Goal: Task Accomplishment & Management: Use online tool/utility

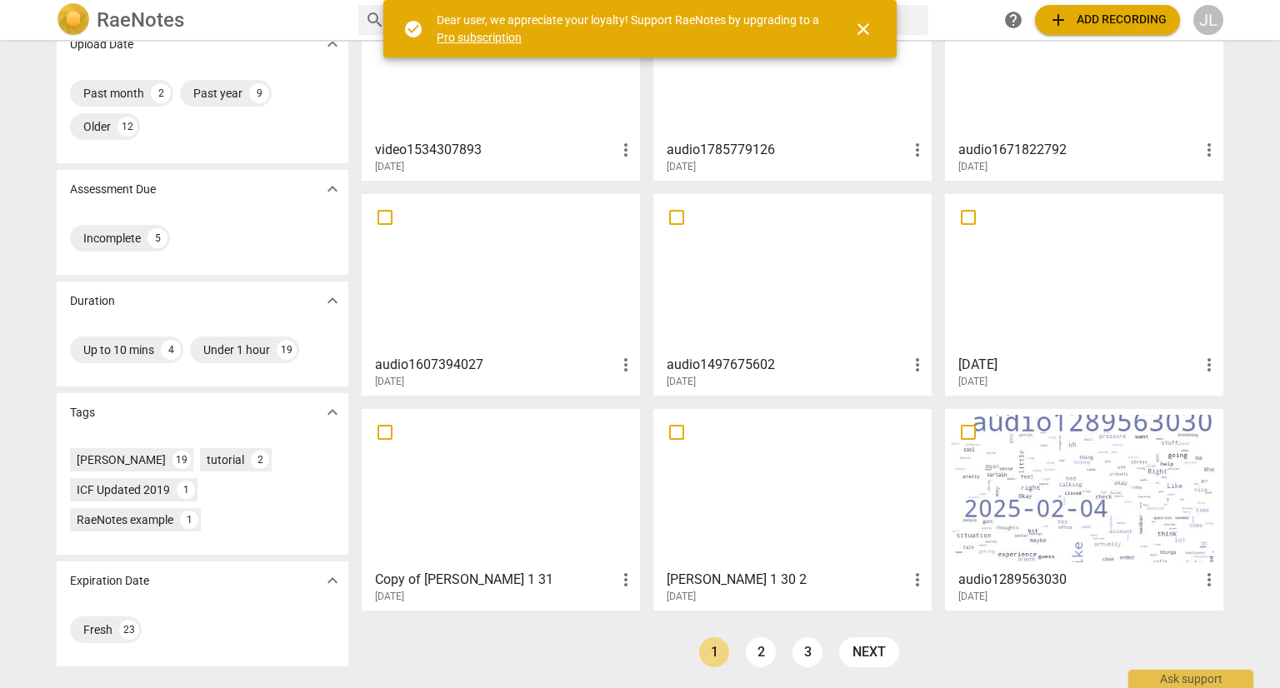
scroll to position [139, 0]
click at [333, 415] on span "expand_more" at bounding box center [333, 413] width 20 height 20
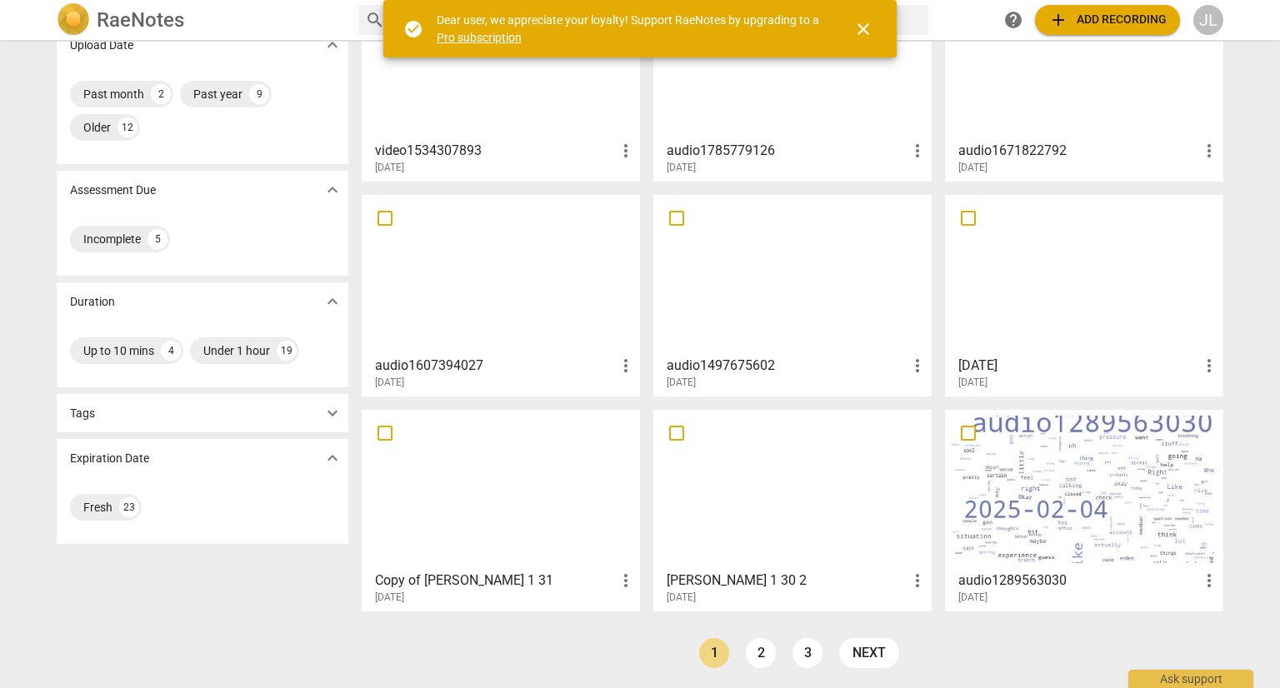
click at [333, 415] on span "expand_more" at bounding box center [333, 413] width 20 height 20
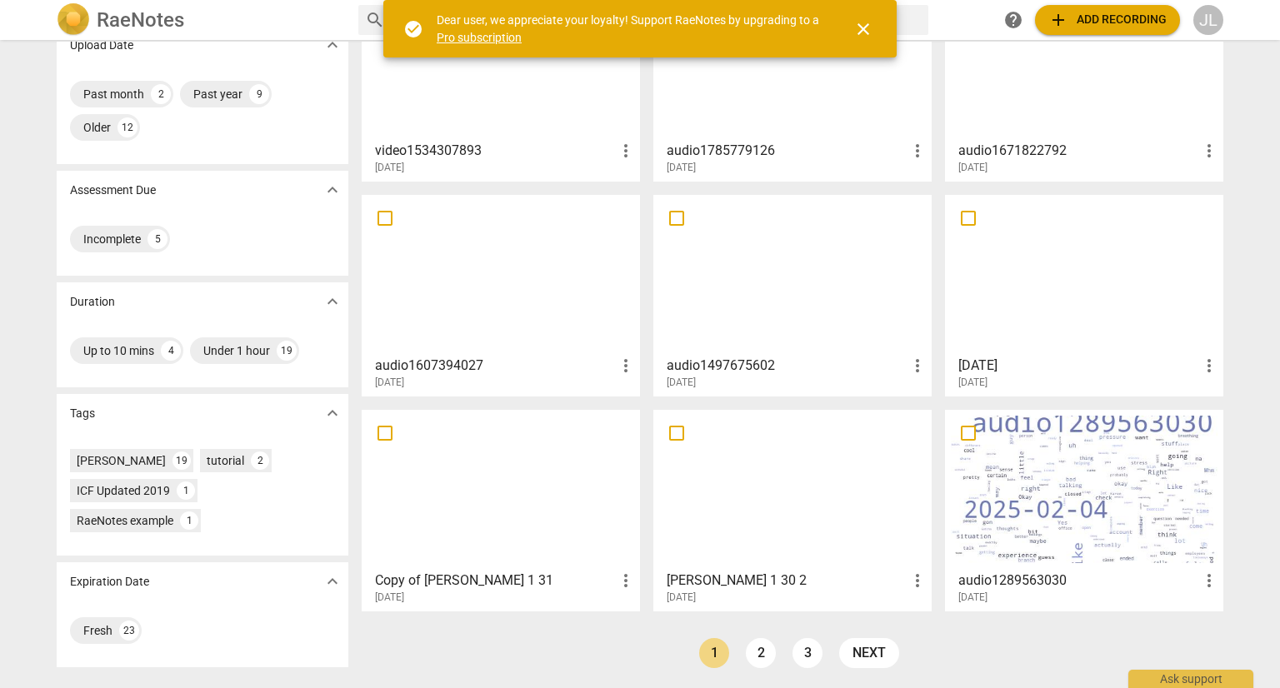
click at [77, 413] on p "Tags" at bounding box center [82, 414] width 25 height 18
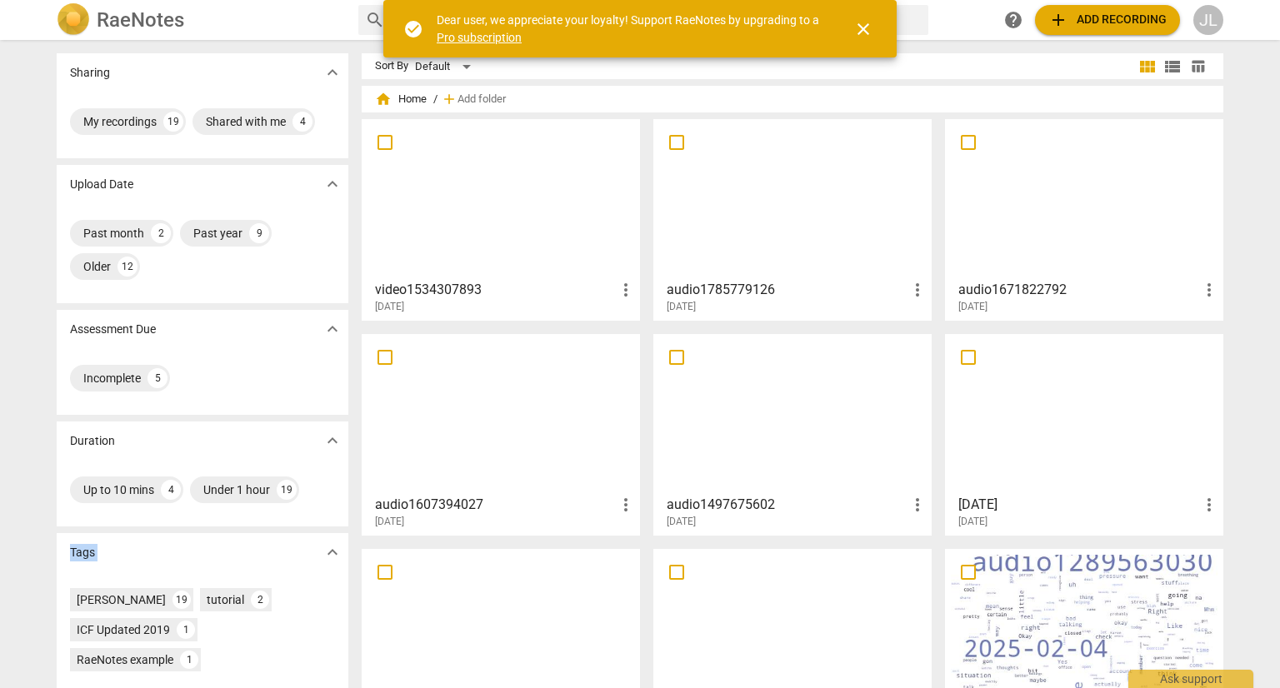
click at [1208, 30] on div "JL" at bounding box center [1208, 20] width 30 height 30
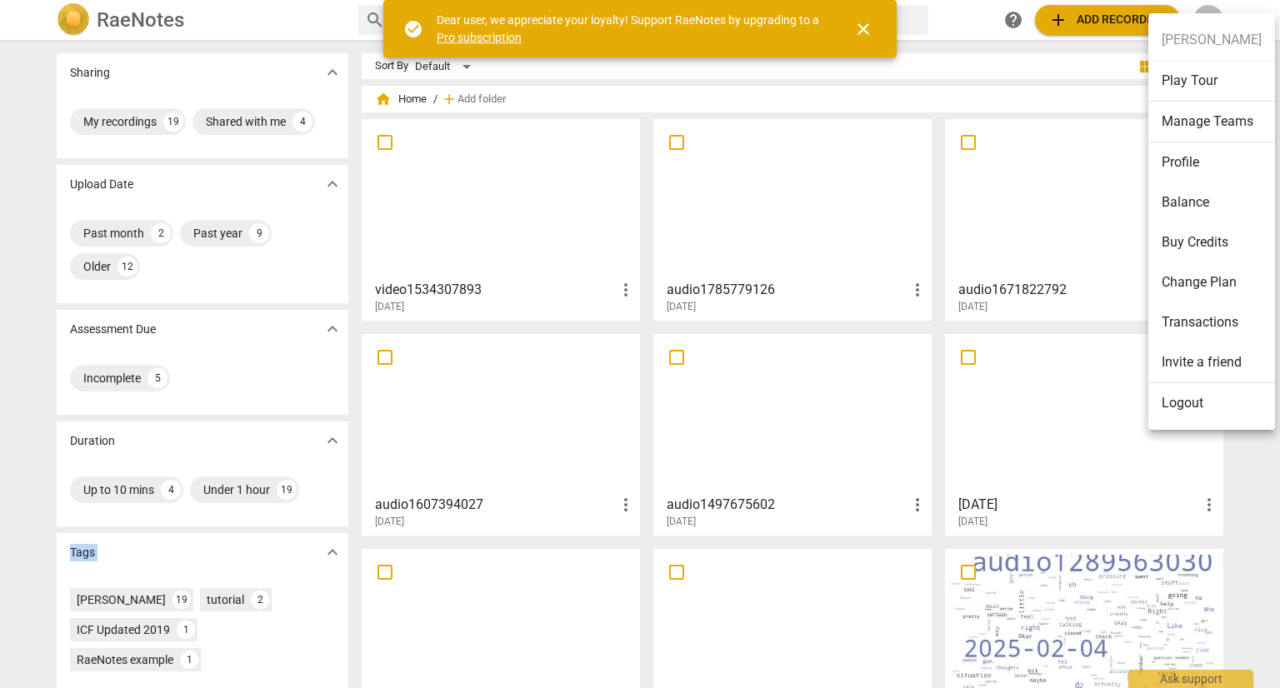
click at [981, 63] on div at bounding box center [640, 344] width 1280 height 688
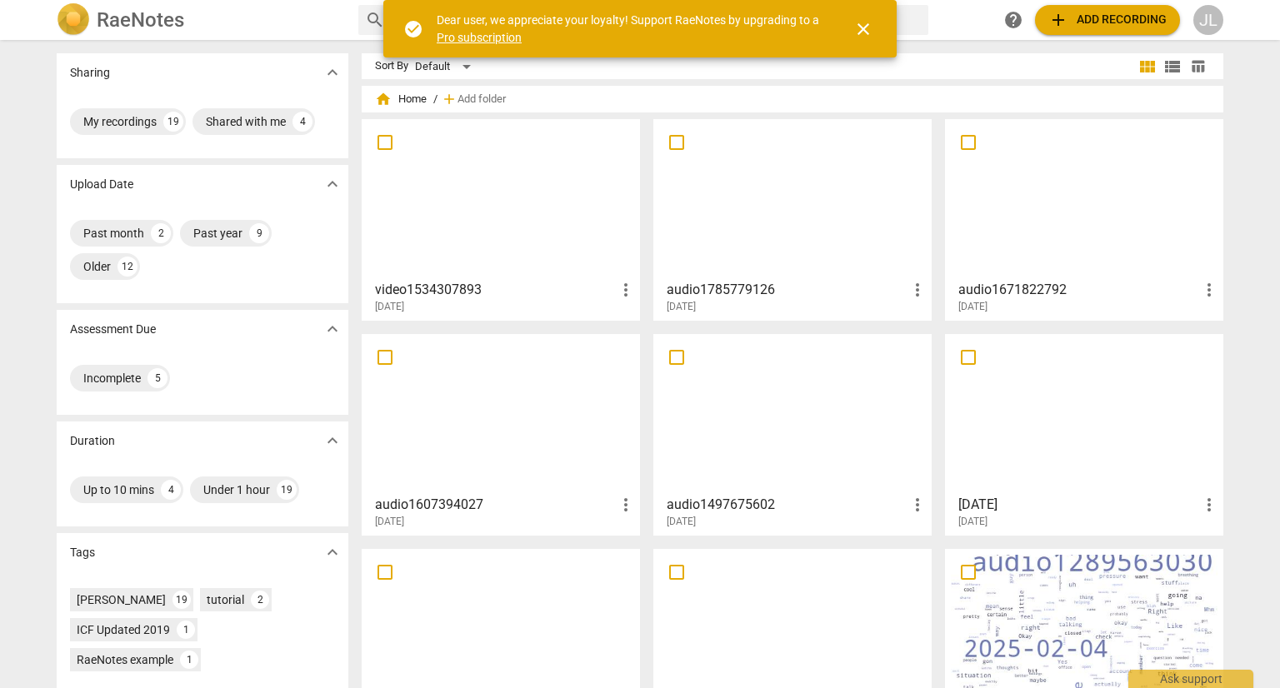
click at [1207, 28] on div "JL" at bounding box center [1208, 20] width 30 height 30
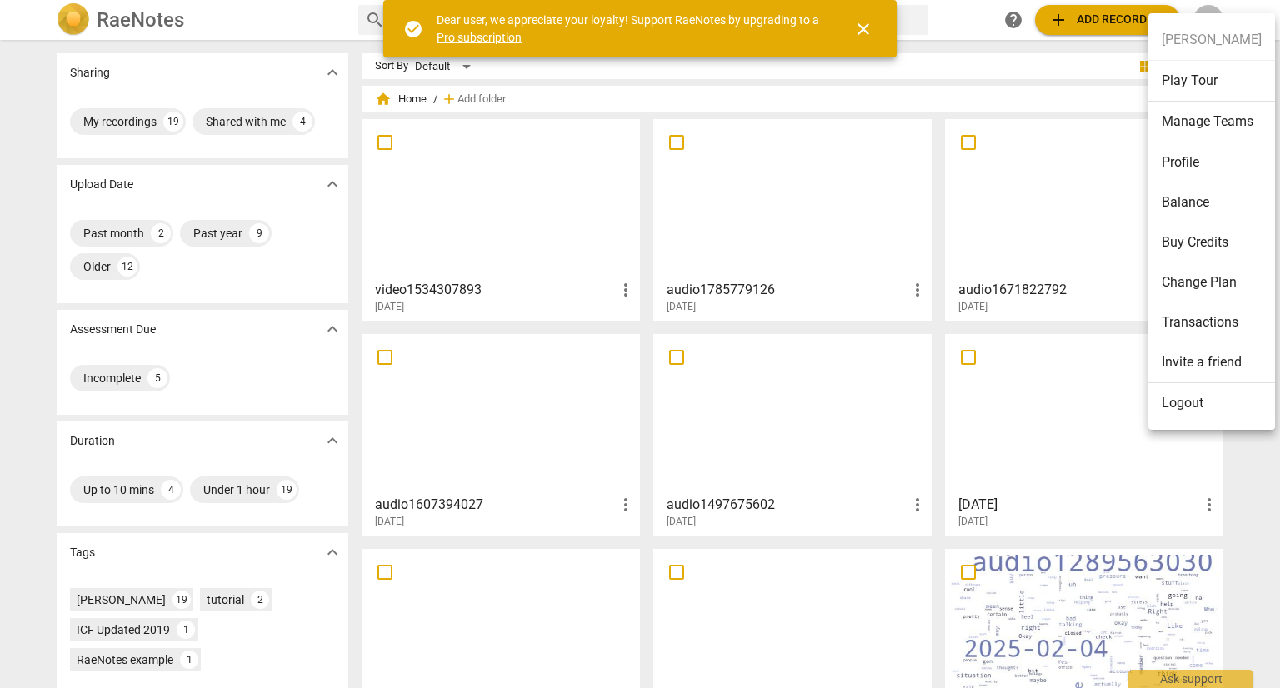
click at [1205, 280] on li "Change Plan" at bounding box center [1211, 283] width 127 height 40
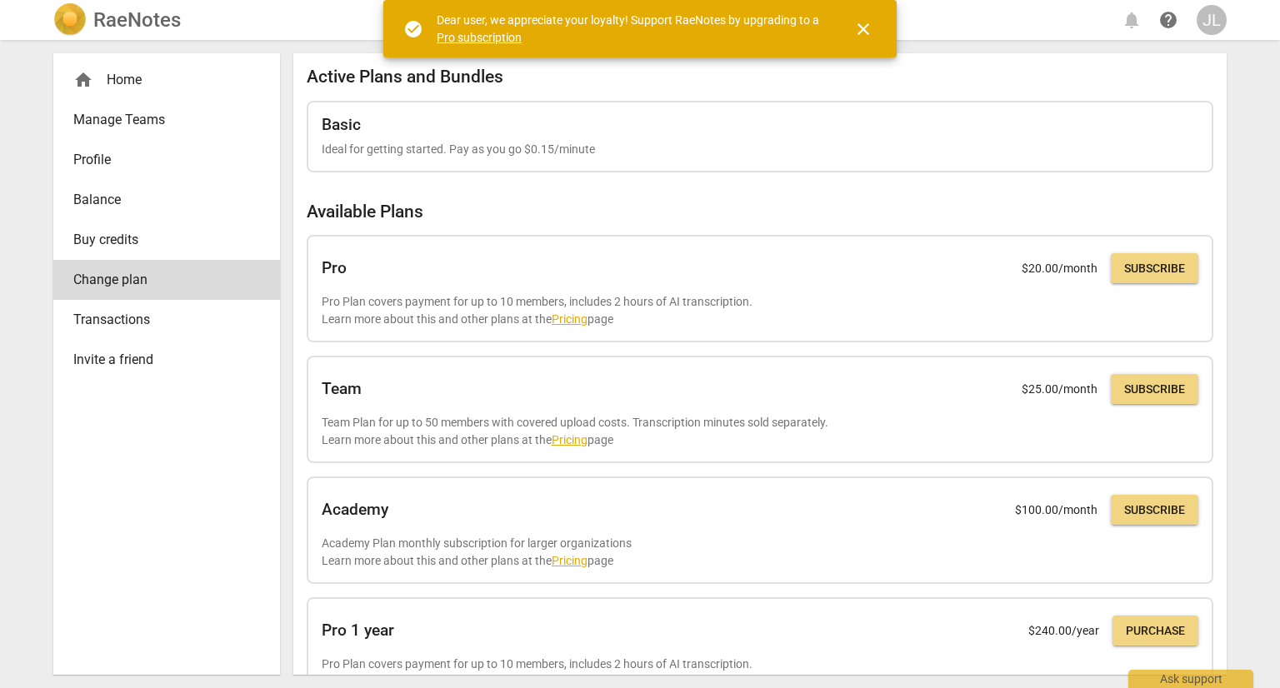
click at [1219, 20] on div "JL" at bounding box center [1212, 20] width 30 height 30
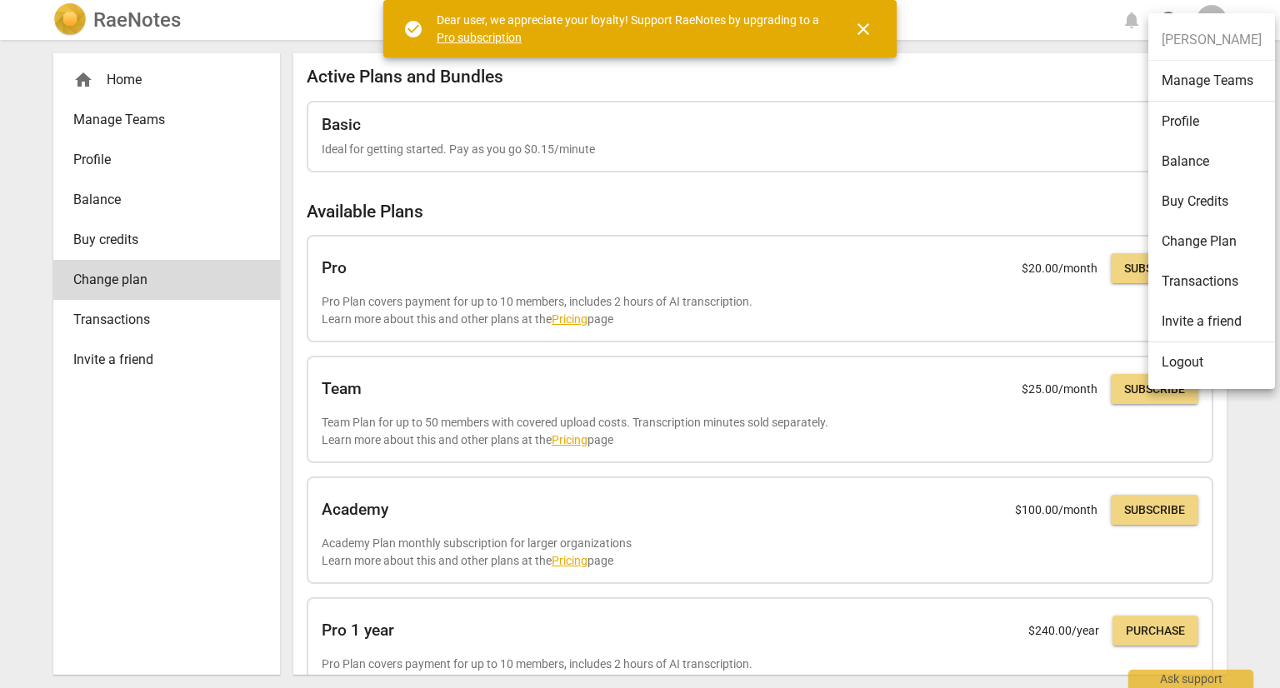
click at [184, 468] on div at bounding box center [640, 344] width 1280 height 688
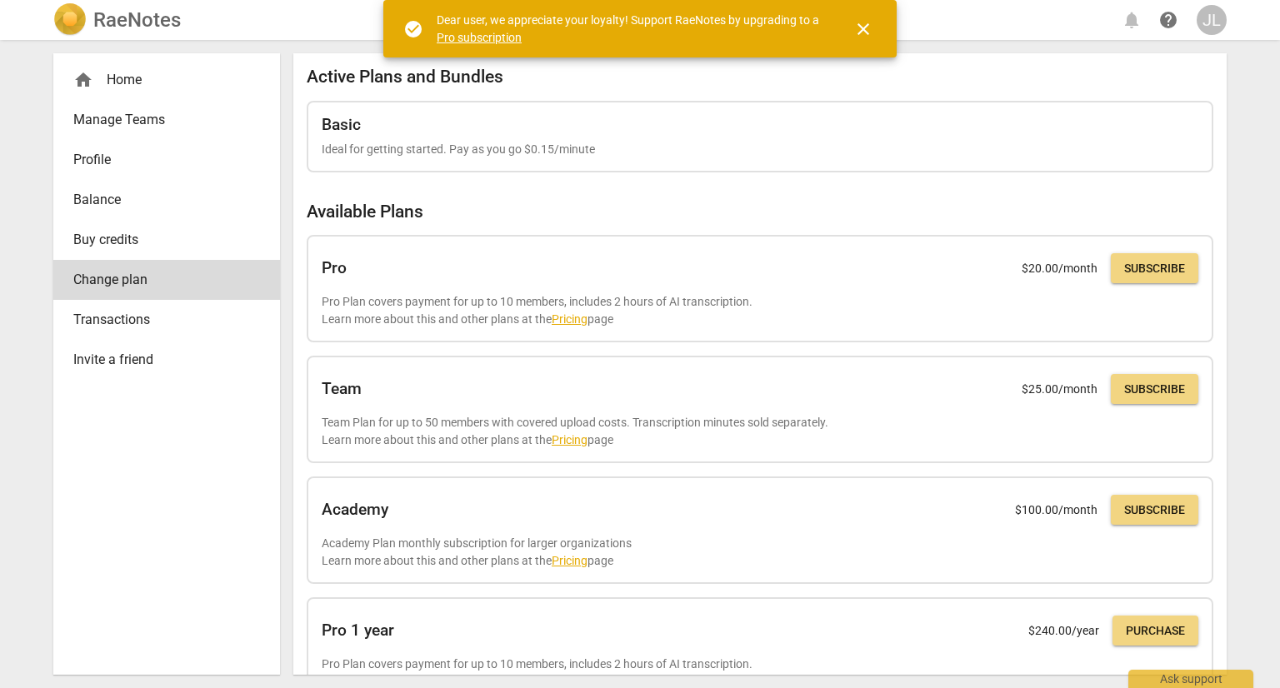
click at [848, 33] on span "close" at bounding box center [863, 29] width 40 height 20
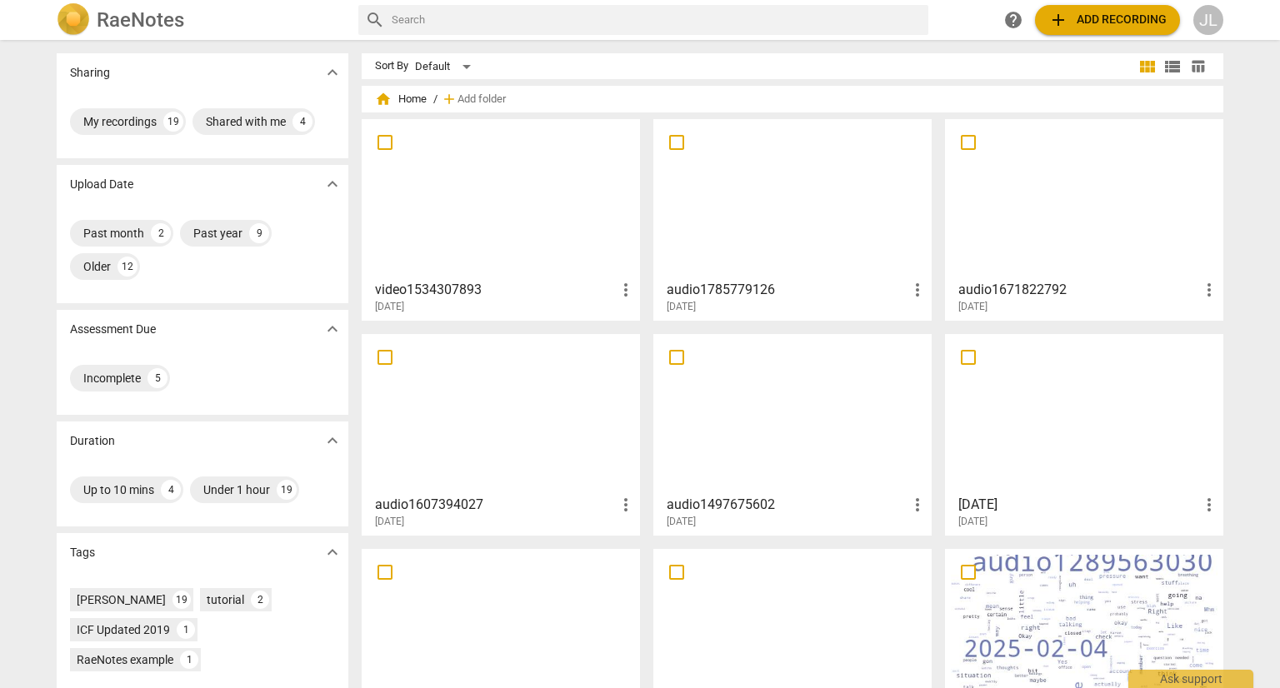
click at [1011, 23] on span "help" at bounding box center [1013, 20] width 20 height 20
click at [1193, 68] on span "table_chart" at bounding box center [1198, 66] width 16 height 16
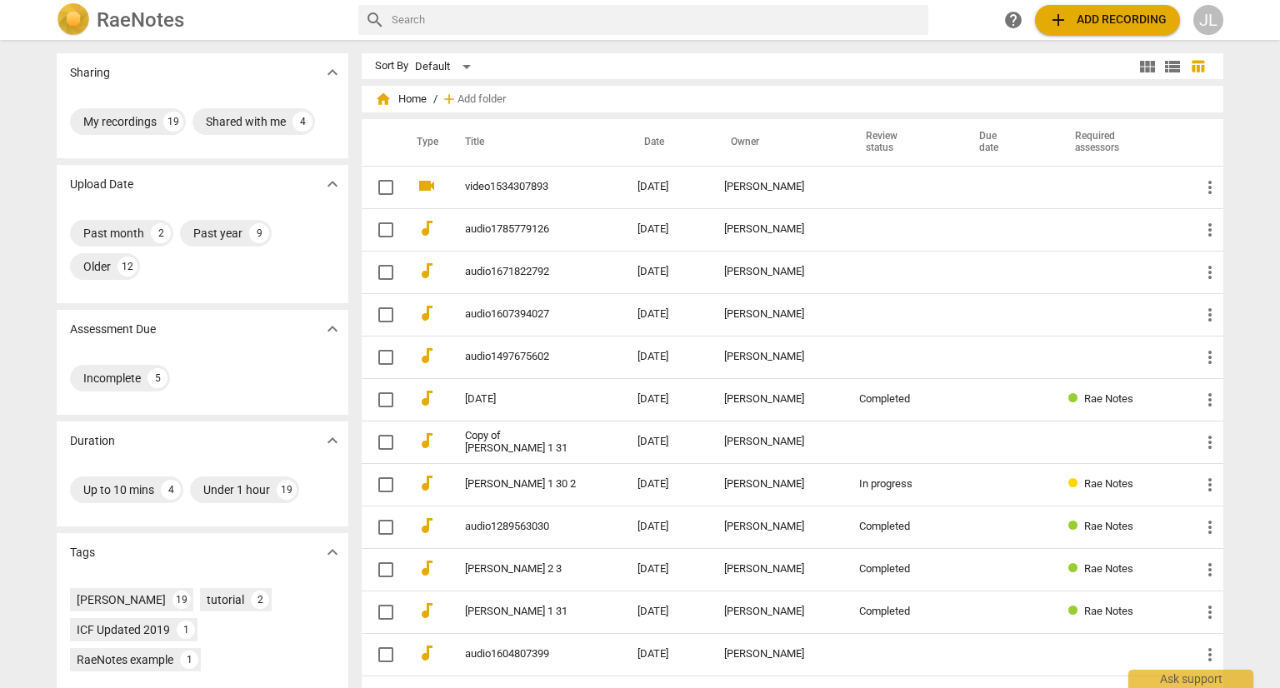
click at [1164, 73] on span "view_list" at bounding box center [1173, 67] width 20 height 20
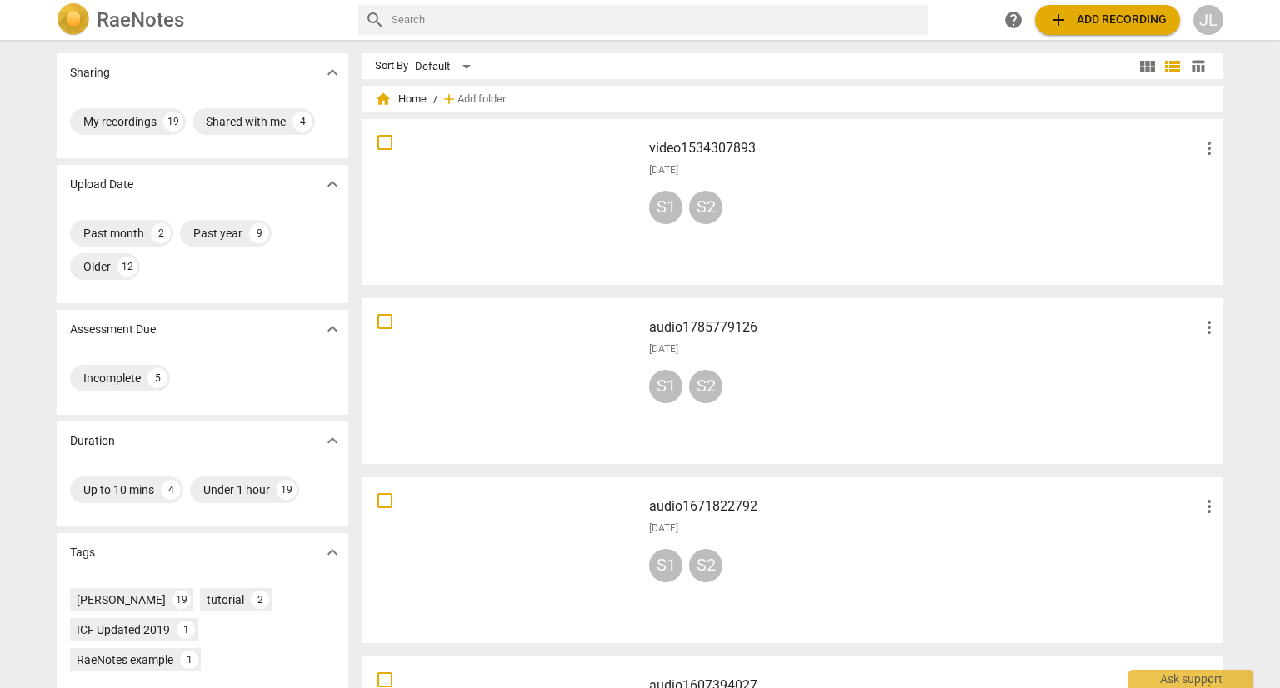
click at [1138, 69] on span "view_module" at bounding box center [1148, 67] width 20 height 20
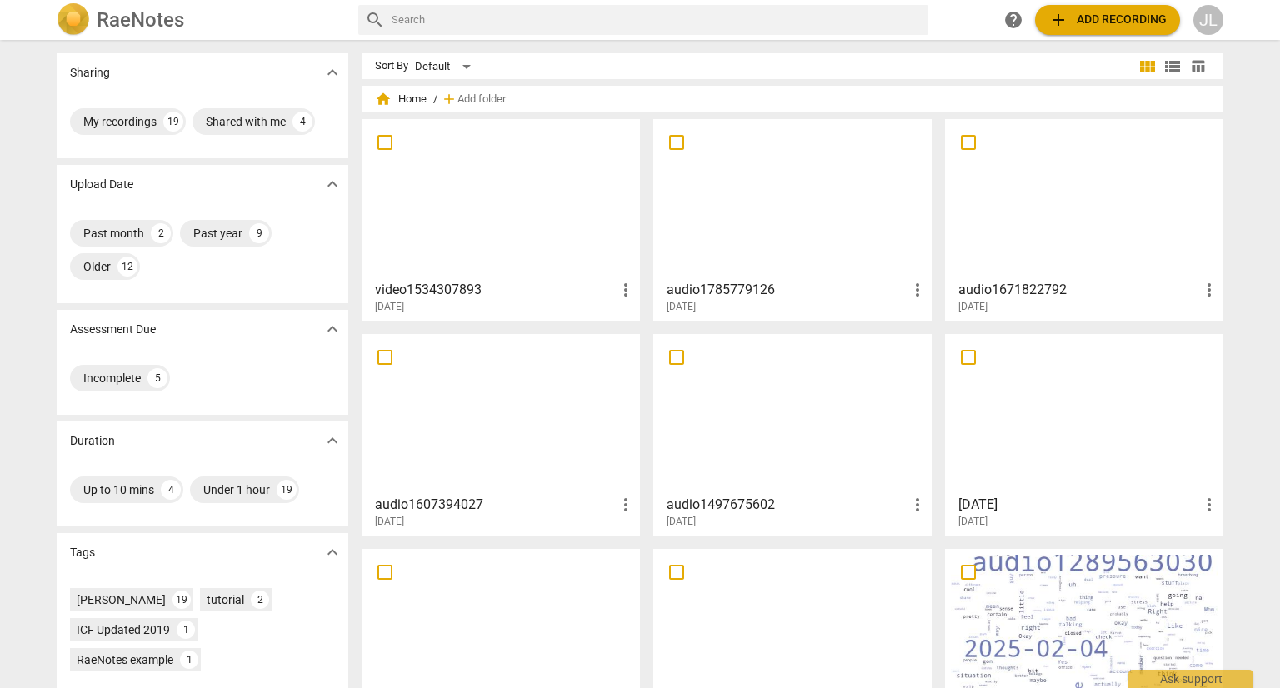
click at [393, 99] on span "home Home" at bounding box center [401, 99] width 52 height 17
click at [463, 73] on div "Default" at bounding box center [446, 66] width 62 height 27
click at [1264, 127] on div at bounding box center [640, 344] width 1280 height 688
click at [330, 73] on span "expand_more" at bounding box center [333, 73] width 20 height 20
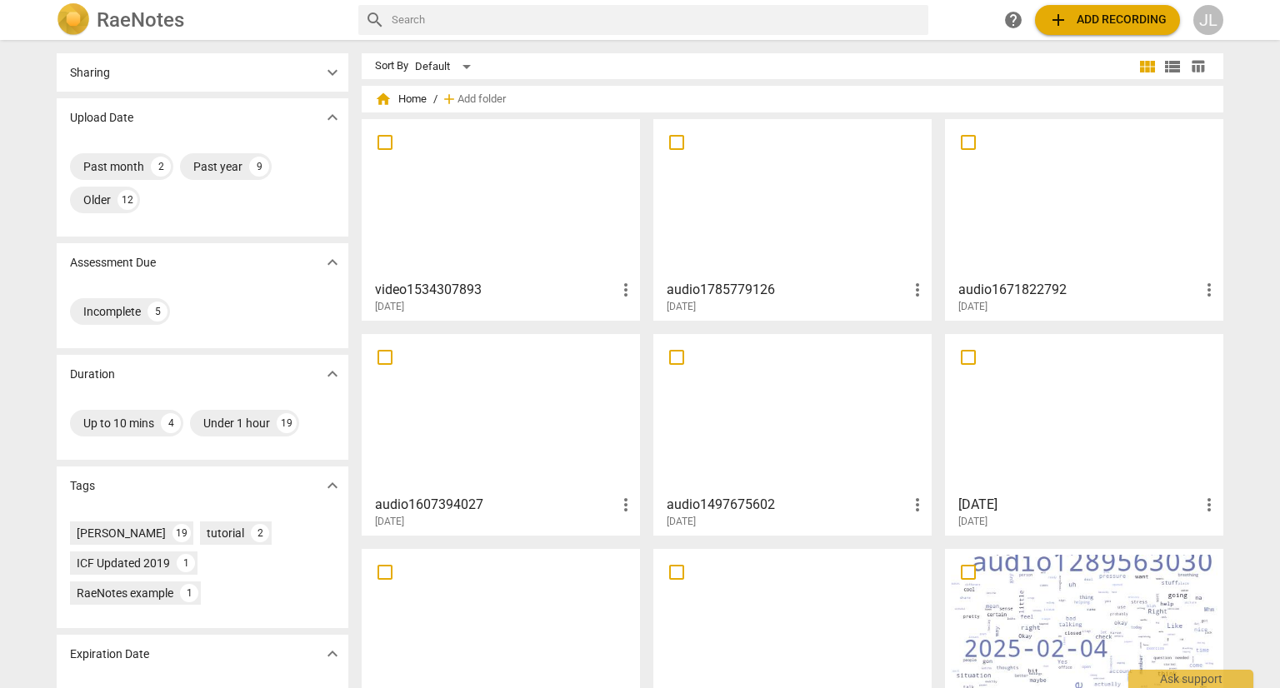
click at [333, 118] on span "expand_more" at bounding box center [333, 118] width 20 height 20
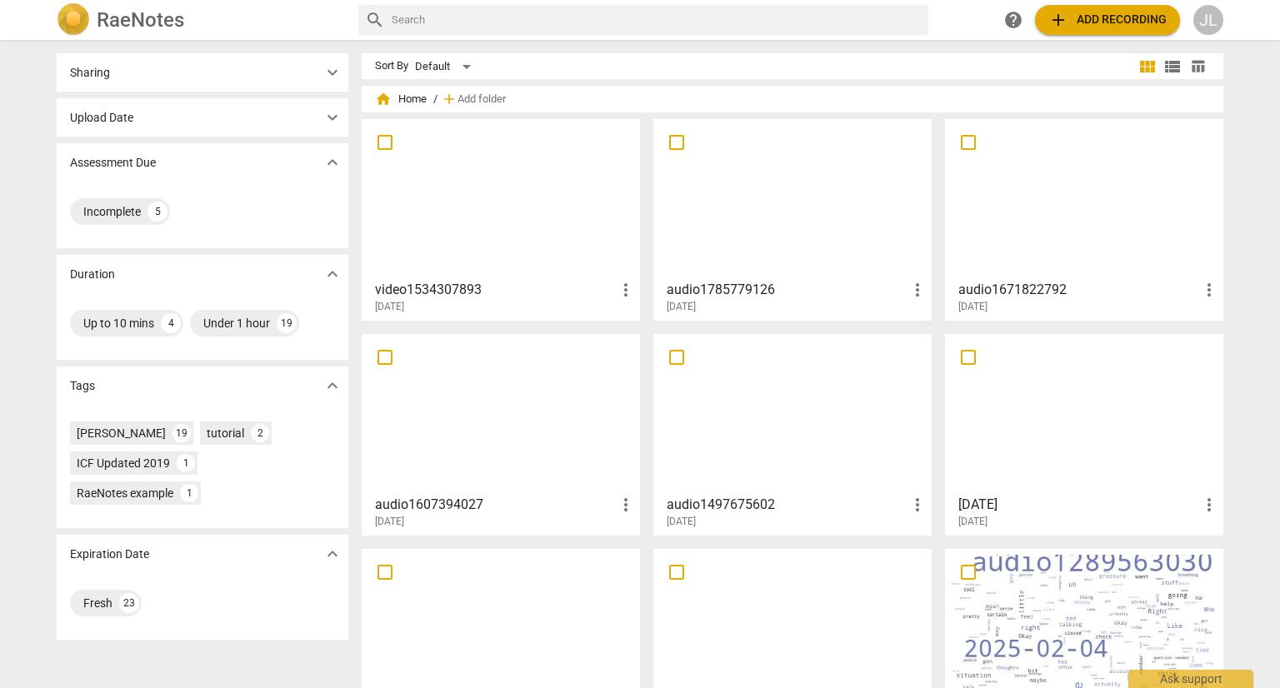
click at [336, 163] on span "expand_more" at bounding box center [333, 163] width 20 height 20
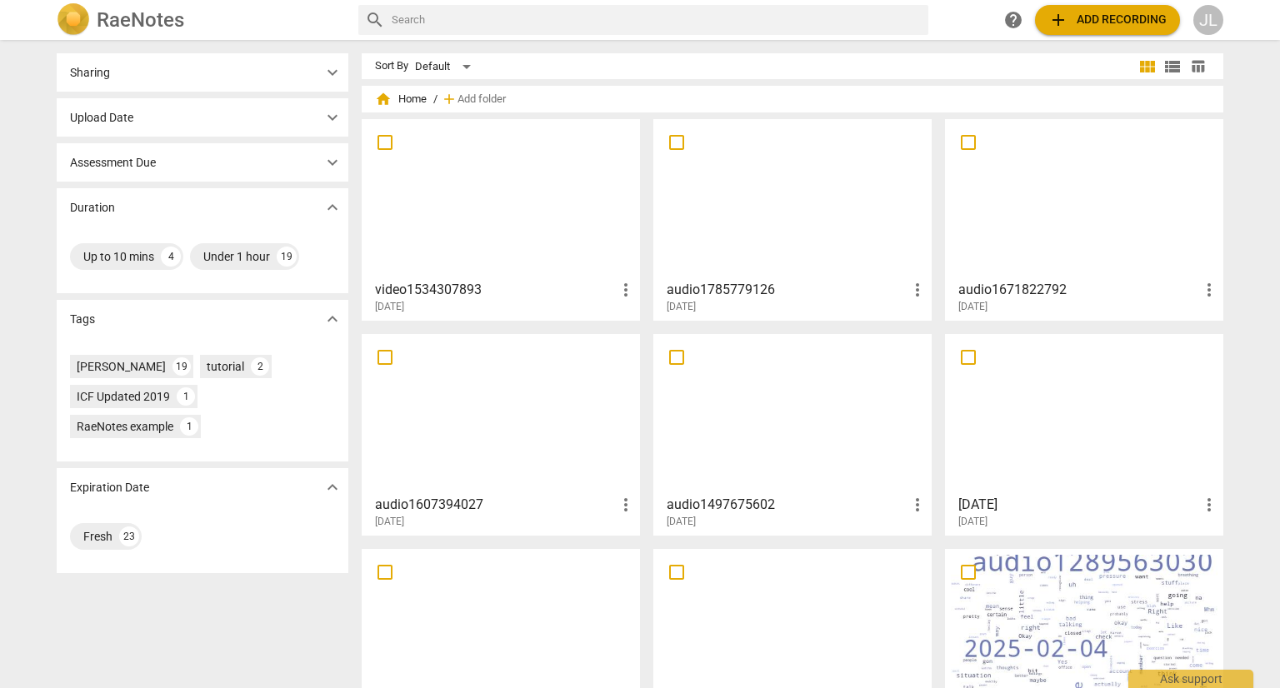
click at [338, 214] on span "expand_more" at bounding box center [333, 208] width 20 height 20
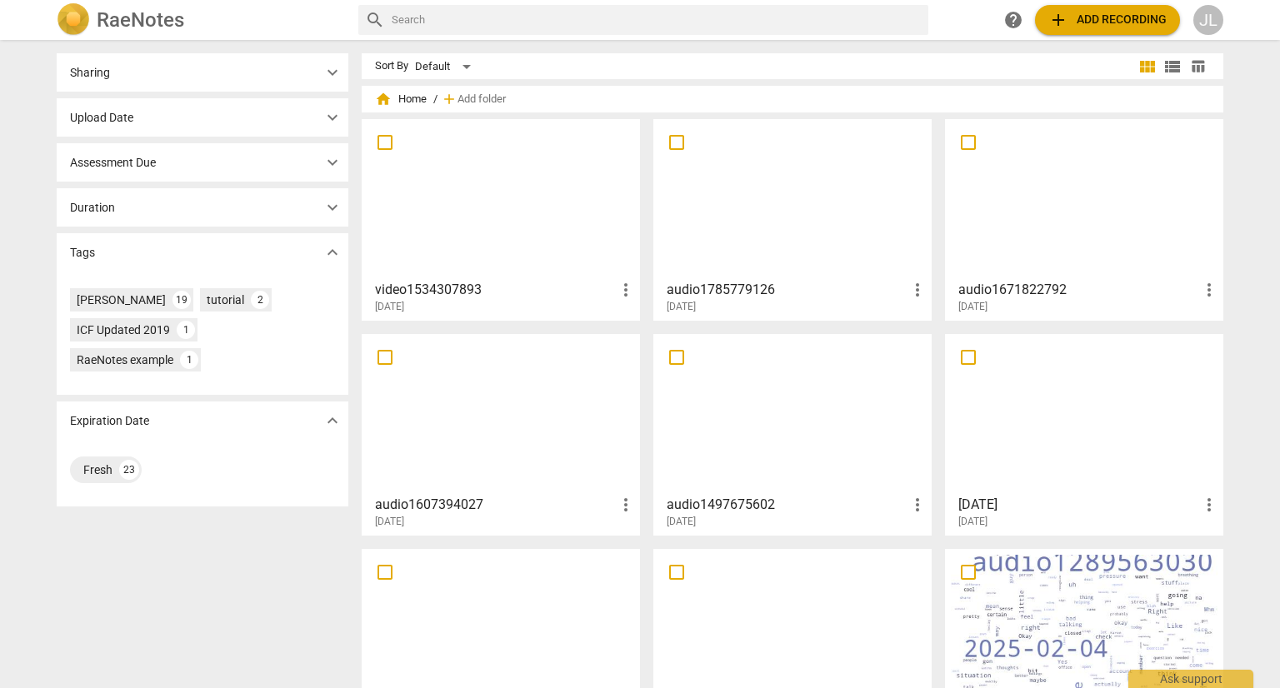
click at [333, 256] on span "expand_more" at bounding box center [333, 253] width 20 height 20
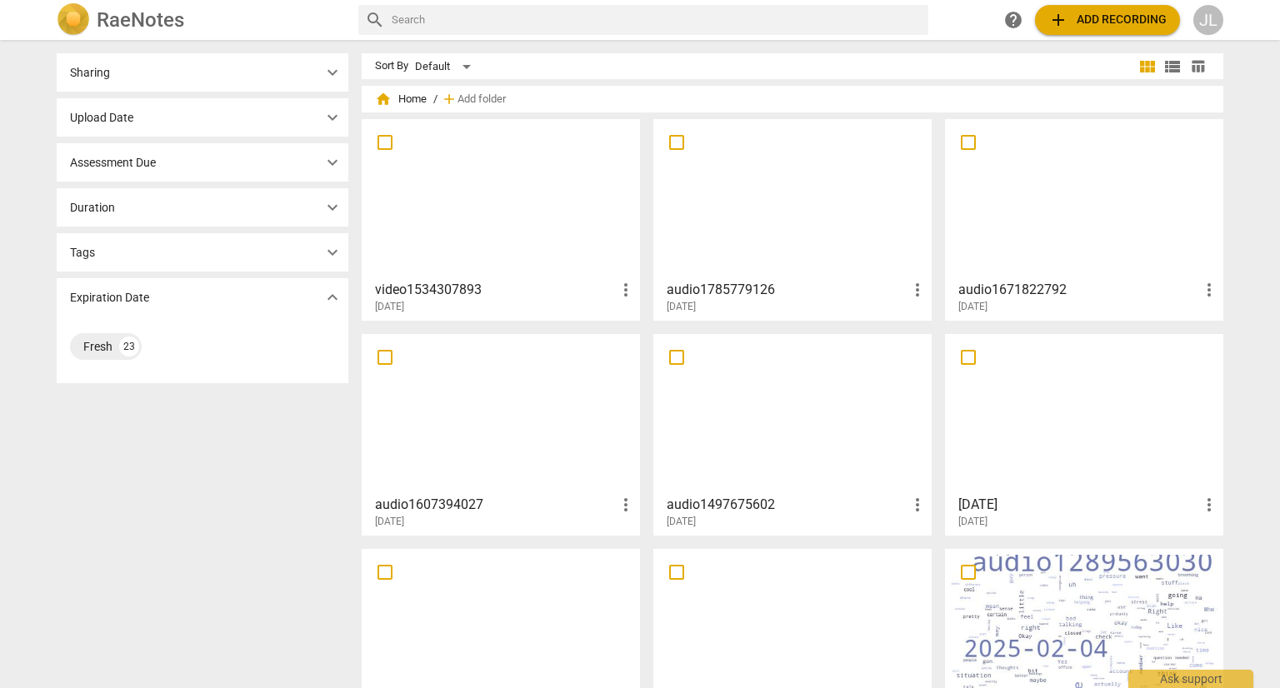
click at [334, 305] on span "expand_more" at bounding box center [333, 298] width 20 height 20
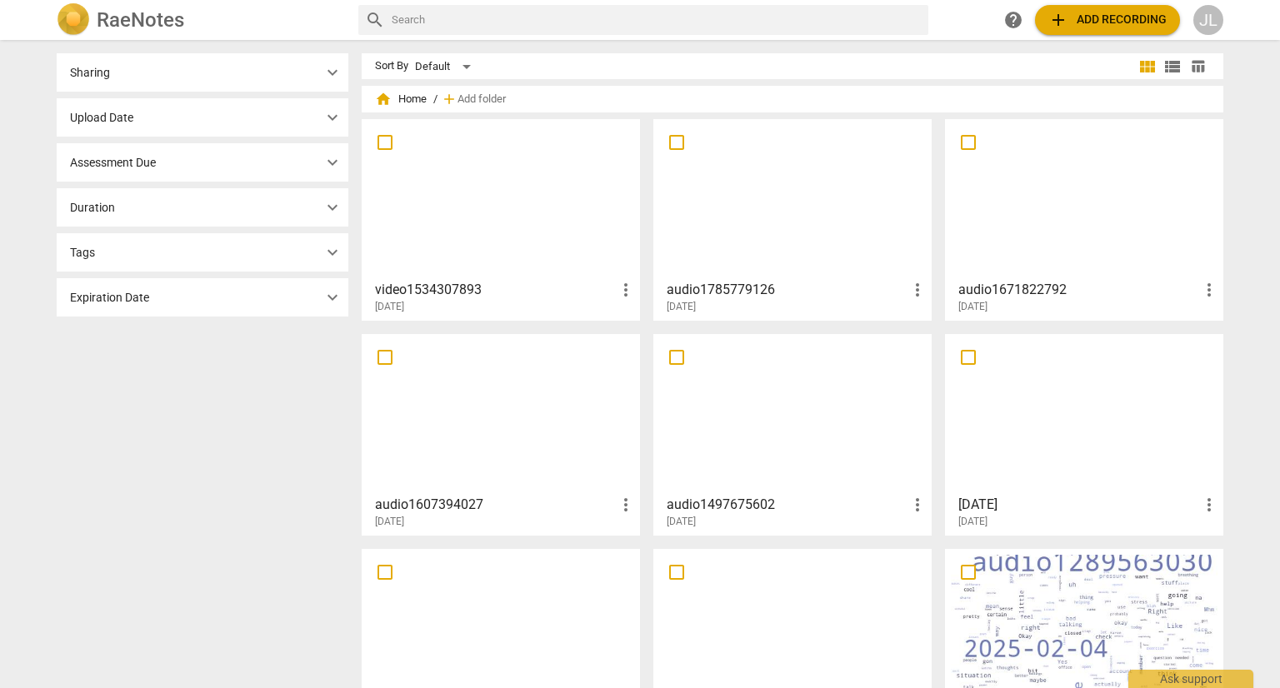
click at [1013, 18] on span "help" at bounding box center [1013, 20] width 20 height 20
click at [463, 76] on div "Default" at bounding box center [446, 66] width 62 height 27
click at [455, 138] on li "Recent" at bounding box center [452, 130] width 79 height 32
click at [1205, 27] on div "JL" at bounding box center [1208, 20] width 30 height 30
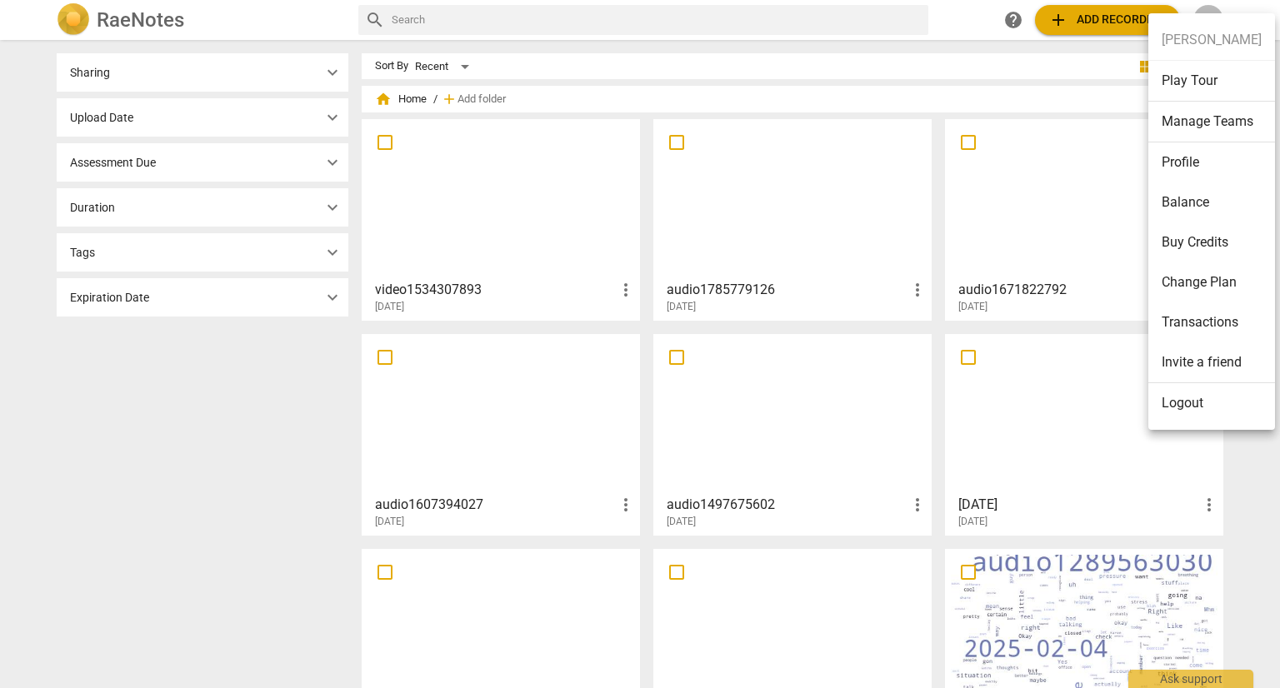
click at [1206, 127] on li "Manage Teams" at bounding box center [1211, 122] width 127 height 41
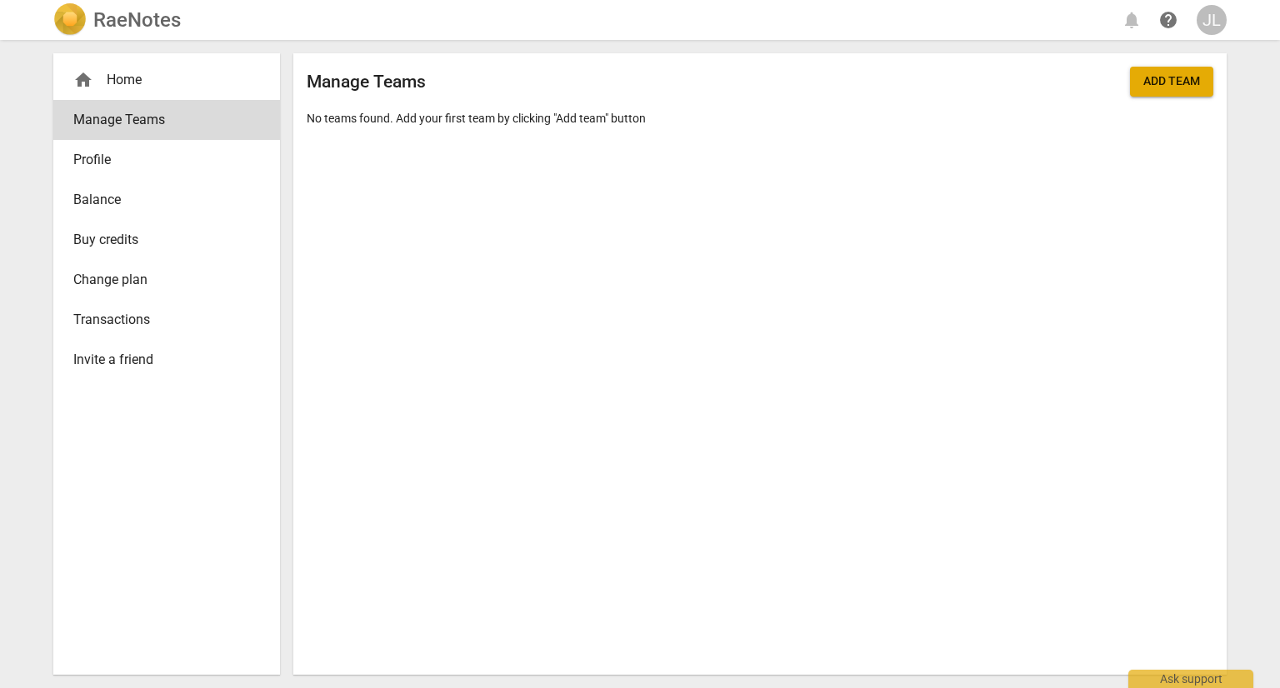
click at [93, 283] on span "Change plan" at bounding box center [159, 280] width 173 height 20
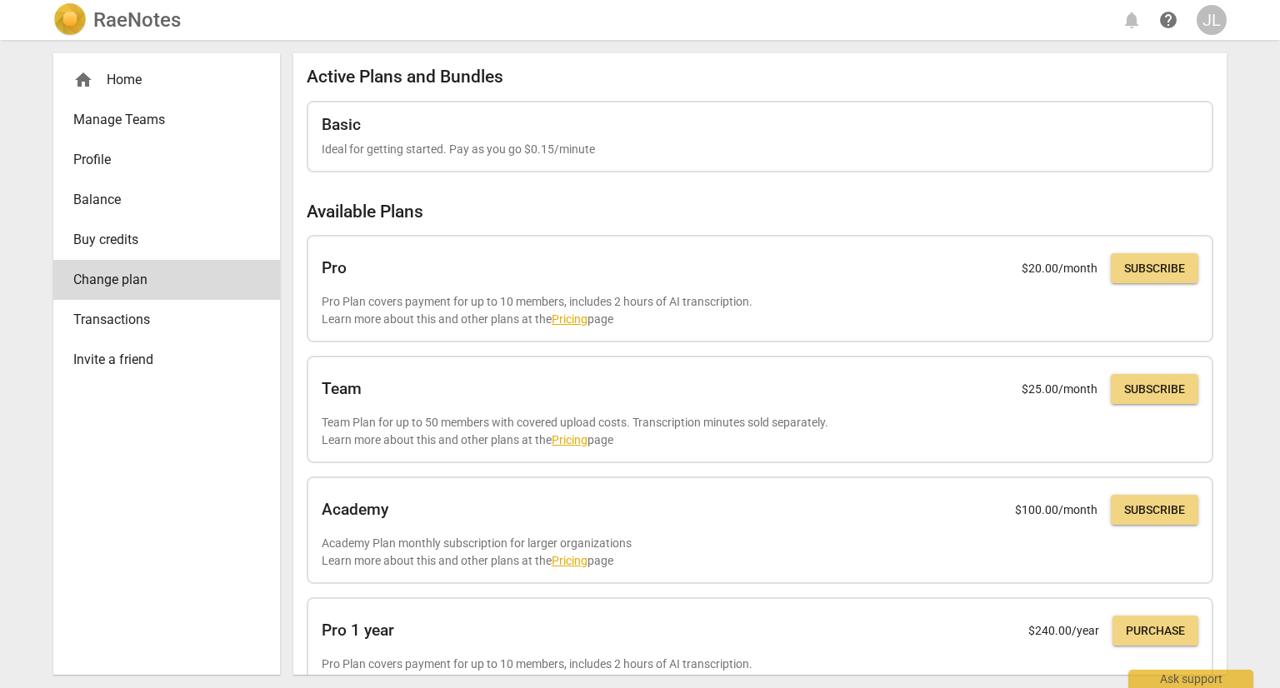
click at [93, 320] on span "Transactions" at bounding box center [159, 320] width 173 height 20
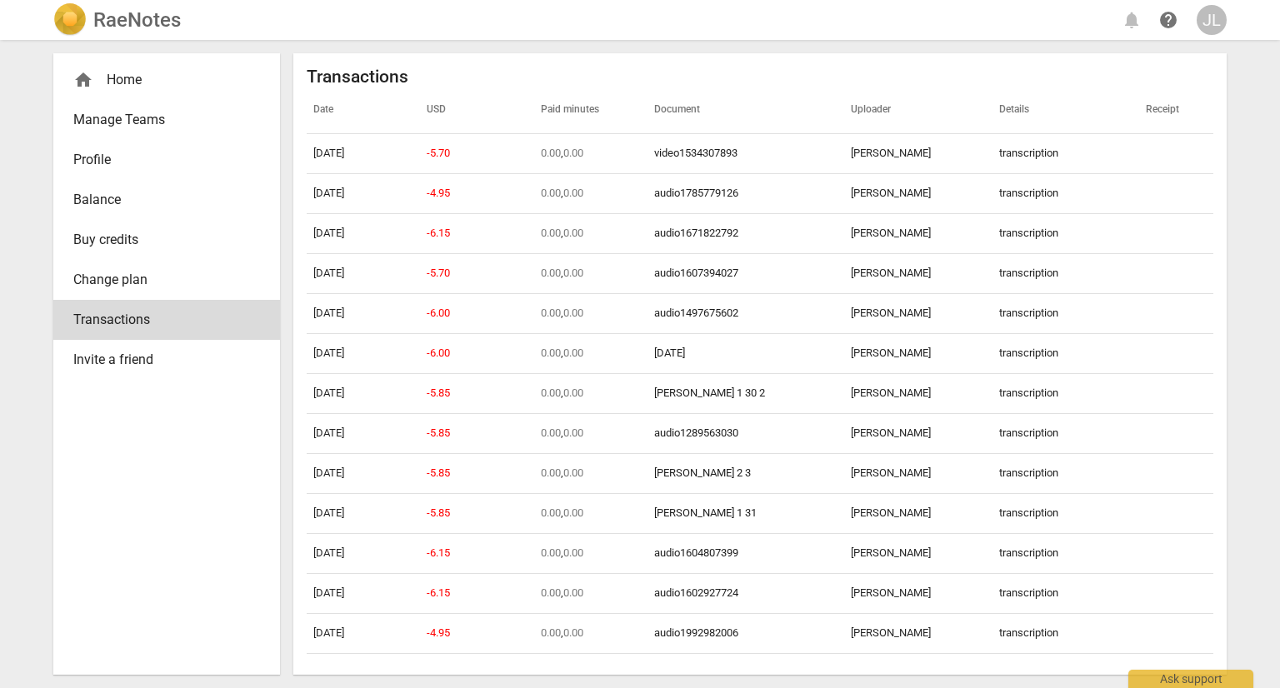
click at [87, 361] on span "Invite a friend" at bounding box center [159, 360] width 173 height 20
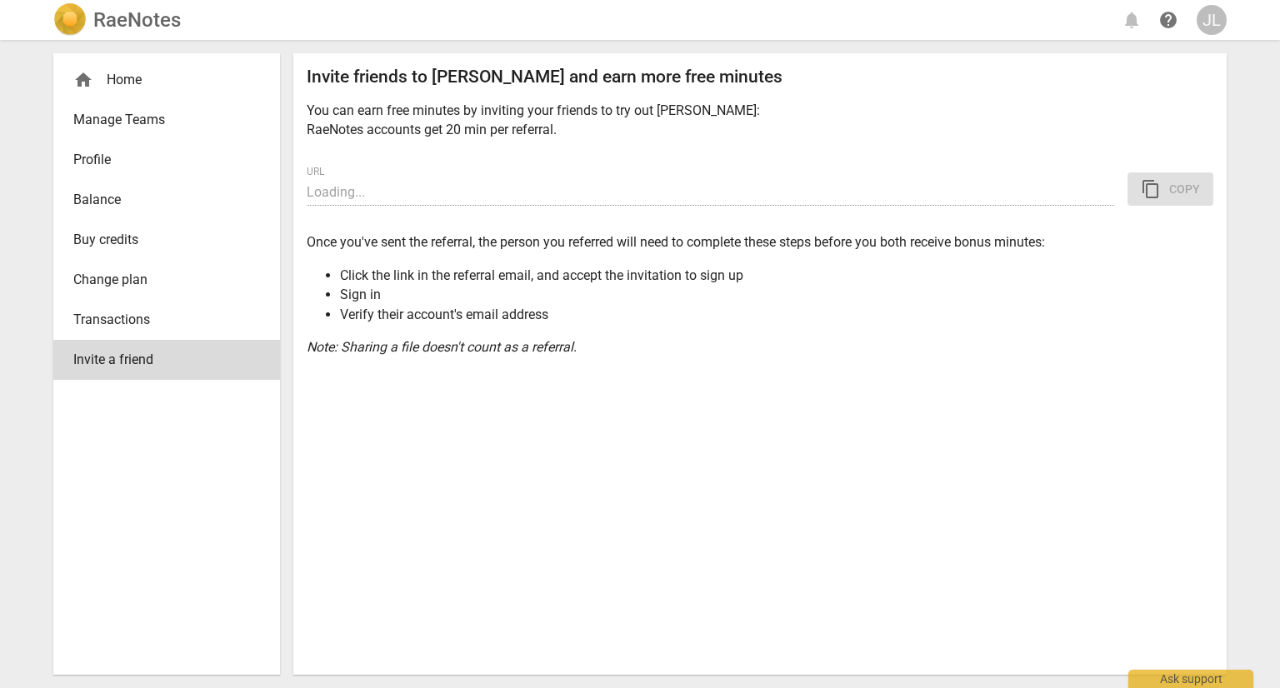
type input "[URL][DOMAIN_NAME]"
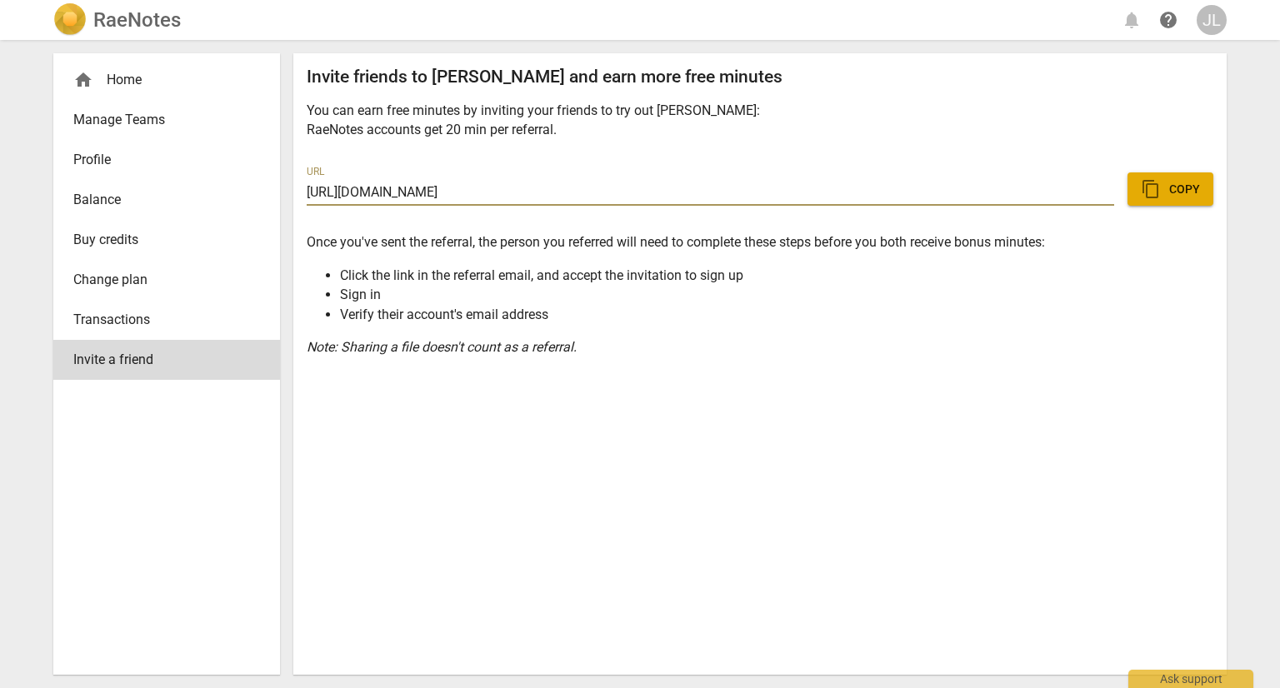
click at [92, 322] on span "Transactions" at bounding box center [159, 320] width 173 height 20
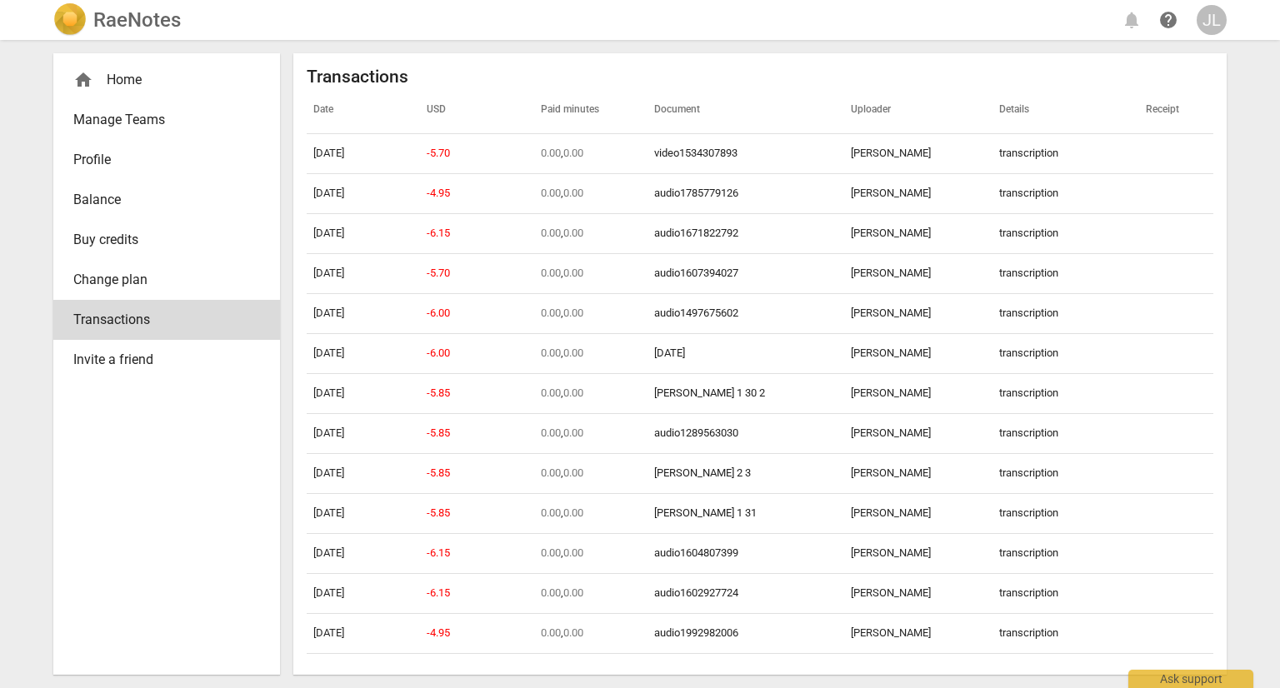
click at [99, 360] on span "Invite a friend" at bounding box center [159, 360] width 173 height 20
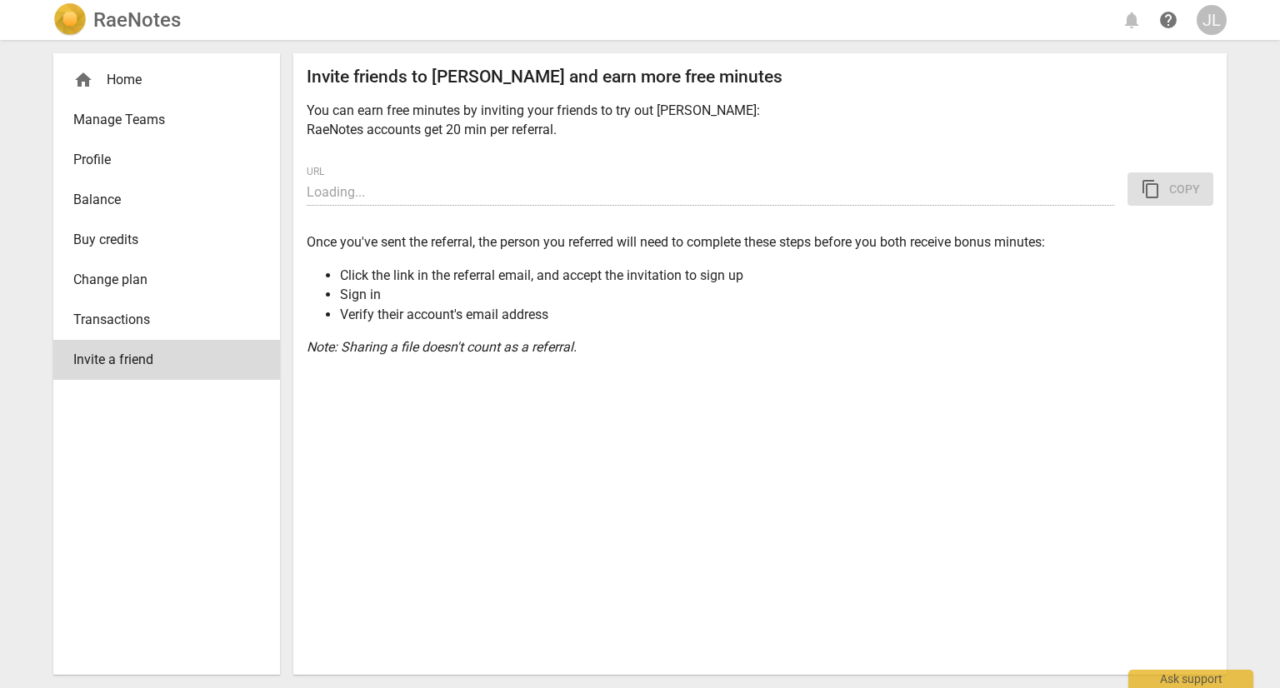
type input "[URL][DOMAIN_NAME]"
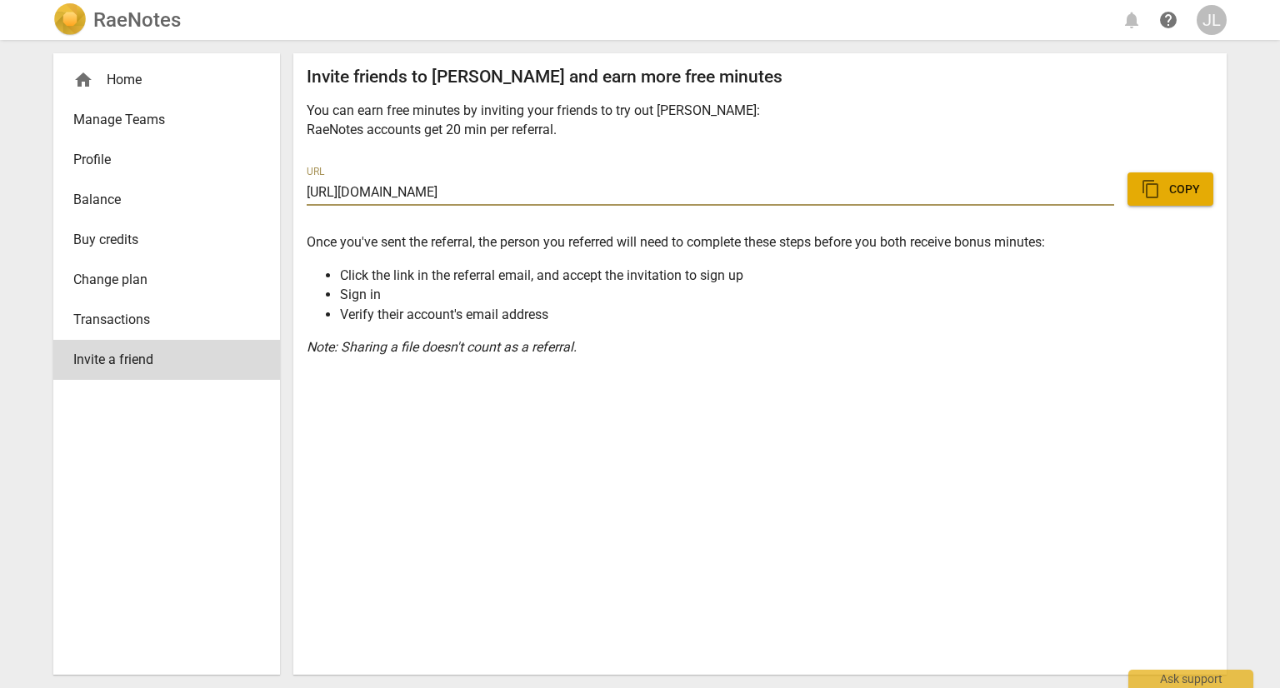
click at [93, 313] on span "Transactions" at bounding box center [159, 320] width 173 height 20
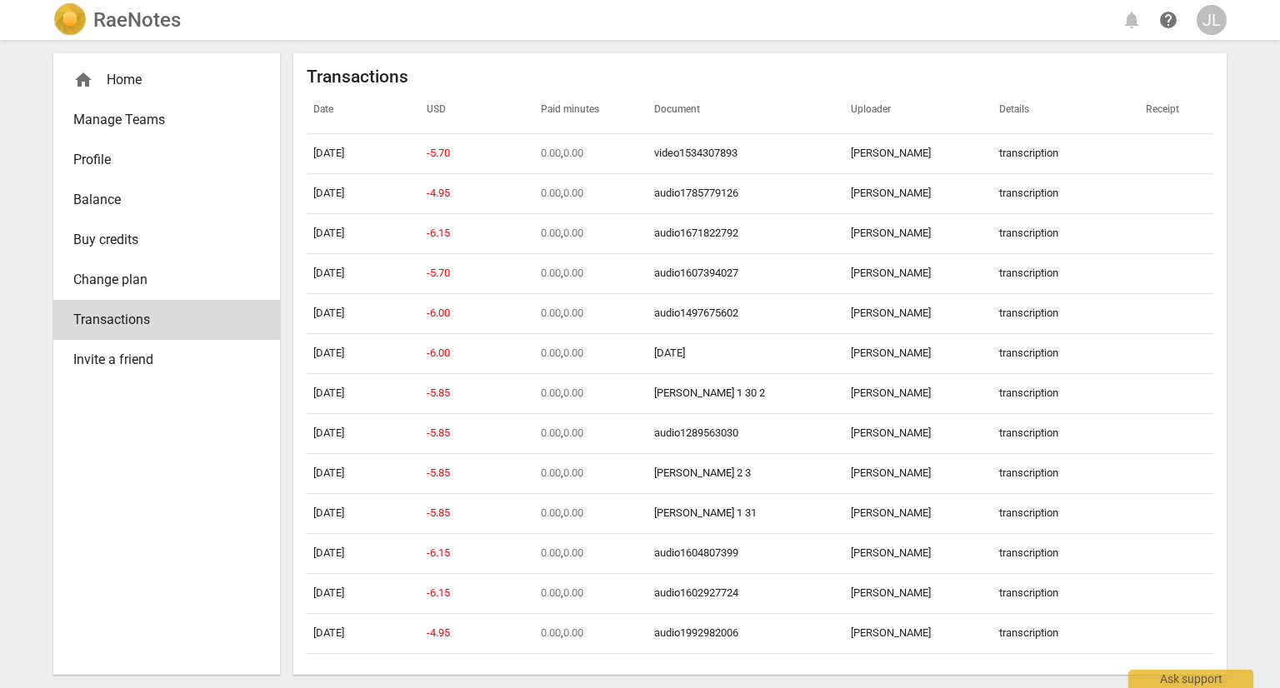
click at [84, 278] on span "Change plan" at bounding box center [159, 280] width 173 height 20
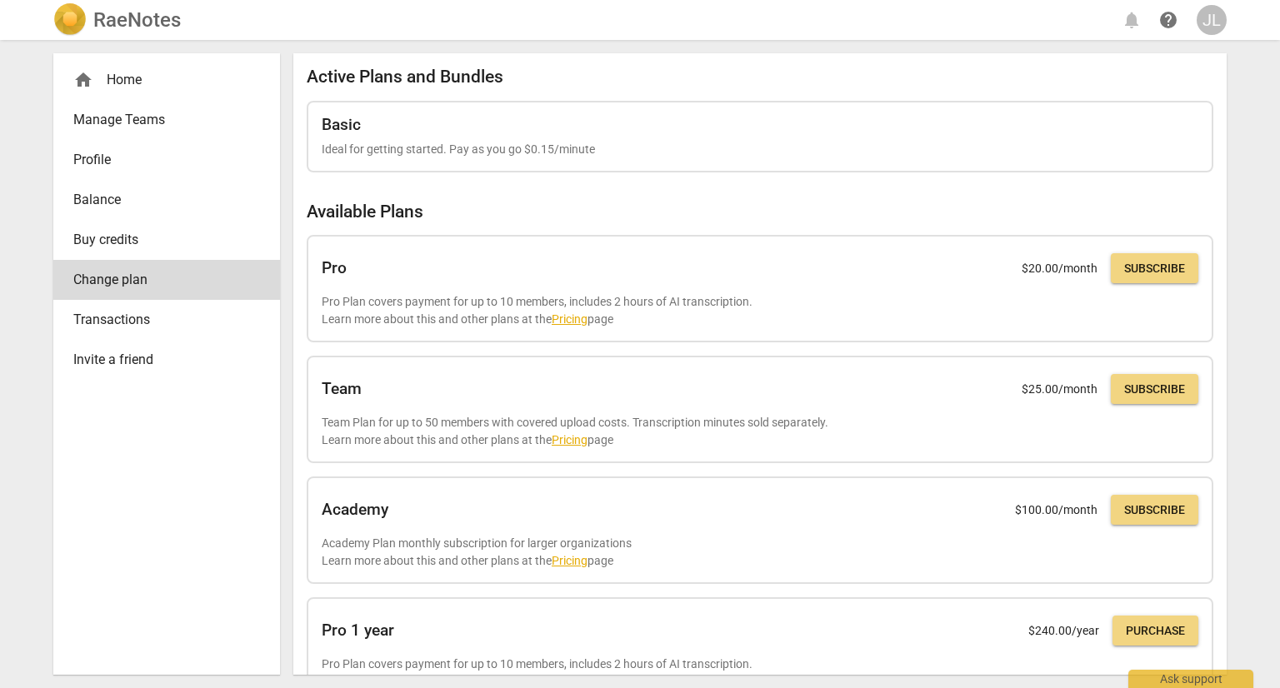
click at [80, 238] on span "Buy credits" at bounding box center [159, 240] width 173 height 20
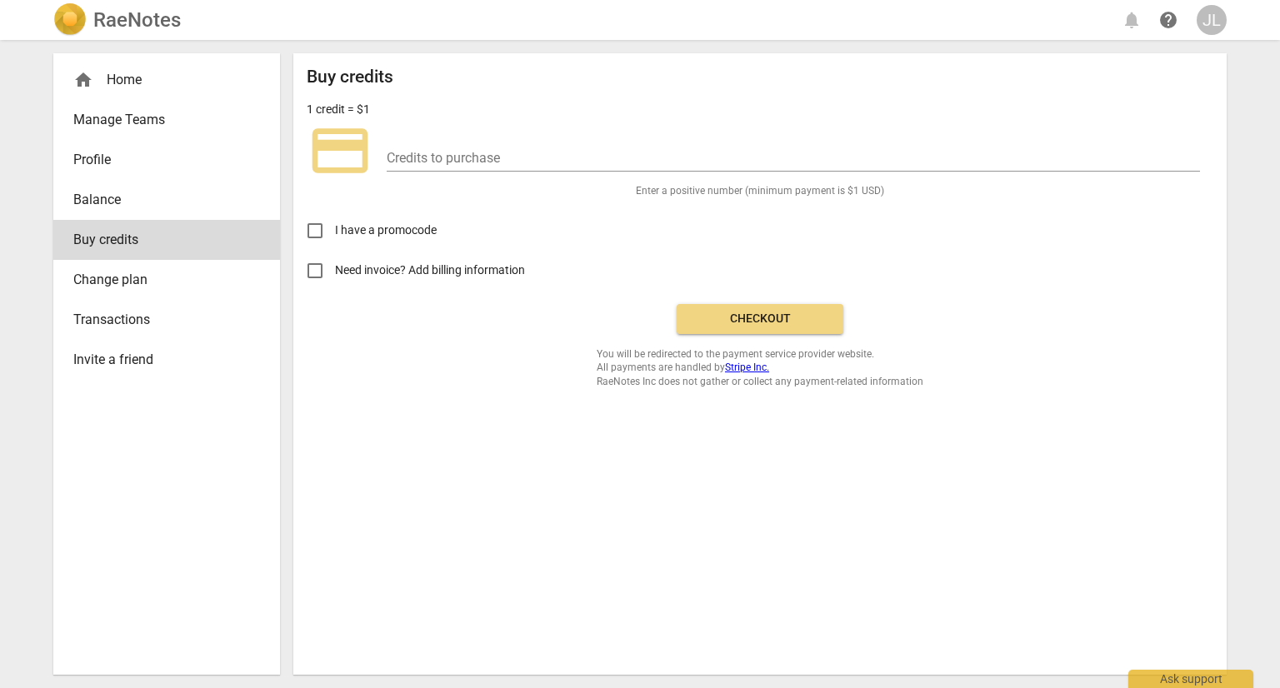
click at [86, 193] on span "Balance" at bounding box center [159, 200] width 173 height 20
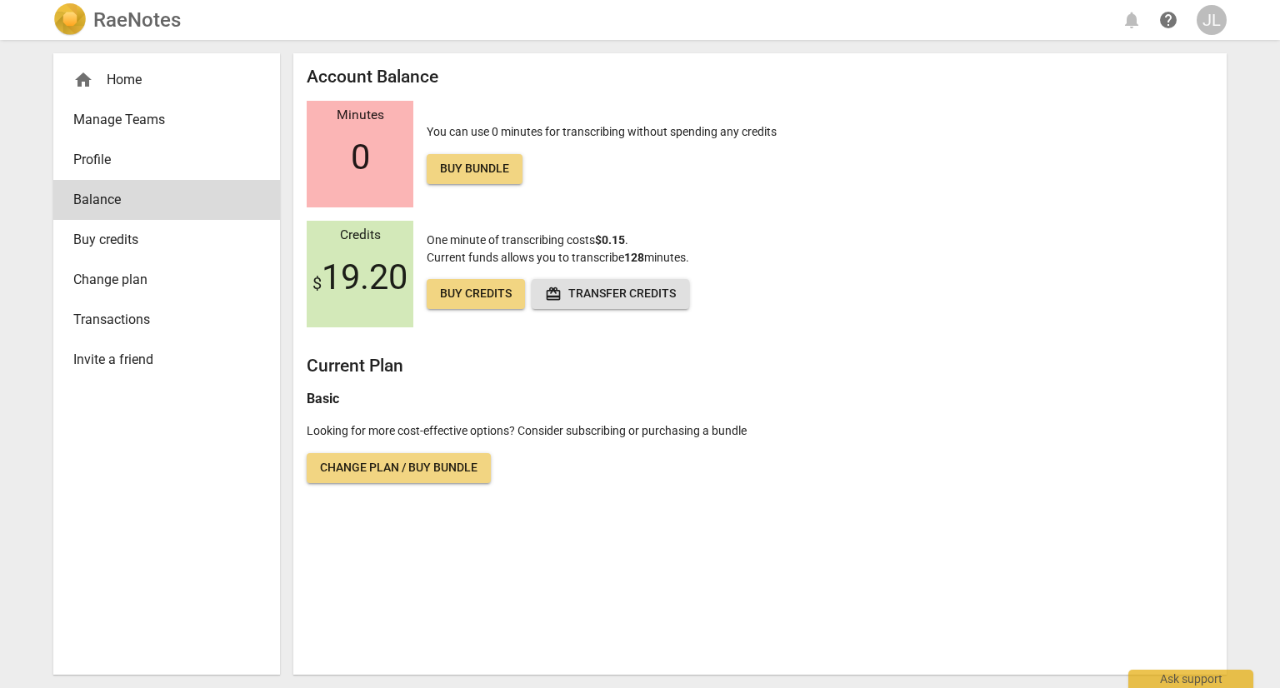
click at [79, 147] on link "Profile" at bounding box center [166, 160] width 227 height 40
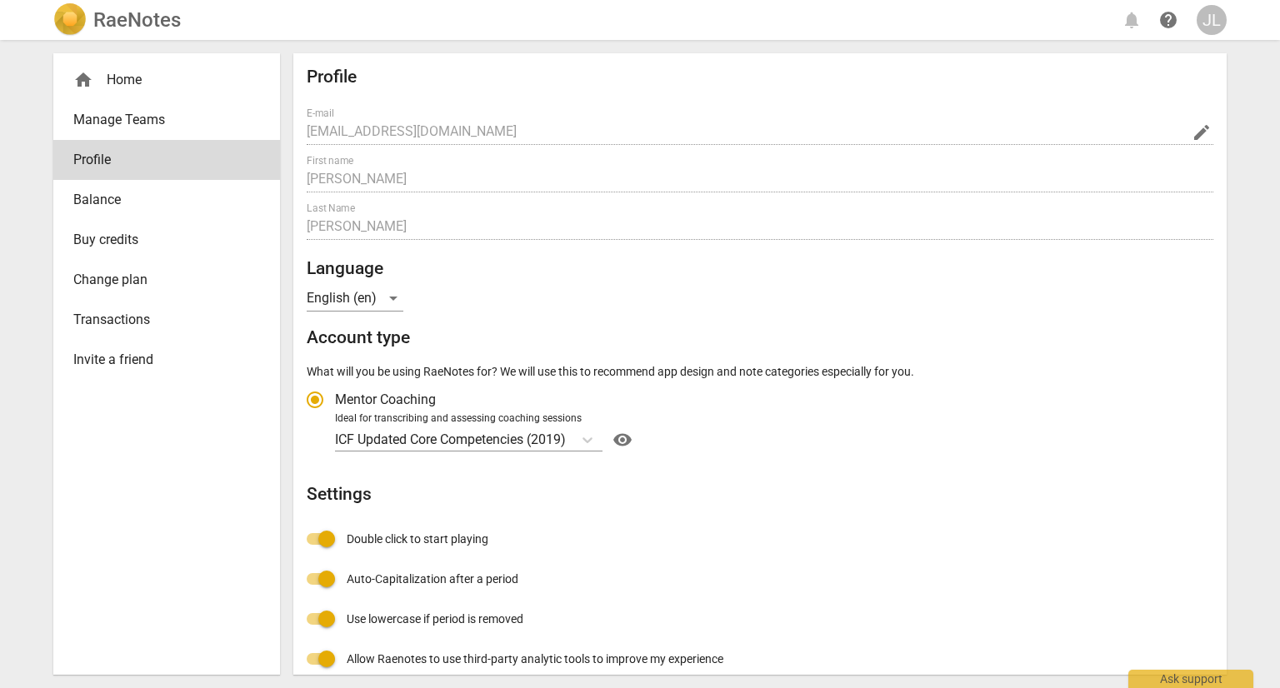
radio input "false"
click at [95, 120] on span "Manage Teams" at bounding box center [159, 120] width 173 height 20
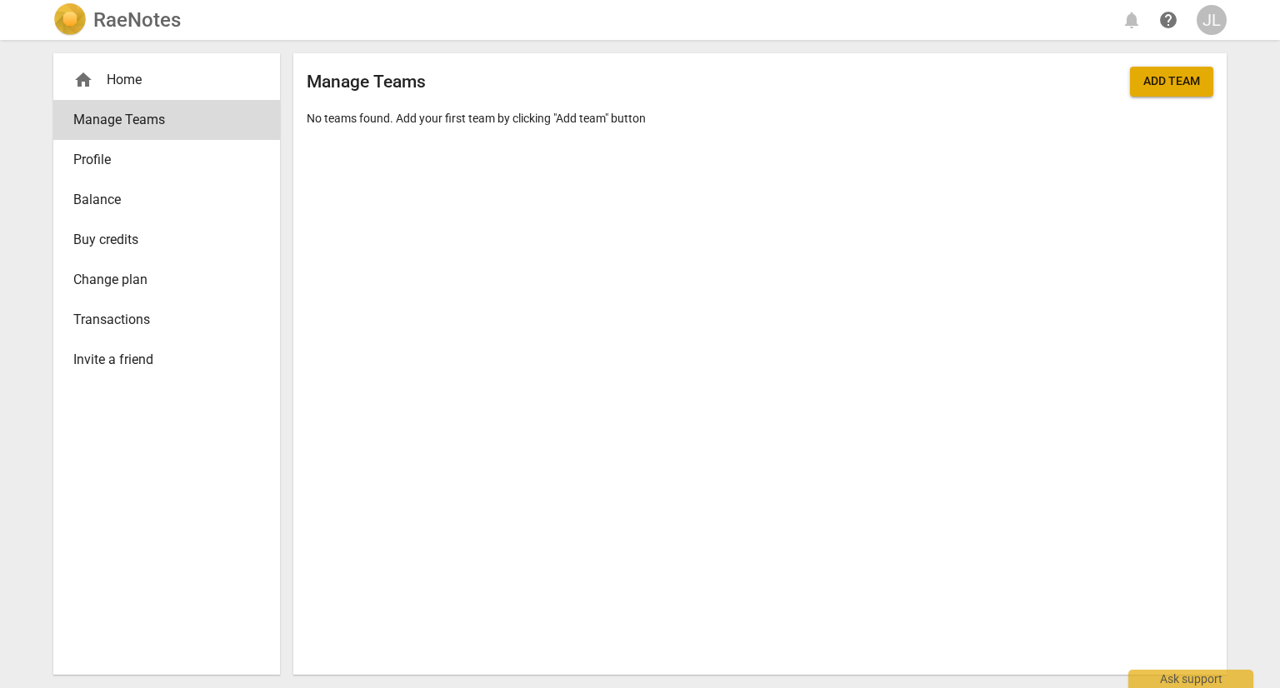
click at [108, 65] on div "home Home" at bounding box center [166, 80] width 227 height 40
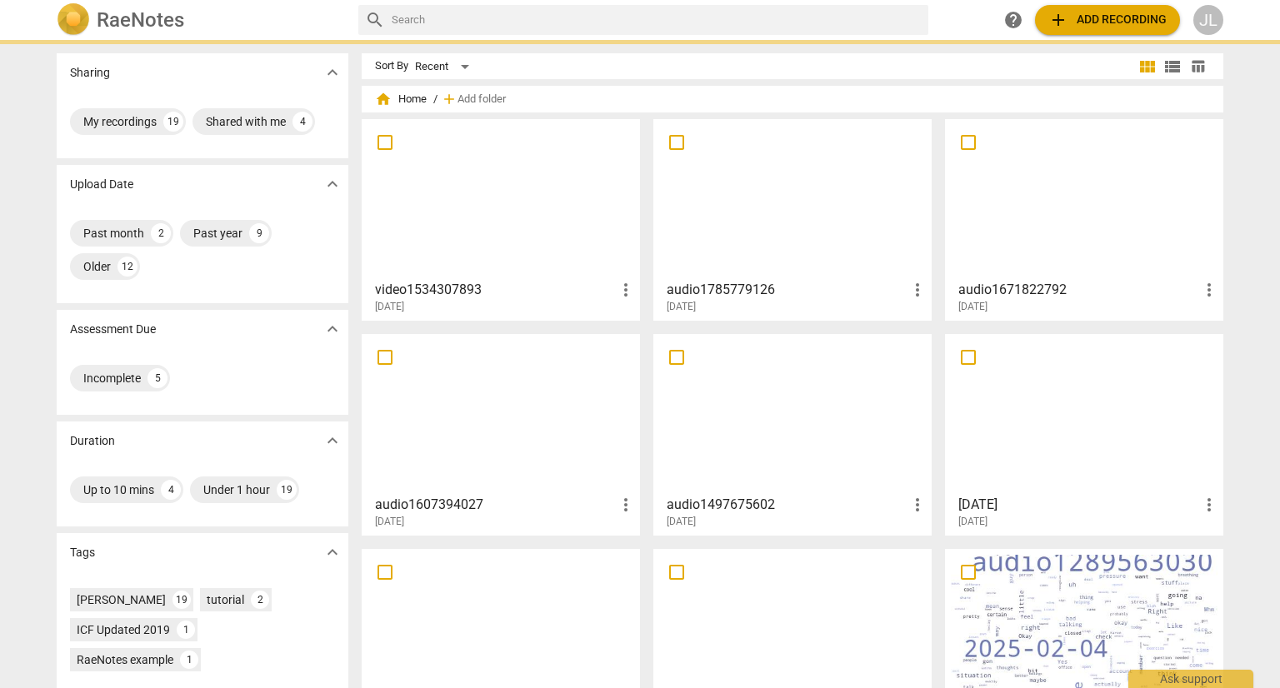
click at [113, 83] on div "Sharing expand_more" at bounding box center [203, 72] width 292 height 38
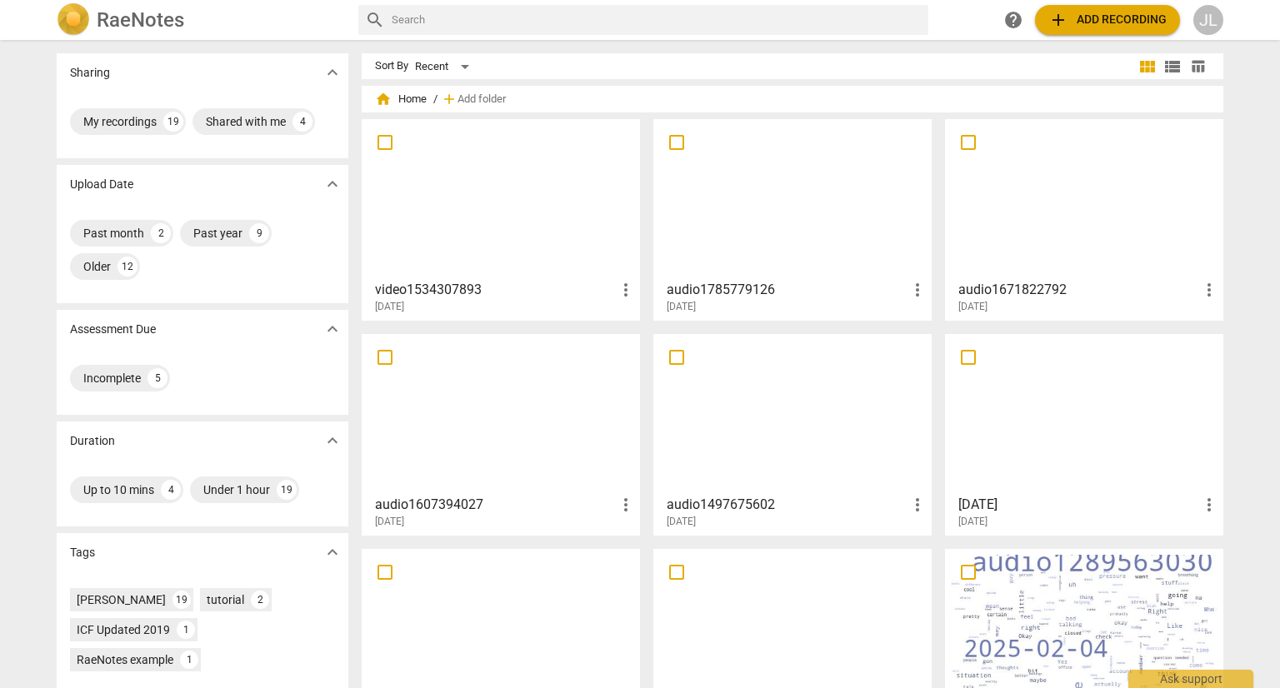
click at [1203, 23] on div "JL" at bounding box center [1208, 20] width 30 height 30
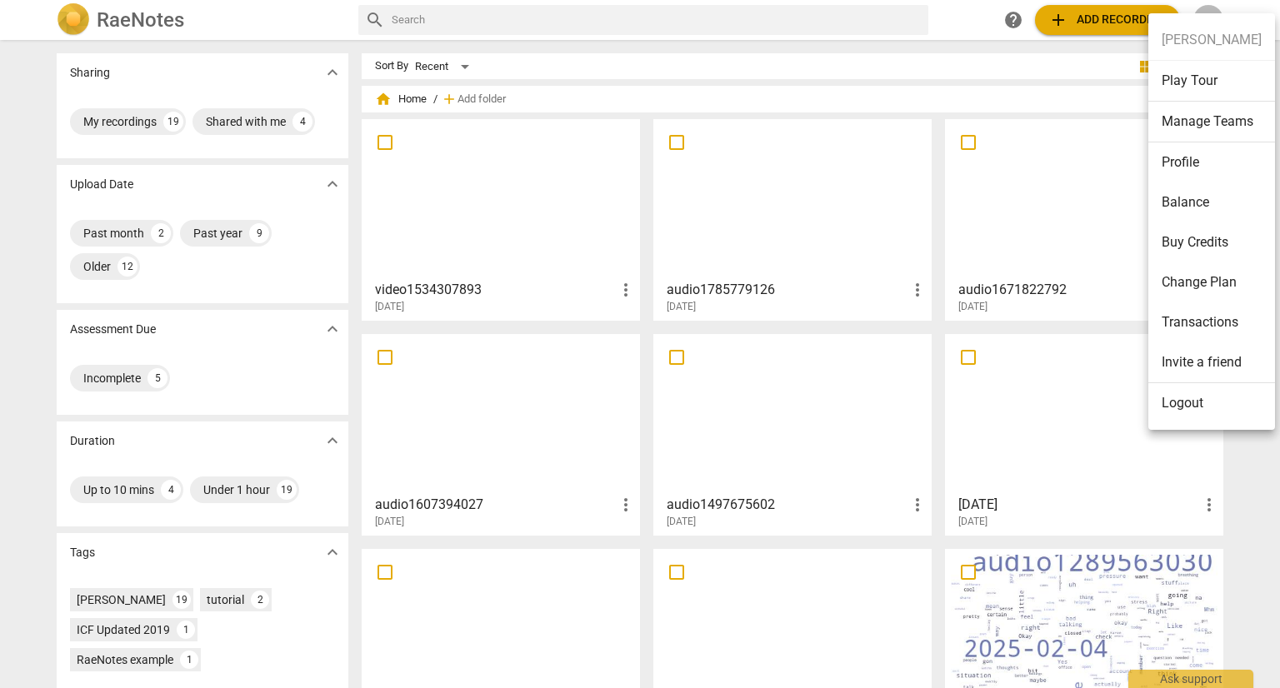
click at [961, 64] on div at bounding box center [640, 344] width 1280 height 688
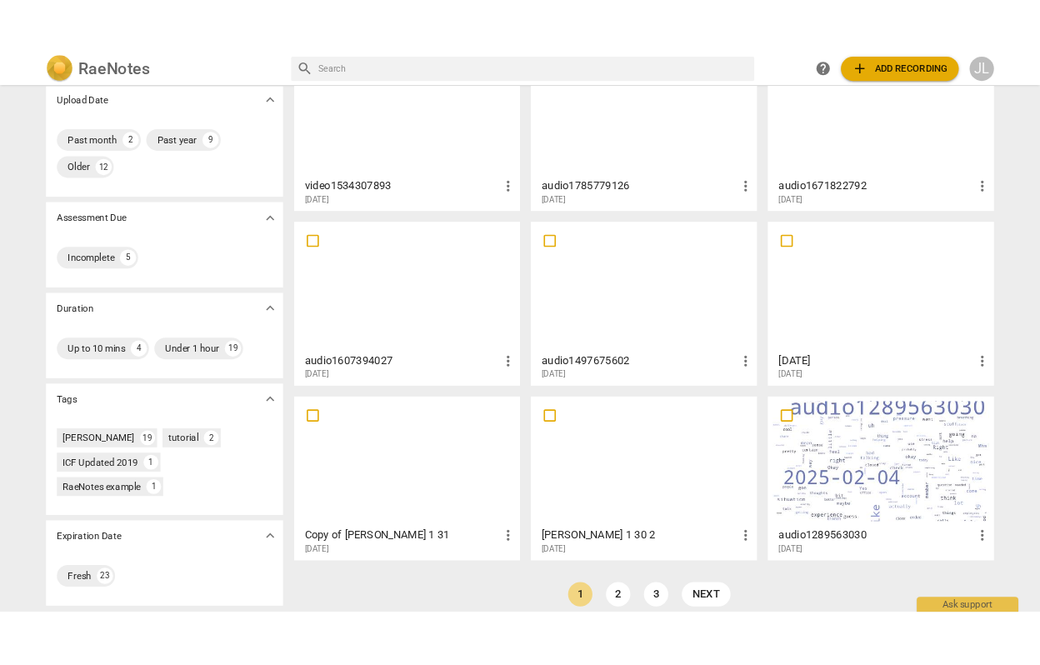
scroll to position [140, 0]
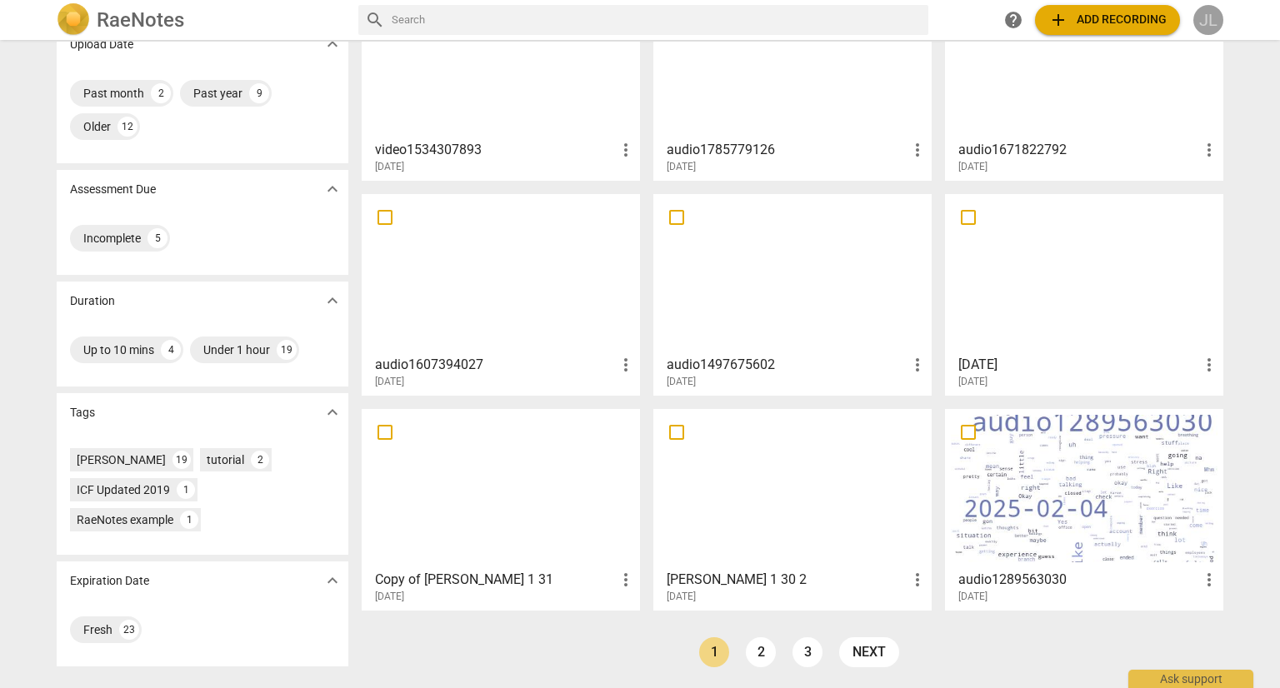
click at [1214, 21] on div "JL" at bounding box center [1208, 20] width 30 height 30
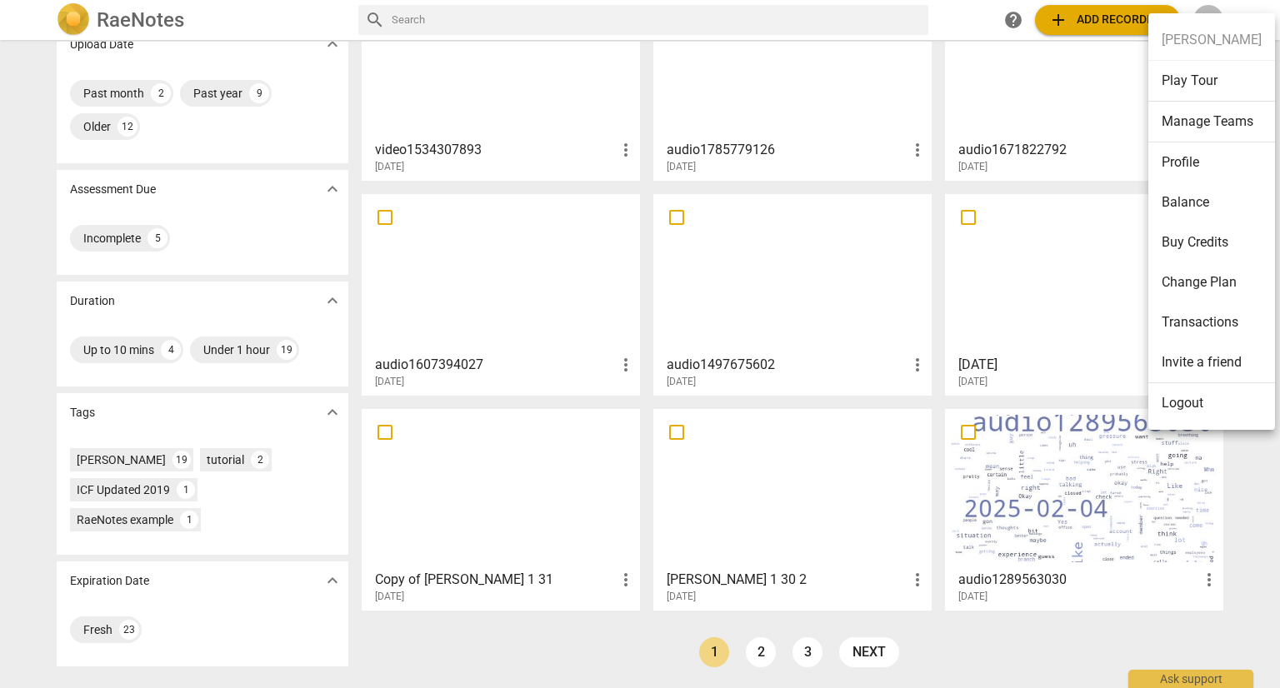
click at [1193, 682] on div at bounding box center [640, 344] width 1280 height 688
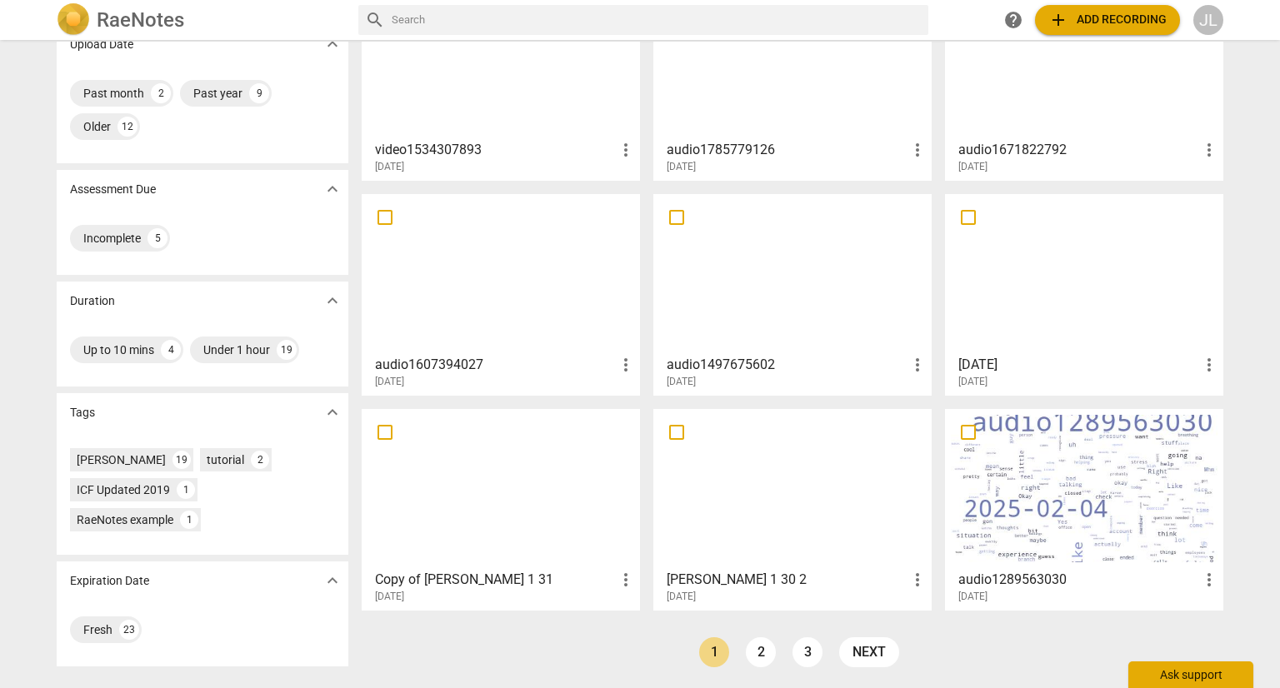
click at [1207, 683] on div "Ask support" at bounding box center [1190, 675] width 125 height 27
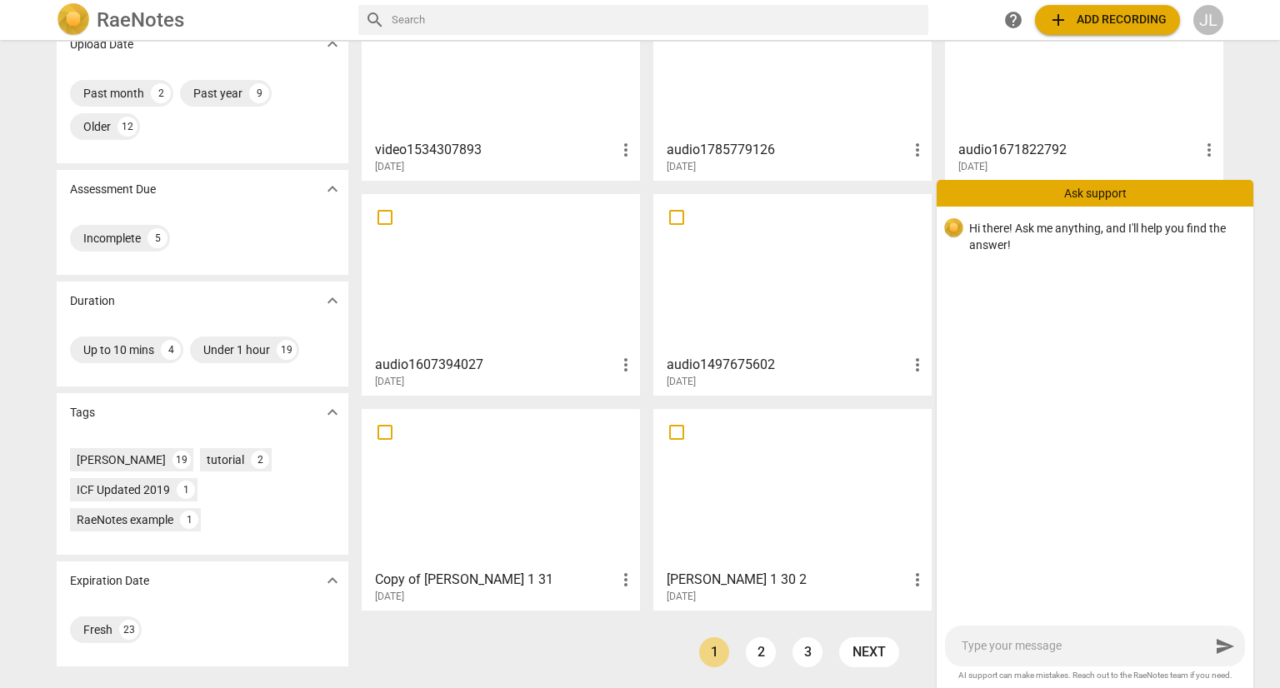
type textarea "C"
type textarea "CH"
type textarea "C"
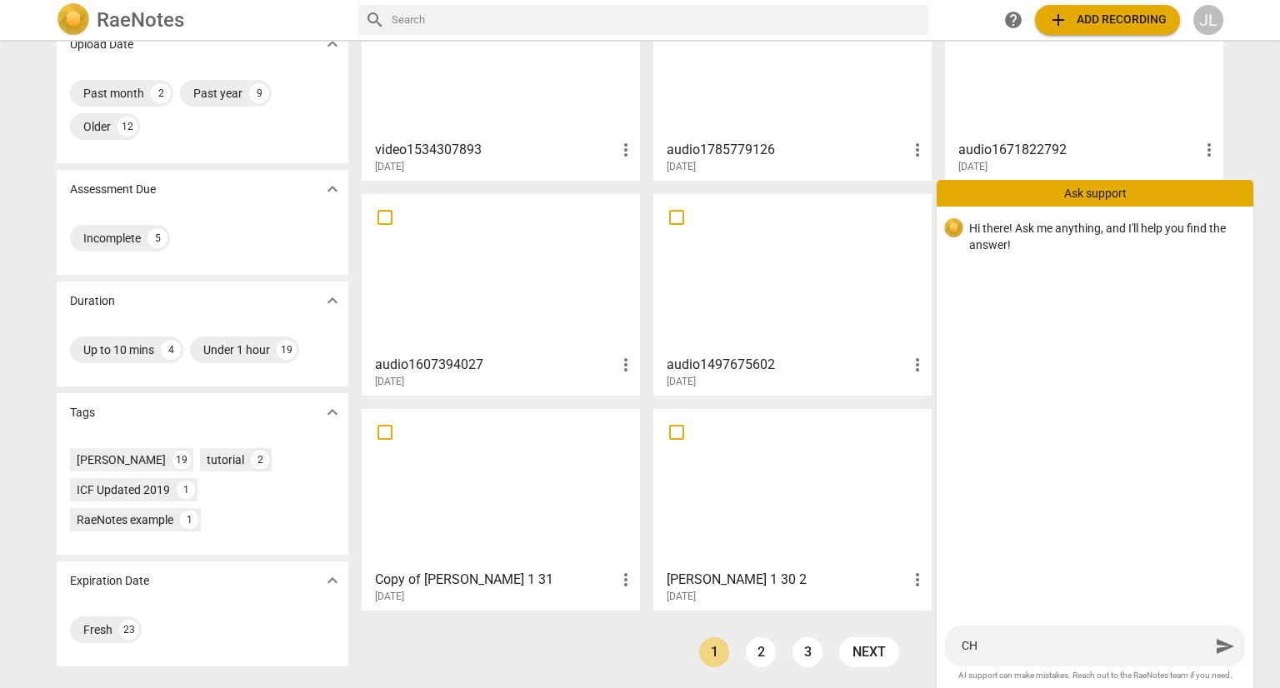
type textarea "C"
type textarea "Ch"
type textarea "Cha"
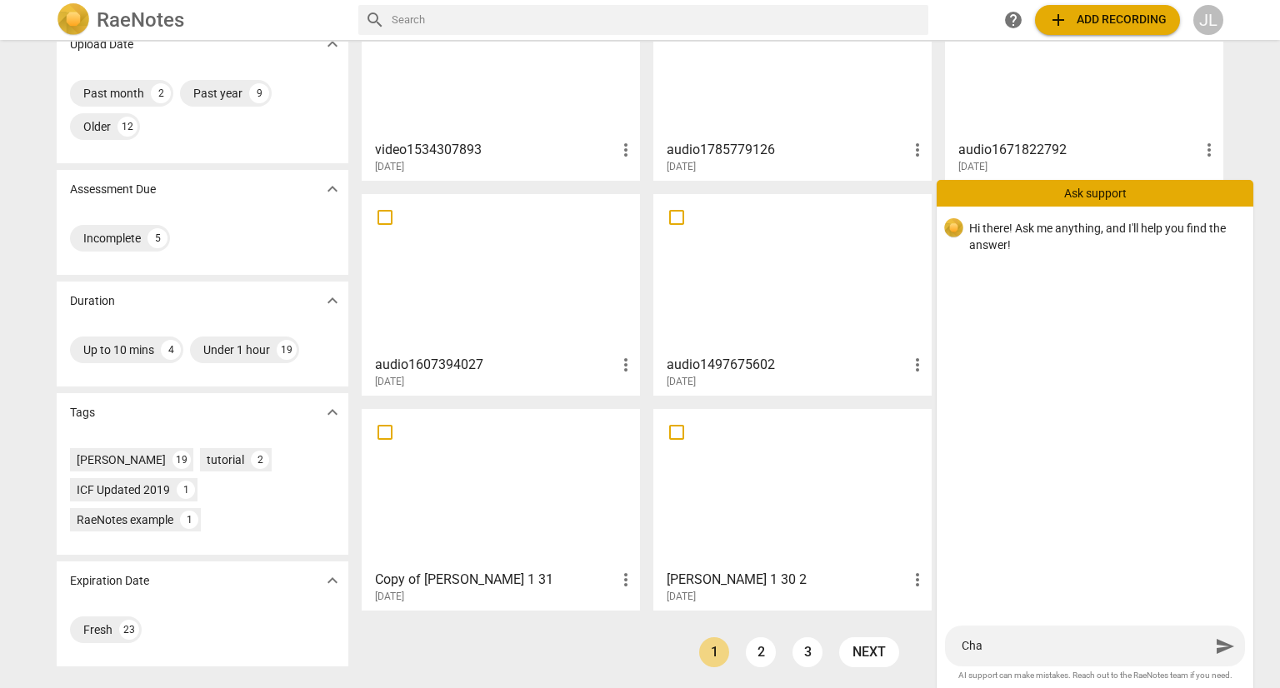
type textarea "[PERSON_NAME]"
type textarea "Change"
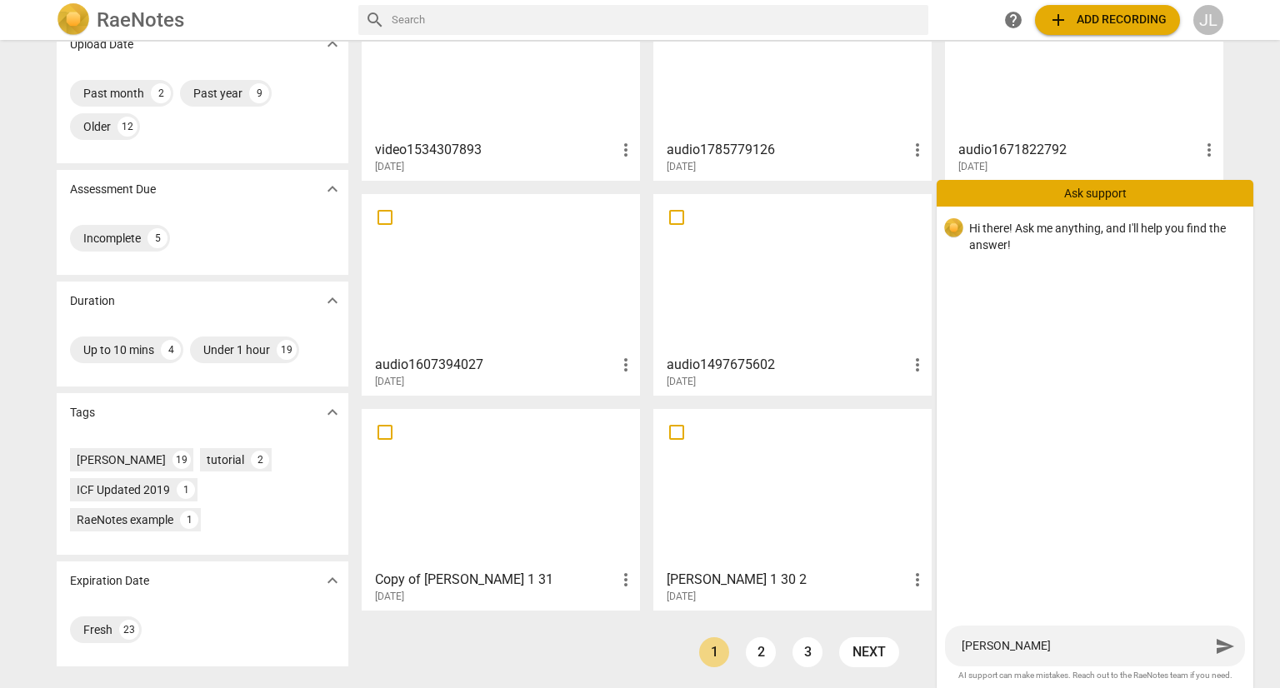
type textarea "Change"
type textarea "Change I"
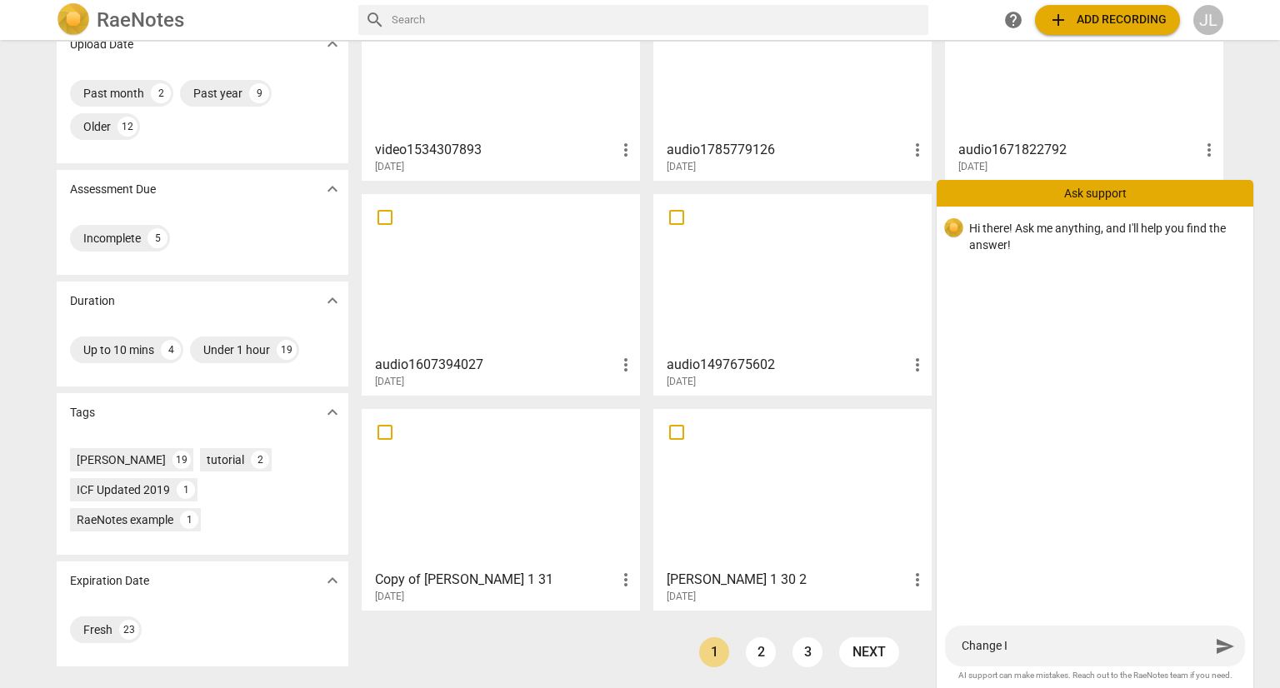
type textarea "Change IC"
type textarea "Change ICF"
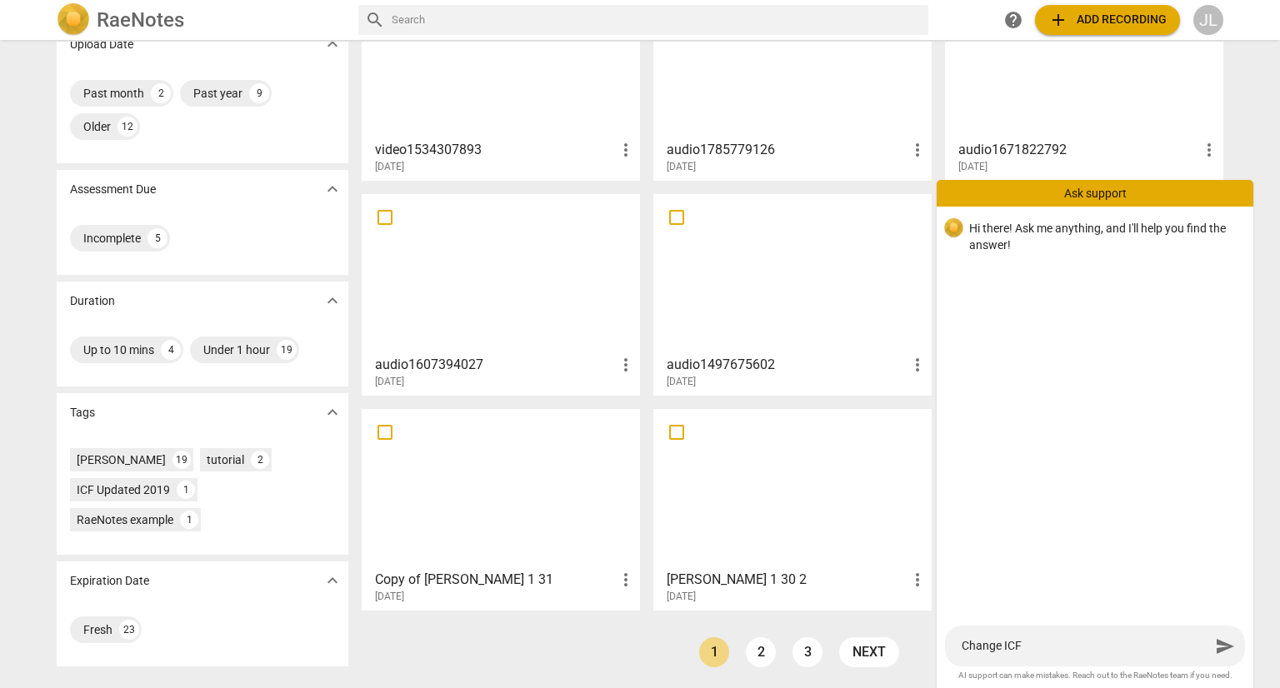
type textarea "Change ICF"
type textarea "Change ICF t"
type textarea "Change ICF ta"
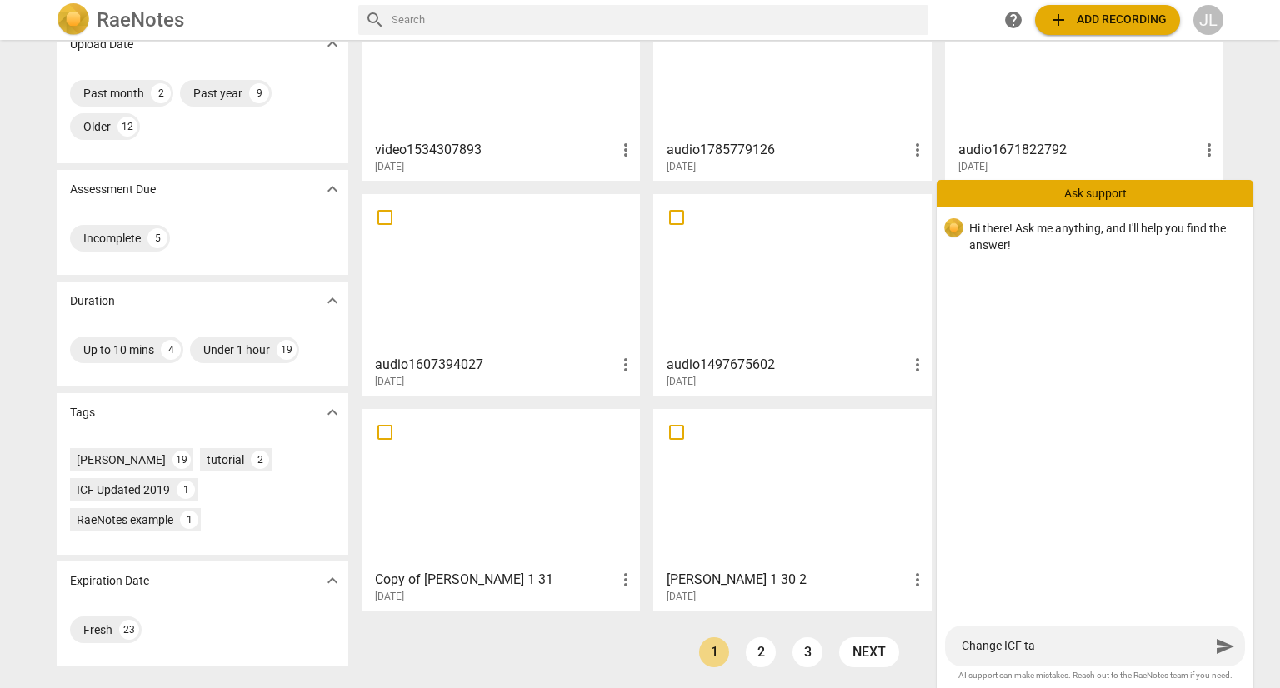
type textarea "Change ICF tag"
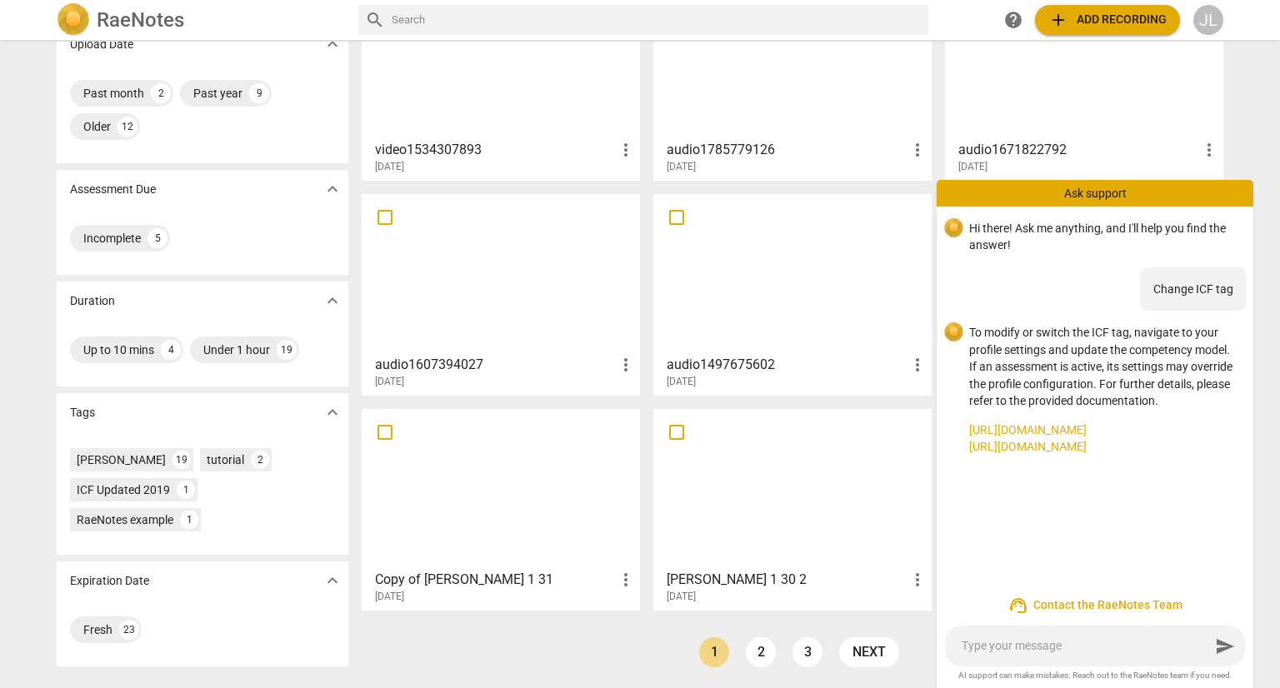
click at [1104, 441] on link "[URL][DOMAIN_NAME]" at bounding box center [1104, 447] width 271 height 18
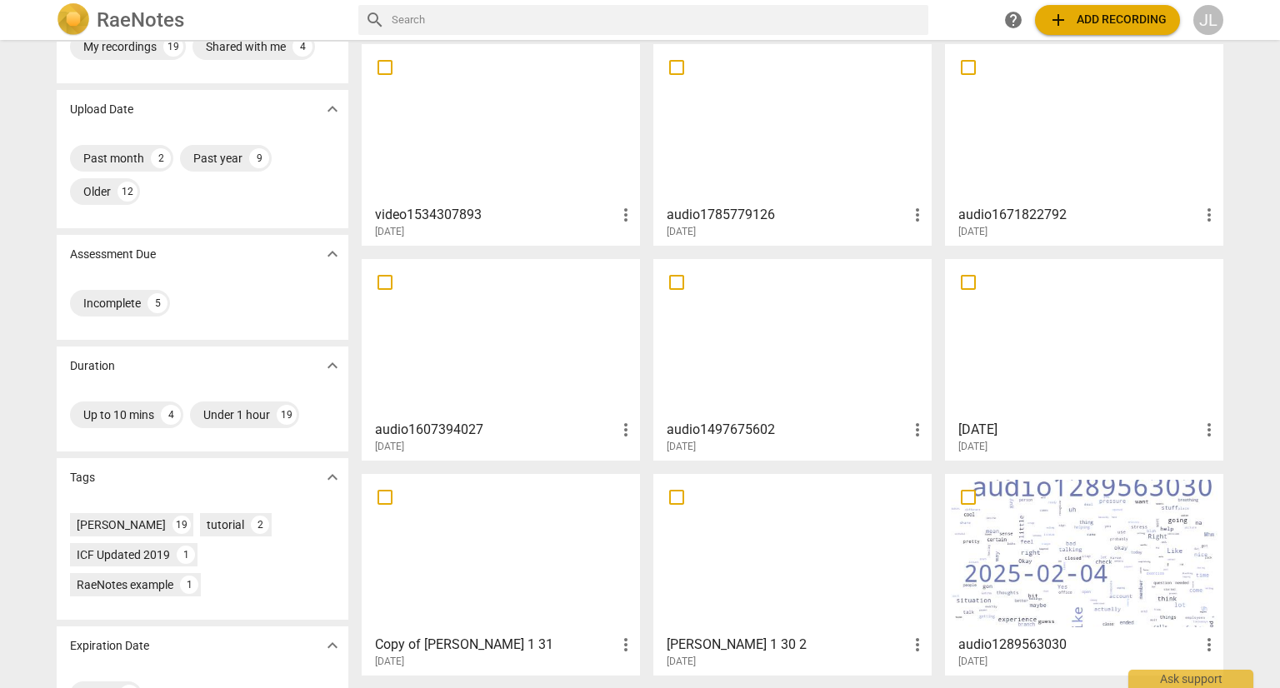
scroll to position [0, 0]
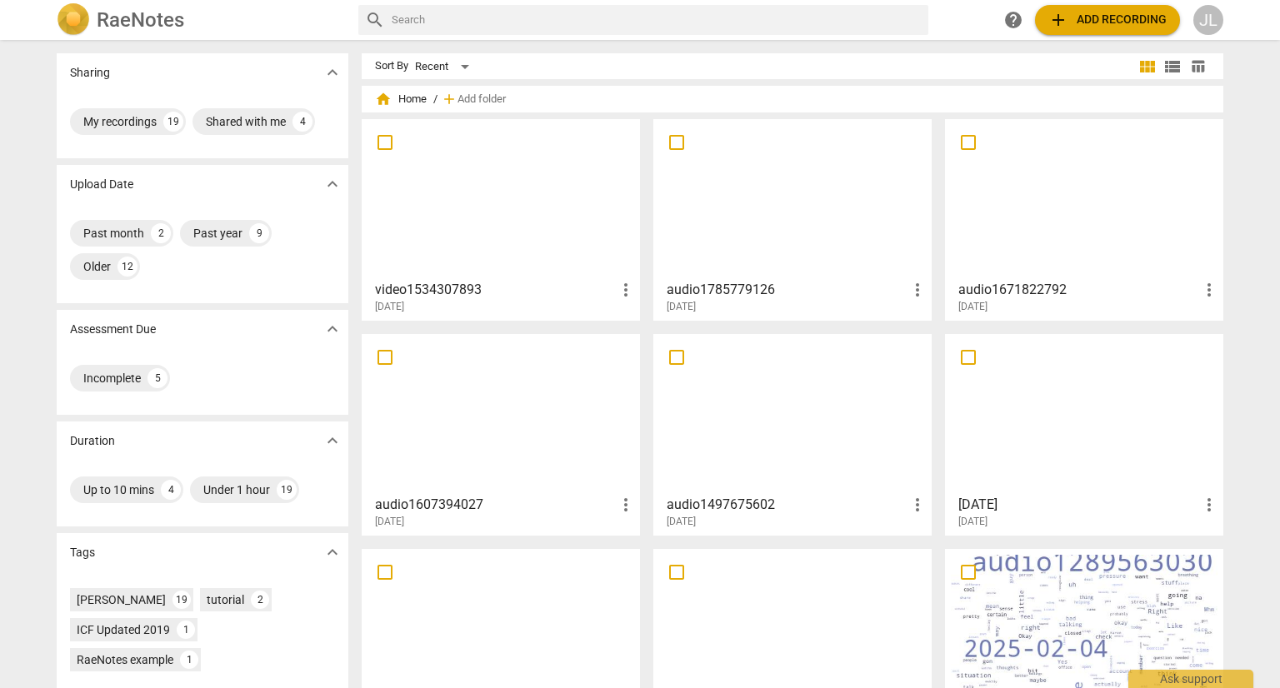
click at [1118, 18] on span "add Add recording" at bounding box center [1107, 20] width 118 height 20
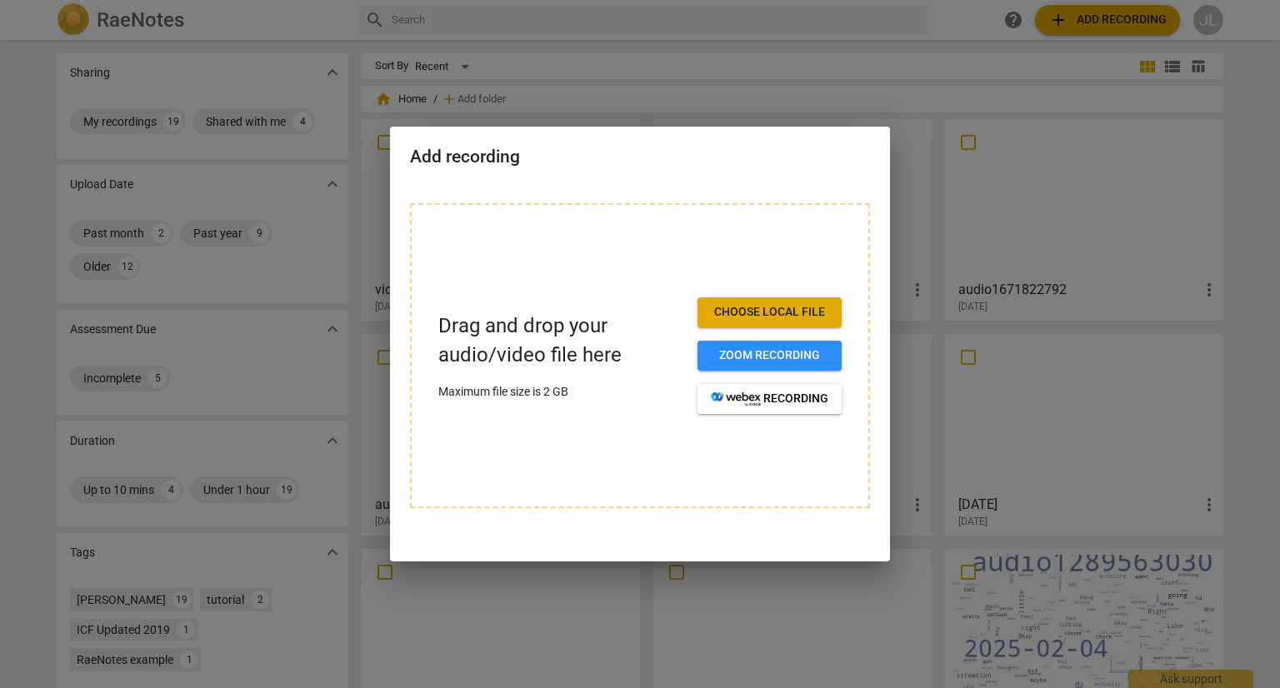
click at [875, 93] on div at bounding box center [640, 344] width 1280 height 688
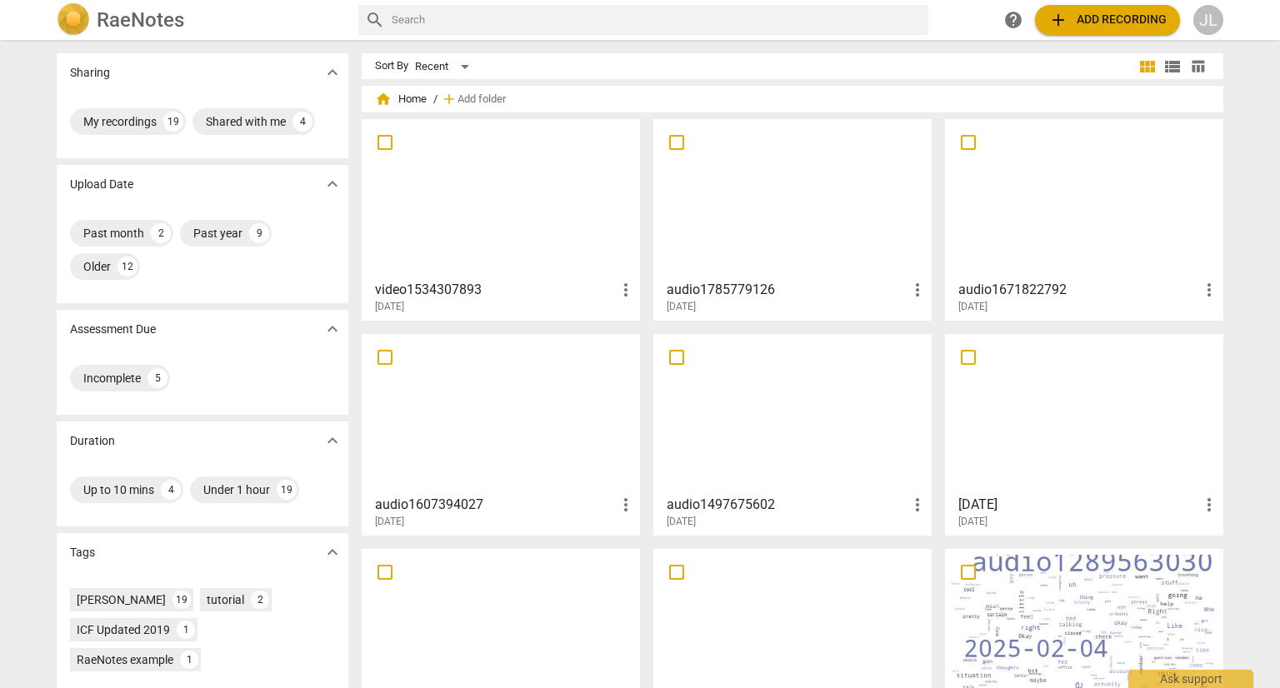
click at [1208, 32] on div "JL" at bounding box center [1208, 20] width 30 height 30
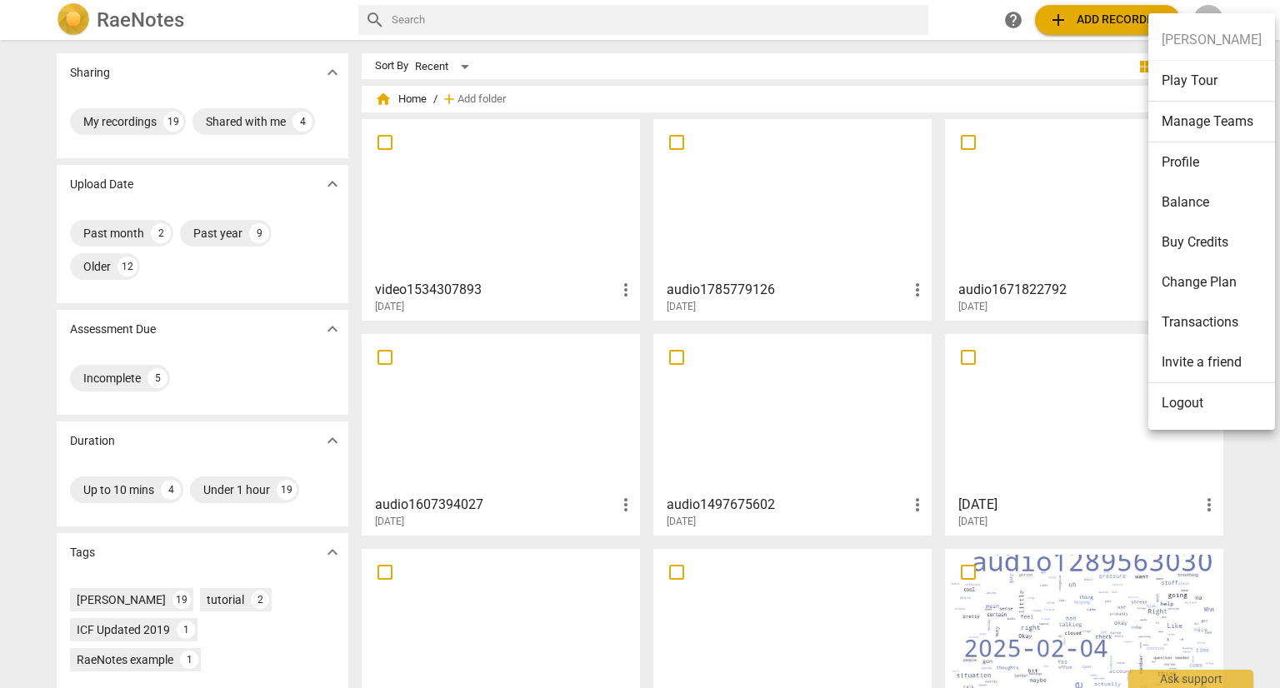
click at [267, 5] on div at bounding box center [640, 344] width 1280 height 688
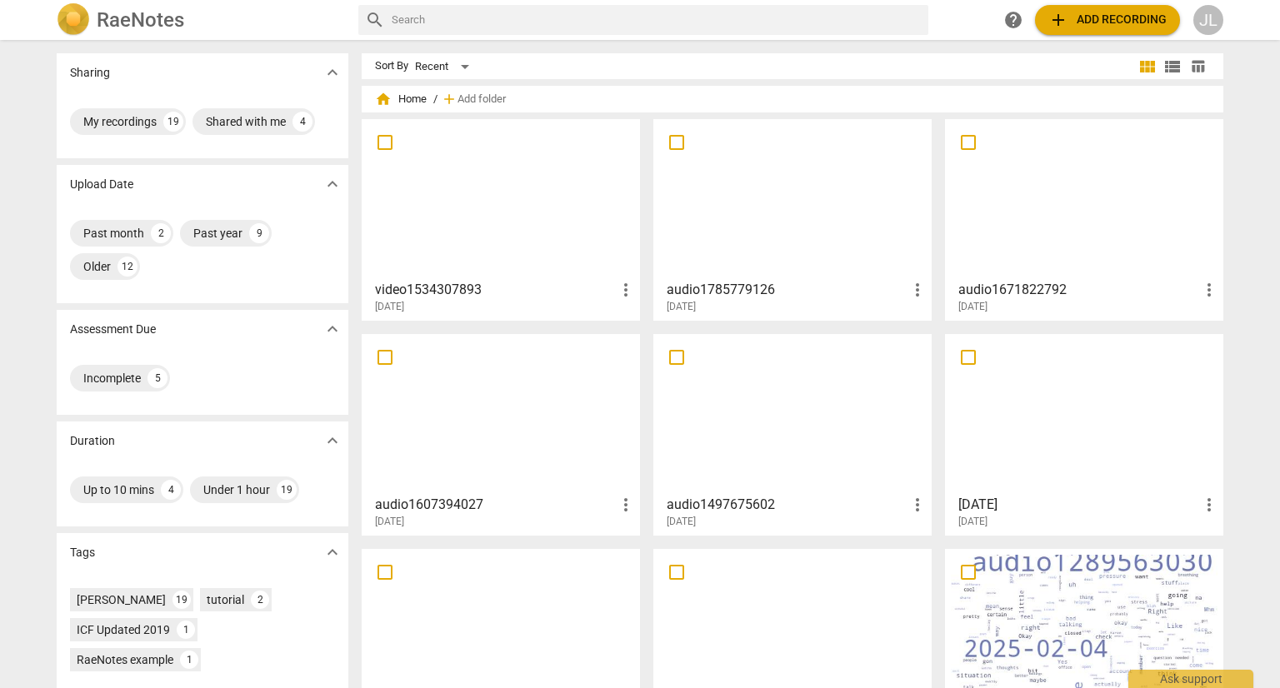
click at [1008, 23] on span "help" at bounding box center [1013, 20] width 20 height 20
click at [1210, 23] on div "JL" at bounding box center [1208, 20] width 30 height 30
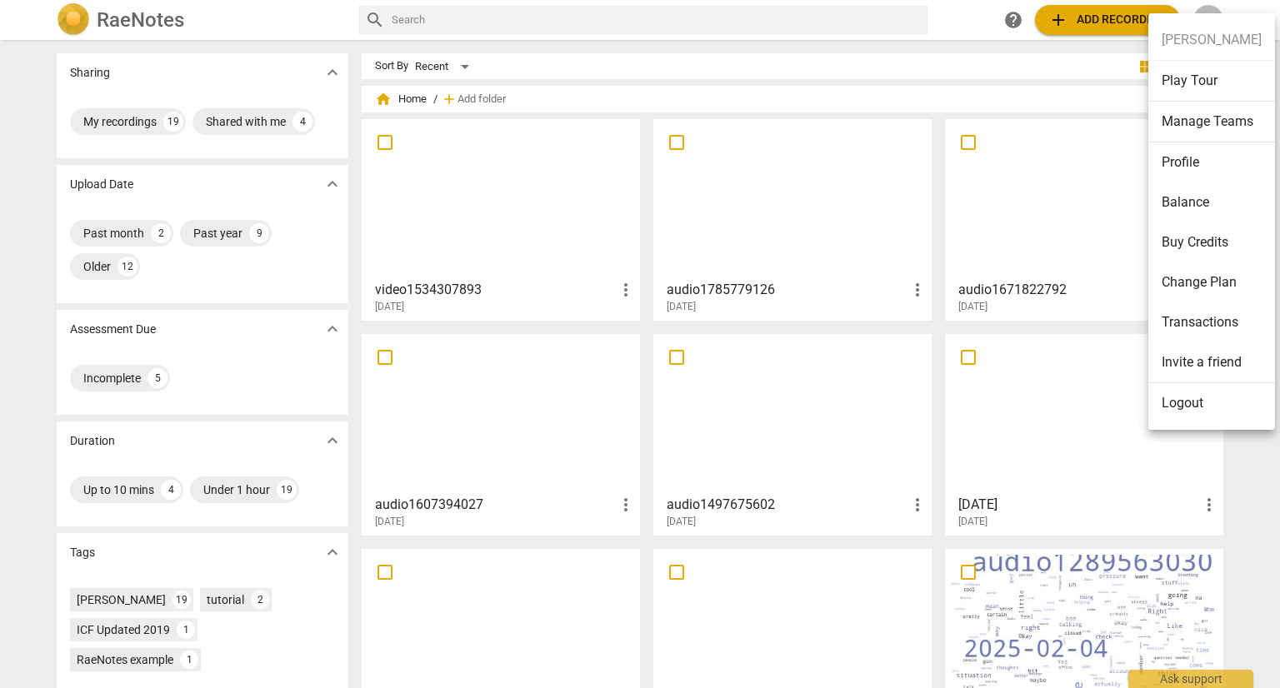
click at [79, 24] on div at bounding box center [640, 344] width 1280 height 688
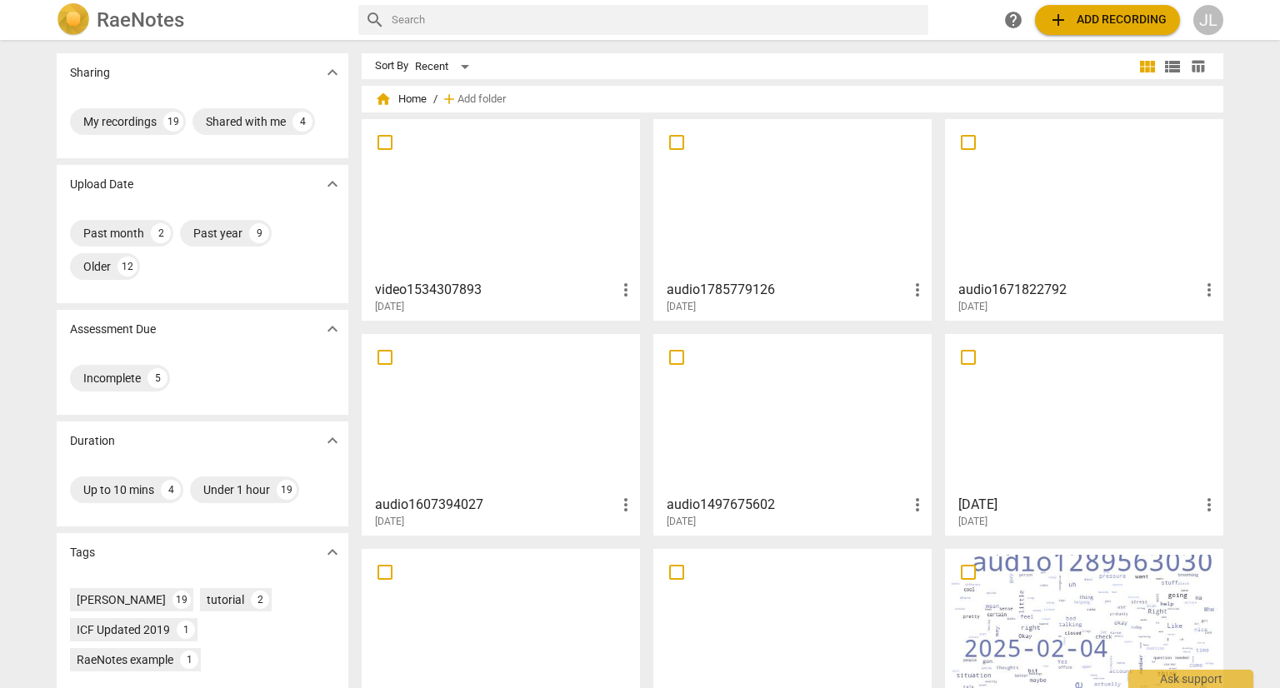
click at [70, 27] on img at bounding box center [73, 19] width 33 height 33
click at [119, 333] on p "Assessment Due" at bounding box center [113, 330] width 86 height 18
click at [330, 328] on span "expand_more" at bounding box center [333, 329] width 20 height 20
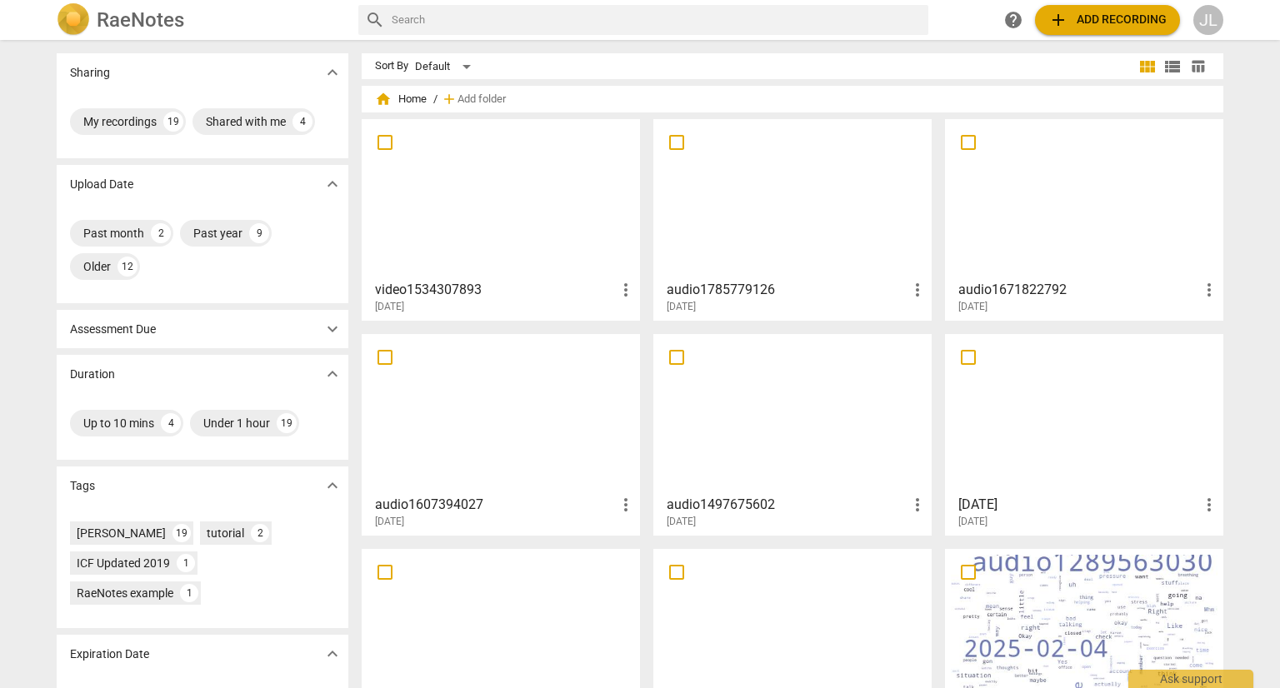
click at [331, 337] on span "expand_more" at bounding box center [333, 329] width 20 height 20
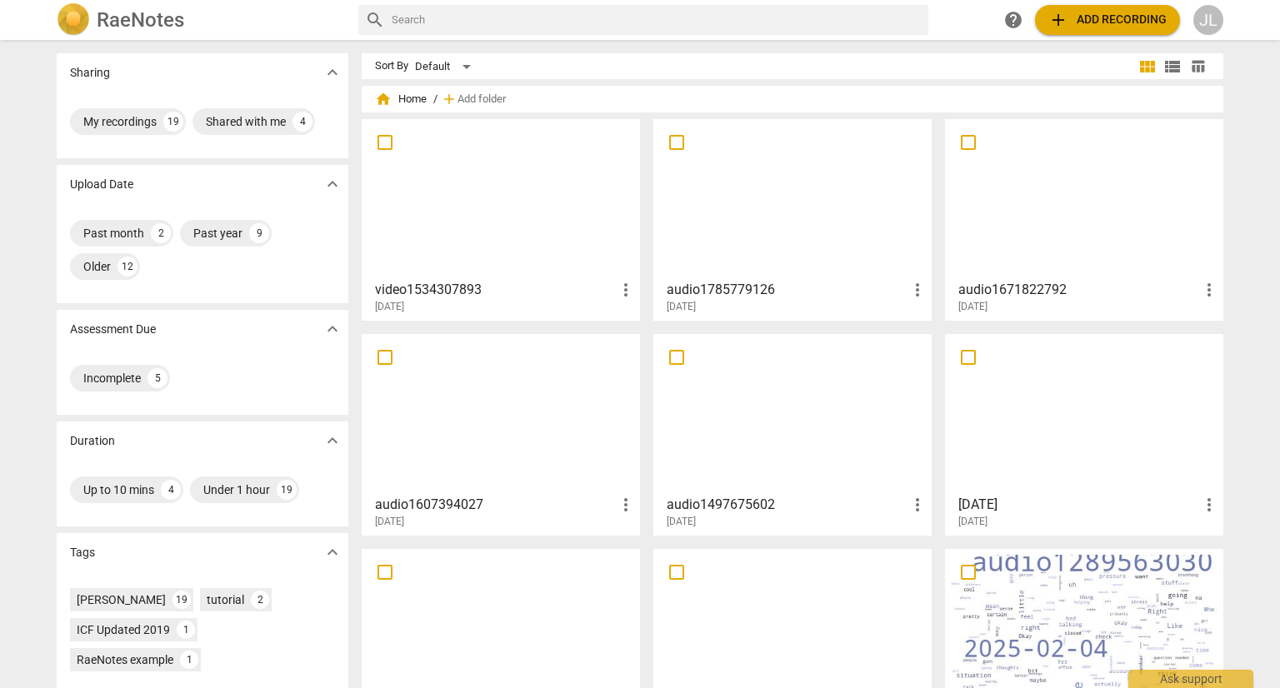
click at [334, 191] on span "expand_more" at bounding box center [333, 184] width 20 height 20
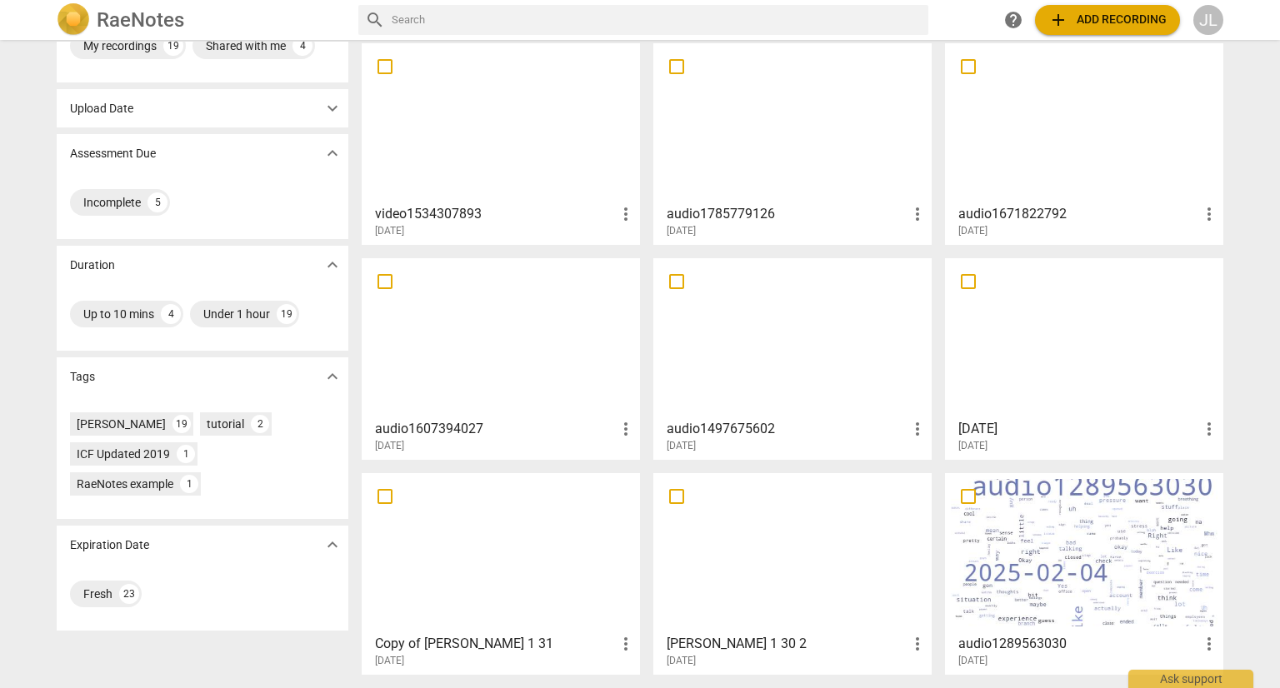
scroll to position [140, 0]
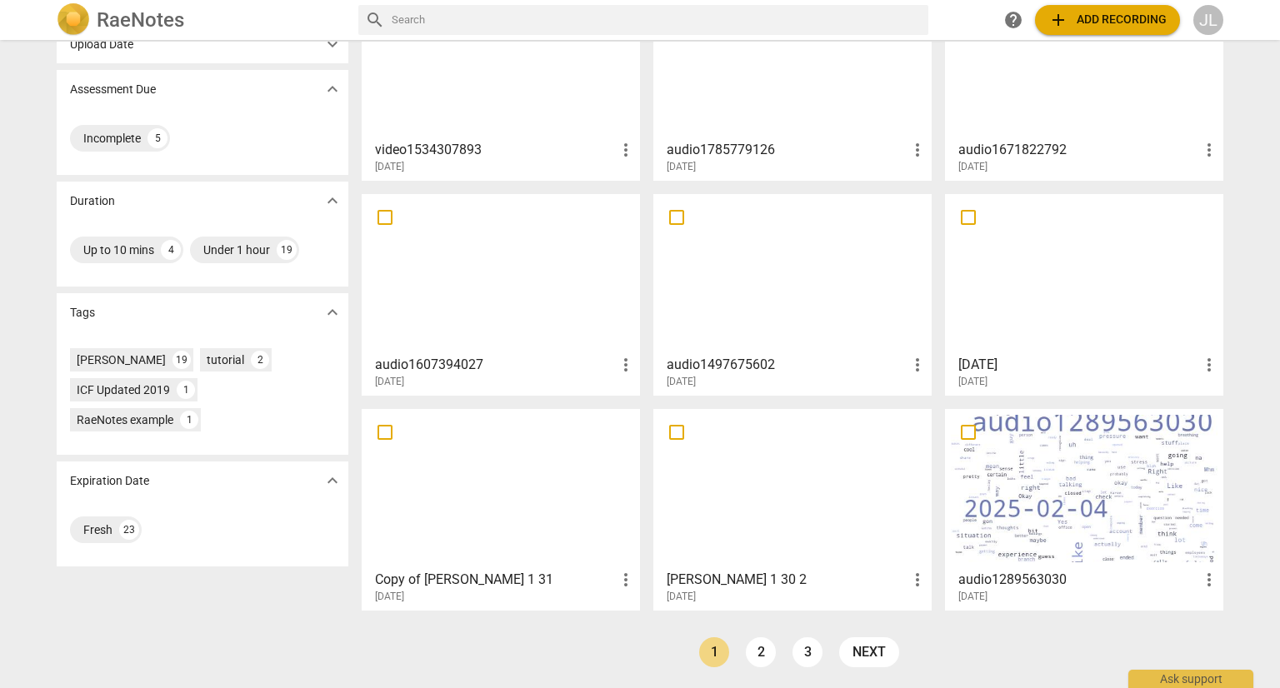
click at [333, 479] on span "expand_more" at bounding box center [333, 481] width 20 height 20
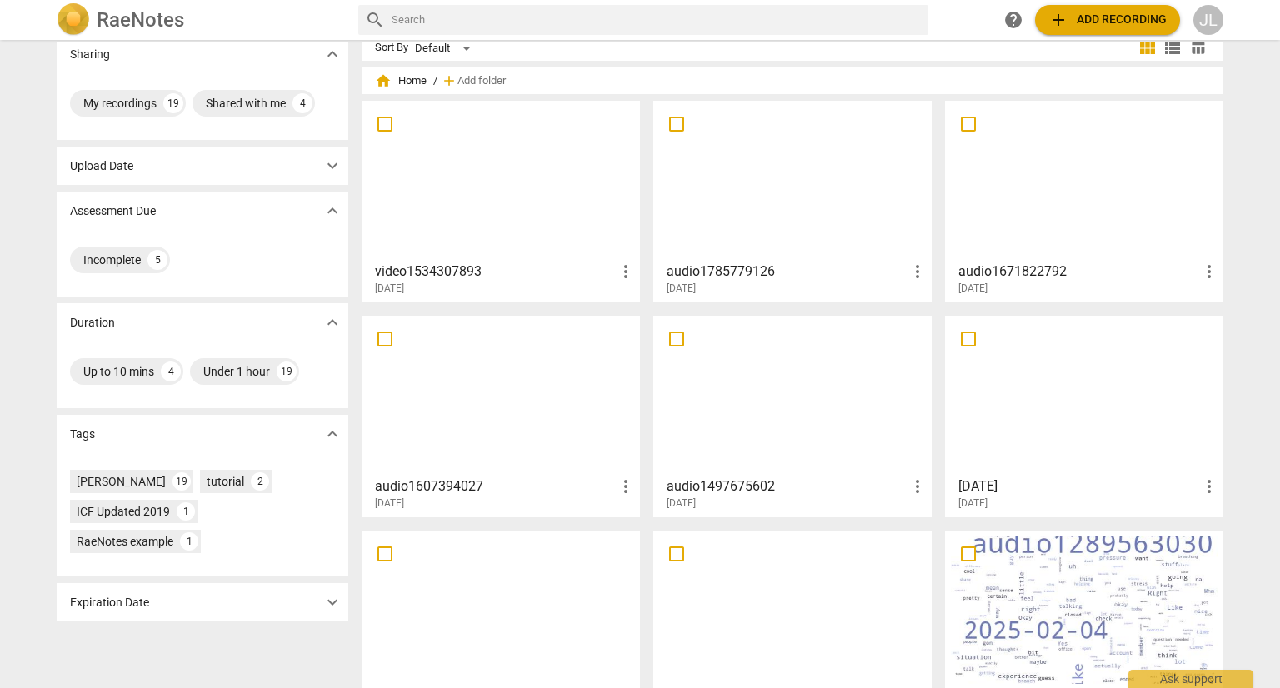
scroll to position [0, 0]
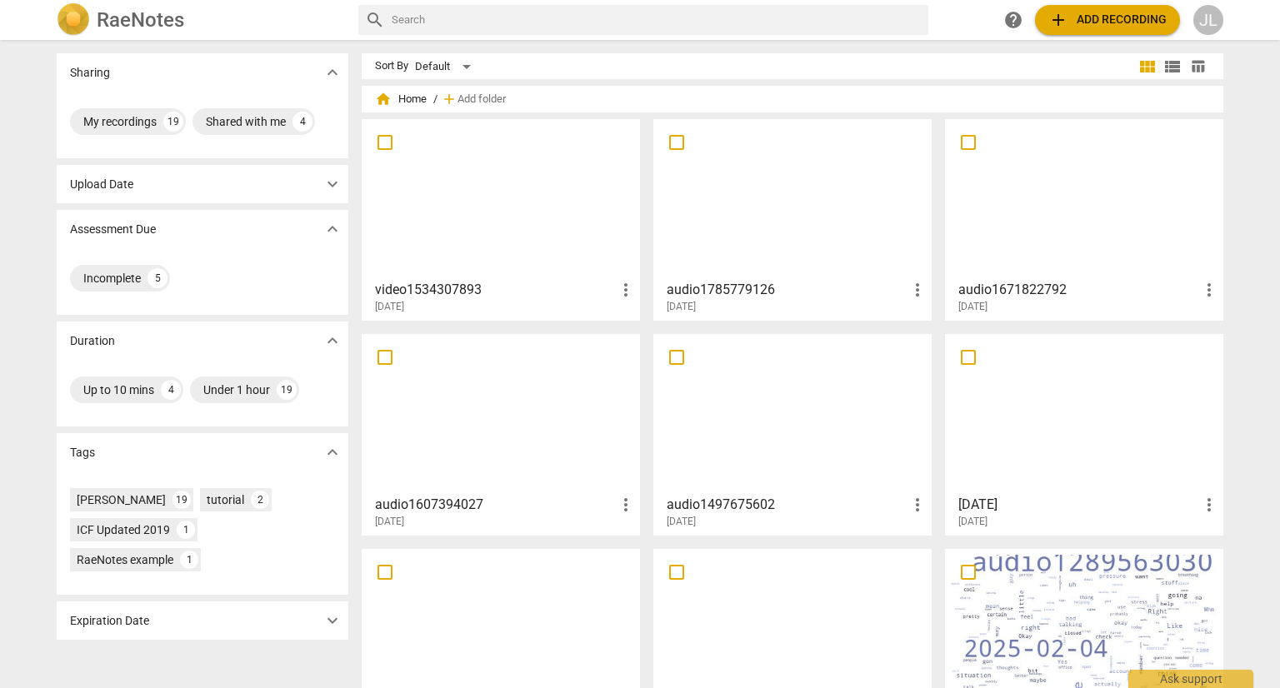
click at [1113, 23] on span "add Add recording" at bounding box center [1107, 20] width 118 height 20
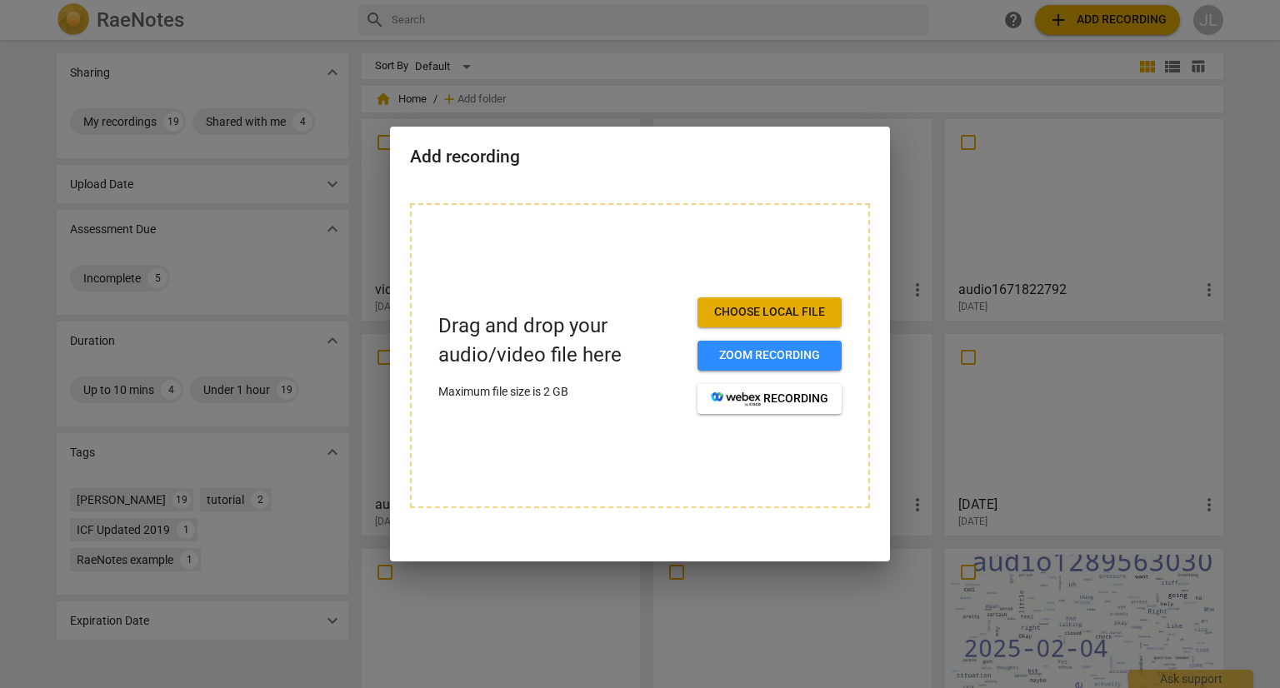
click at [786, 313] on span "Choose local file" at bounding box center [770, 312] width 118 height 17
click at [765, 53] on div at bounding box center [640, 344] width 1280 height 688
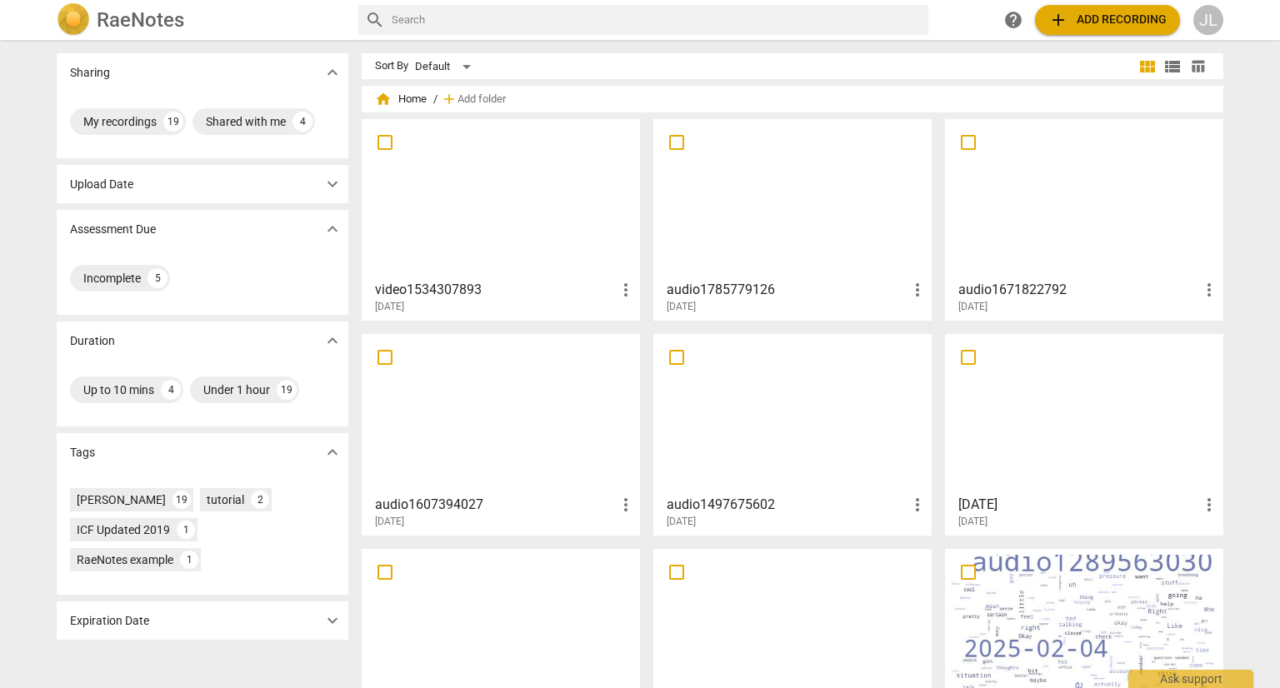
click at [329, 624] on span "expand_more" at bounding box center [333, 621] width 20 height 20
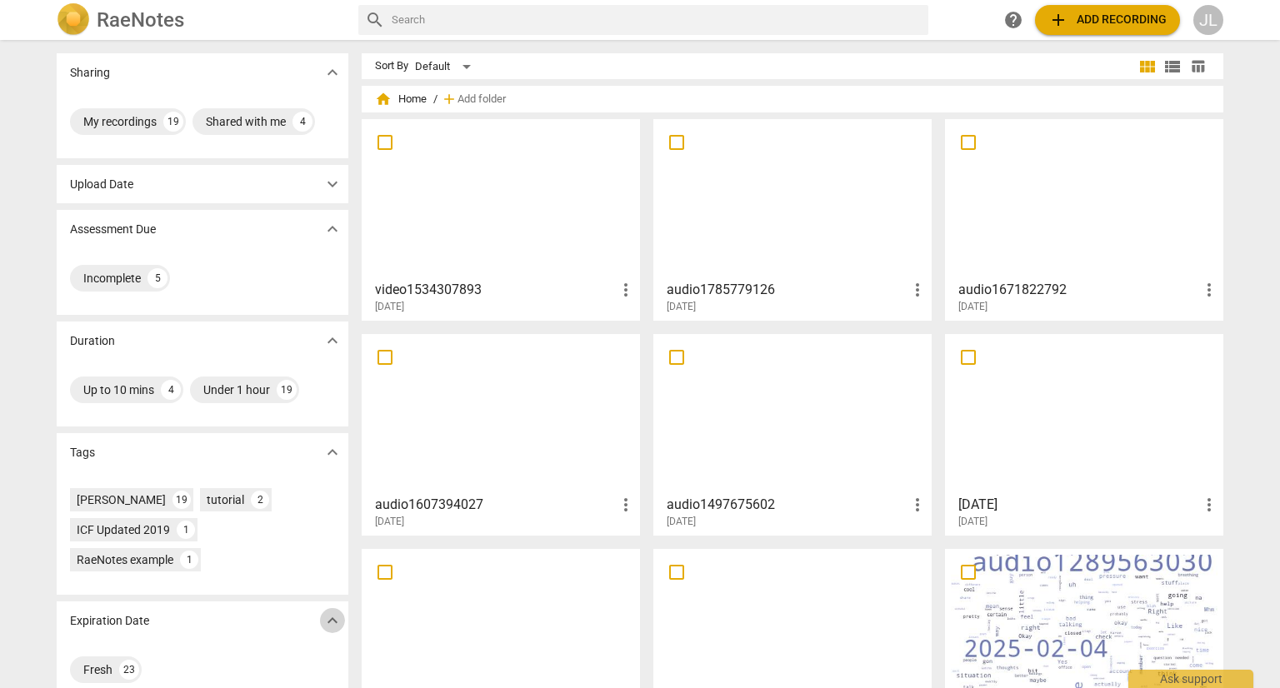
click at [1108, 23] on span "add Add recording" at bounding box center [1107, 20] width 118 height 20
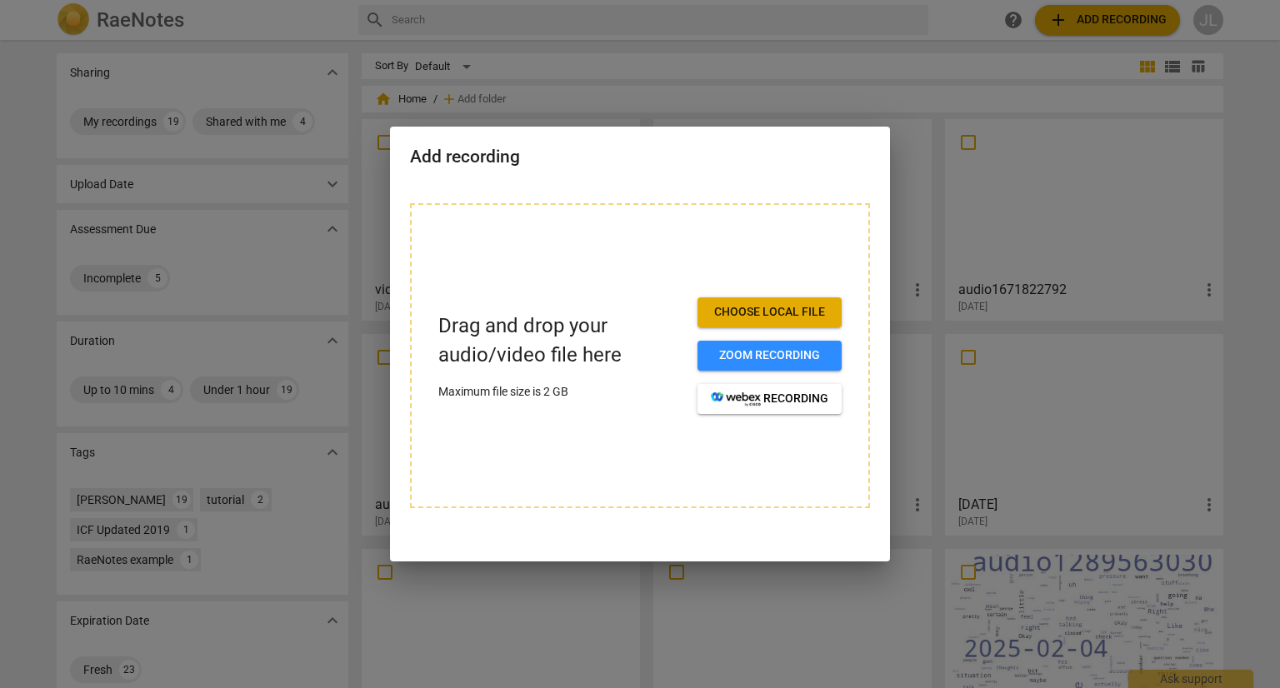
click at [781, 327] on button "Choose local file" at bounding box center [770, 313] width 144 height 30
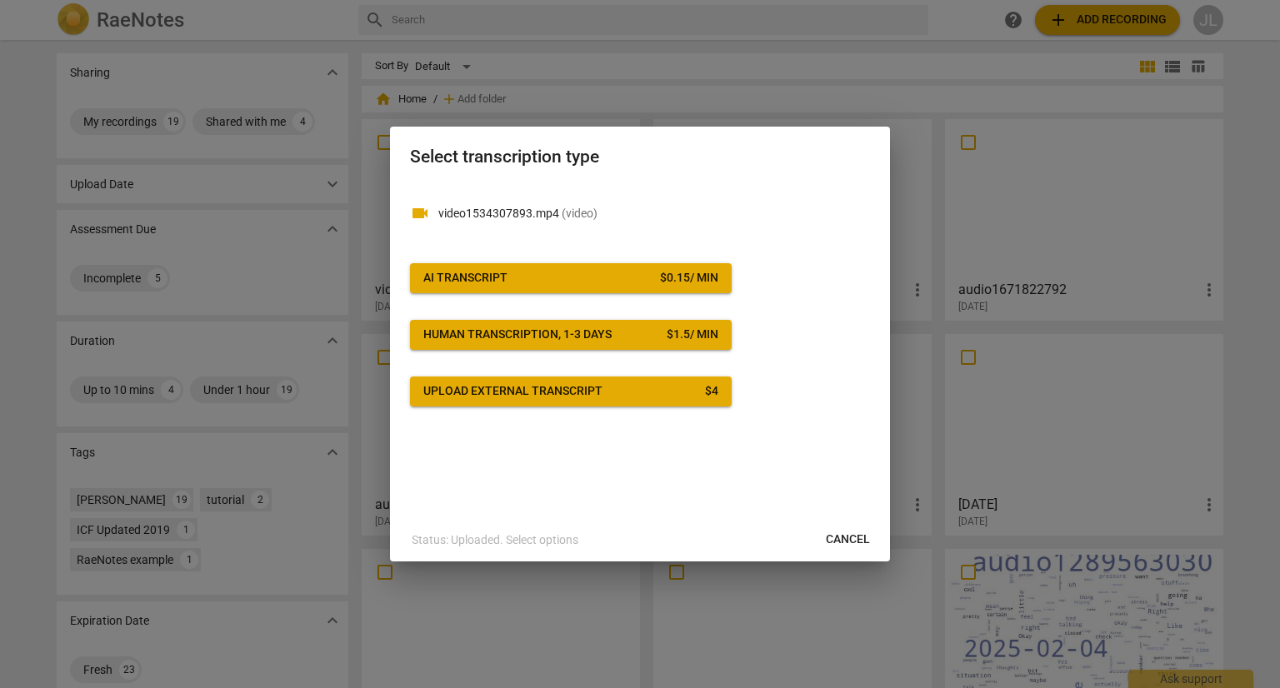
click at [853, 543] on span "Cancel" at bounding box center [848, 540] width 44 height 17
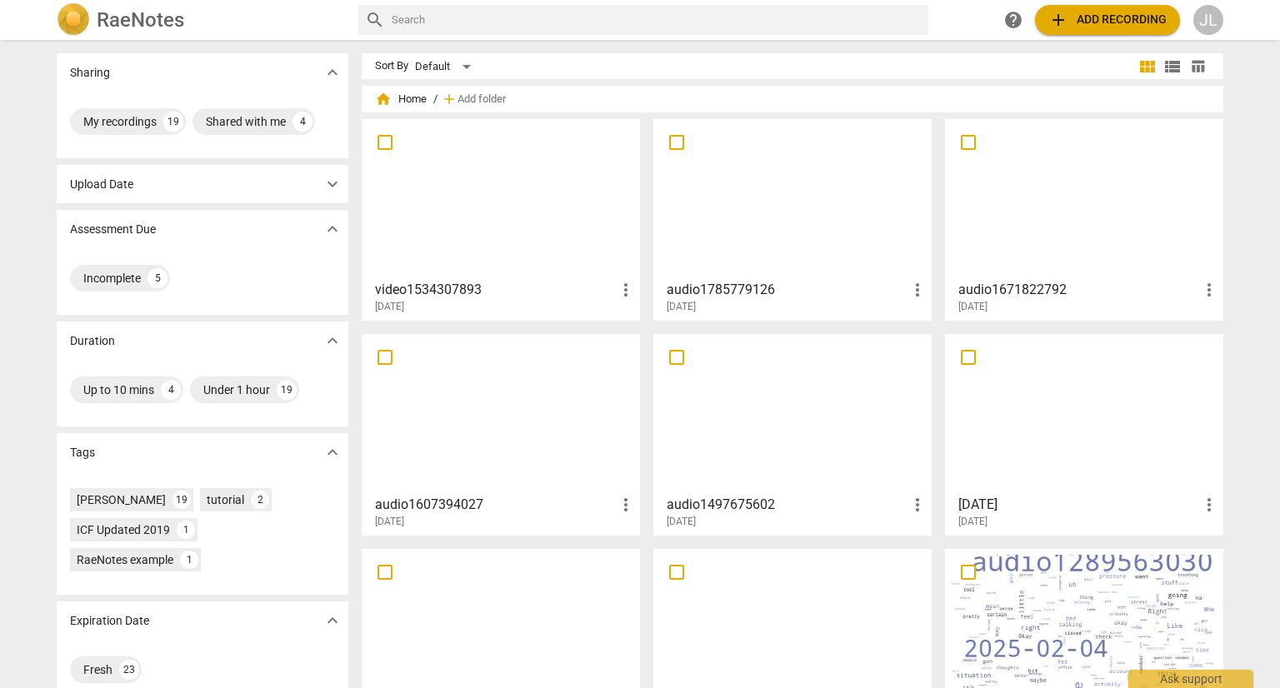
click at [1115, 22] on span "add Add recording" at bounding box center [1107, 20] width 118 height 20
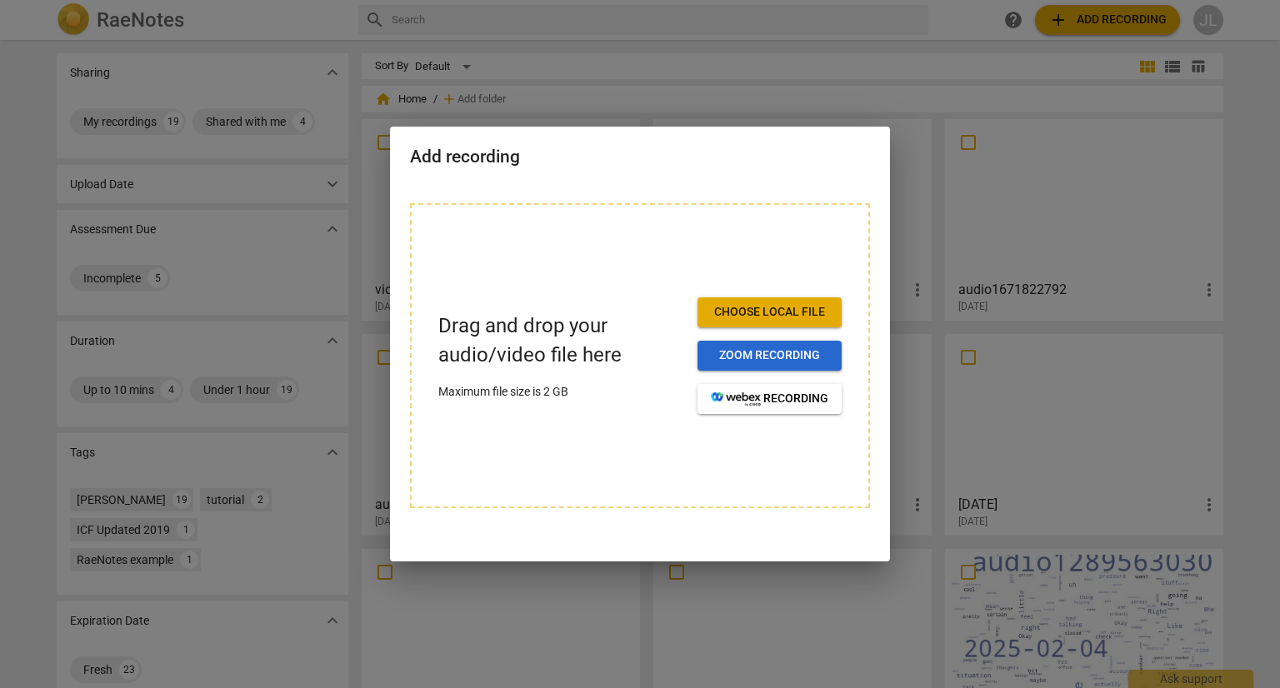
click at [784, 357] on span "Zoom recording" at bounding box center [770, 356] width 118 height 17
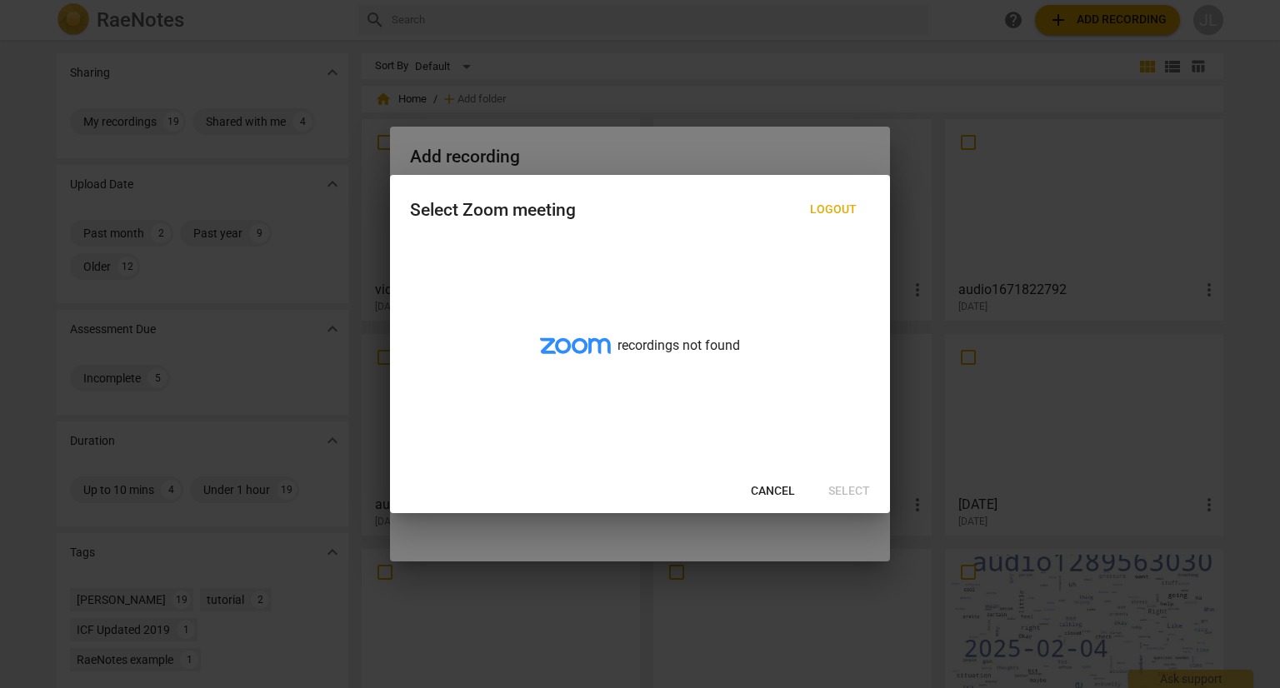
click at [773, 490] on span "Cancel" at bounding box center [773, 491] width 44 height 17
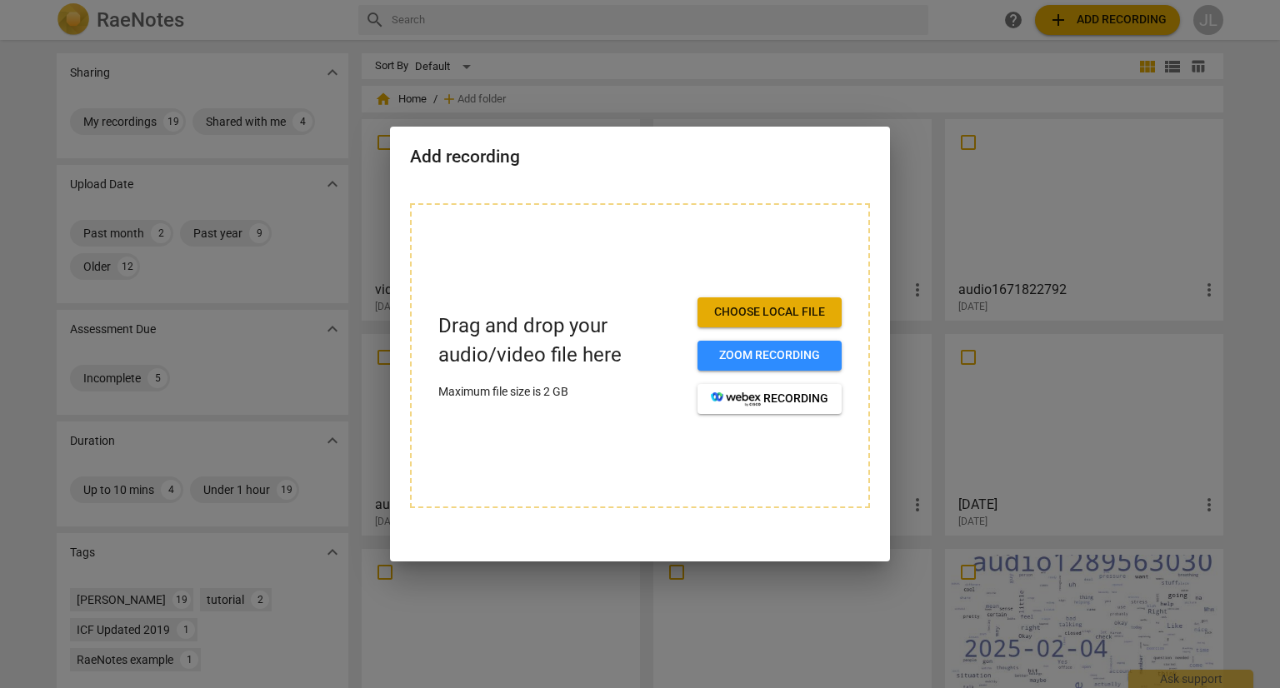
click at [303, 410] on div at bounding box center [640, 344] width 1280 height 688
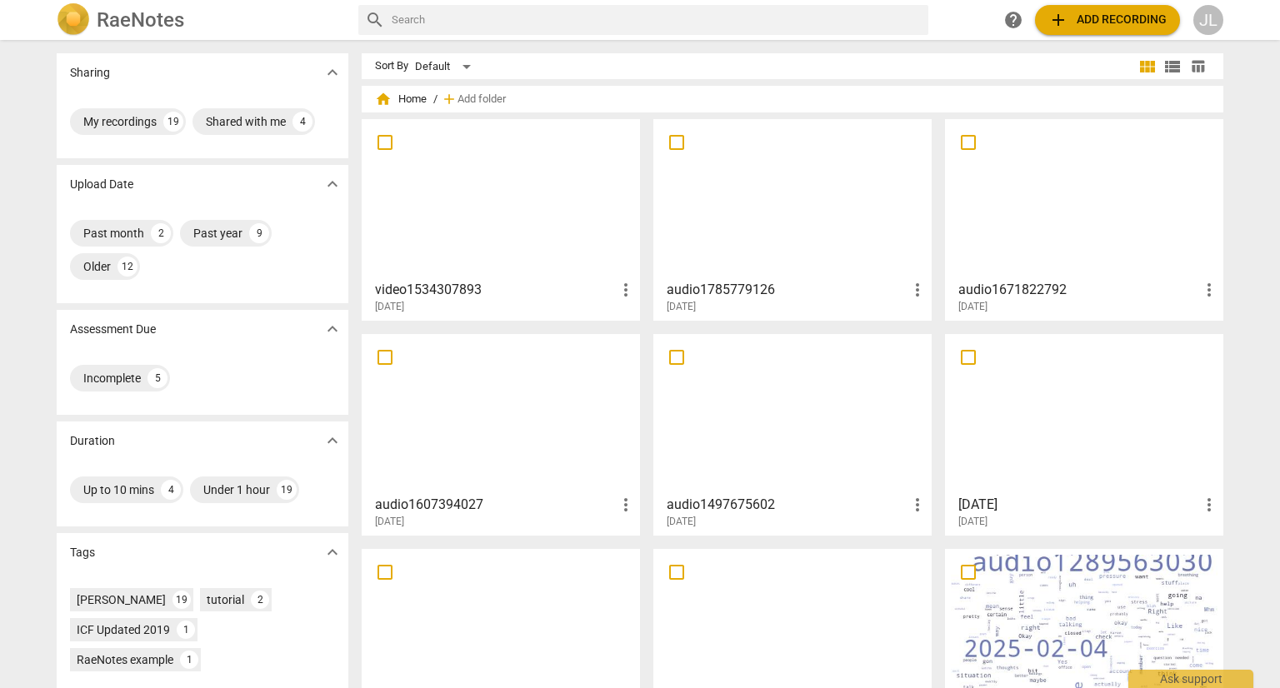
scroll to position [140, 0]
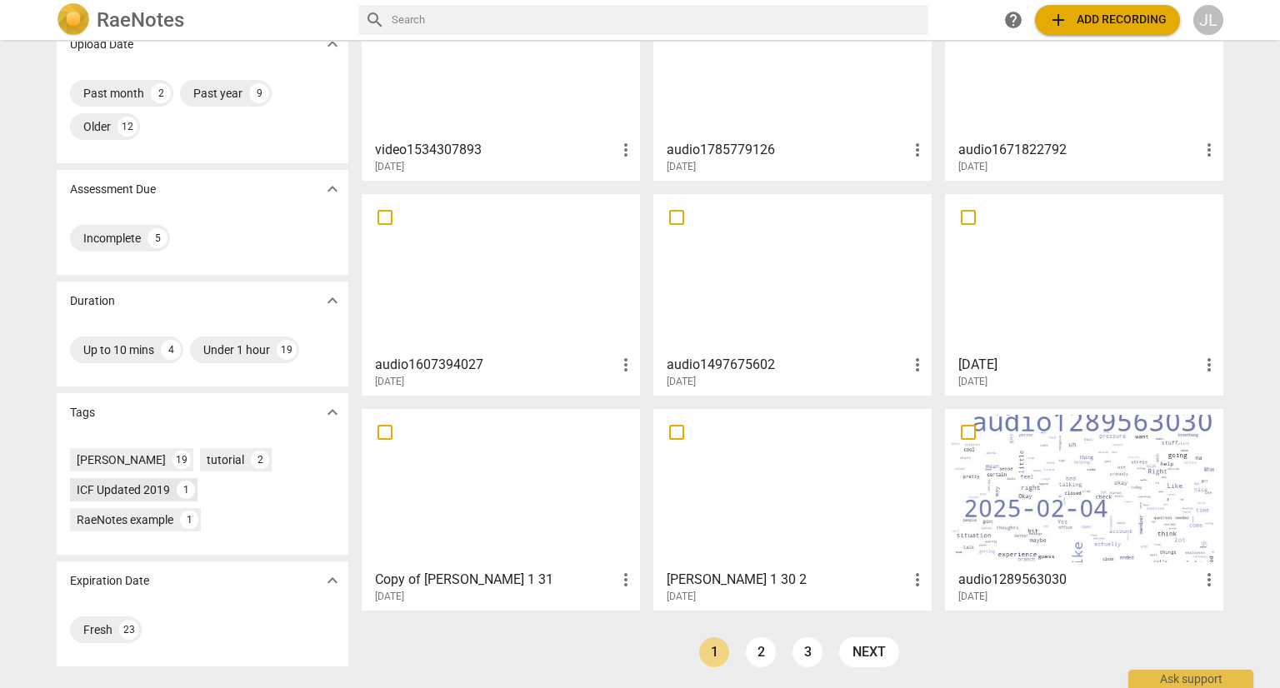
click at [127, 492] on div "ICF Updated 2019" at bounding box center [123, 490] width 93 height 17
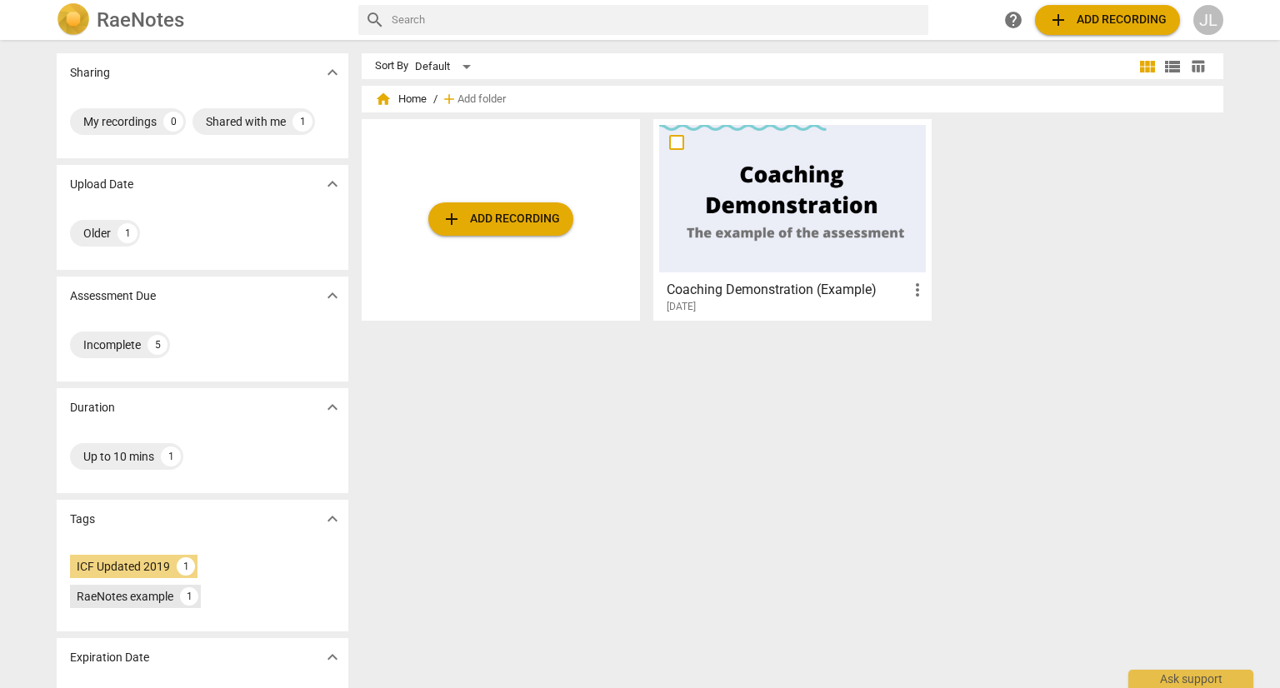
click at [163, 599] on div "RaeNotes example" at bounding box center [125, 596] width 97 height 17
click at [135, 564] on div "ICF Updated 2019" at bounding box center [123, 566] width 93 height 17
click at [674, 148] on input "checkbox" at bounding box center [676, 143] width 35 height 20
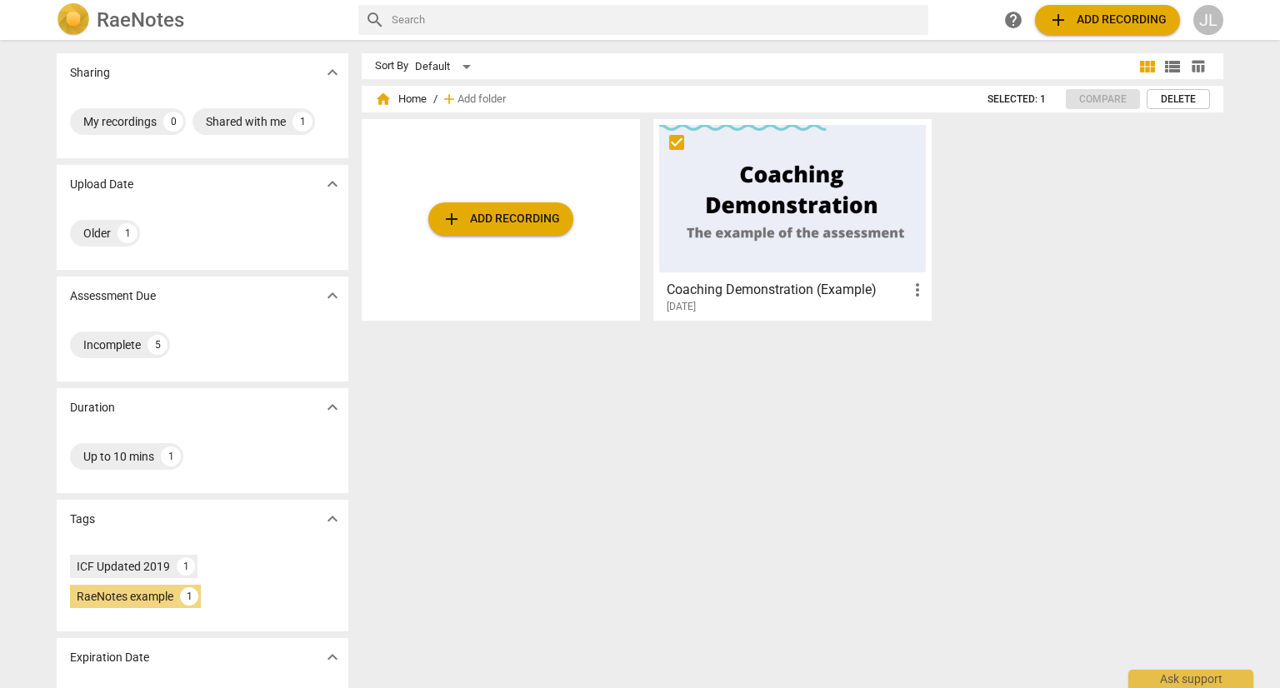
click at [487, 207] on button "add Add recording" at bounding box center [500, 219] width 145 height 33
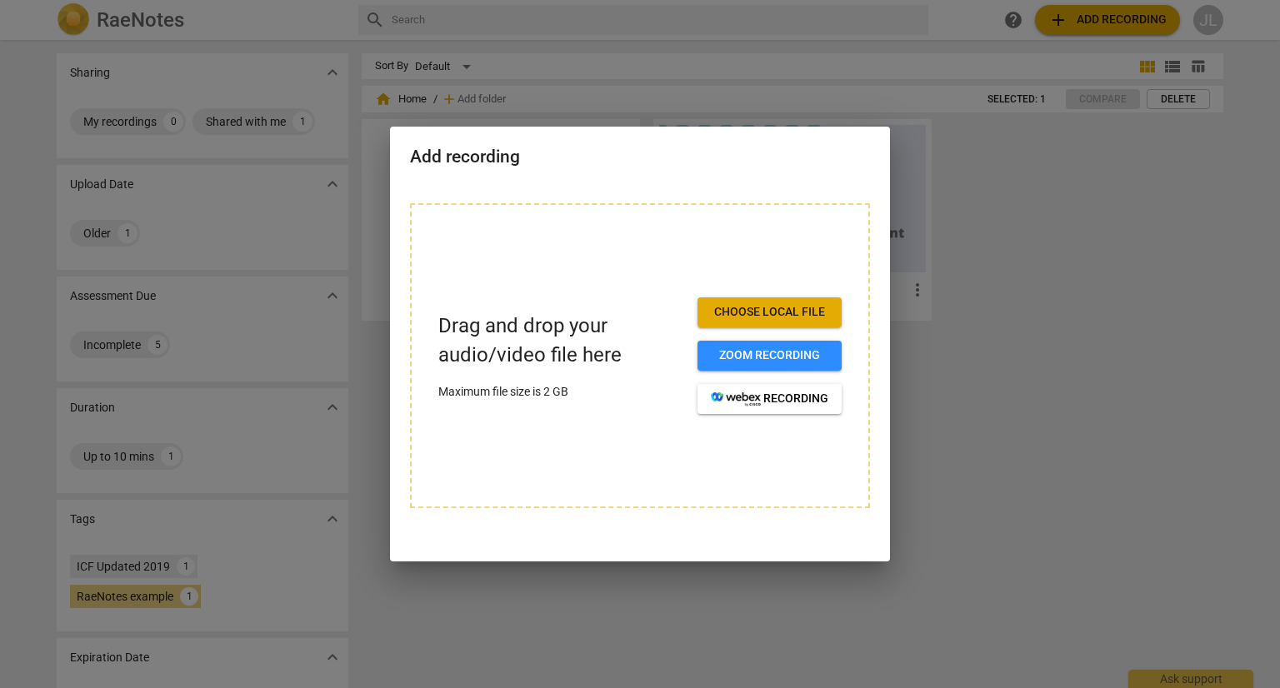
click at [1079, 242] on div at bounding box center [640, 344] width 1280 height 688
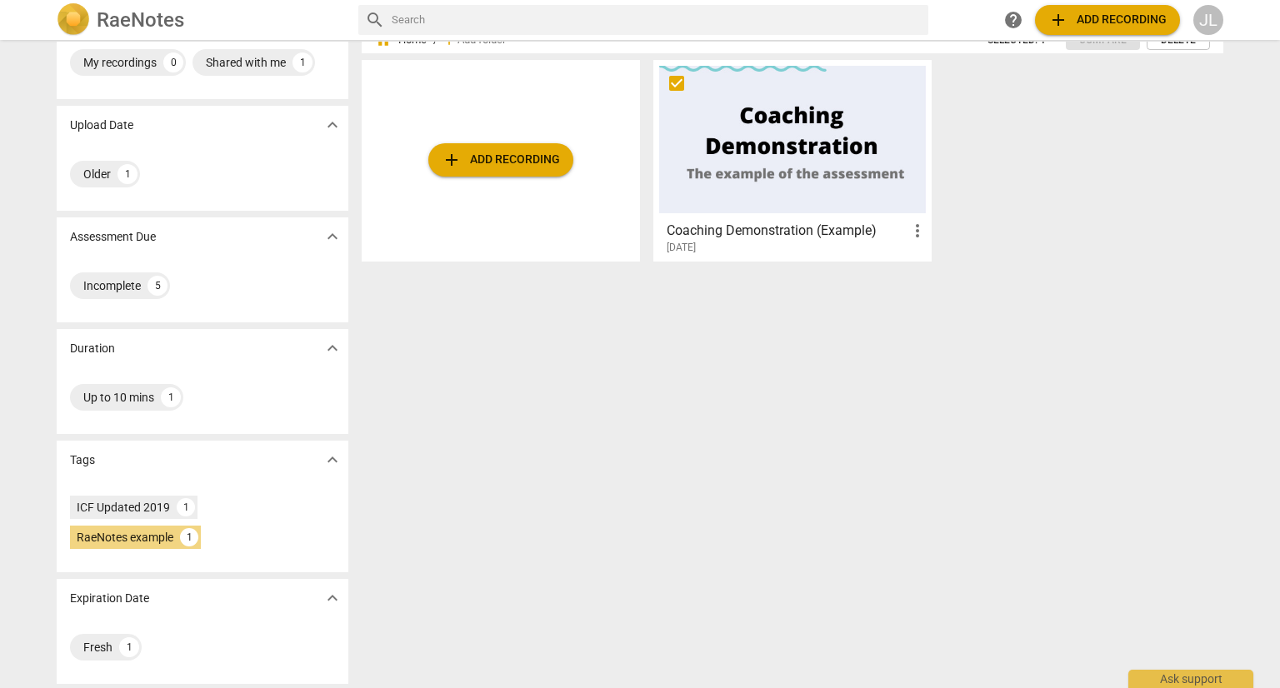
scroll to position [62, 0]
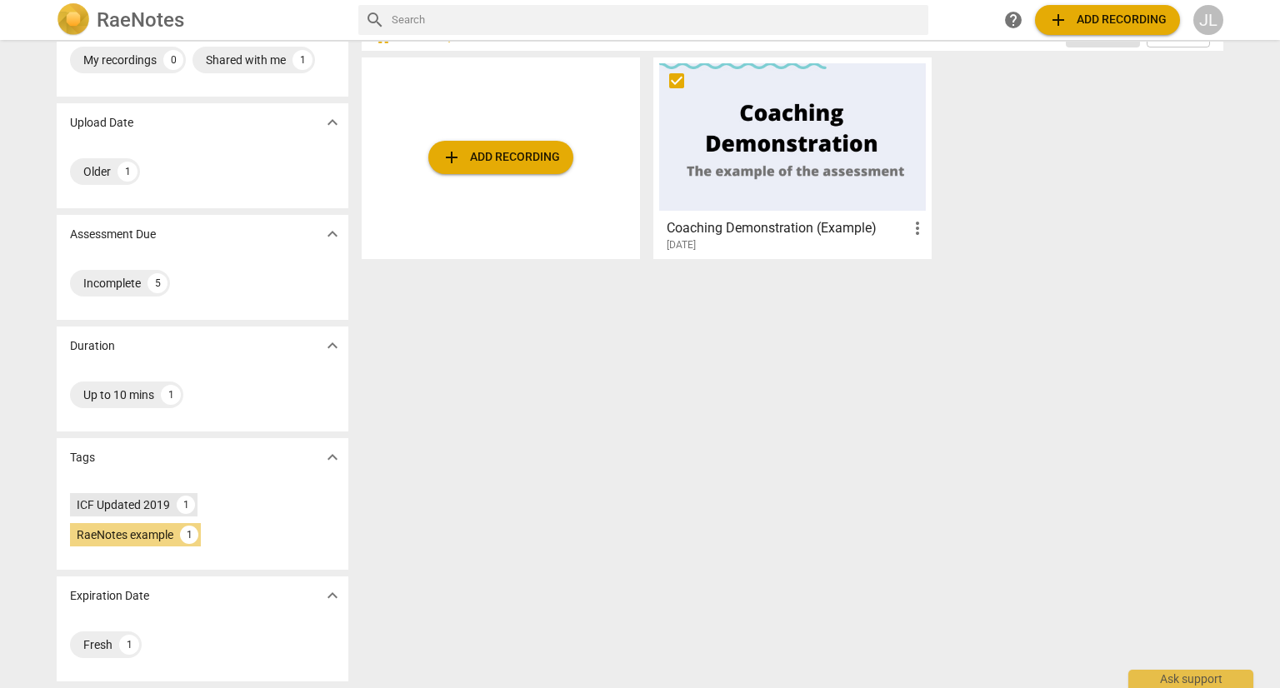
click at [89, 511] on div "ICF Updated 2019" at bounding box center [123, 505] width 93 height 17
checkbox input "true"
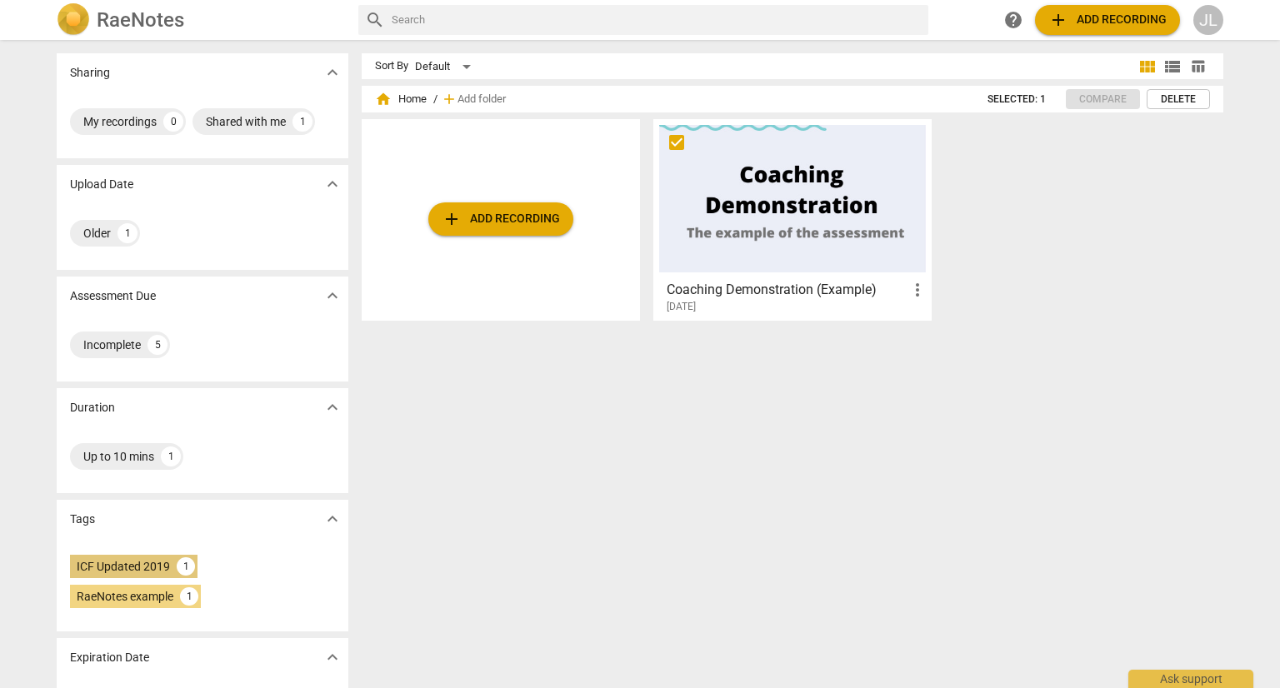
click at [88, 573] on div "ICF Updated 2019" at bounding box center [123, 566] width 93 height 17
click at [95, 603] on div "RaeNotes example" at bounding box center [125, 596] width 97 height 17
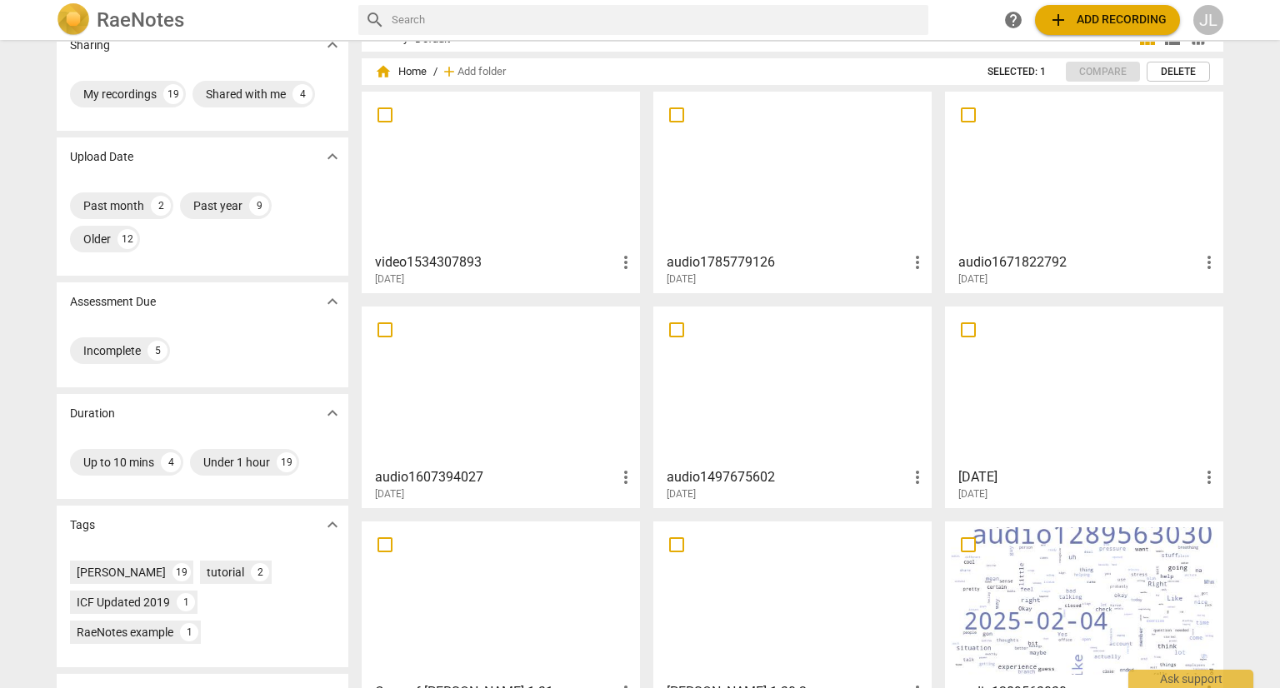
scroll to position [27, 0]
click at [775, 202] on div at bounding box center [792, 172] width 267 height 148
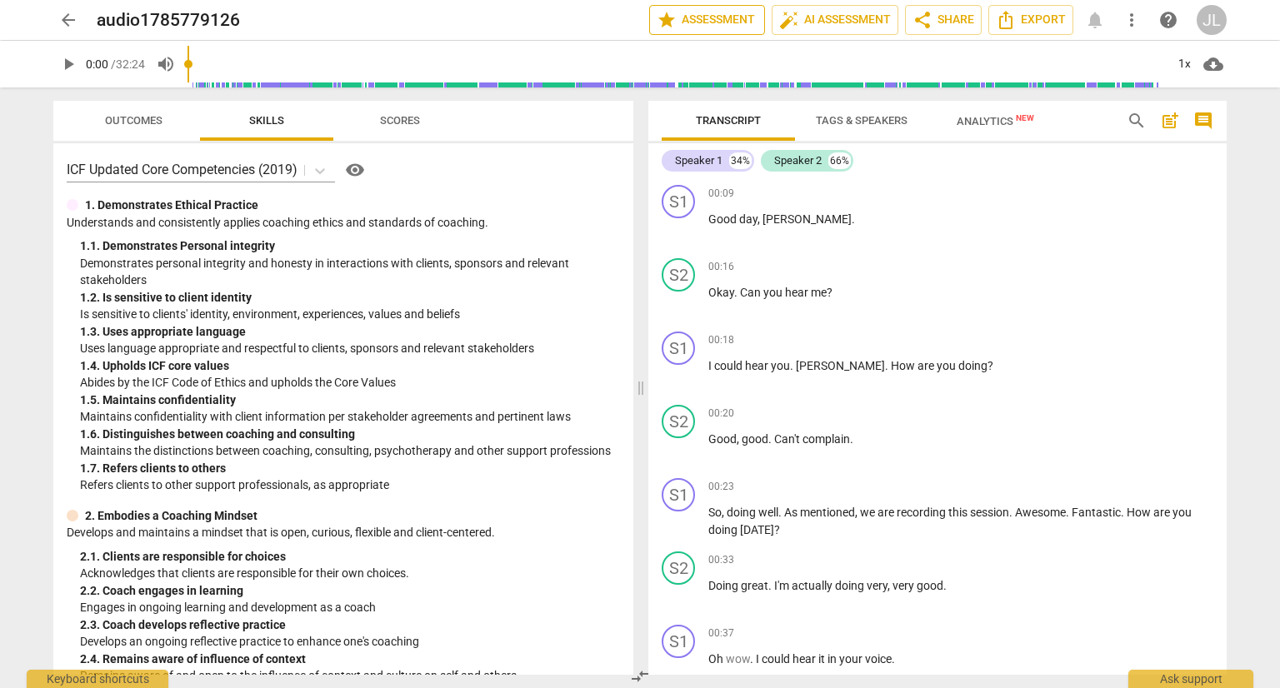
click at [712, 25] on span "star Assessment" at bounding box center [707, 20] width 101 height 20
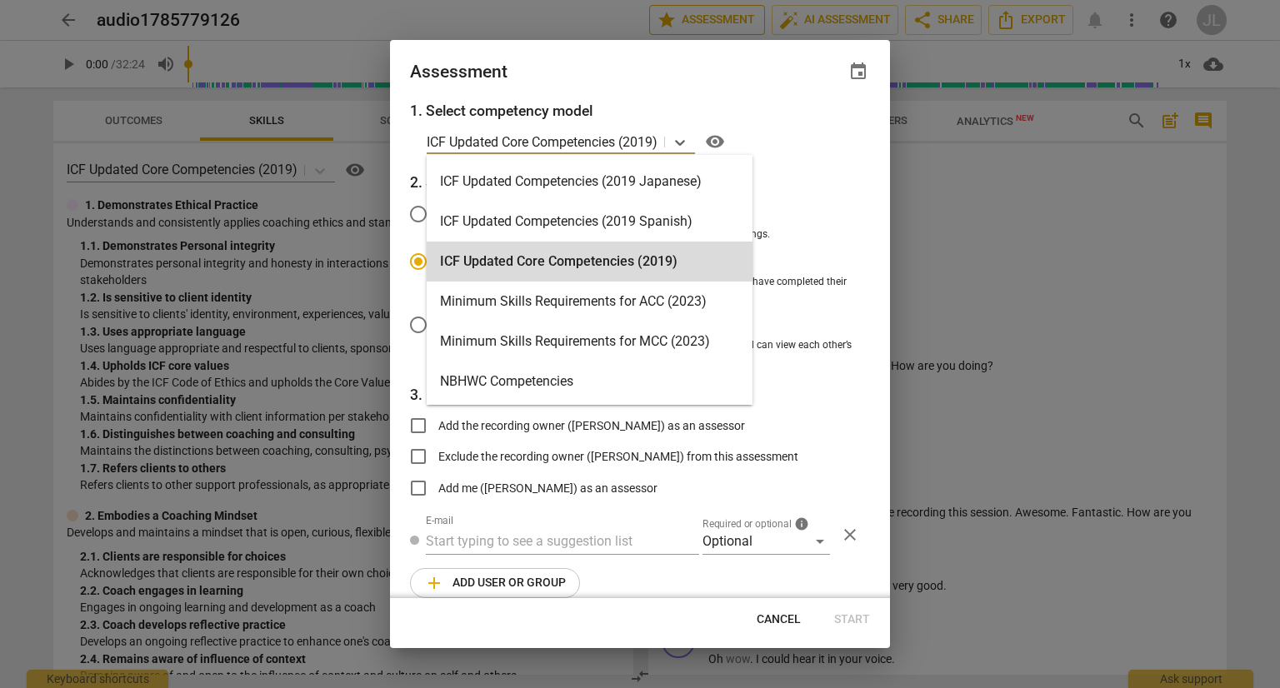
scroll to position [237, 0]
click at [665, 304] on div "Minimum Skills Requirements for ACC (2023)" at bounding box center [590, 302] width 326 height 40
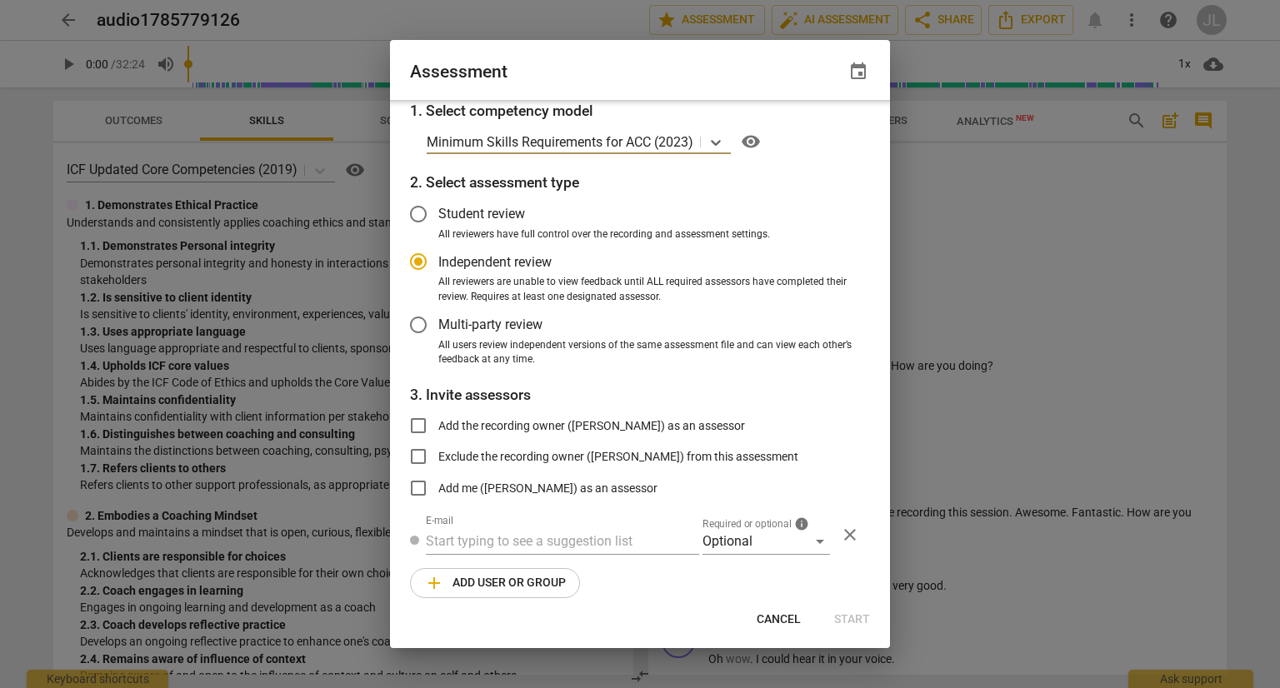
scroll to position [20, 0]
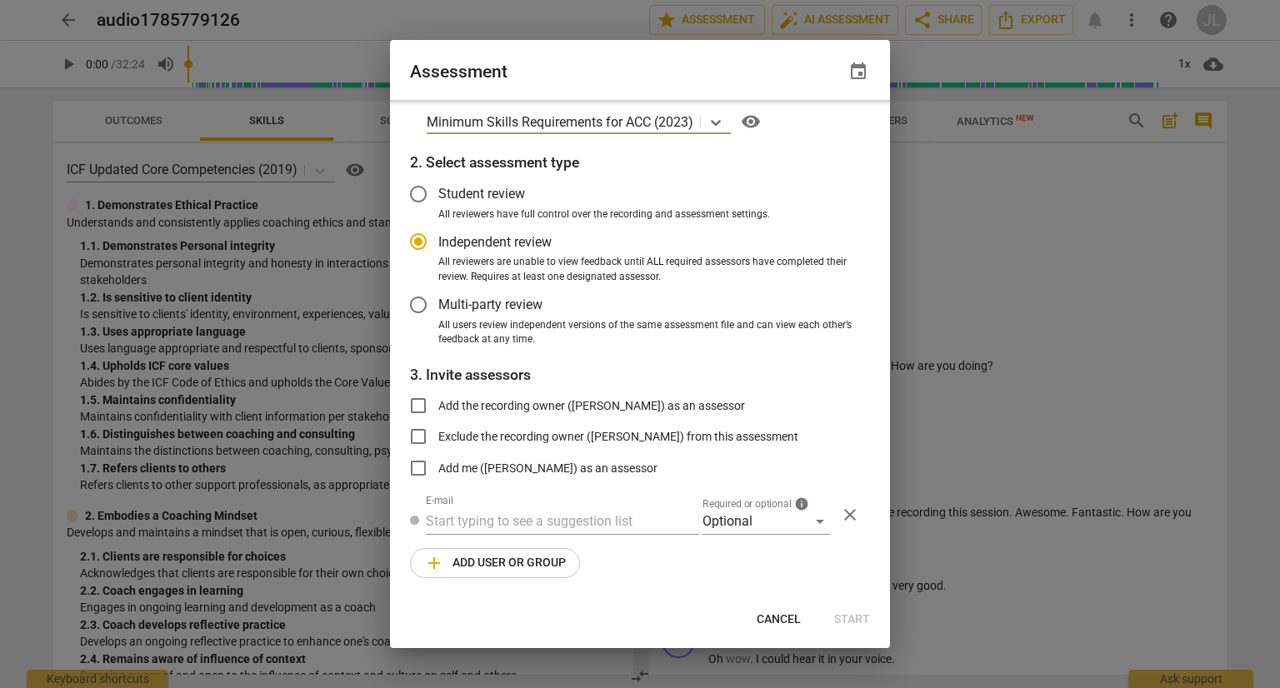
click at [853, 629] on div "Cancel Start" at bounding box center [639, 620] width 493 height 30
radio input "false"
click at [429, 440] on input "Exclude the recording owner (Jose Luevano) from this assessment" at bounding box center [418, 437] width 40 height 40
checkbox input "true"
radio input "false"
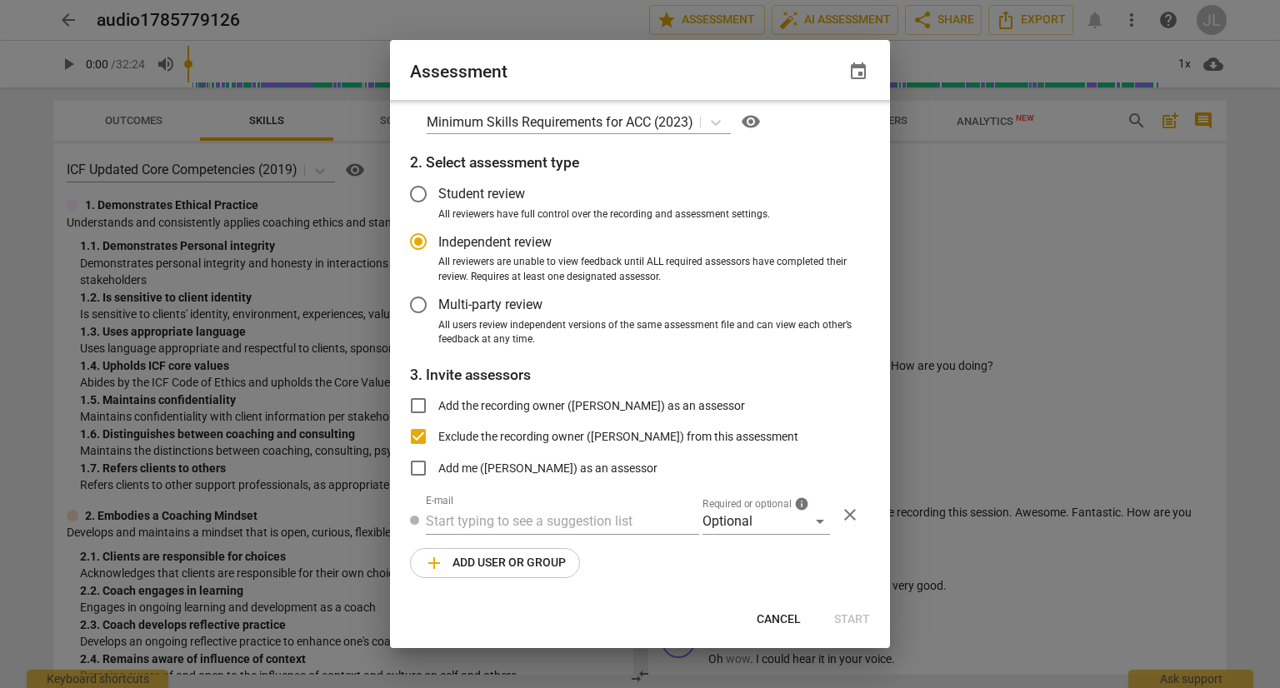
click at [420, 443] on input "Exclude the recording owner (Jose Luevano) from this assessment" at bounding box center [418, 437] width 40 height 40
checkbox input "false"
radio input "false"
click at [423, 407] on input "Add the recording owner (Jose Luevano) as an assessor" at bounding box center [418, 406] width 40 height 40
checkbox input "true"
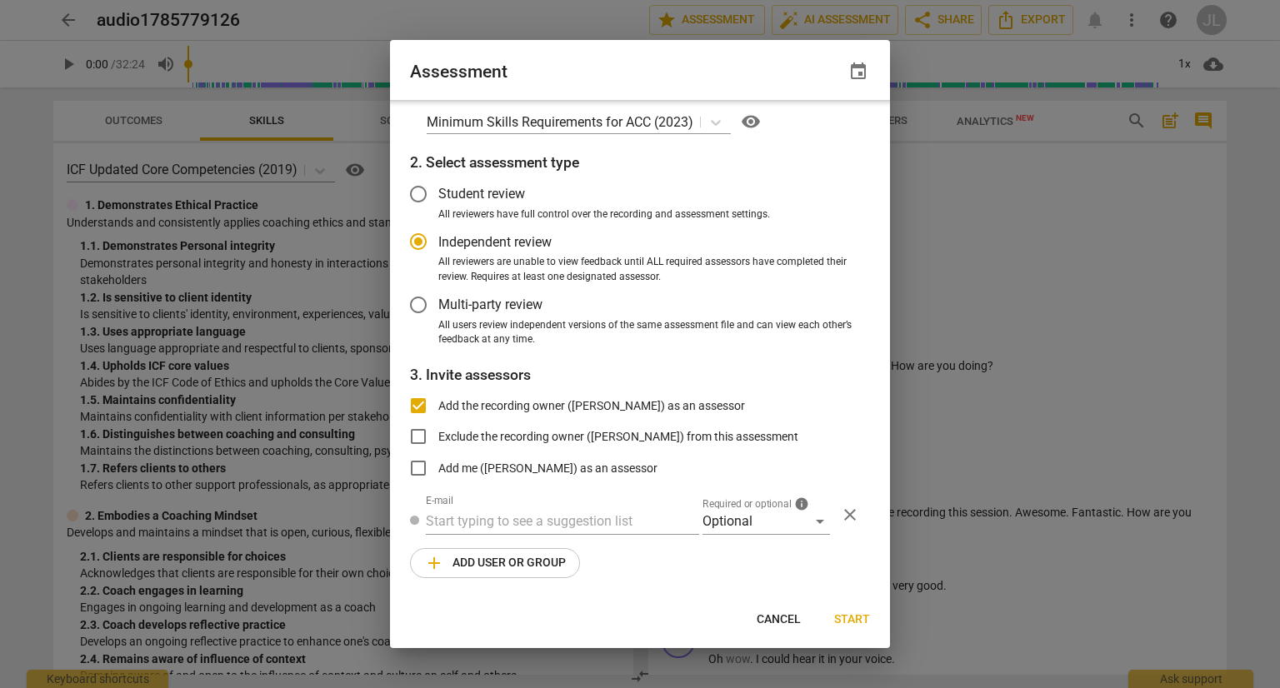
radio input "false"
click at [851, 620] on span "Start" at bounding box center [852, 620] width 36 height 17
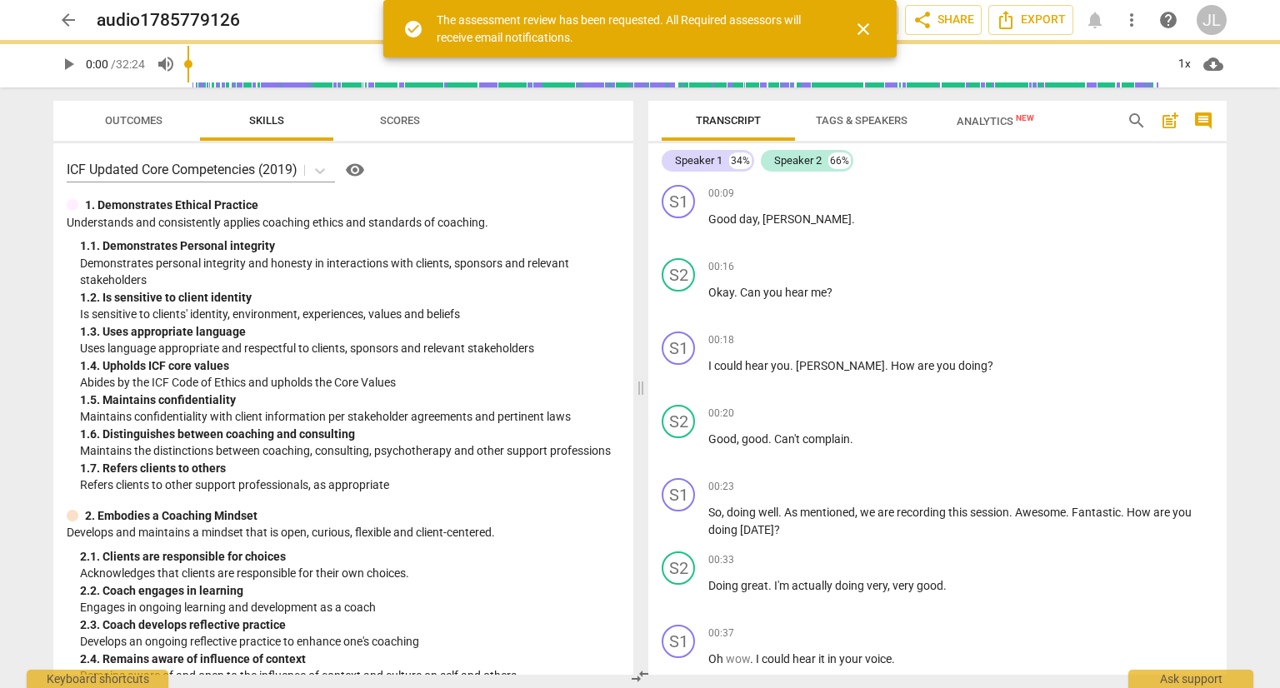
scroll to position [0, 0]
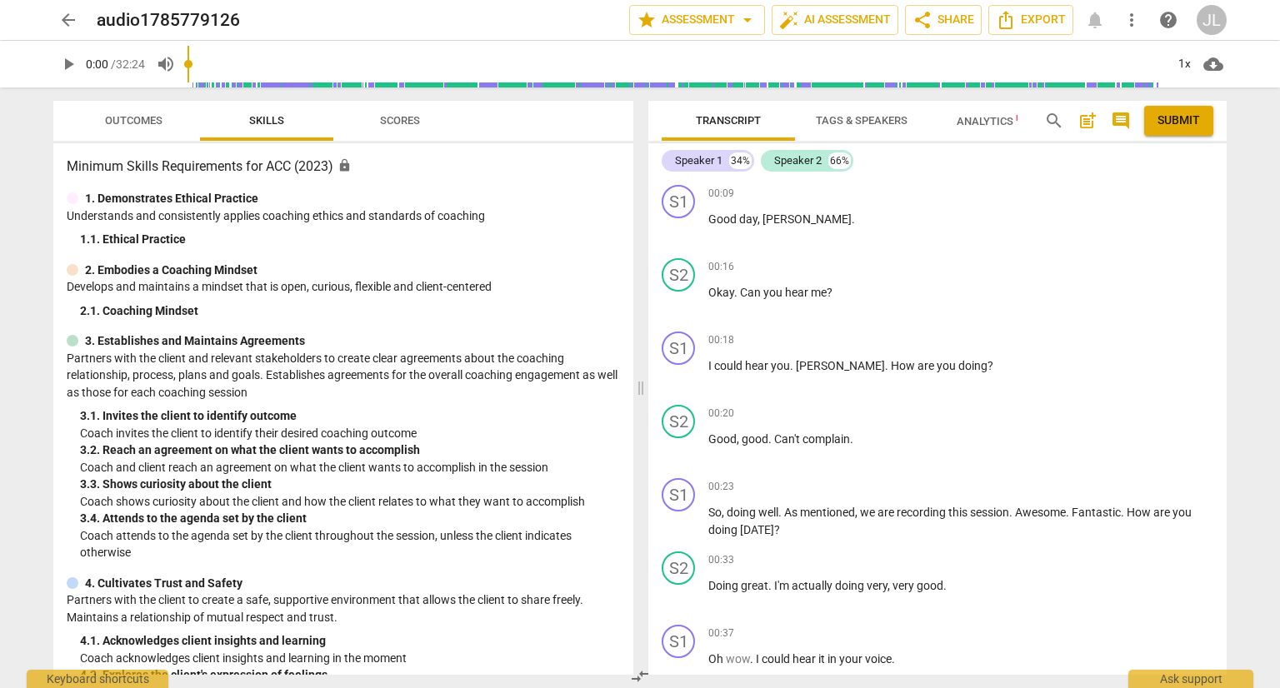
click at [98, 351] on p "Partners with the client and relevant stakeholders to create clear agreements a…" at bounding box center [343, 376] width 553 height 52
click at [693, 30] on button "star Assessment arrow_drop_down" at bounding box center [697, 20] width 136 height 30
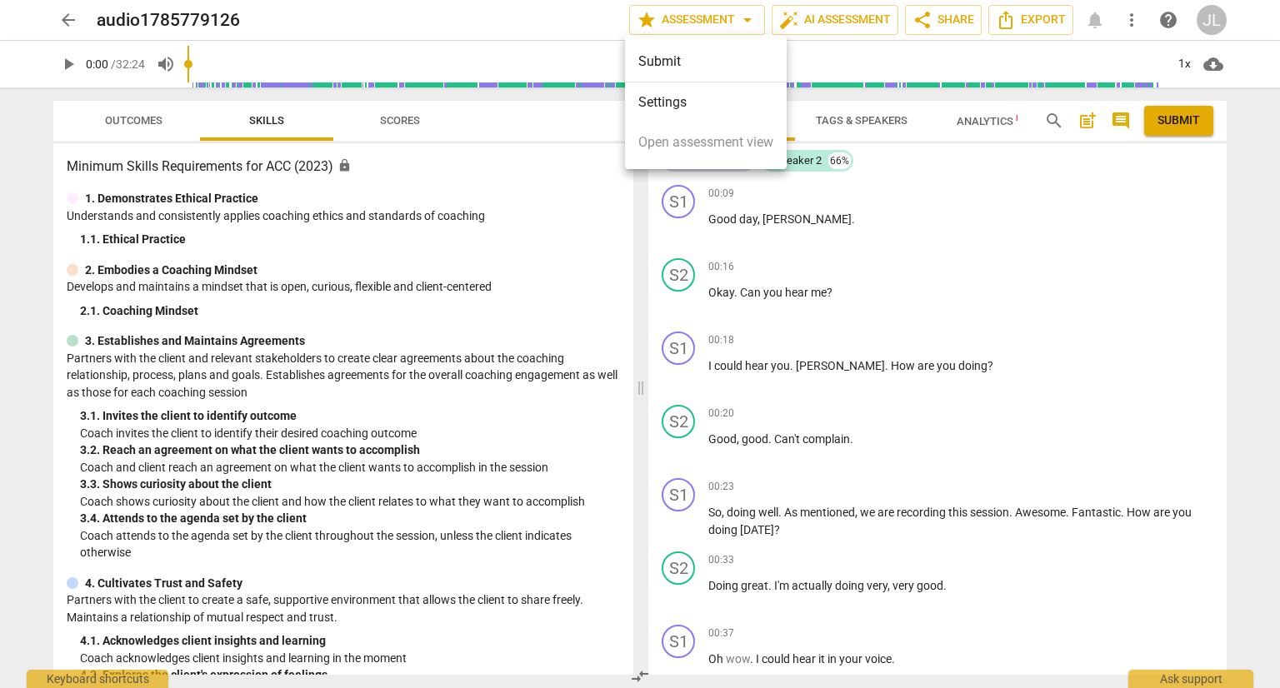
click at [686, 108] on li "Settings" at bounding box center [706, 103] width 162 height 40
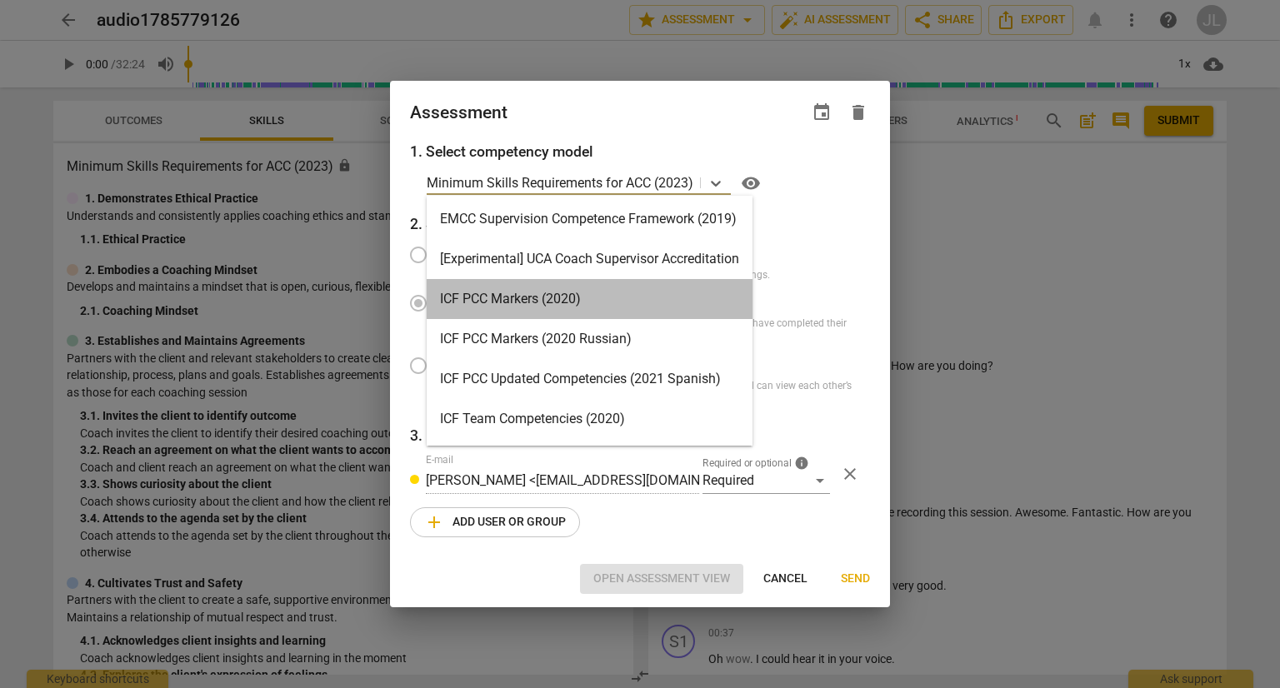
click at [626, 310] on div "ICF PCC Markers (2020)" at bounding box center [590, 299] width 326 height 40
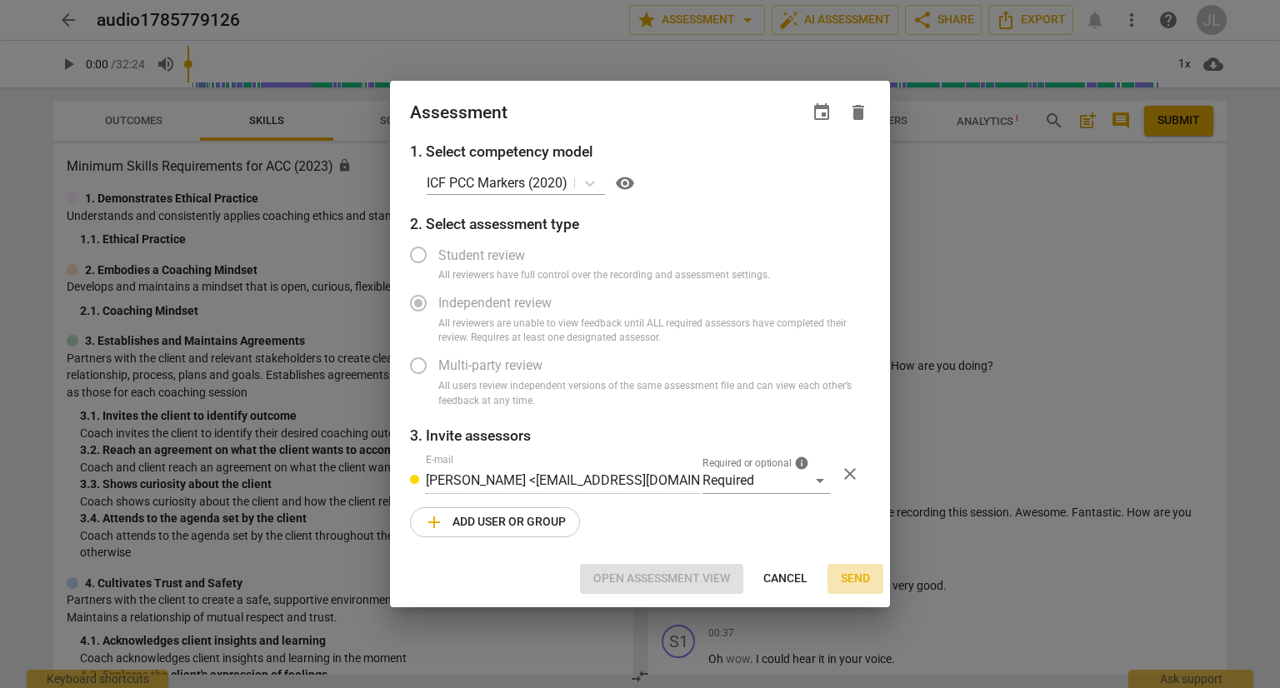
click at [854, 579] on span "Send" at bounding box center [855, 579] width 29 height 17
radio input "false"
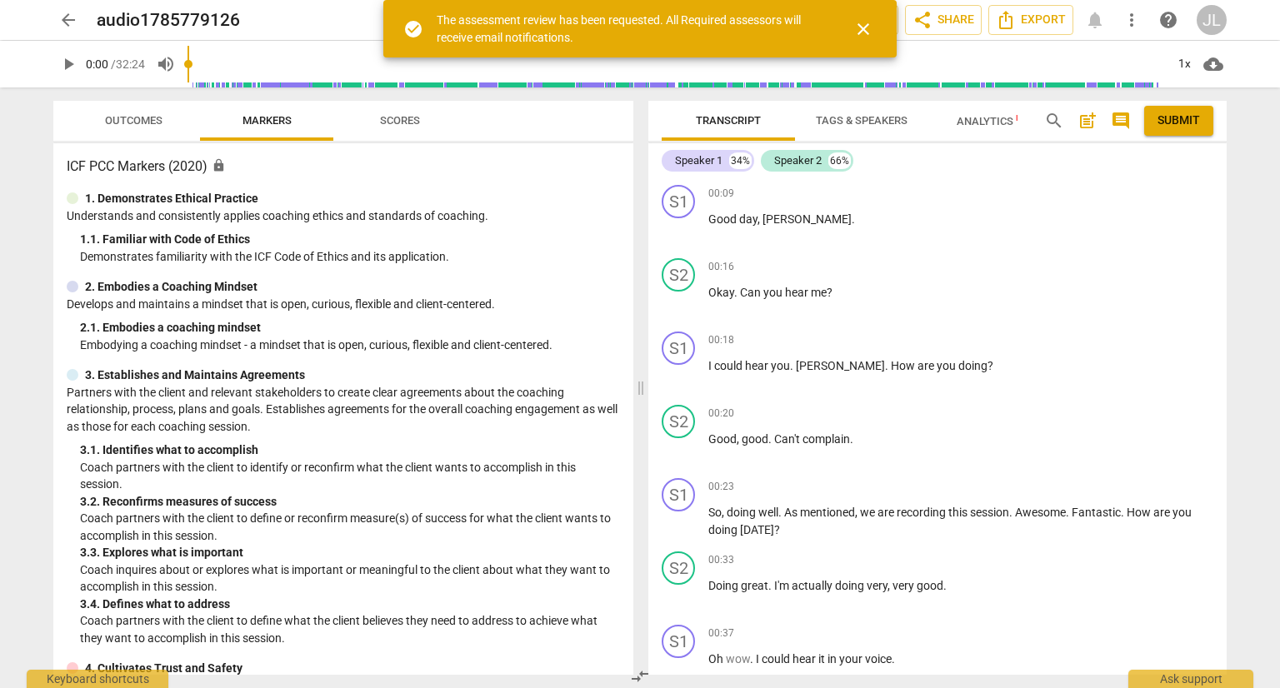
click at [68, 23] on span "arrow_back" at bounding box center [68, 20] width 20 height 20
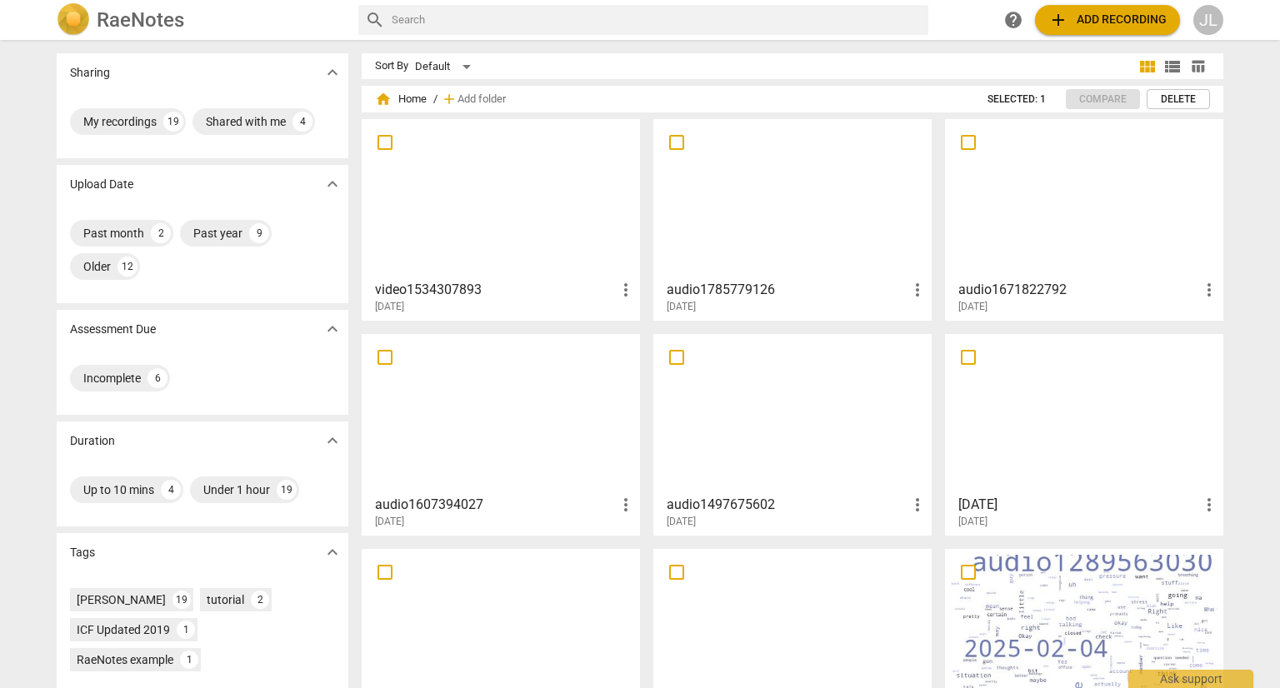
click at [531, 233] on div at bounding box center [501, 199] width 267 height 148
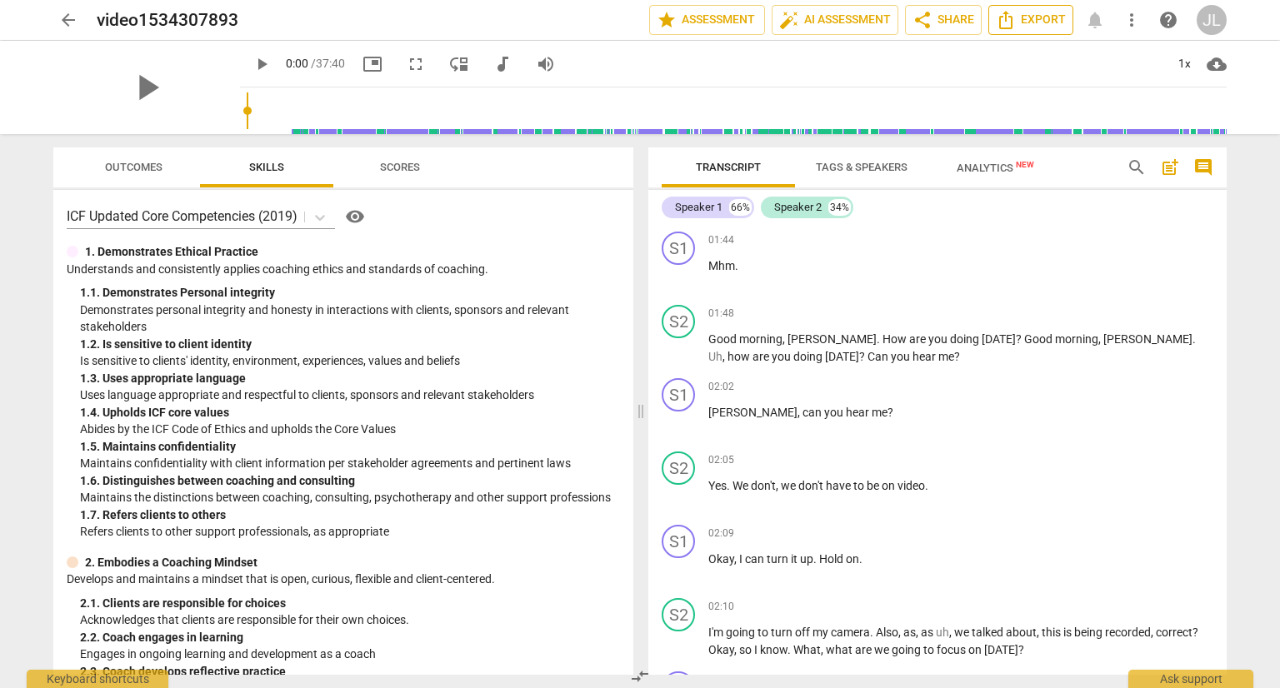
click at [1023, 30] on button "Export" at bounding box center [1030, 20] width 85 height 30
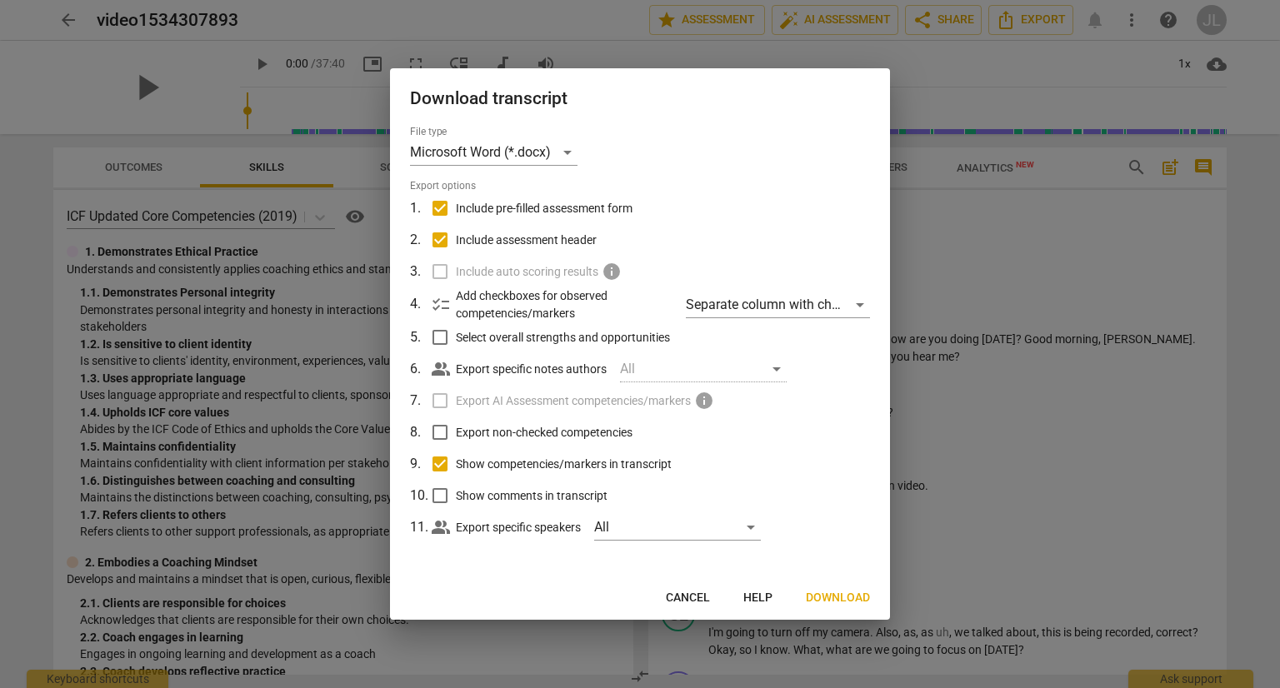
click at [988, 361] on div at bounding box center [640, 344] width 1280 height 688
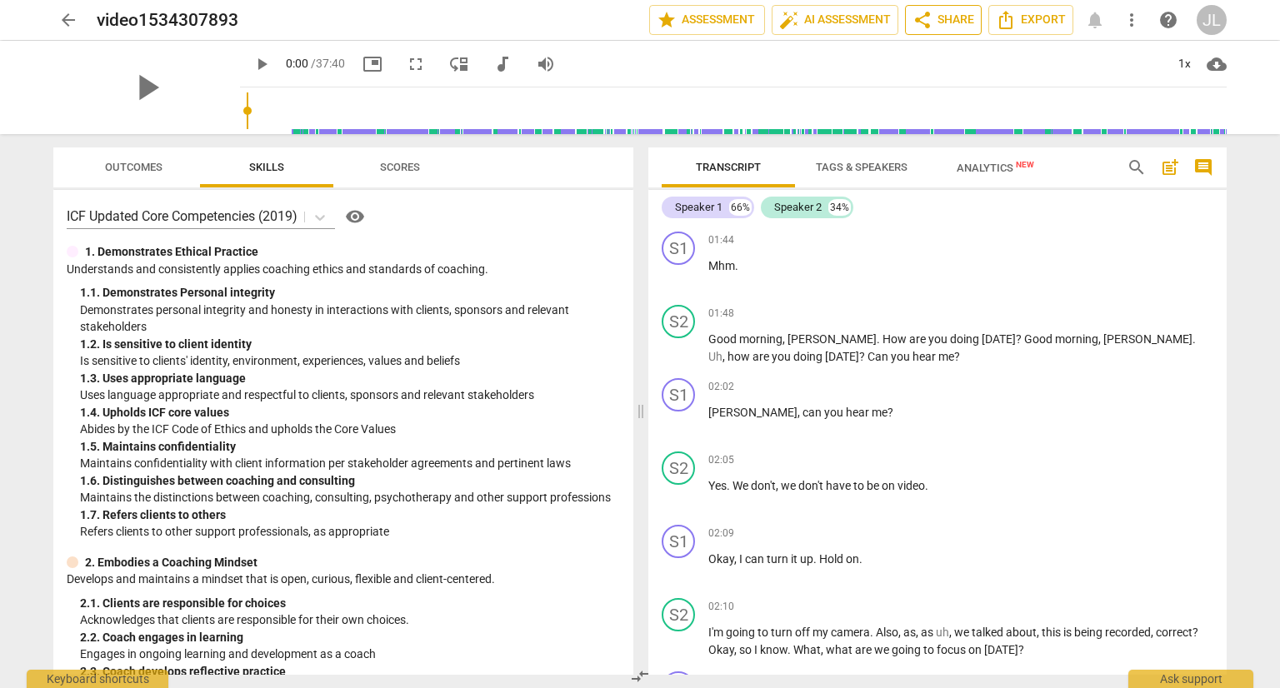
click at [935, 19] on span "share Share" at bounding box center [944, 20] width 62 height 20
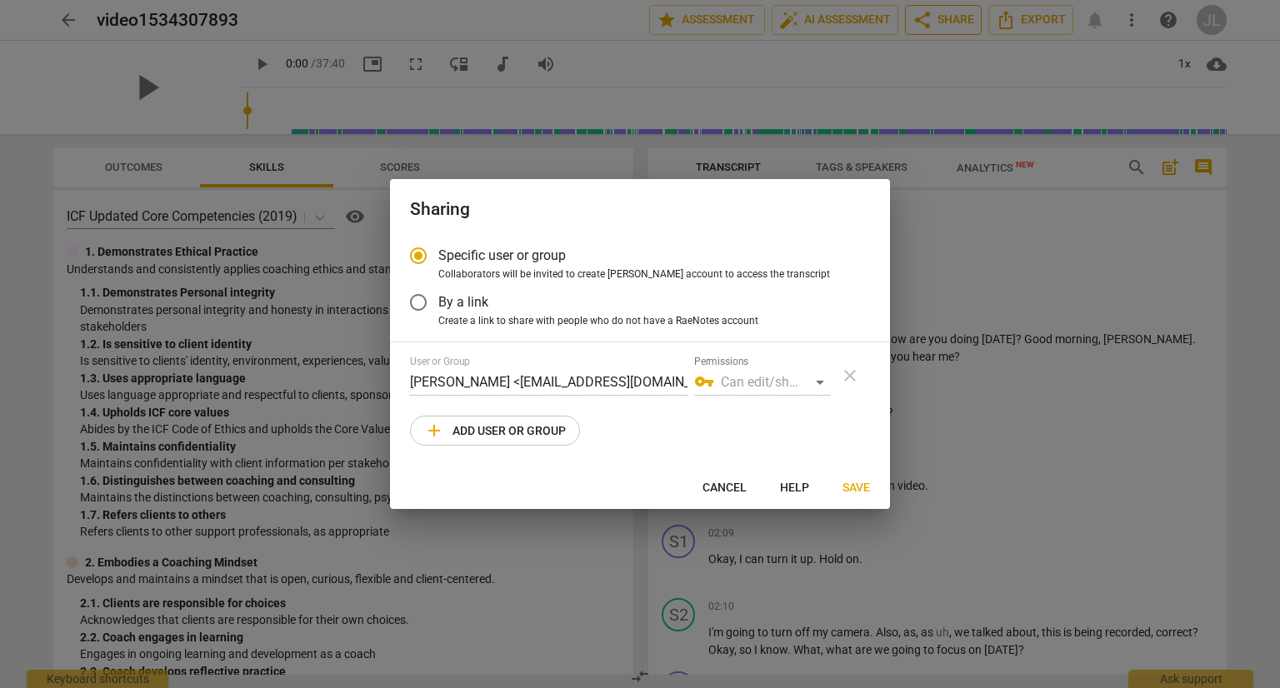
radio input "false"
click at [412, 307] on input "By a link" at bounding box center [418, 303] width 40 height 40
radio input "false"
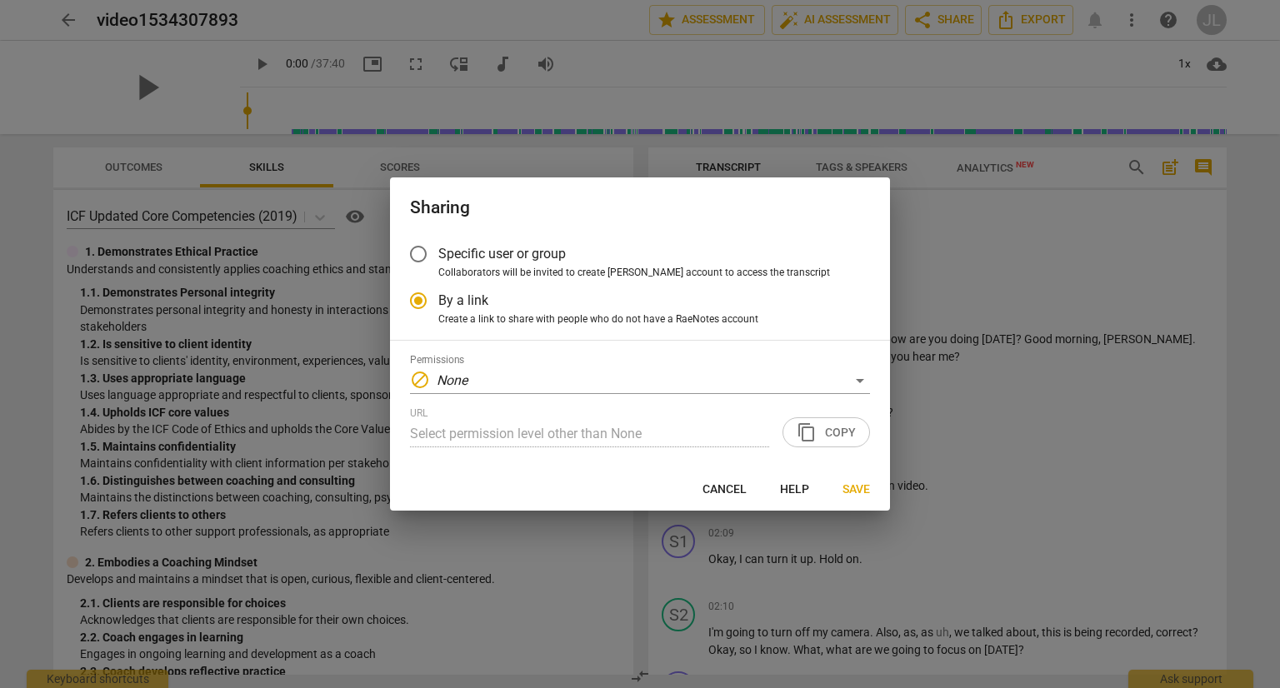
click at [422, 272] on input "Specific user or group" at bounding box center [418, 254] width 40 height 40
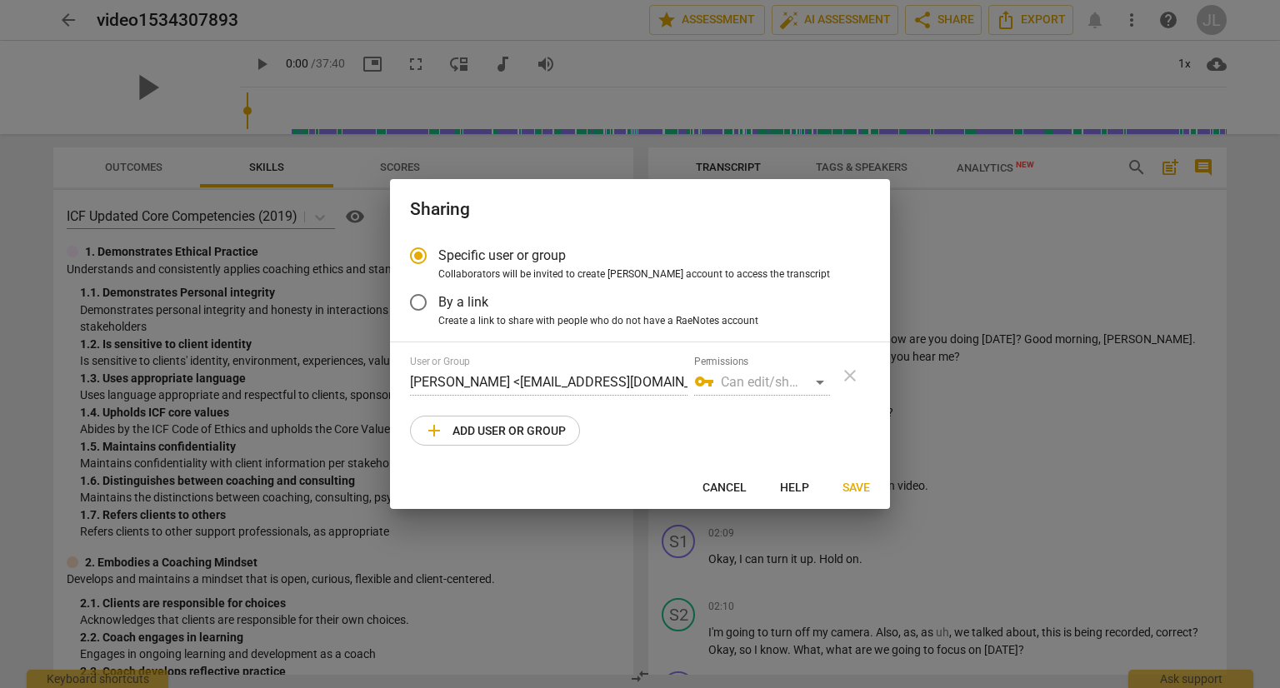
click at [722, 491] on span "Cancel" at bounding box center [725, 488] width 44 height 17
radio input "false"
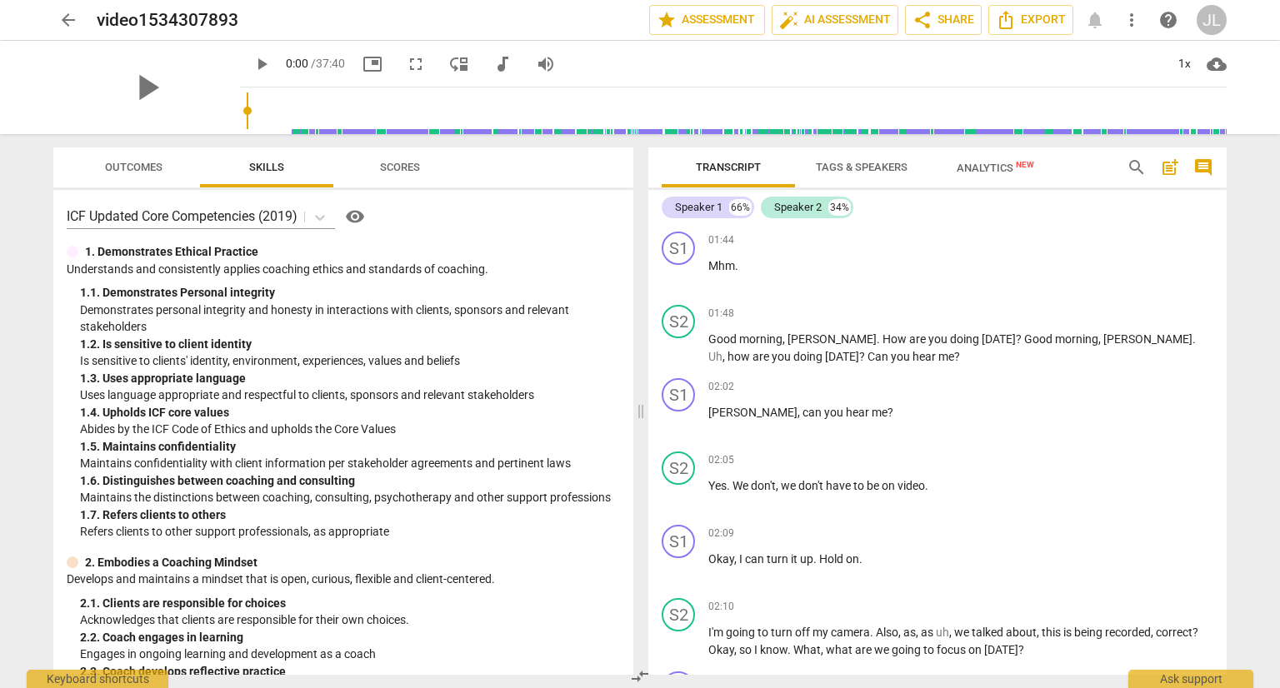
click at [61, 21] on span "arrow_back" at bounding box center [68, 20] width 20 height 20
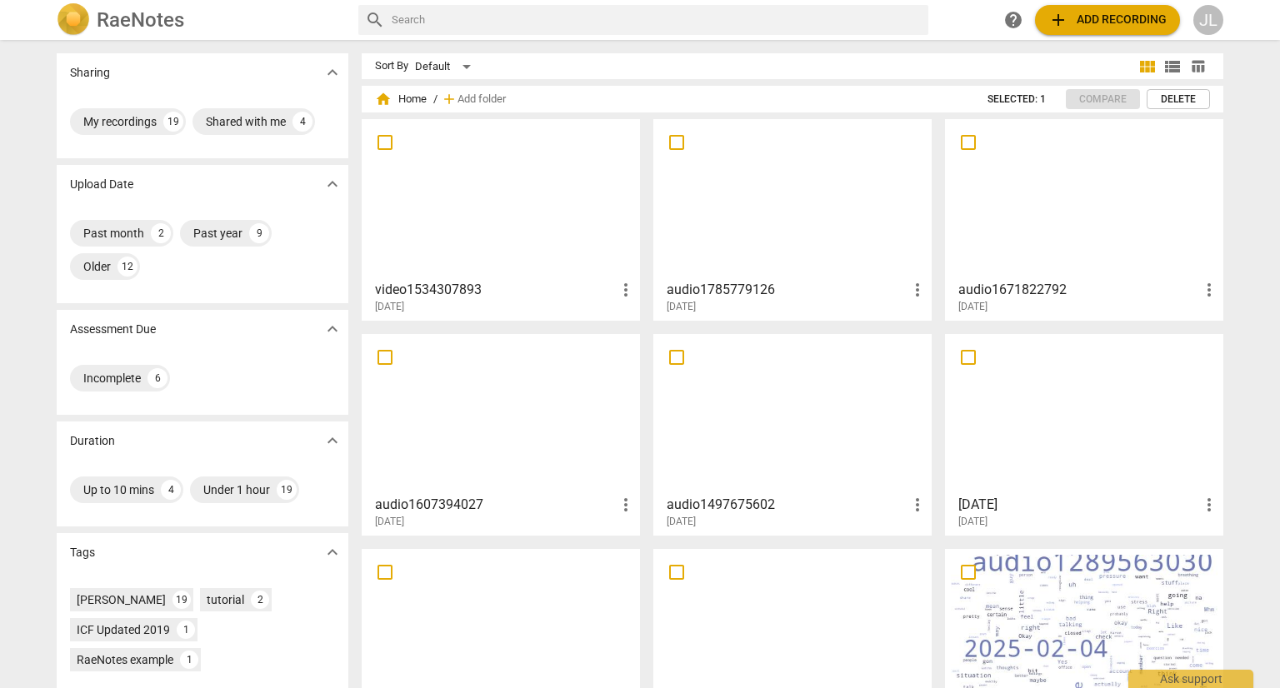
click at [521, 216] on div at bounding box center [501, 199] width 267 height 148
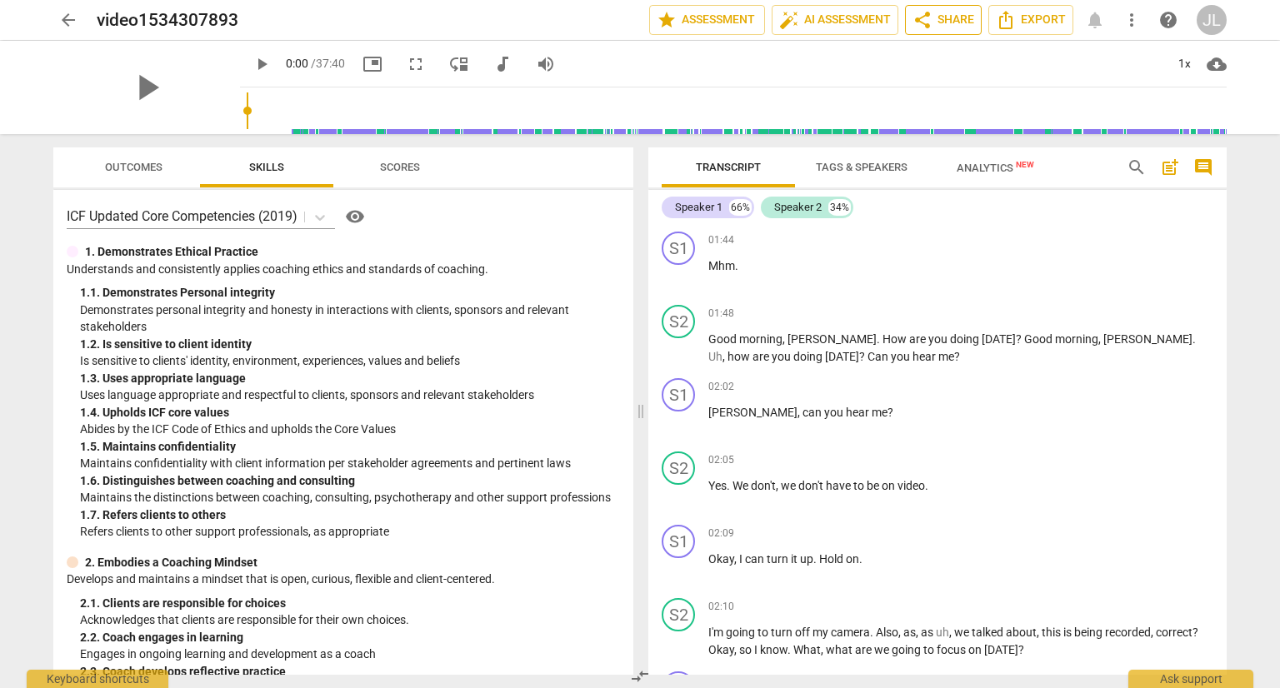
click at [949, 30] on button "share Share" at bounding box center [943, 20] width 77 height 30
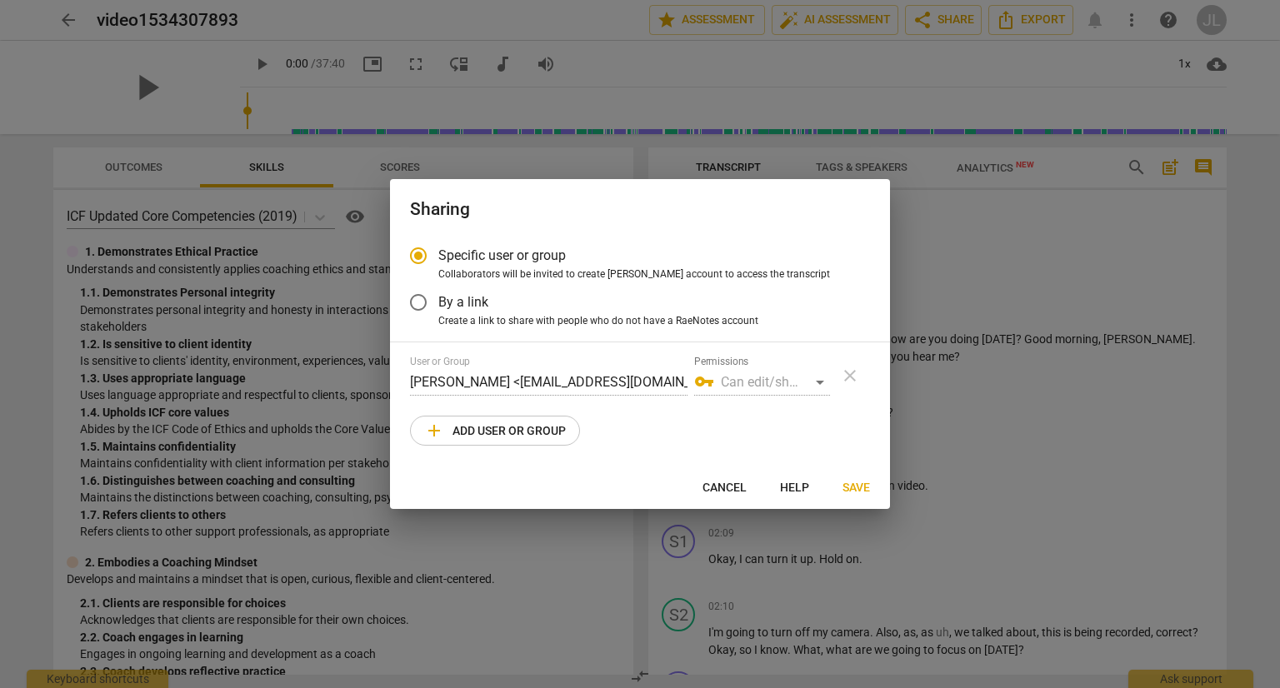
click at [858, 492] on span "Save" at bounding box center [857, 488] width 28 height 17
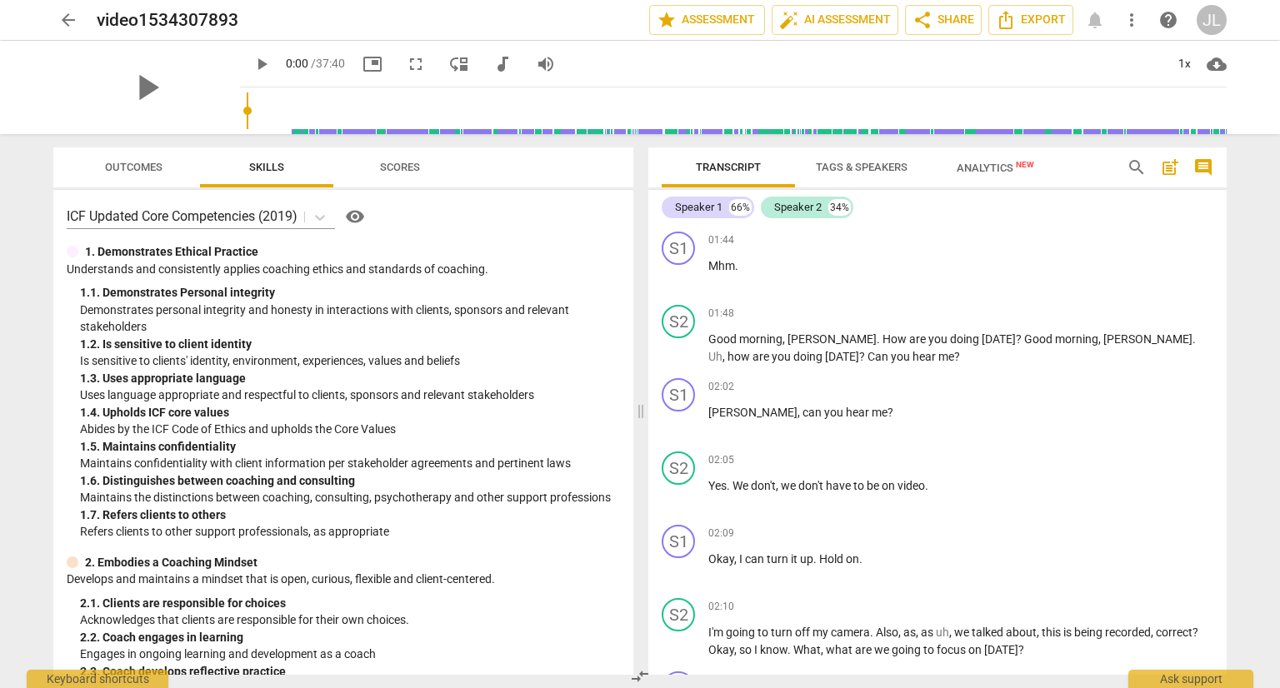
radio input "false"
click at [1038, 21] on span "Export" at bounding box center [1031, 20] width 70 height 20
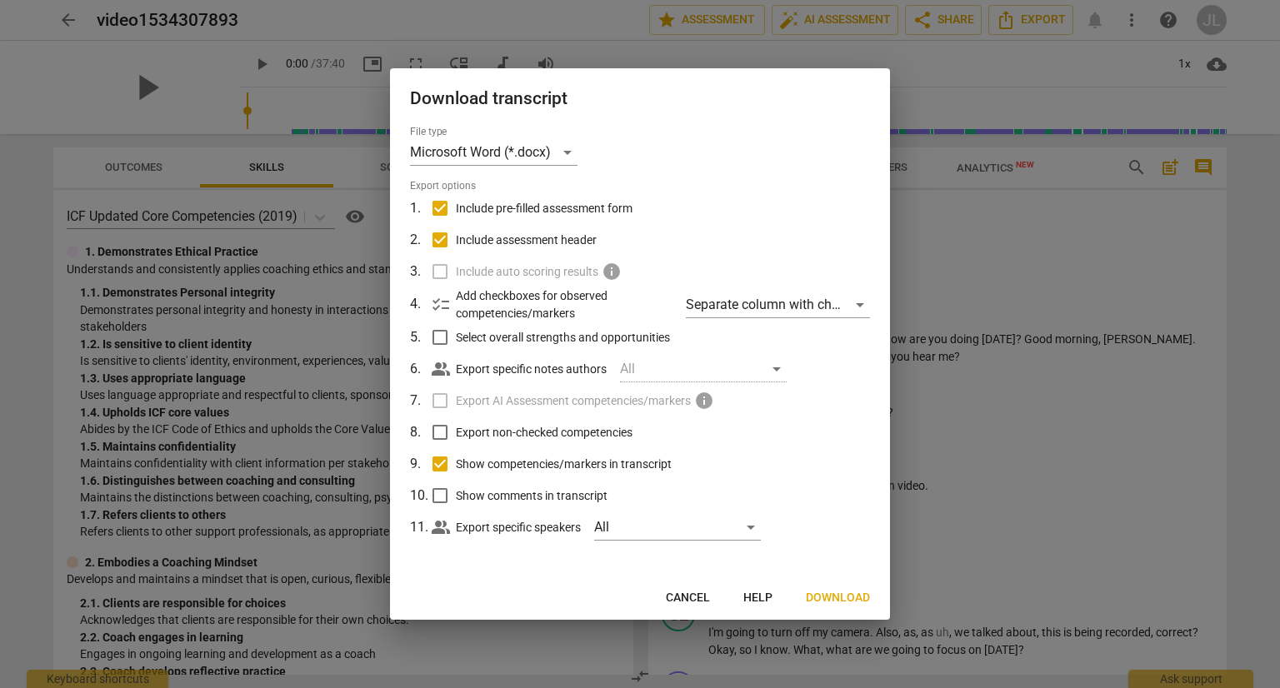
click at [840, 603] on span "Download" at bounding box center [838, 598] width 64 height 17
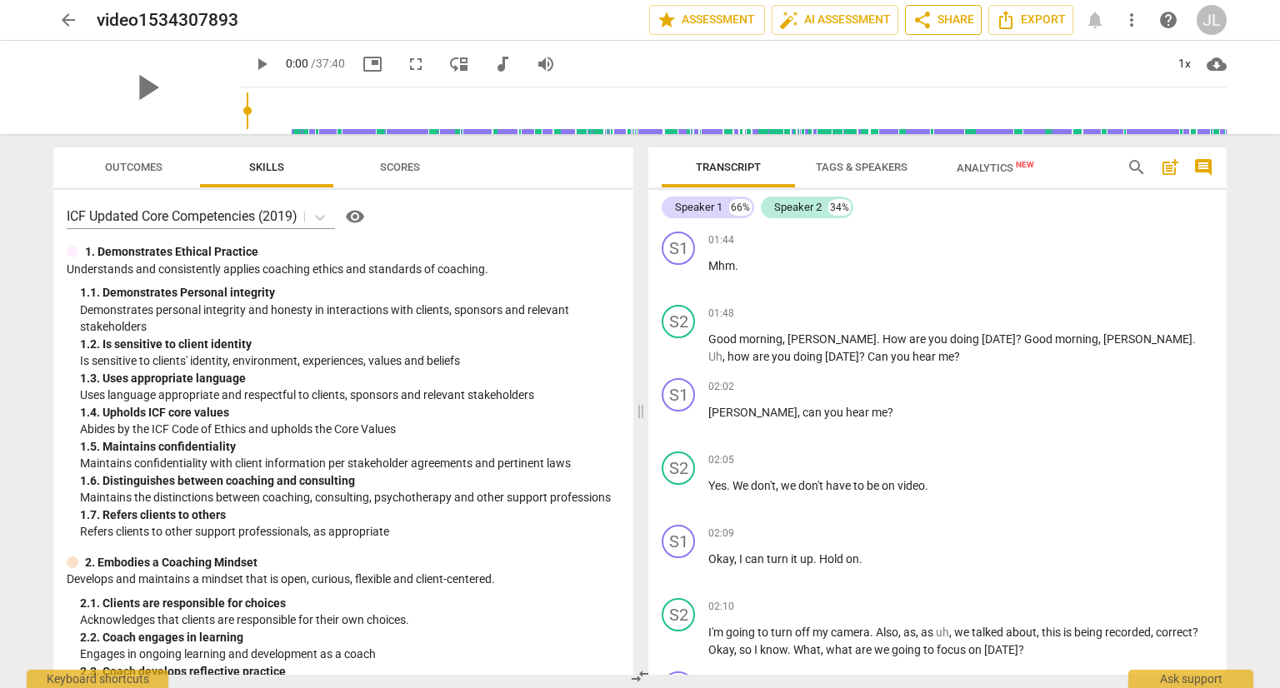
click at [944, 23] on span "share Share" at bounding box center [944, 20] width 62 height 20
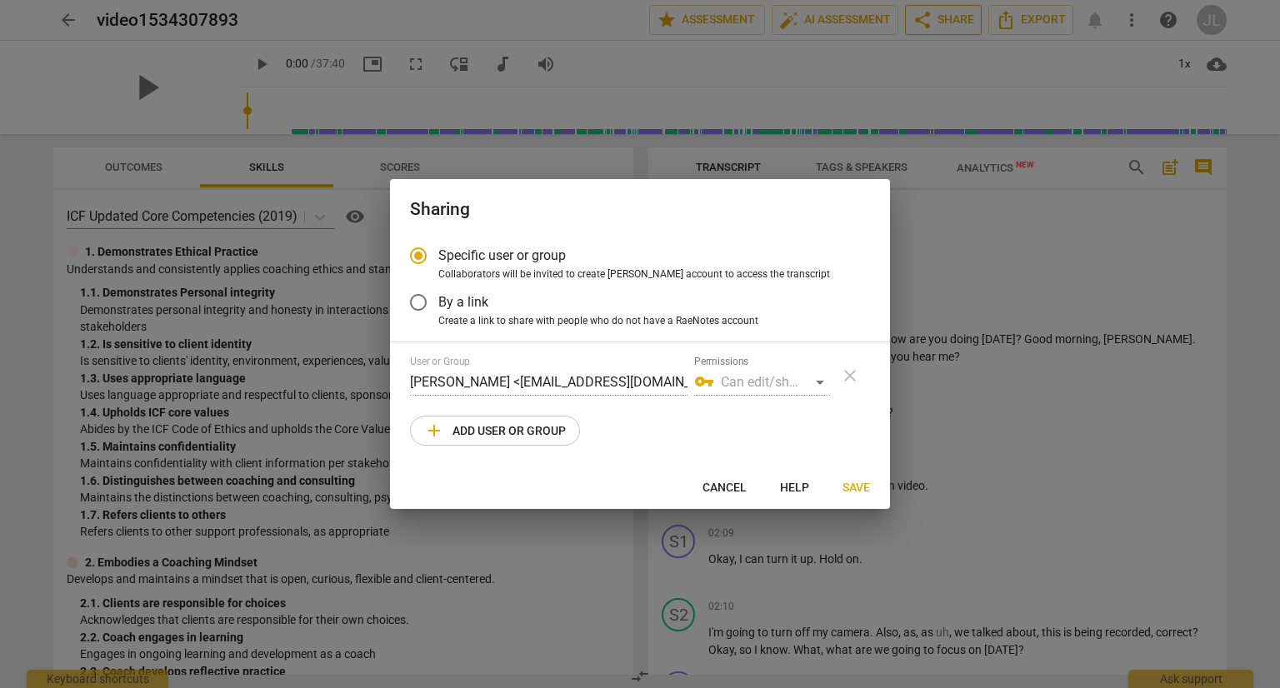
radio input "false"
click at [817, 388] on div "vpn_key Can edit/share" at bounding box center [762, 382] width 136 height 27
click at [415, 305] on input "By a link" at bounding box center [418, 303] width 40 height 40
radio input "false"
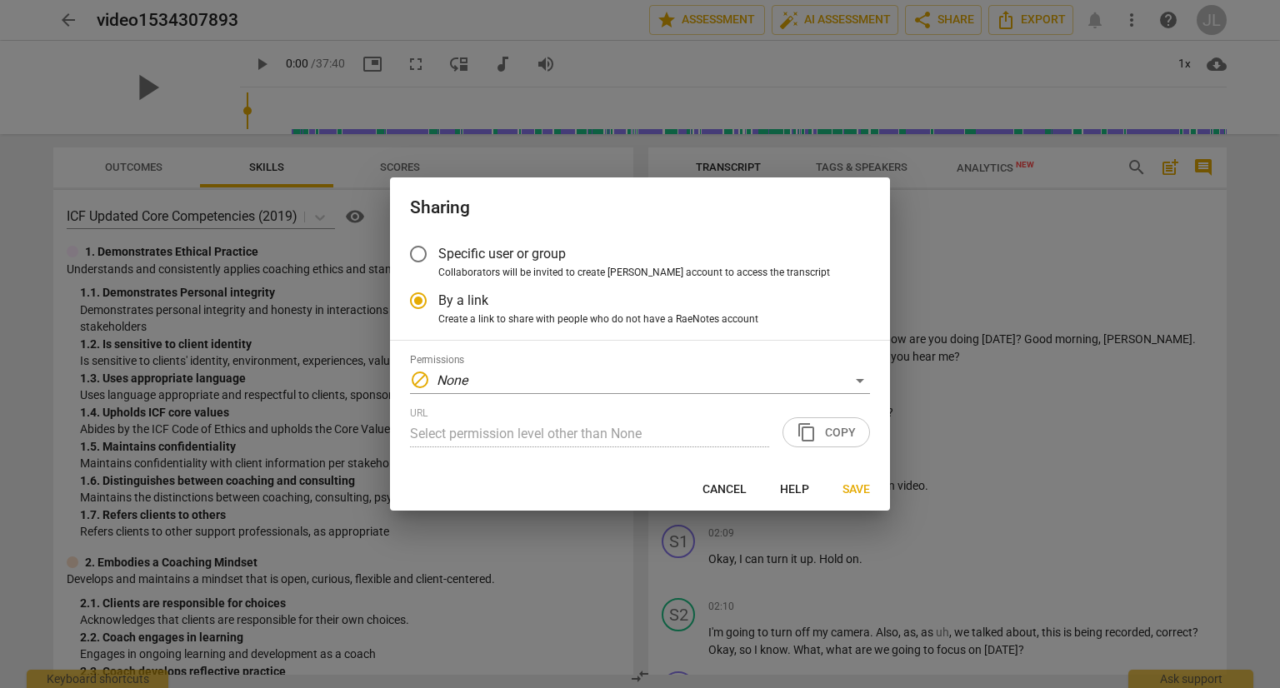
click at [423, 273] on label "Collaborators will be invited to create RaeNotes account to access the transcri…" at bounding box center [627, 273] width 458 height 15
click at [0, 0] on input "Collaborators will be invited to create RaeNotes account to access the transcri…" at bounding box center [0, 0] width 0 height 0
radio input "true"
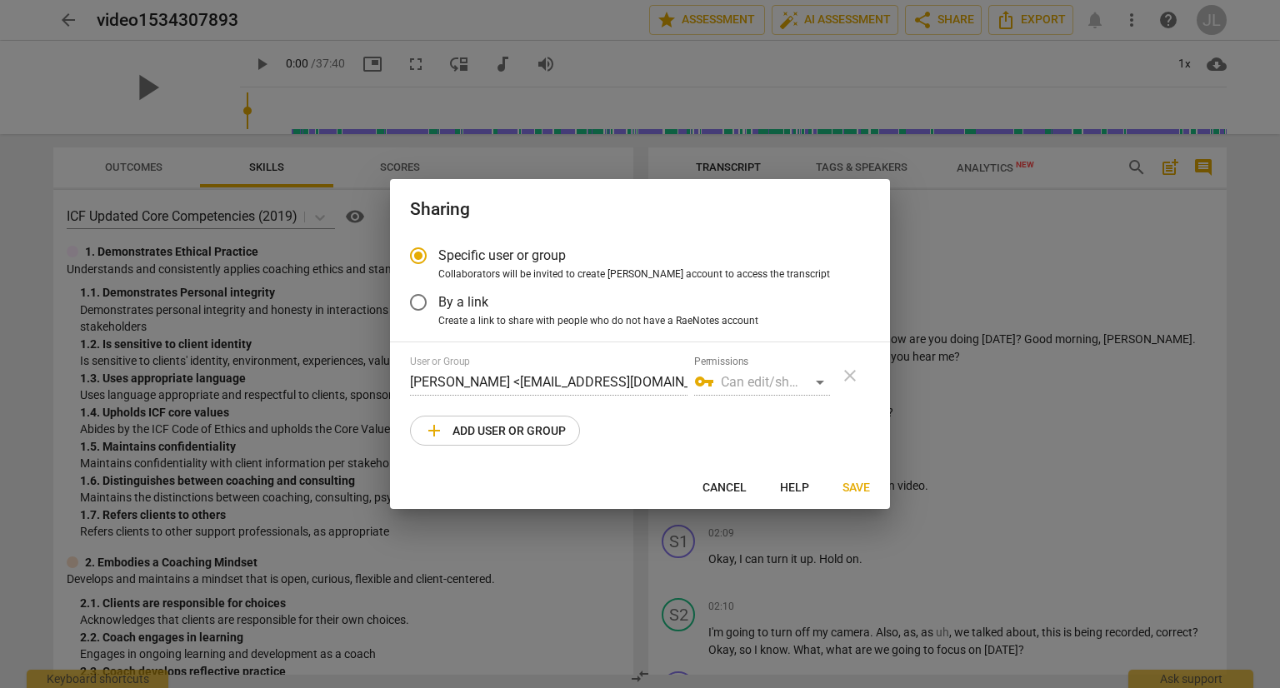
click at [423, 253] on input "Specific user or group" at bounding box center [418, 256] width 40 height 40
click at [495, 437] on span "add Add user or group" at bounding box center [495, 431] width 142 height 20
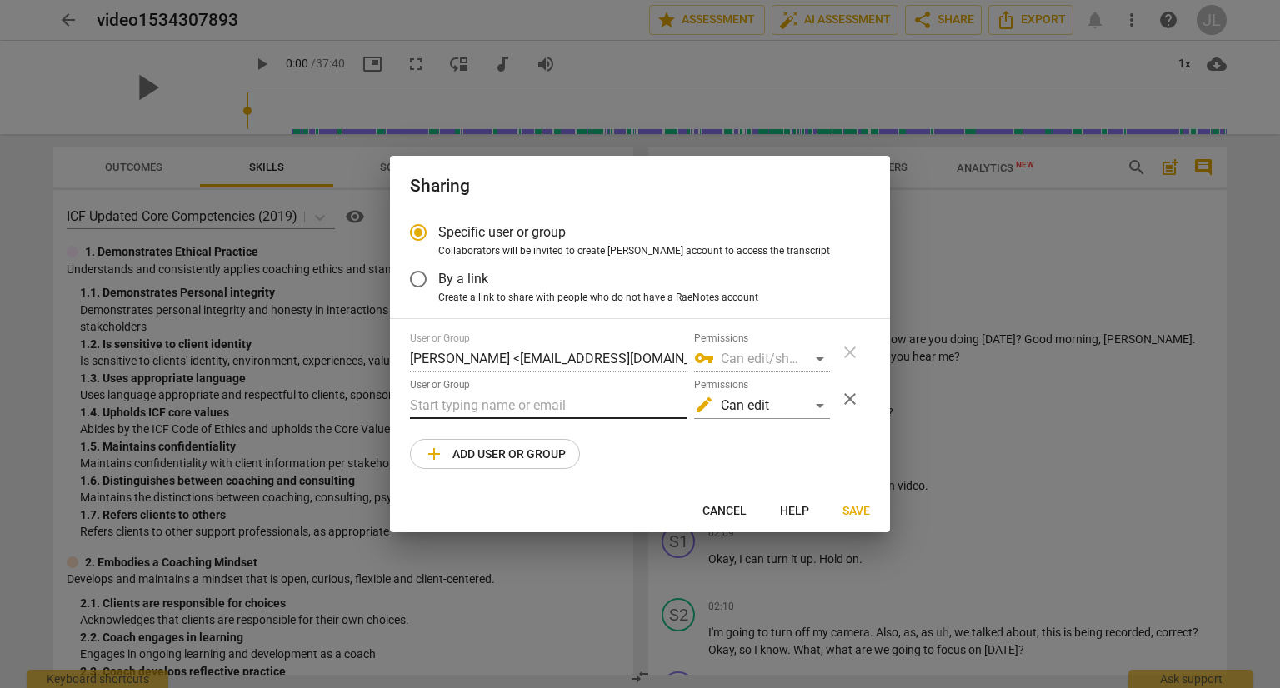
click at [427, 408] on input "text" at bounding box center [549, 406] width 278 height 27
type input "luevano.whittier@gmail.com"
click at [804, 403] on div "edit Can edit" at bounding box center [762, 406] width 136 height 27
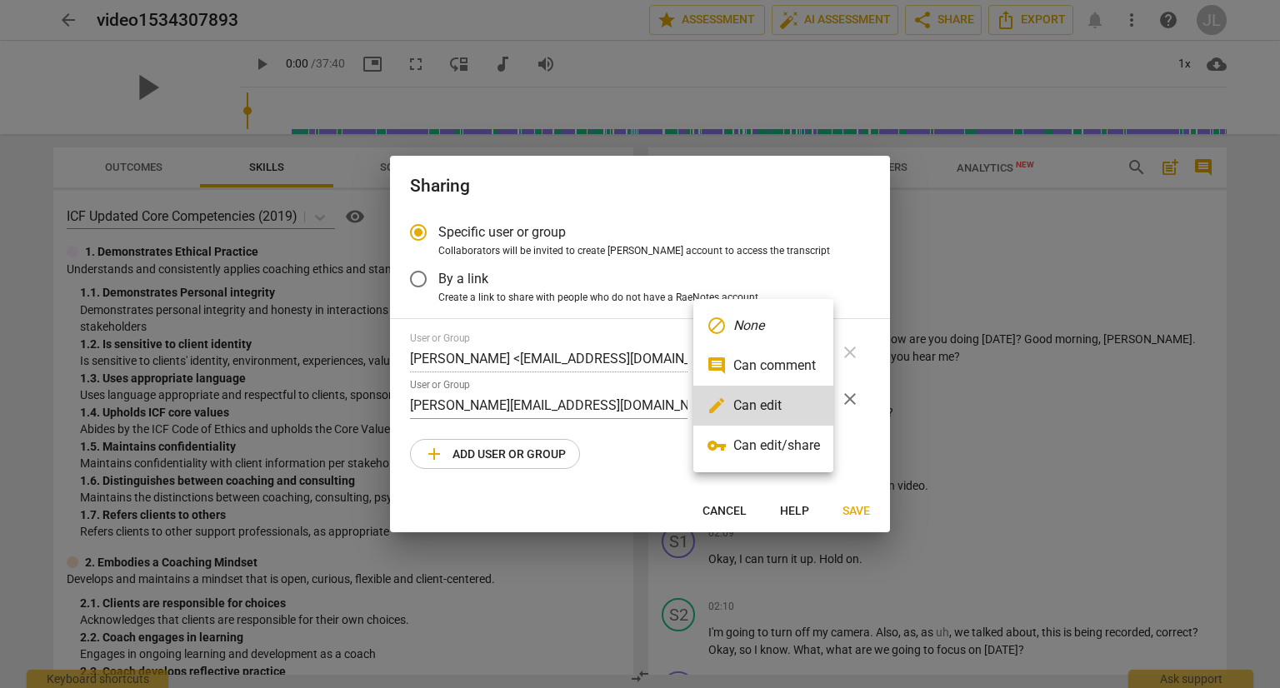
click at [640, 493] on div at bounding box center [640, 344] width 1280 height 688
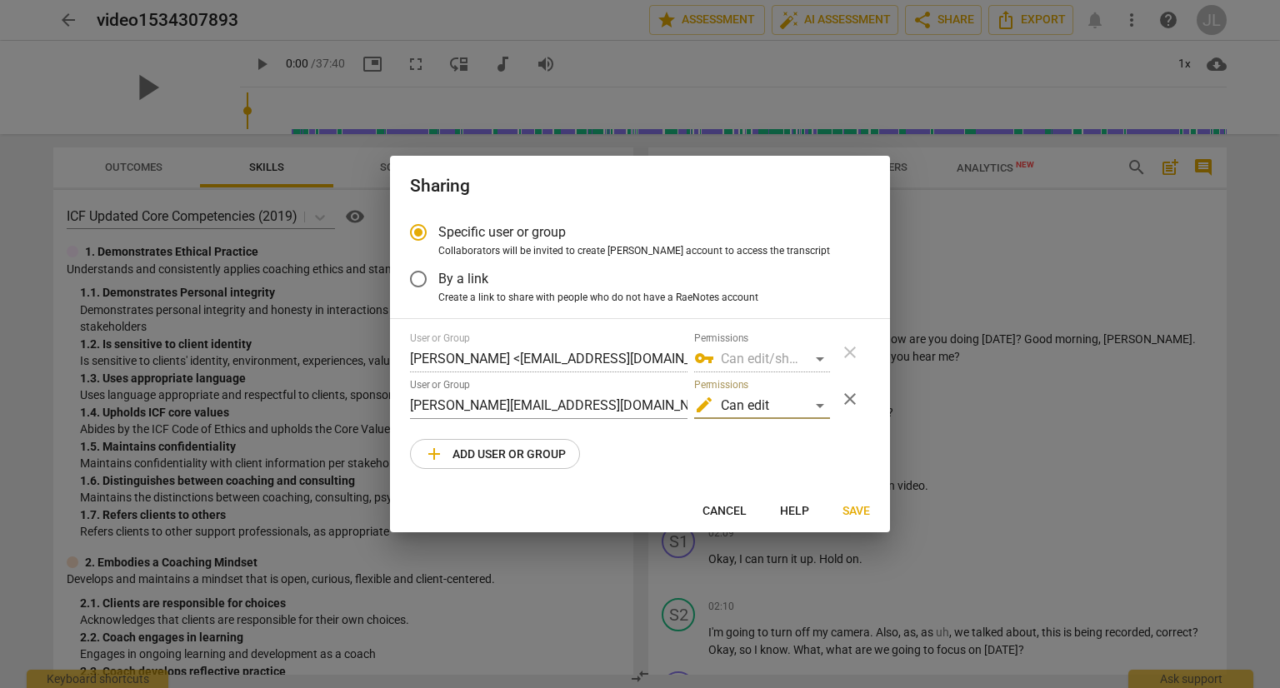
click at [490, 455] on span "add Add user or group" at bounding box center [495, 454] width 142 height 20
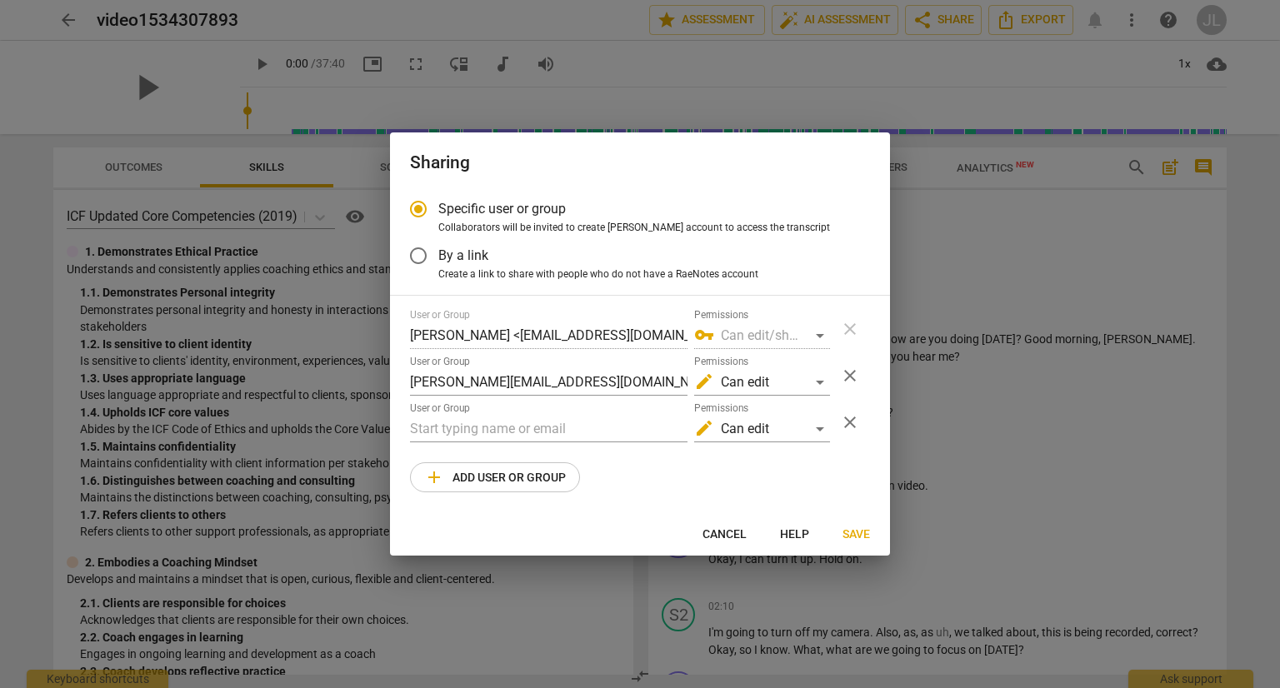
radio input "false"
click at [469, 437] on input "text" at bounding box center [549, 429] width 278 height 27
click at [853, 538] on span "Save" at bounding box center [857, 535] width 28 height 17
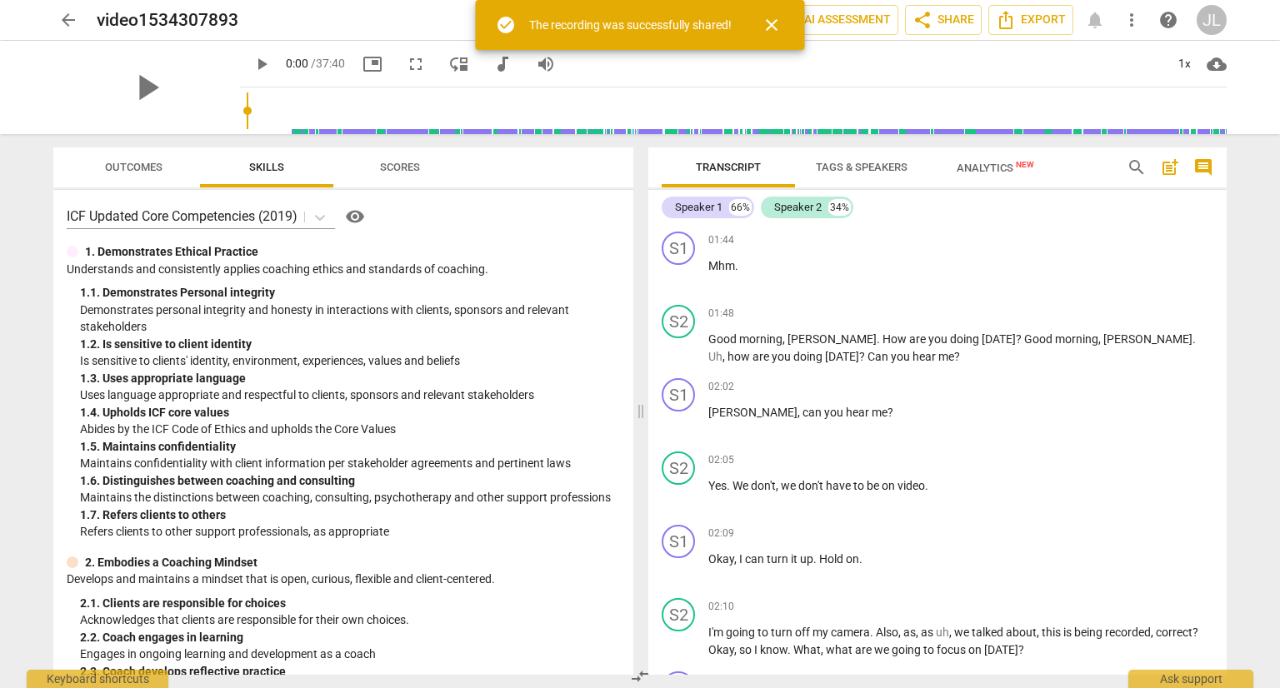
click at [773, 28] on span "close" at bounding box center [772, 25] width 20 height 20
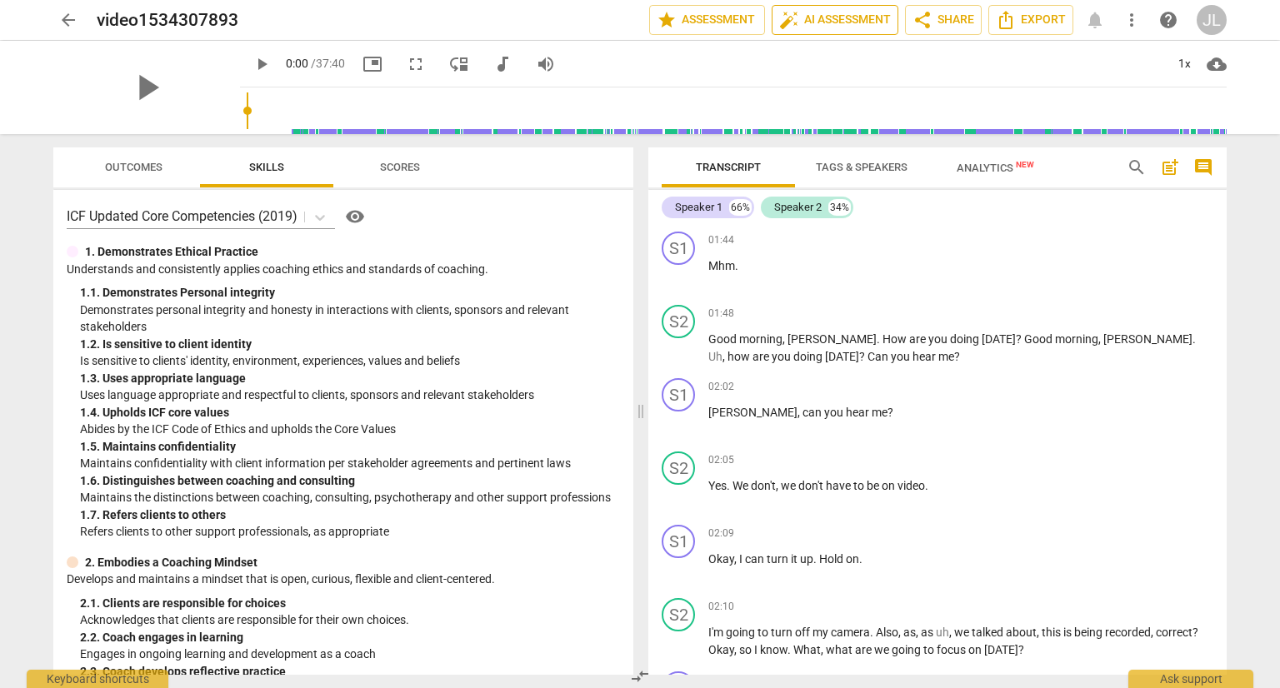
click at [826, 13] on span "auto_fix_high AI Assessment" at bounding box center [835, 20] width 112 height 20
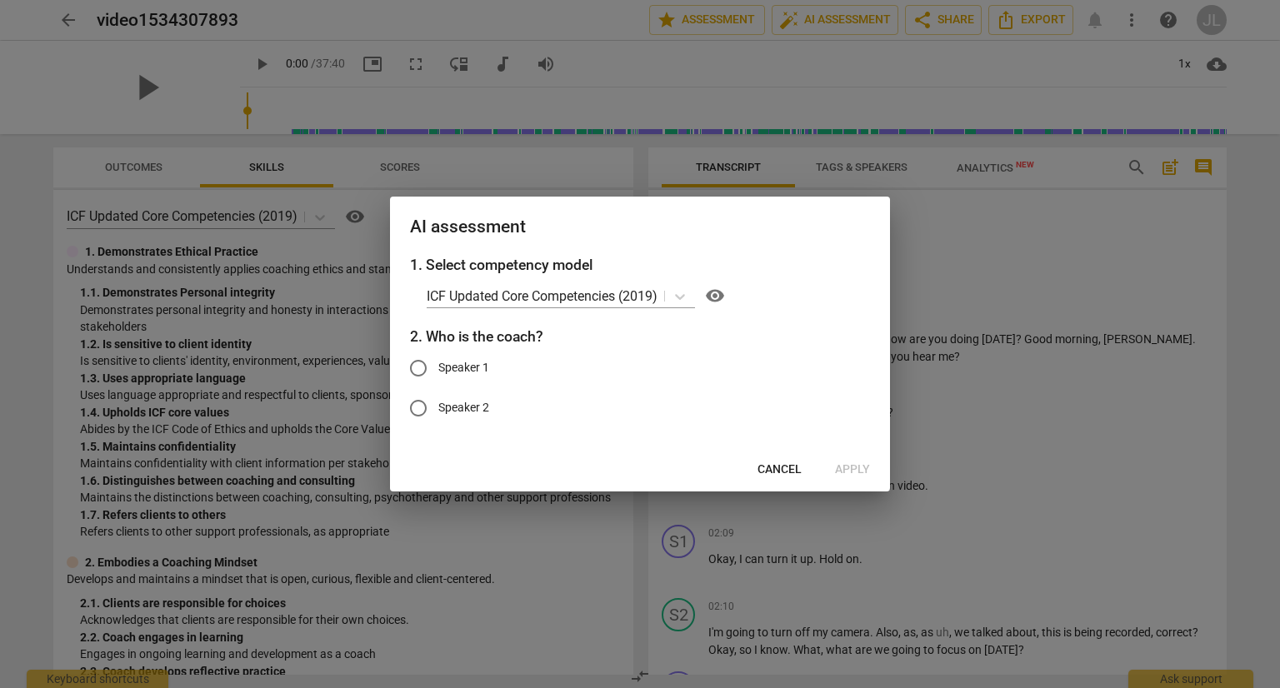
click at [780, 478] on button "Cancel" at bounding box center [779, 470] width 71 height 30
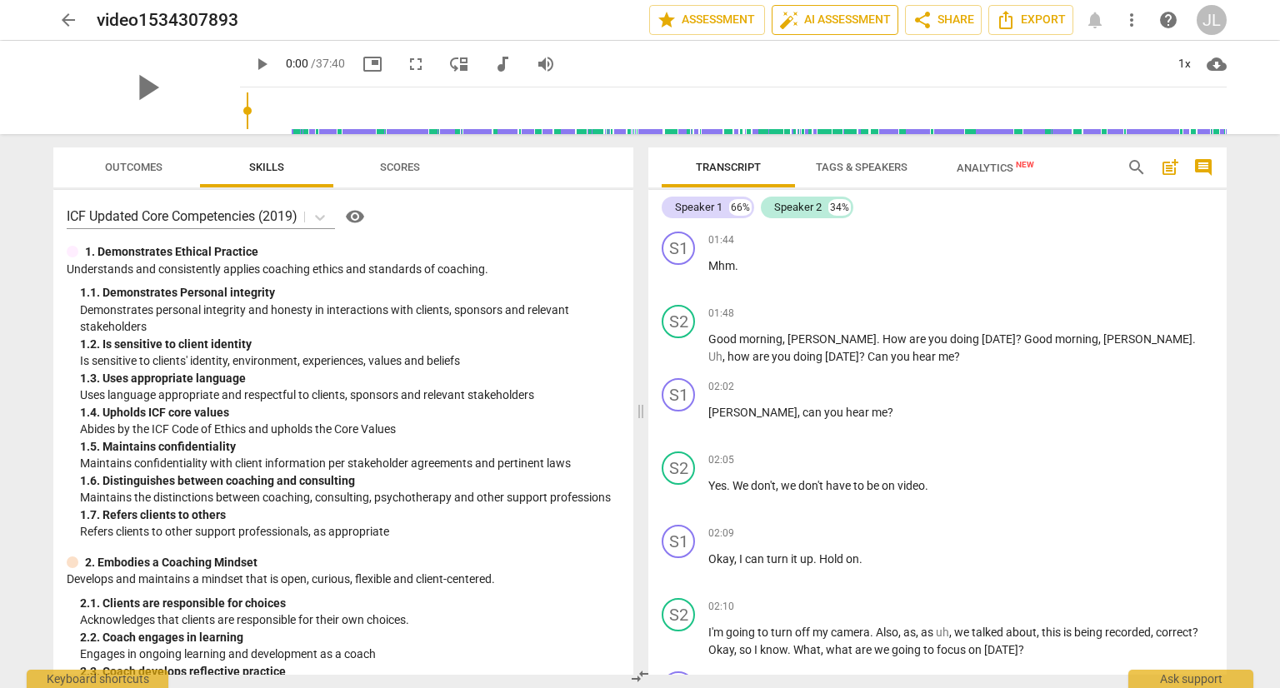
click at [846, 29] on span "auto_fix_high AI Assessment" at bounding box center [835, 20] width 112 height 20
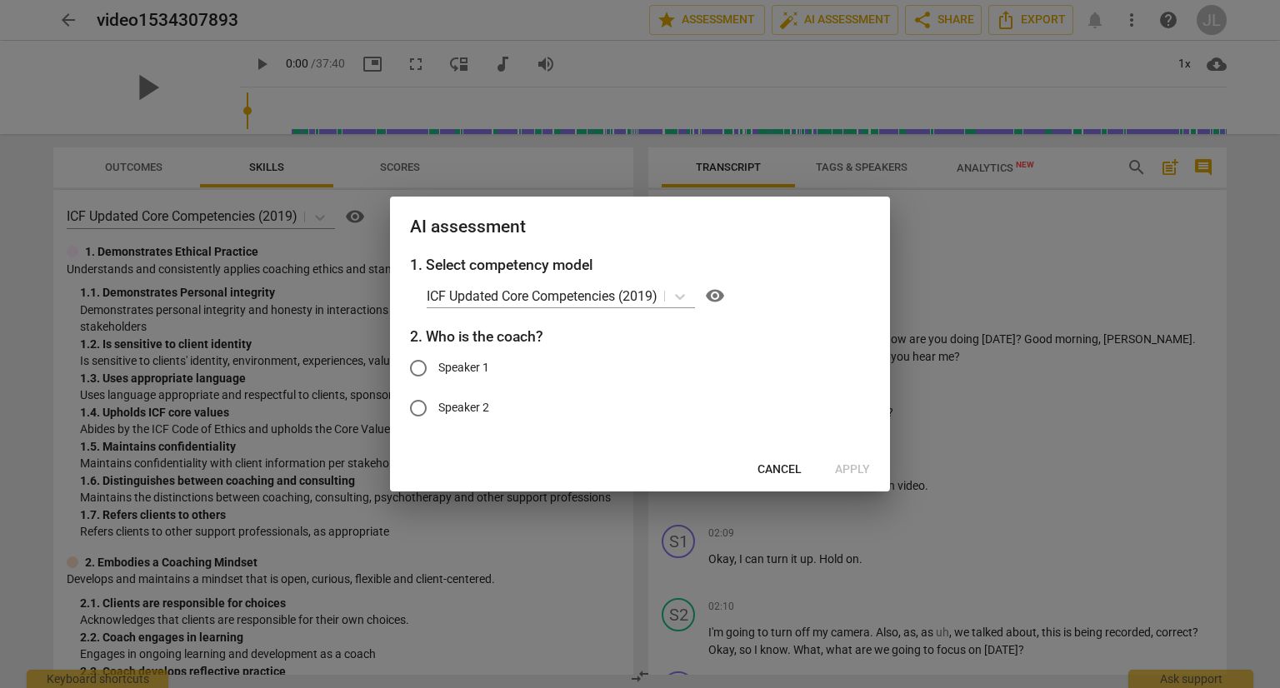
click at [424, 410] on input "Speaker 2" at bounding box center [418, 408] width 40 height 40
radio input "true"
click at [854, 474] on span "Apply" at bounding box center [852, 470] width 35 height 17
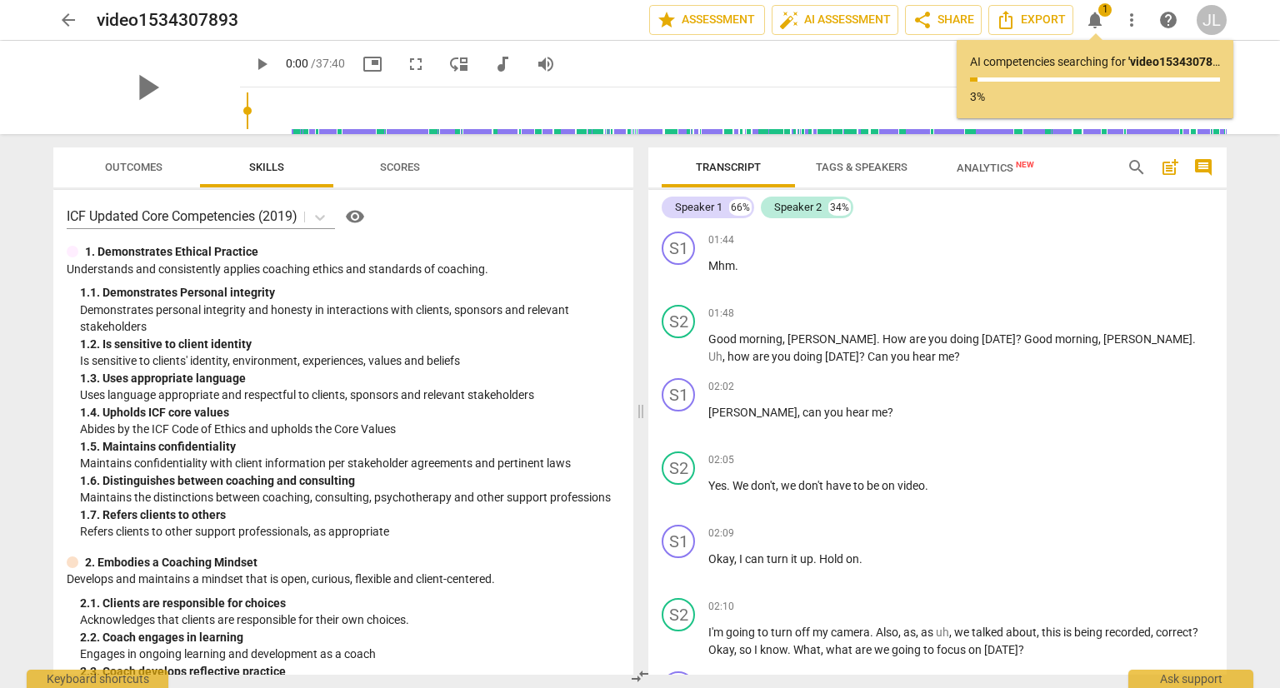
click at [137, 177] on span "Outcomes" at bounding box center [134, 168] width 98 height 23
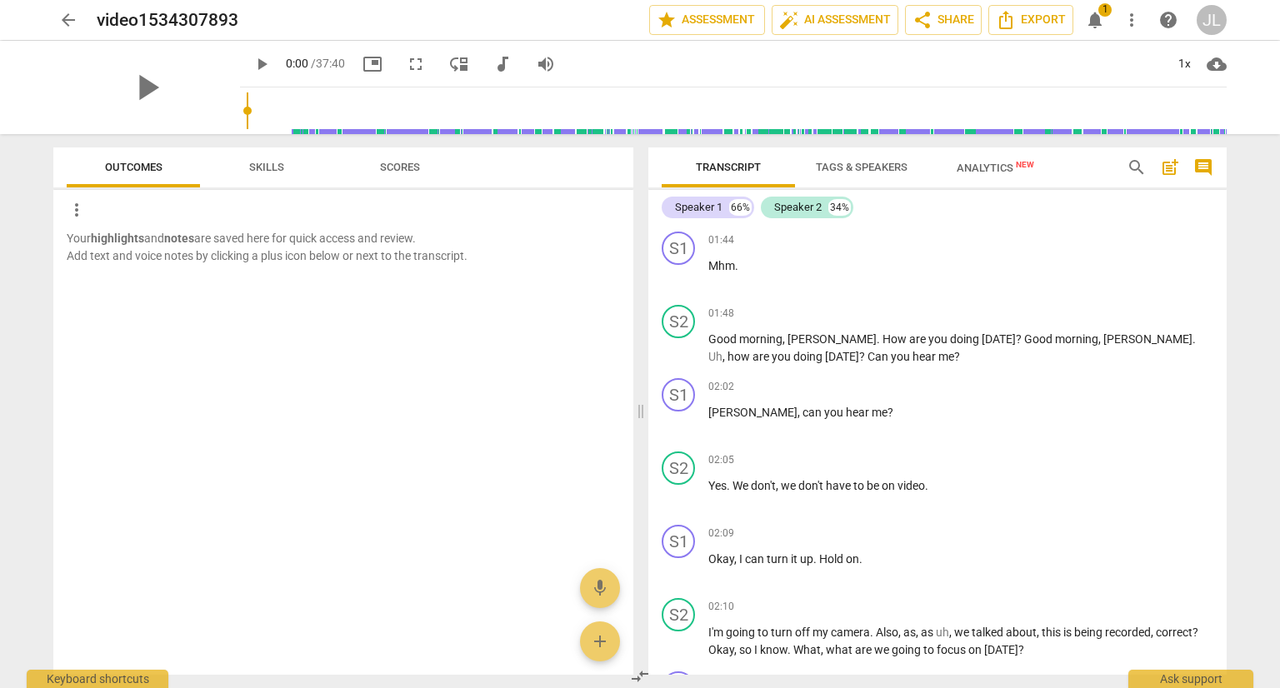
click at [274, 164] on span "Skills" at bounding box center [266, 167] width 35 height 13
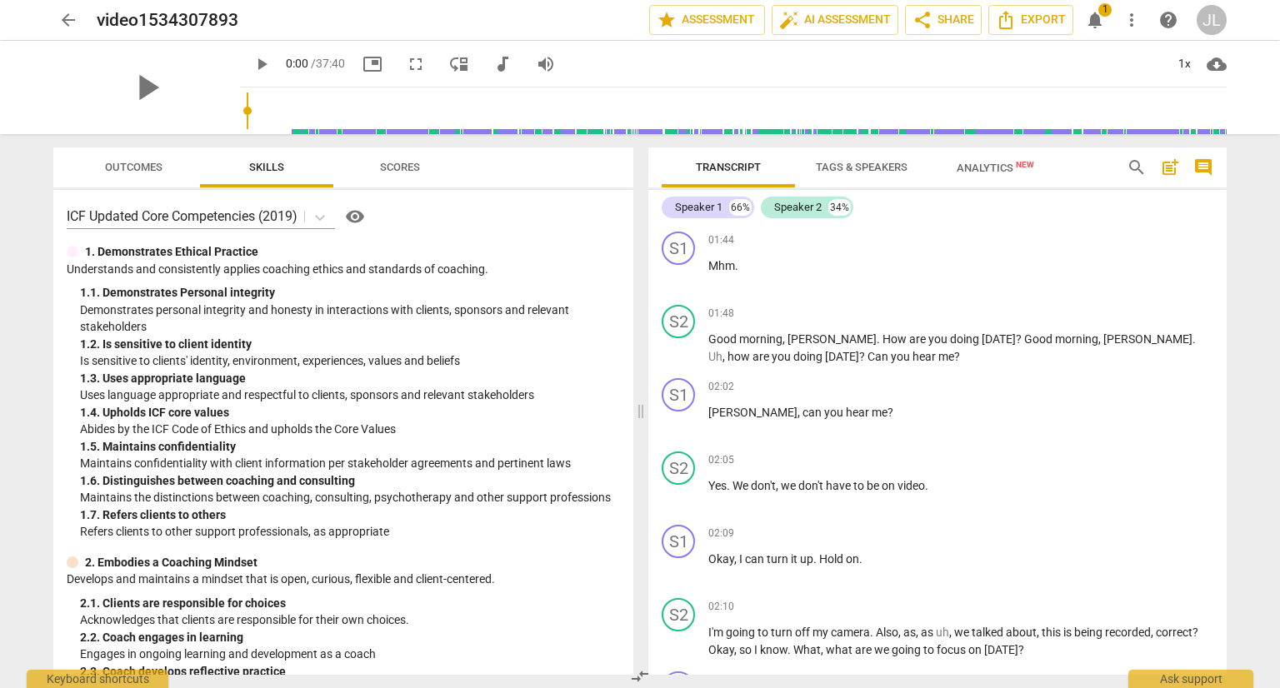
click at [413, 173] on span "Scores" at bounding box center [400, 168] width 80 height 23
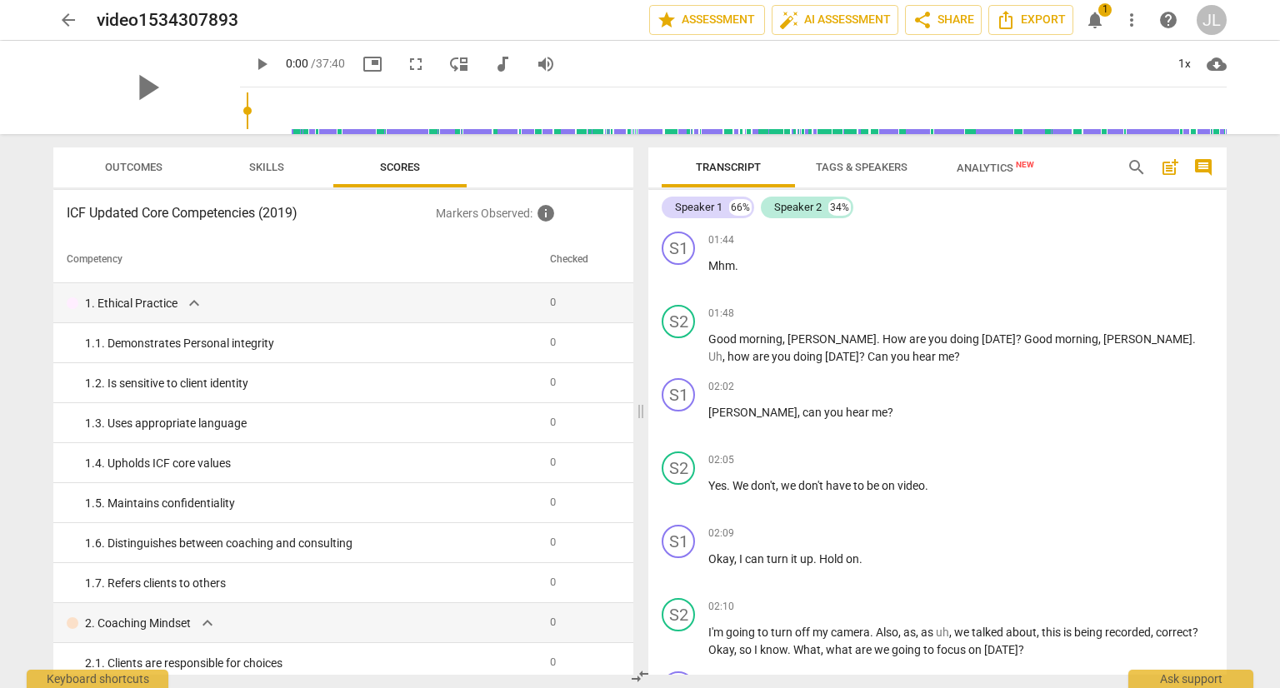
click at [114, 180] on button "Outcomes" at bounding box center [133, 168] width 133 height 40
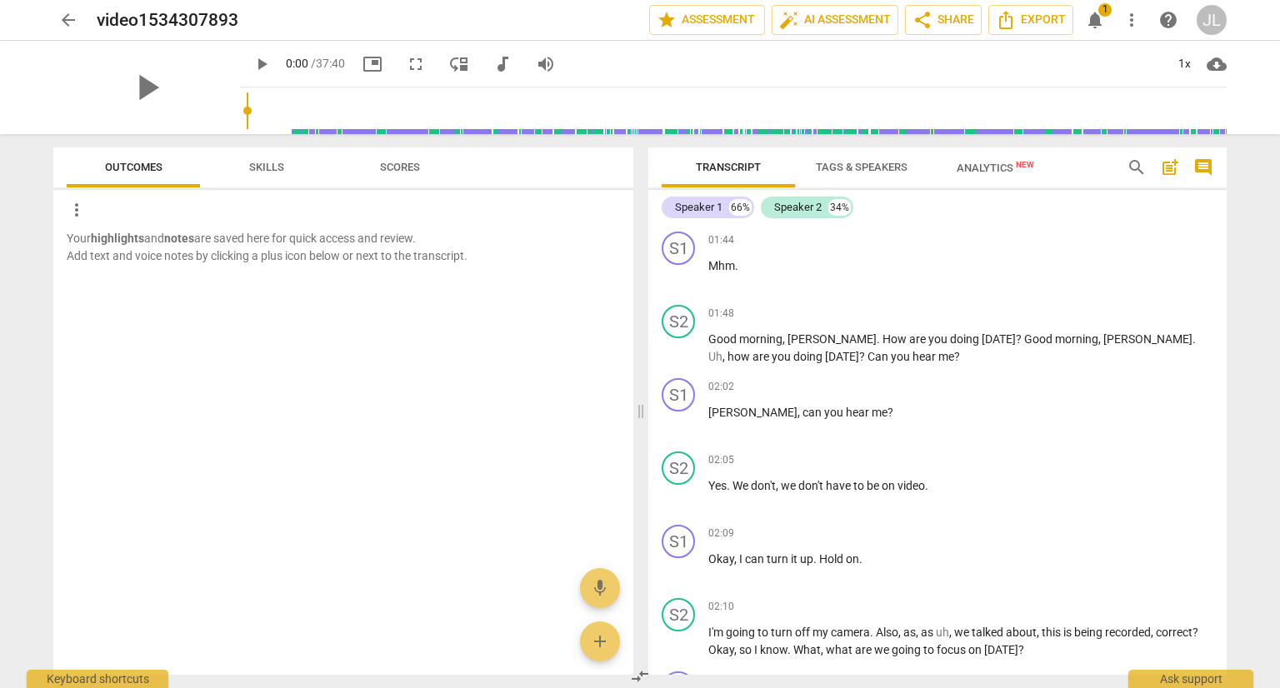
click at [270, 165] on span "Skills" at bounding box center [266, 167] width 35 height 13
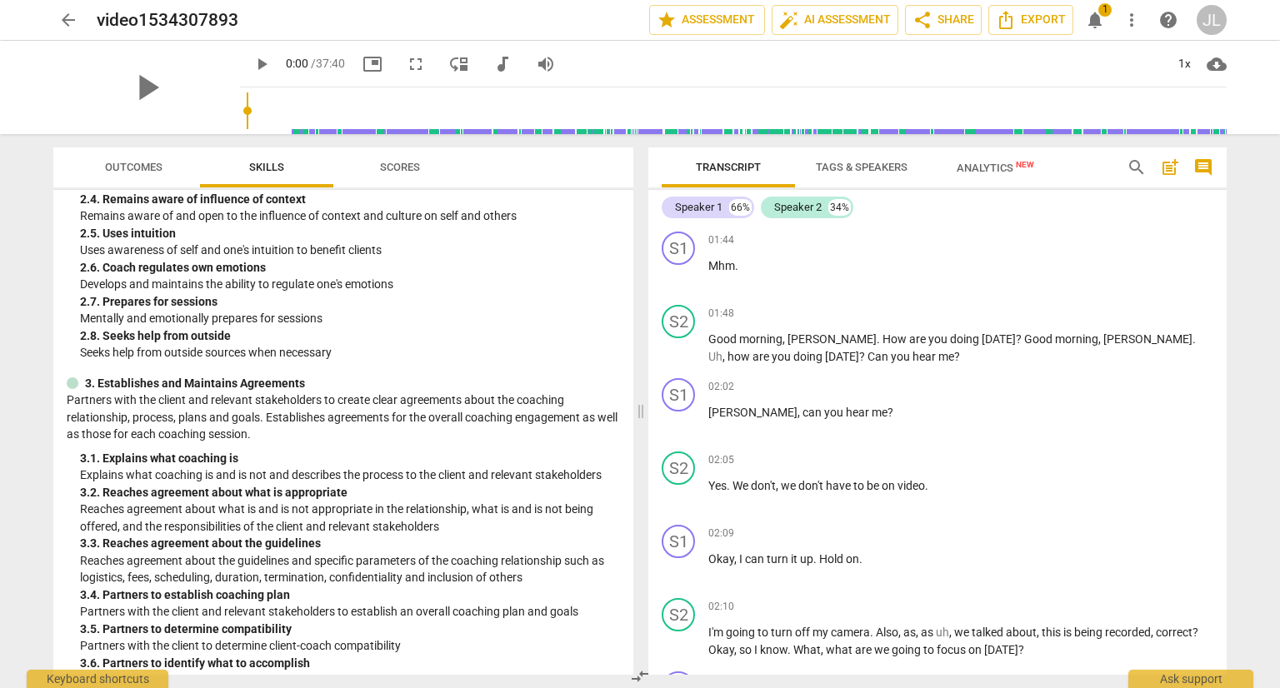
scroll to position [503, 0]
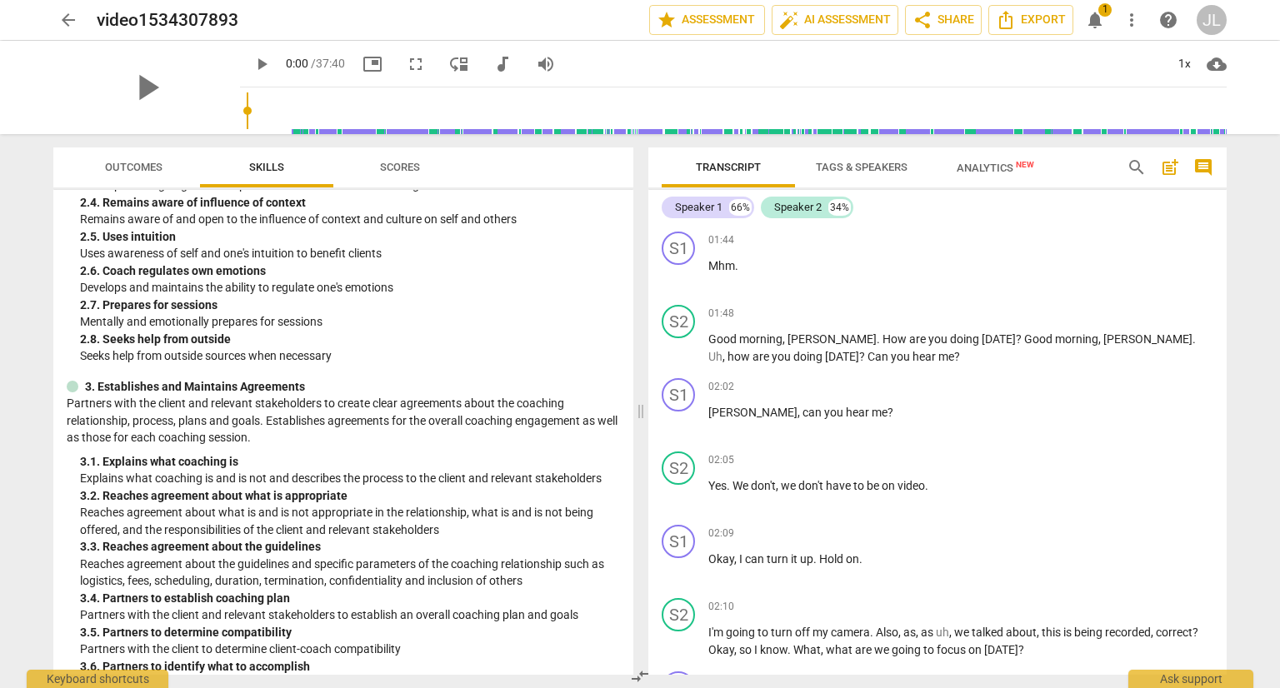
click at [140, 171] on span "Outcomes" at bounding box center [134, 167] width 58 height 13
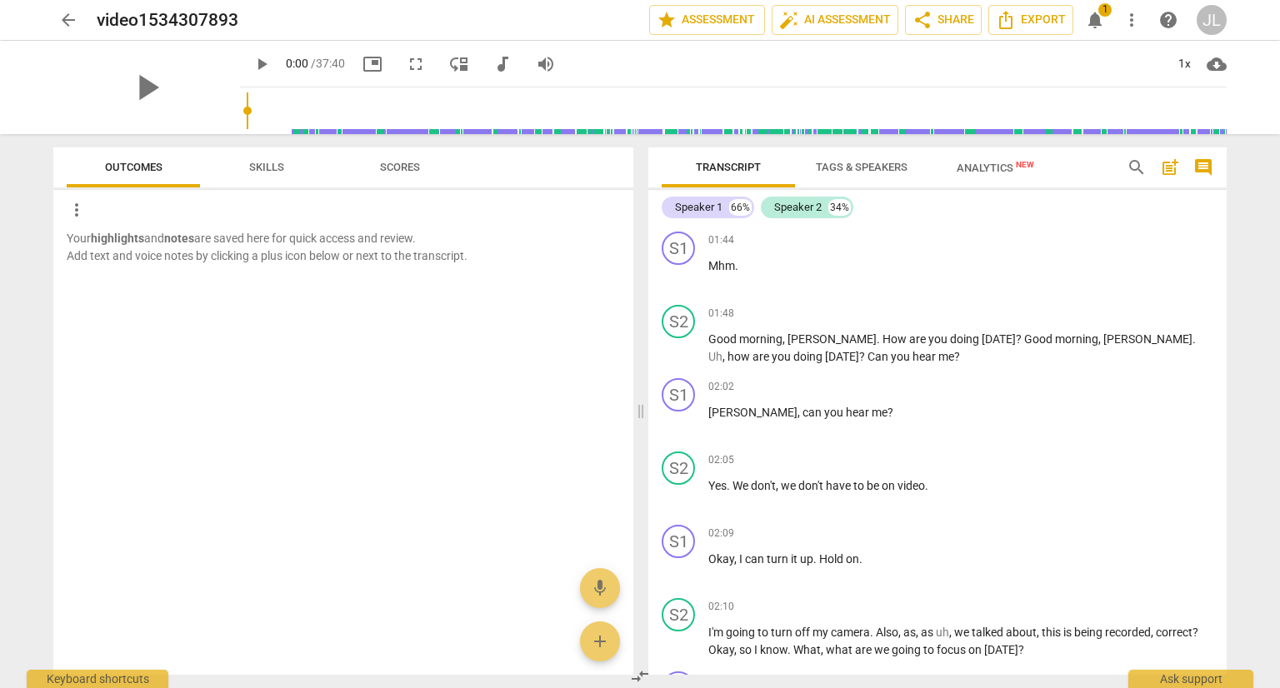
click at [406, 172] on span "Scores" at bounding box center [400, 167] width 40 height 13
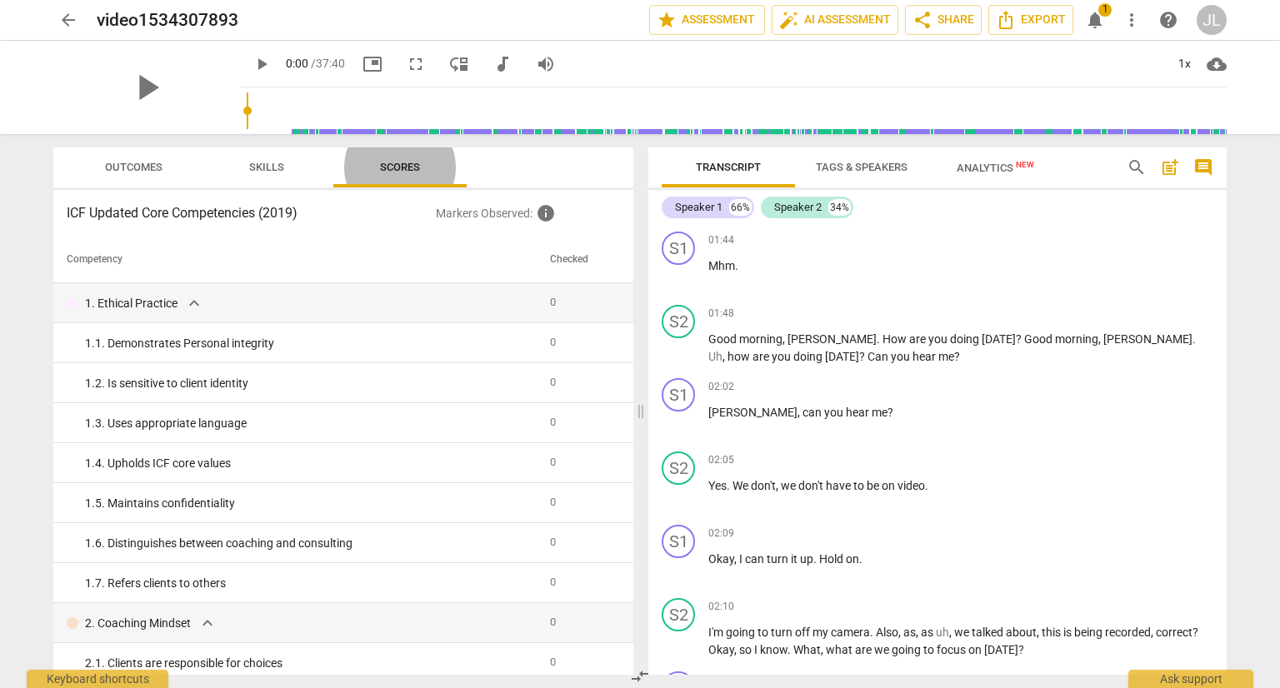
click at [1005, 170] on span "Analytics New" at bounding box center [996, 168] width 78 height 13
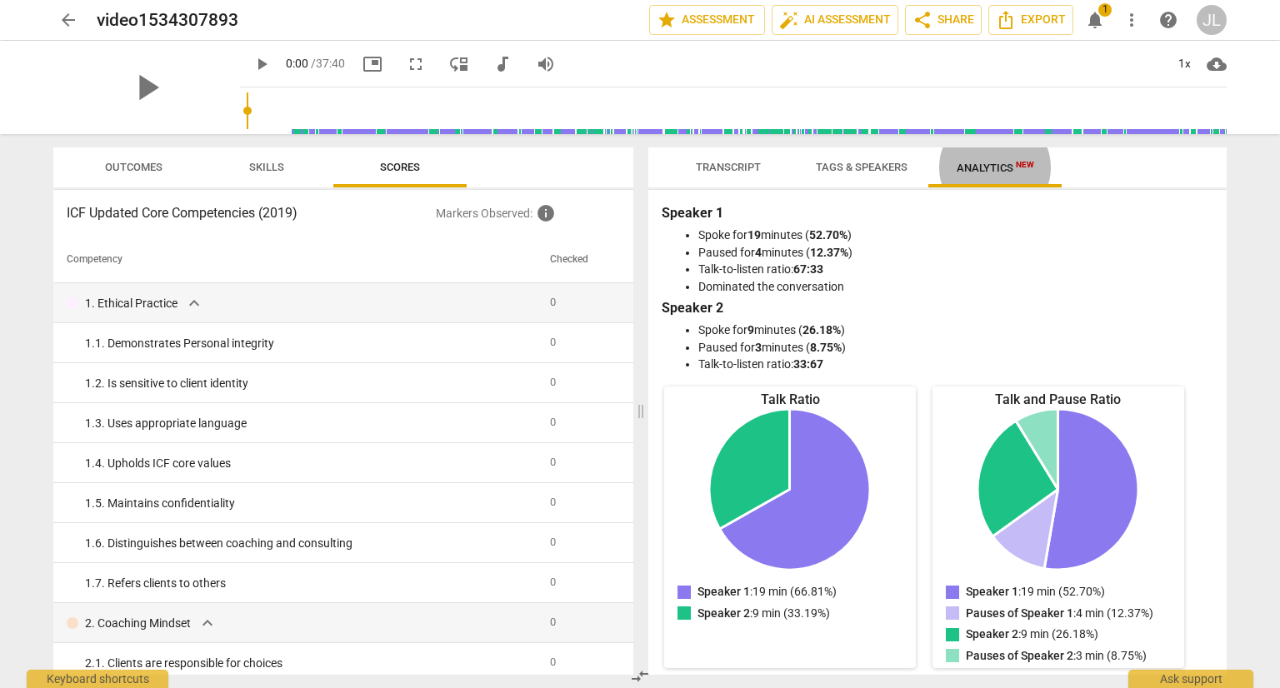
click at [137, 172] on span "Outcomes" at bounding box center [134, 167] width 58 height 13
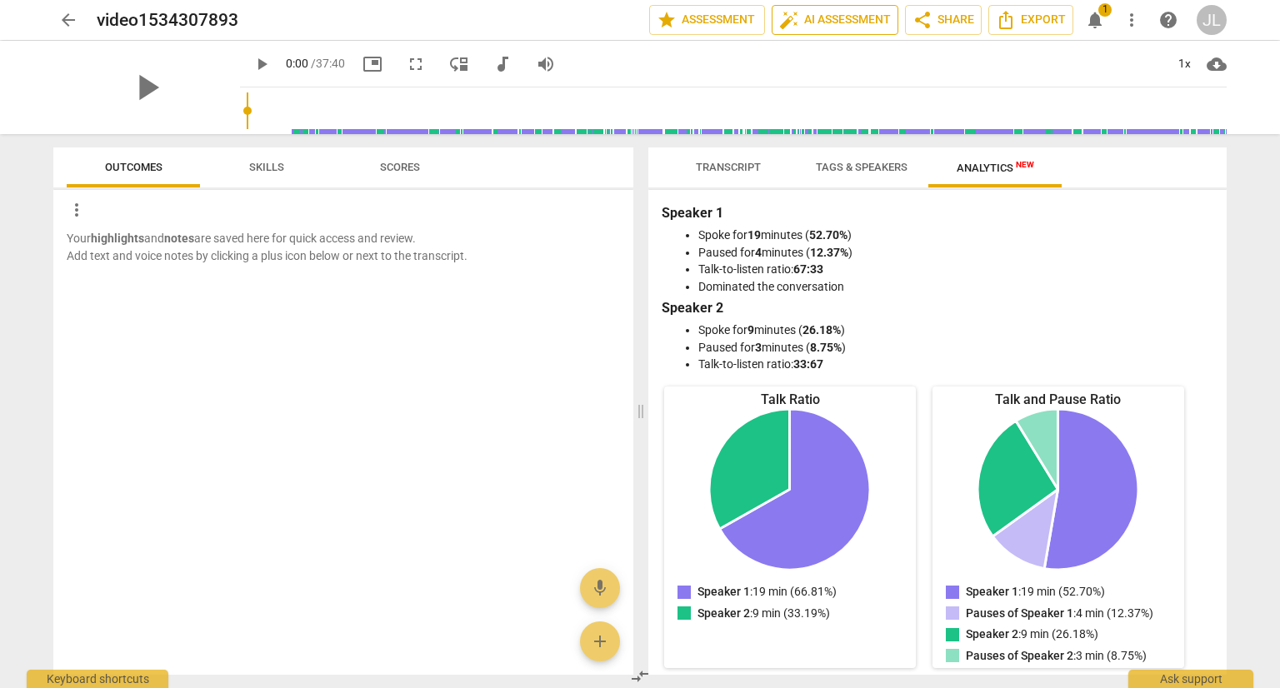
click at [834, 23] on span "auto_fix_high AI Assessment" at bounding box center [835, 20] width 112 height 20
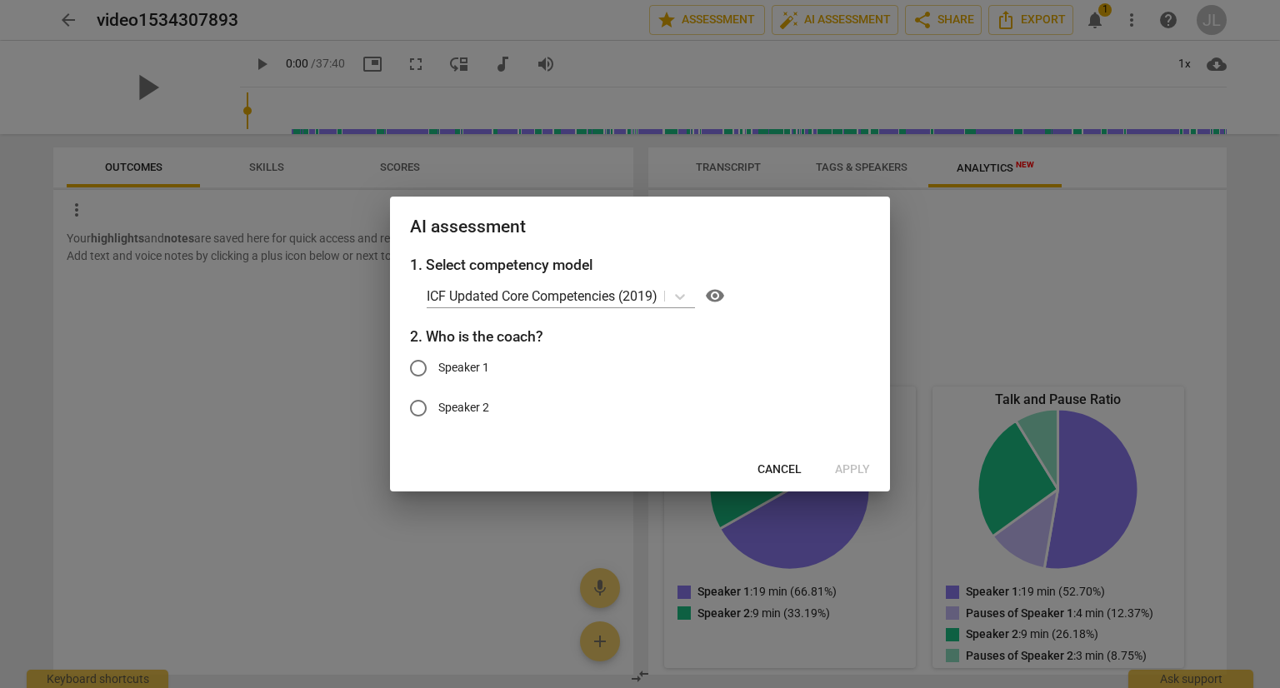
click at [784, 478] on button "Cancel" at bounding box center [779, 470] width 71 height 30
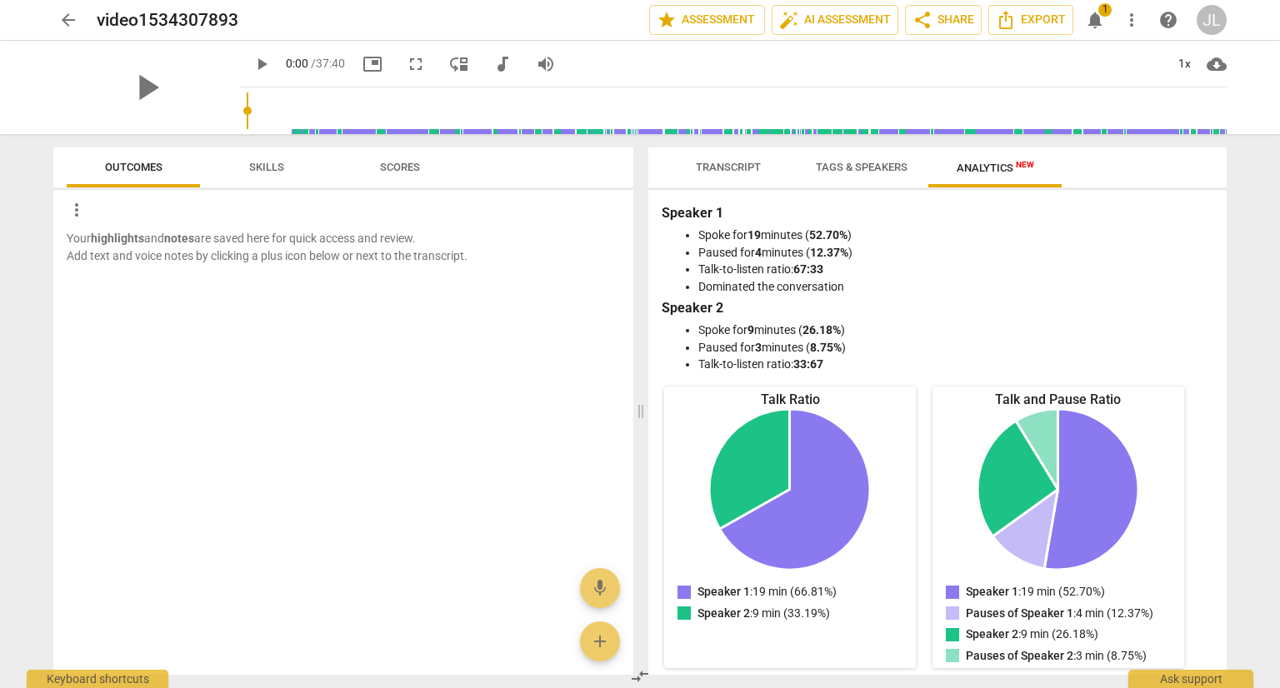
click at [1098, 23] on span "notifications" at bounding box center [1095, 20] width 20 height 20
click at [67, 22] on span "arrow_back" at bounding box center [68, 20] width 20 height 20
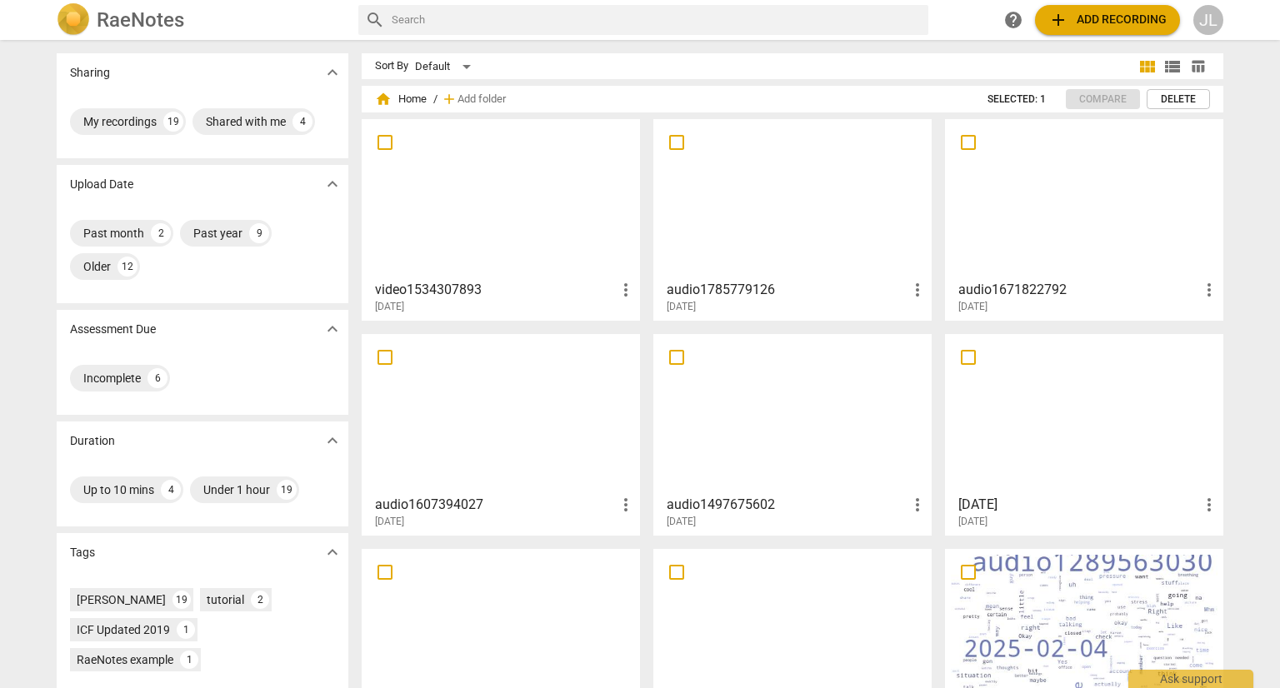
scroll to position [140, 0]
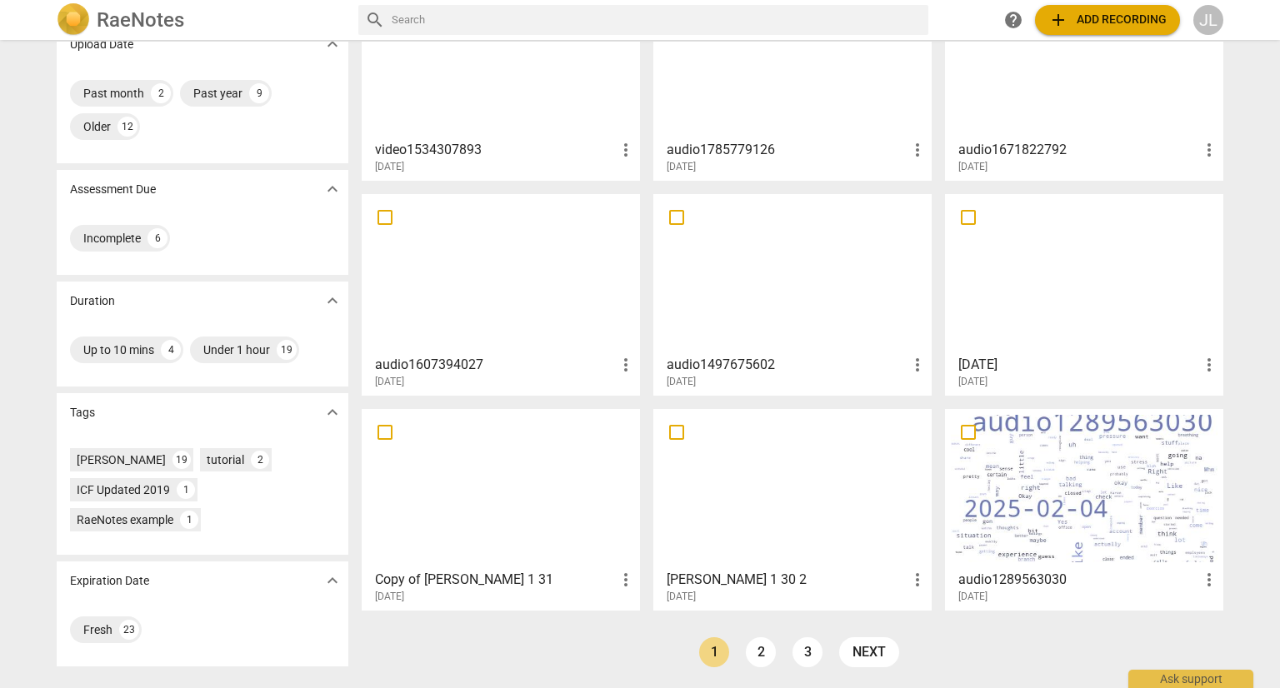
click at [751, 523] on div at bounding box center [792, 489] width 267 height 148
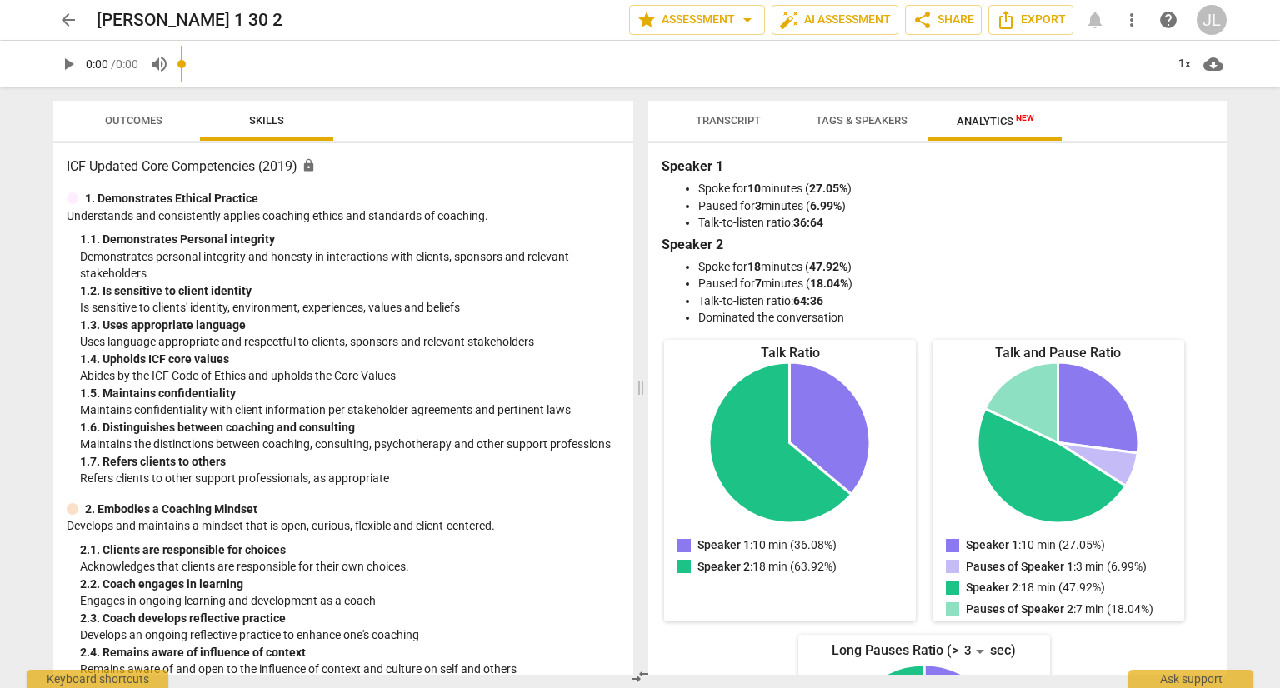
click at [135, 120] on span "Outcomes" at bounding box center [134, 120] width 58 height 13
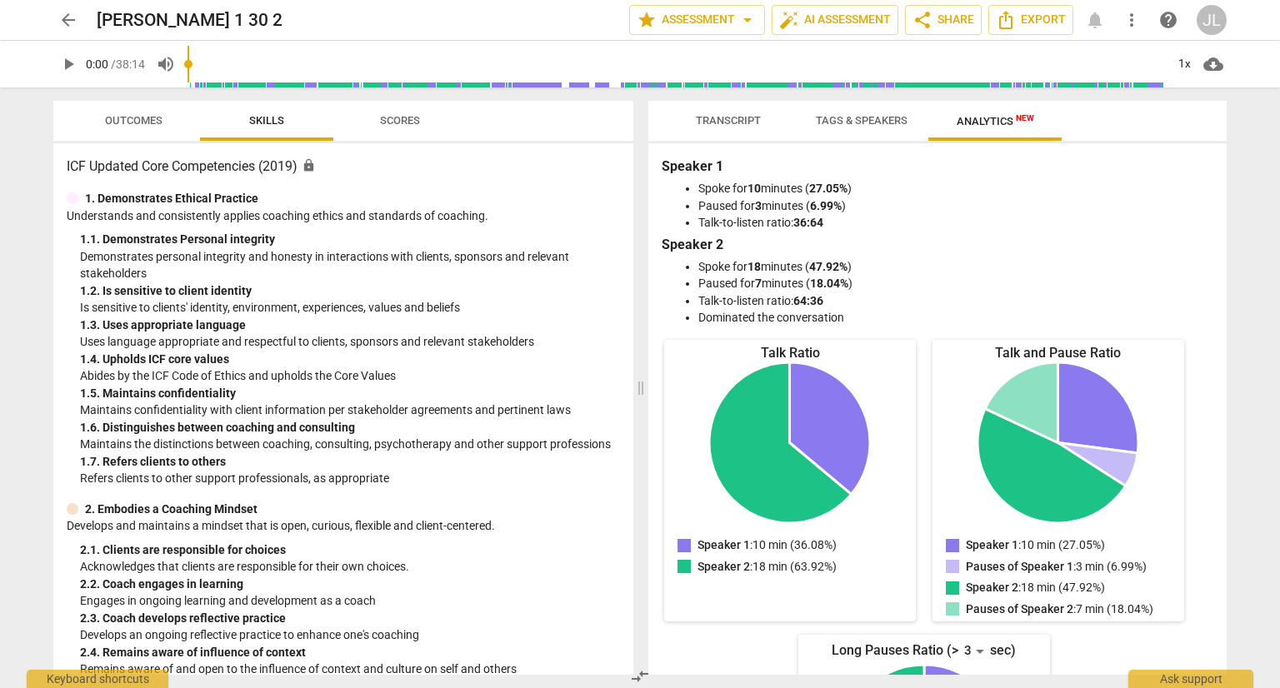
click at [128, 130] on span "Outcomes" at bounding box center [134, 121] width 98 height 23
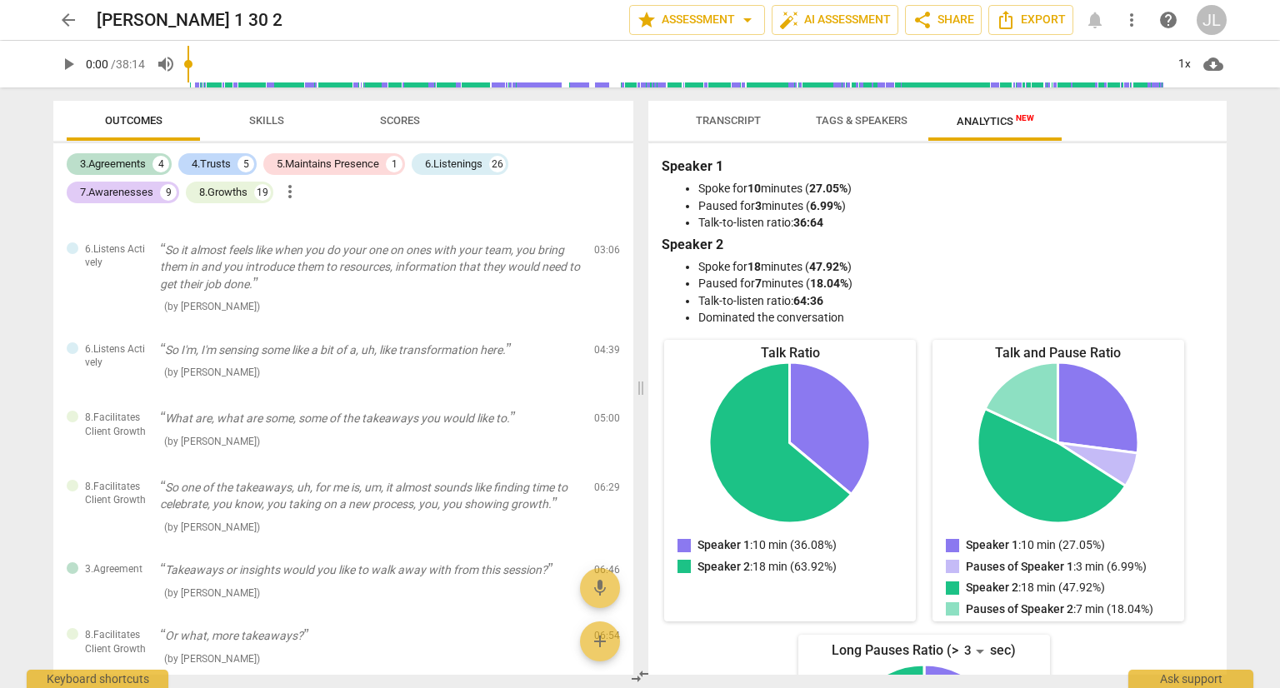
scroll to position [123, 0]
click at [405, 120] on span "Scores" at bounding box center [400, 120] width 40 height 13
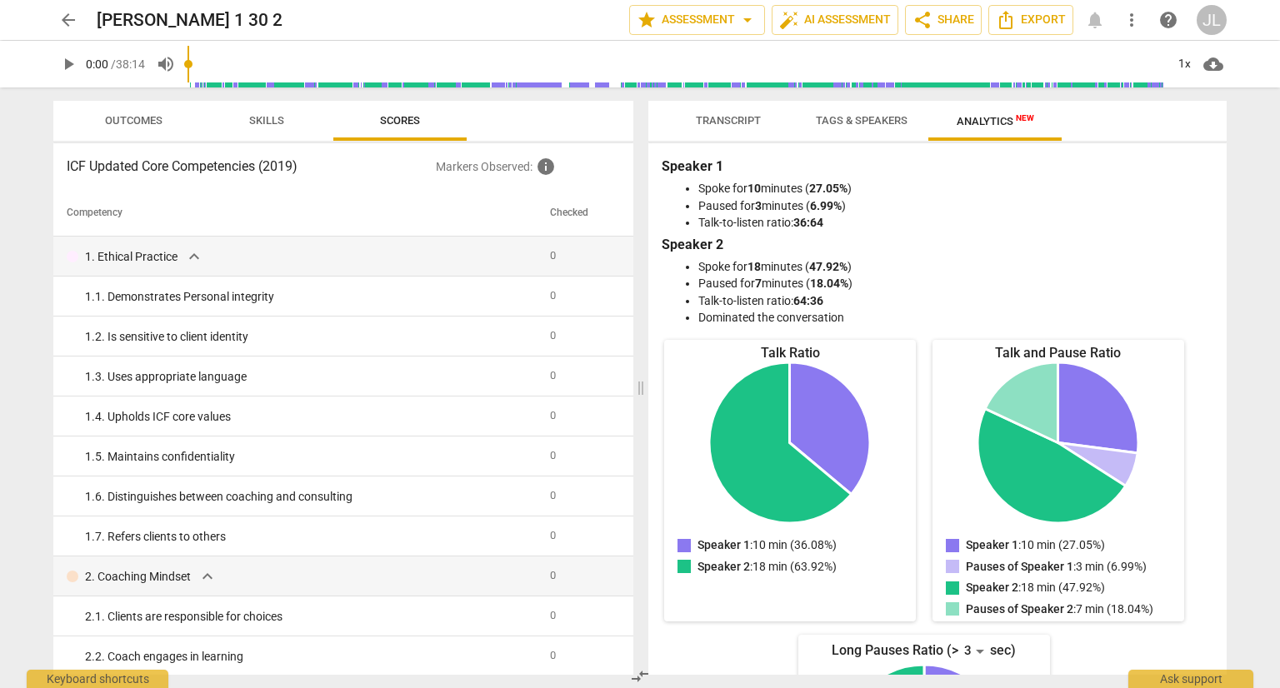
click at [270, 132] on span "Skills" at bounding box center [266, 121] width 75 height 23
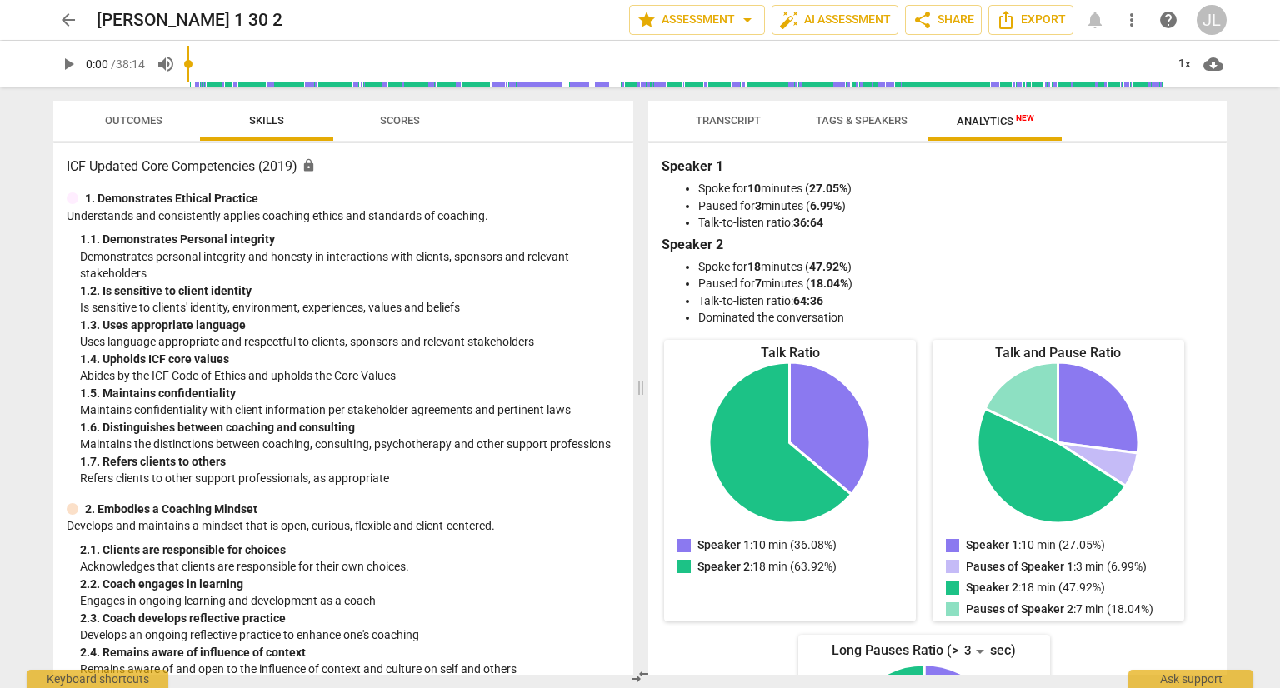
click at [125, 128] on span "Outcomes" at bounding box center [134, 121] width 98 height 23
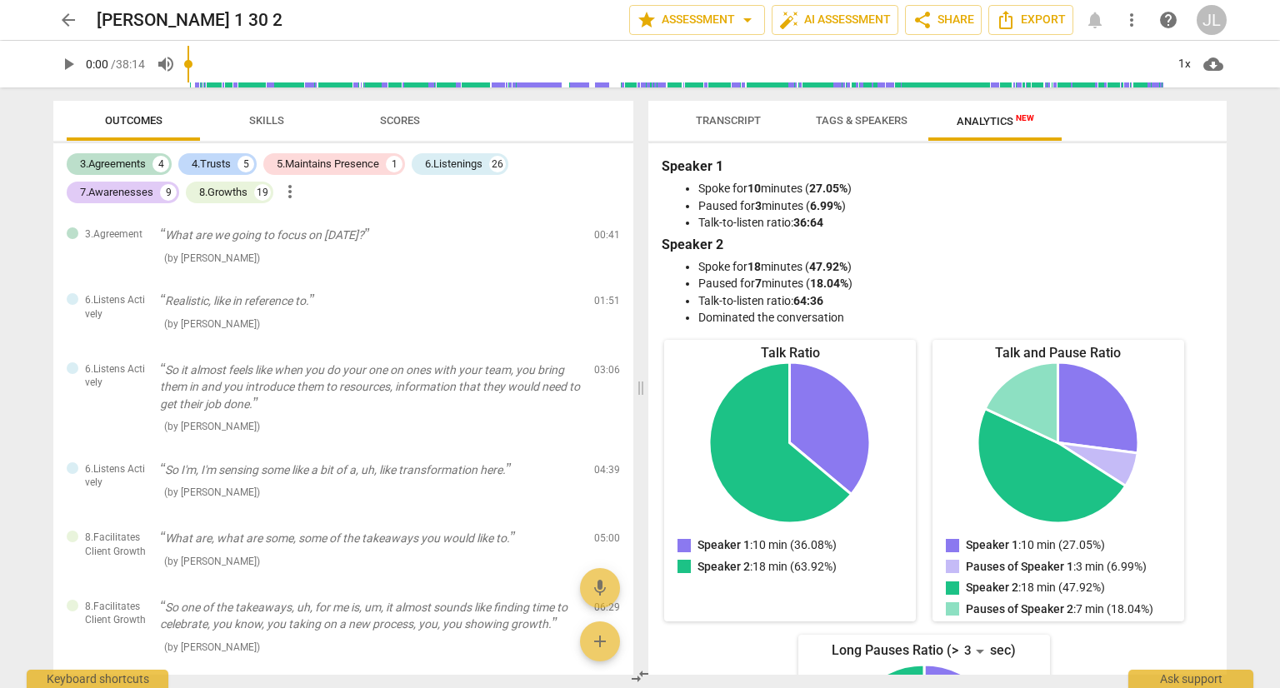
click at [270, 133] on button "Skills" at bounding box center [266, 121] width 133 height 40
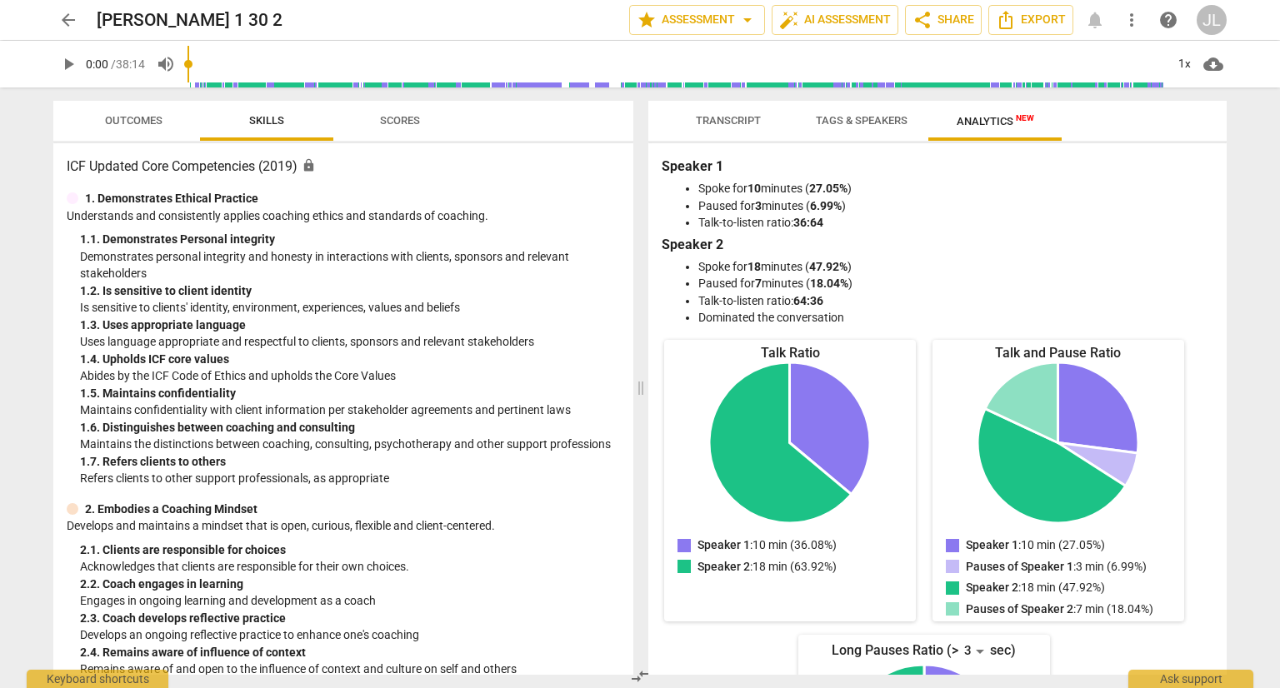
click at [397, 127] on span "Scores" at bounding box center [400, 121] width 80 height 23
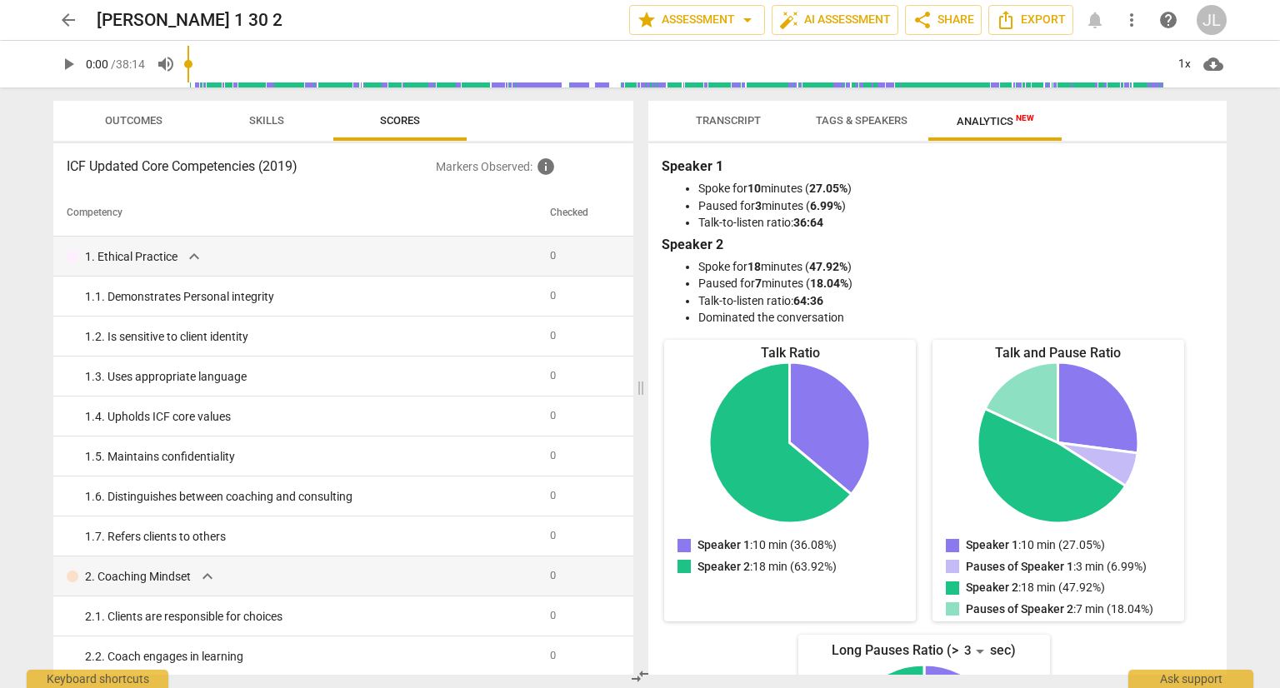
click at [283, 120] on span "Skills" at bounding box center [266, 120] width 35 height 13
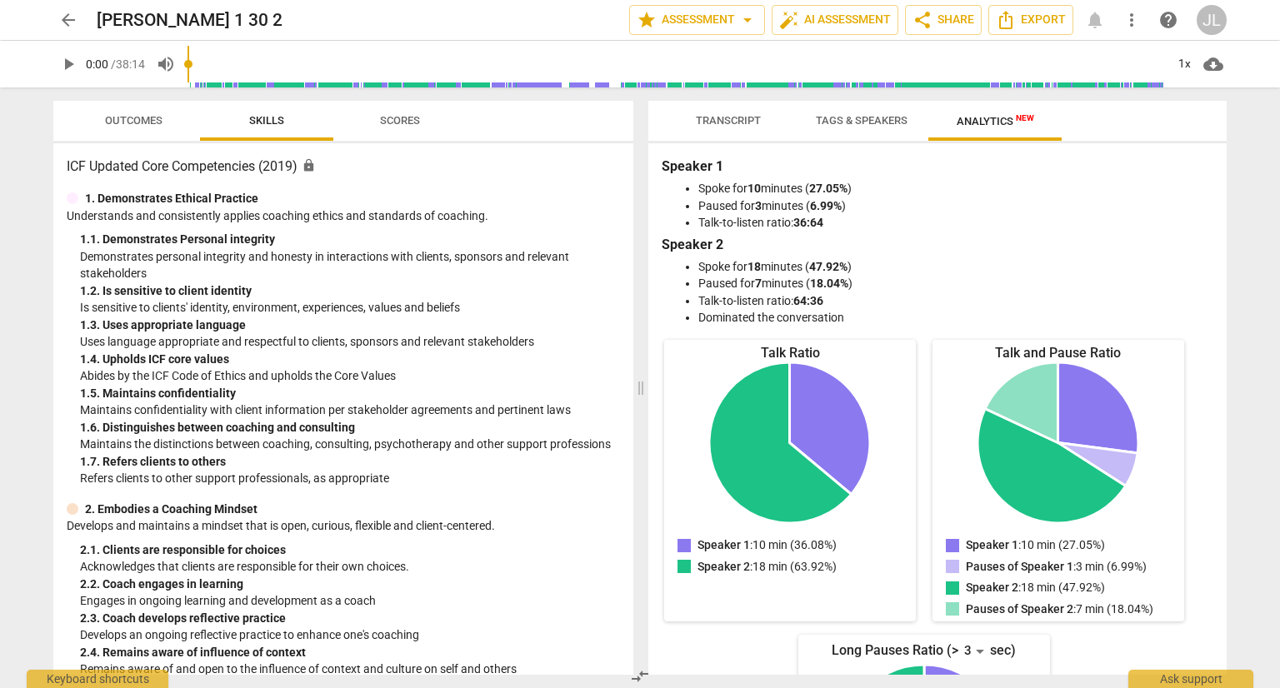
click at [720, 116] on span "Transcript" at bounding box center [728, 120] width 65 height 13
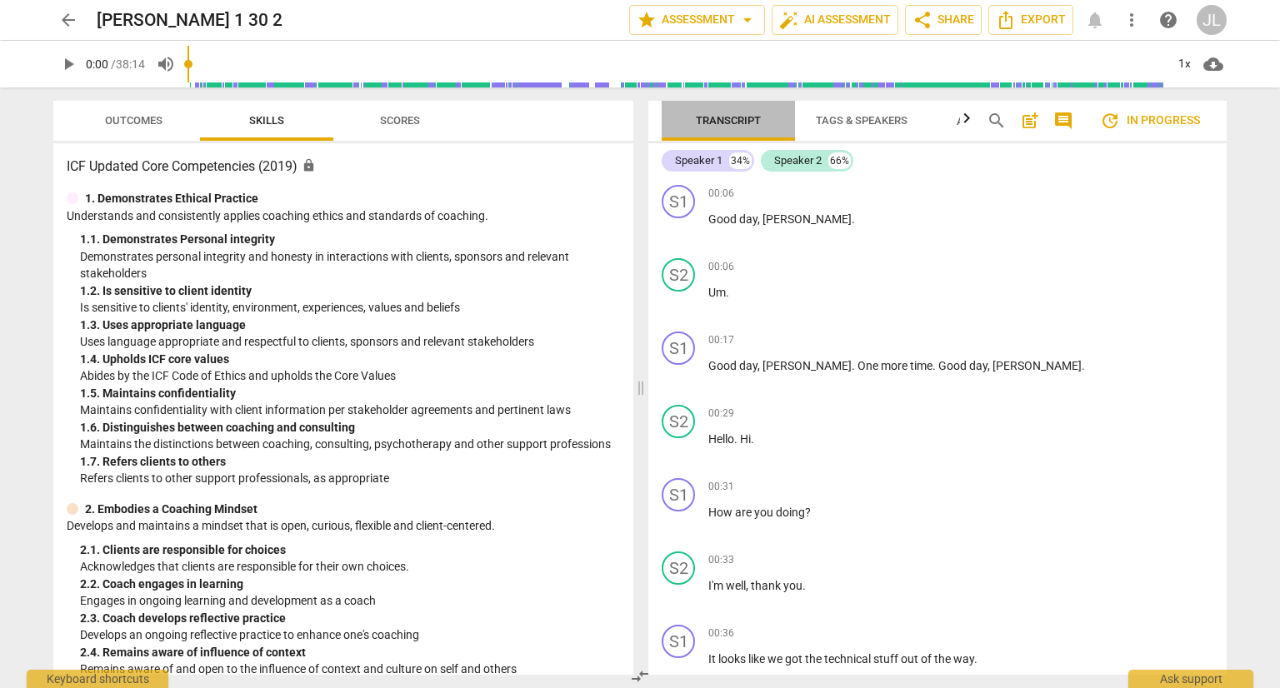
click at [710, 133] on button "Transcript" at bounding box center [728, 121] width 133 height 40
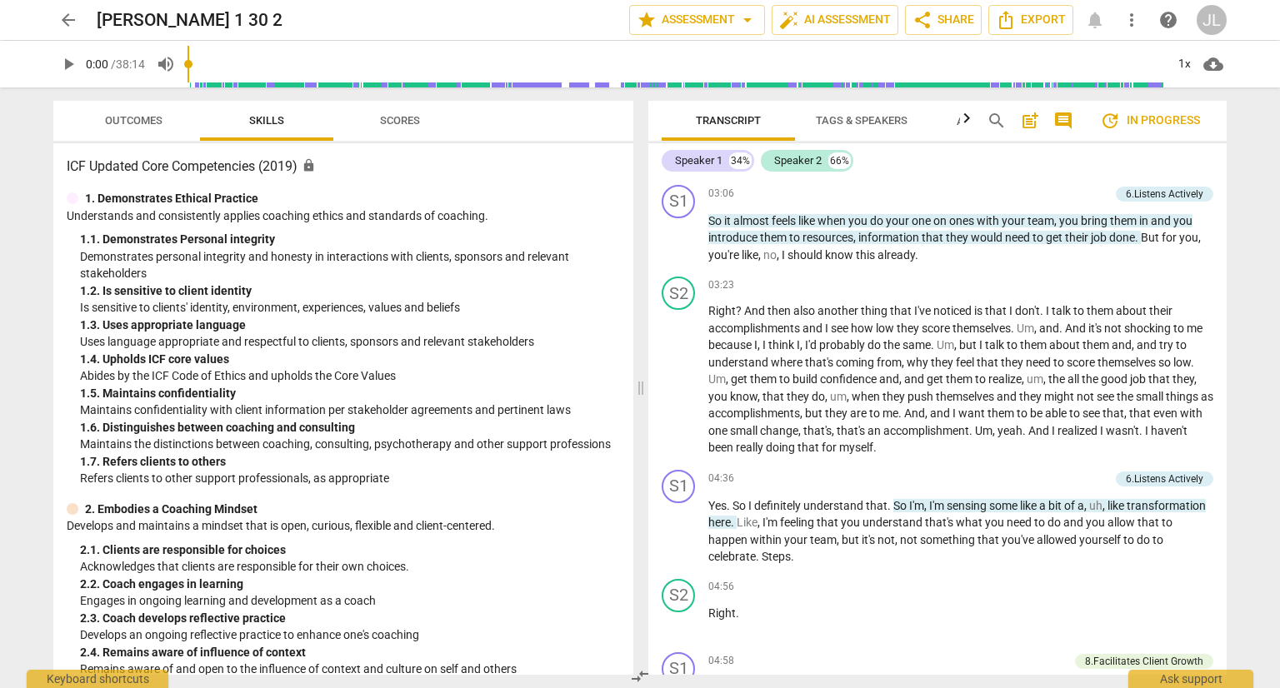
scroll to position [1166, 0]
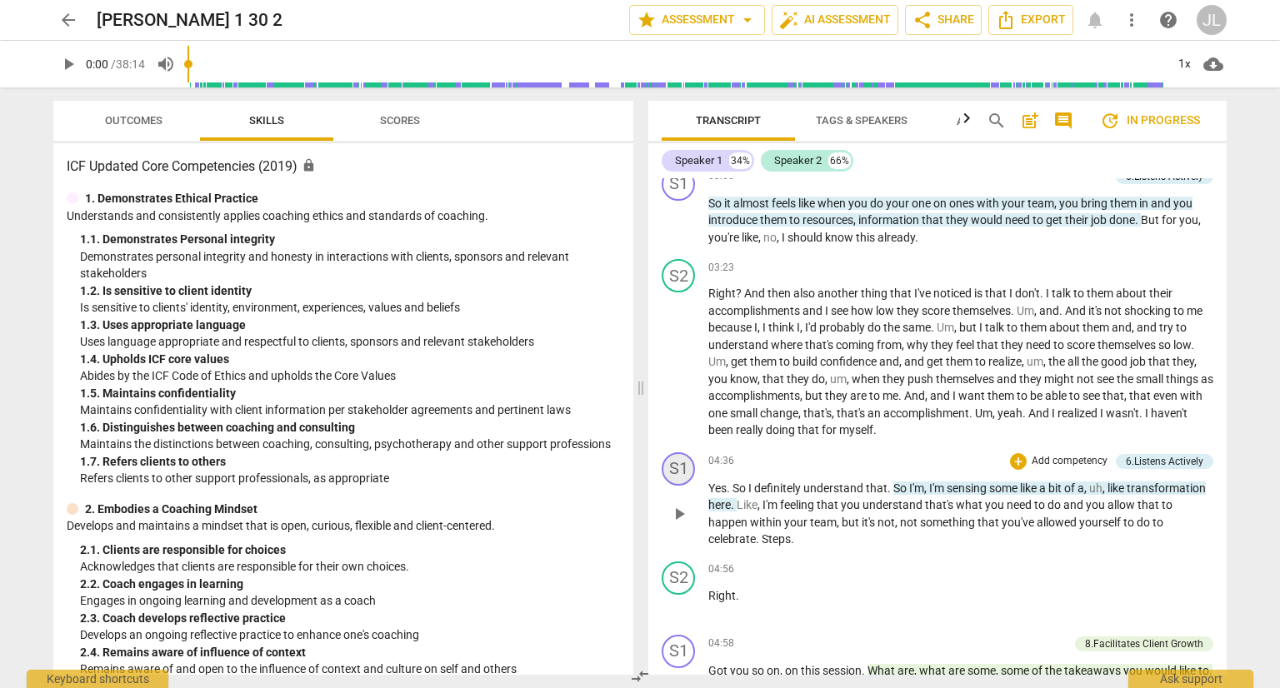
click at [669, 466] on div "S1" at bounding box center [678, 469] width 33 height 33
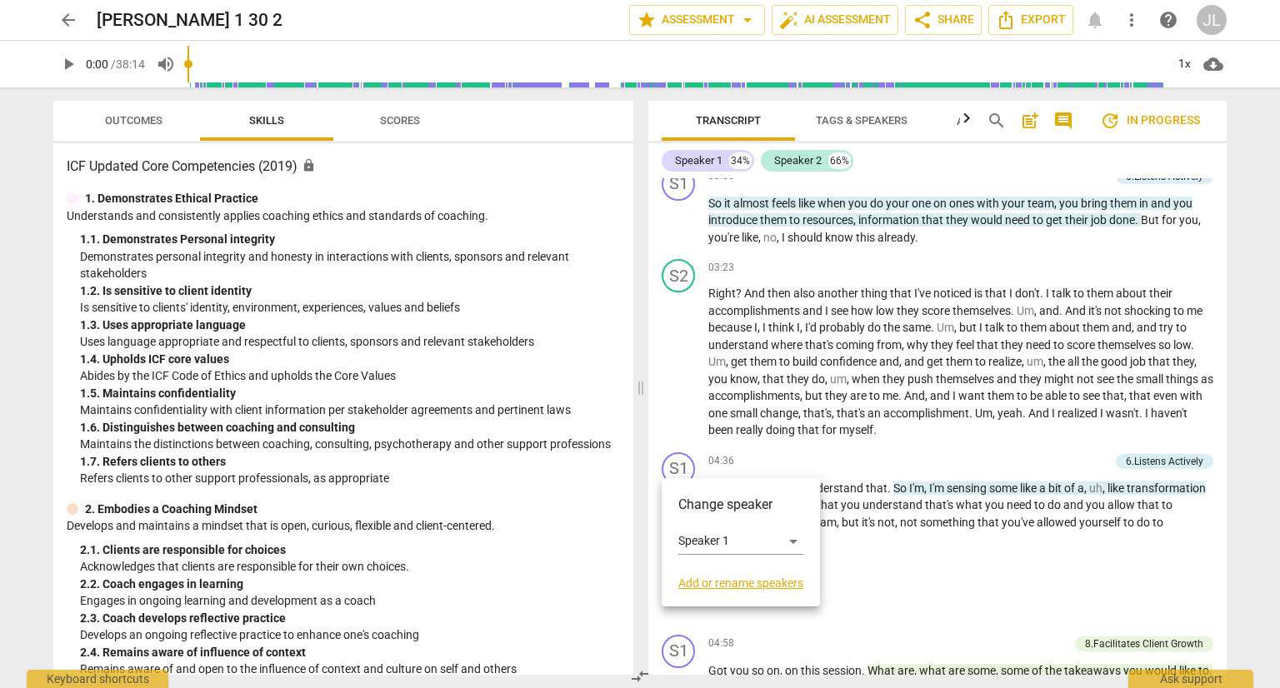
click at [893, 454] on div at bounding box center [640, 344] width 1280 height 688
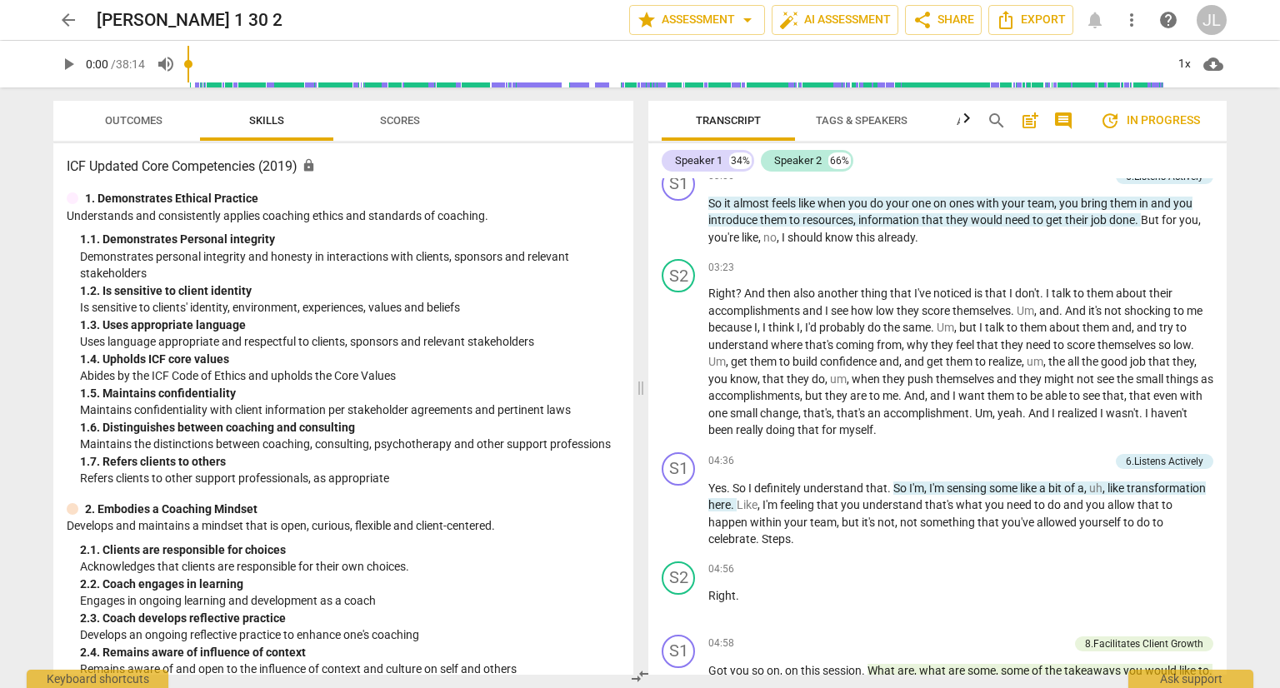
click at [673, 455] on div "S1" at bounding box center [678, 469] width 33 height 33
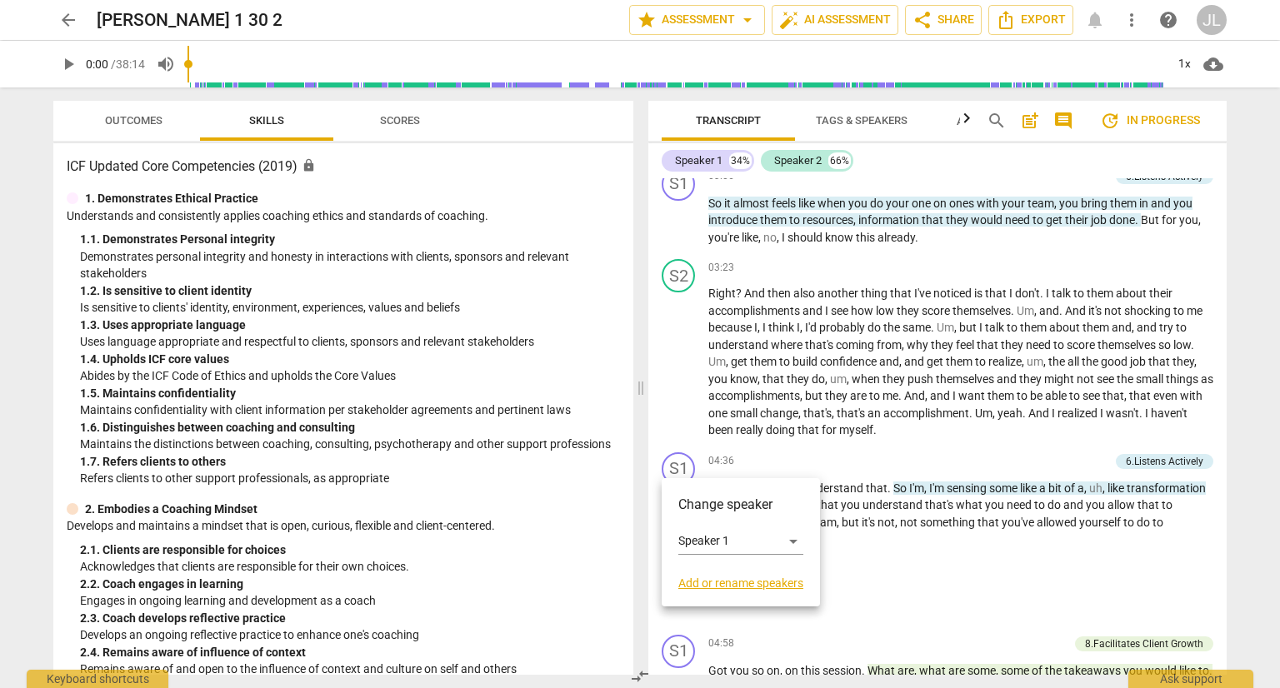
click at [944, 548] on div at bounding box center [640, 344] width 1280 height 688
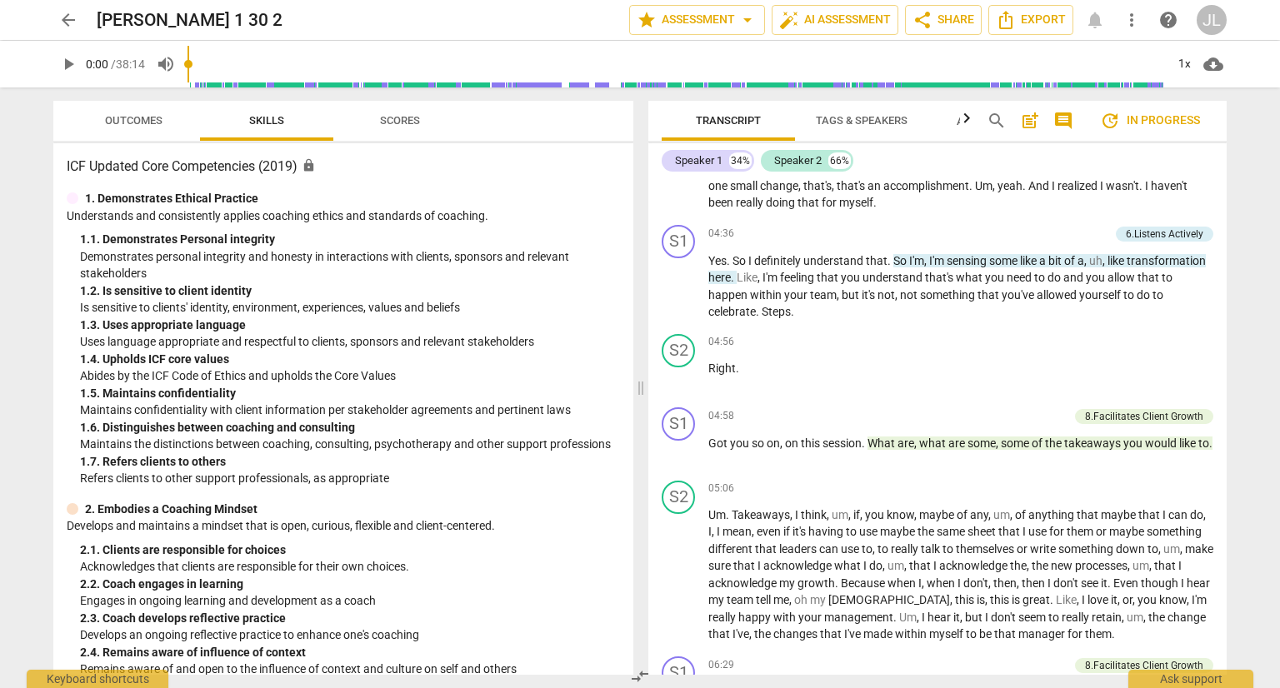
scroll to position [1394, 0]
click at [729, 133] on button "Transcript" at bounding box center [728, 121] width 133 height 40
click at [719, 114] on span "Transcript" at bounding box center [728, 120] width 65 height 13
click at [723, 110] on span "Transcript" at bounding box center [728, 121] width 105 height 23
click at [692, 415] on div "S1" at bounding box center [678, 423] width 33 height 33
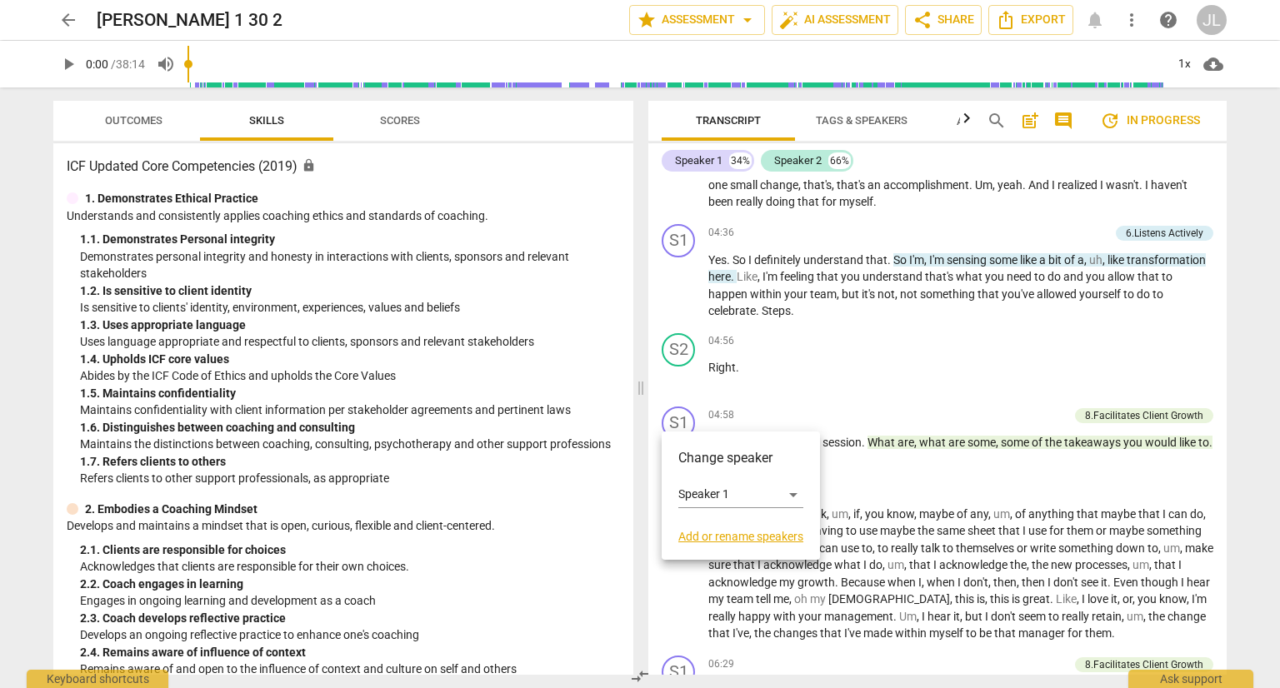
click at [1016, 408] on div at bounding box center [640, 344] width 1280 height 688
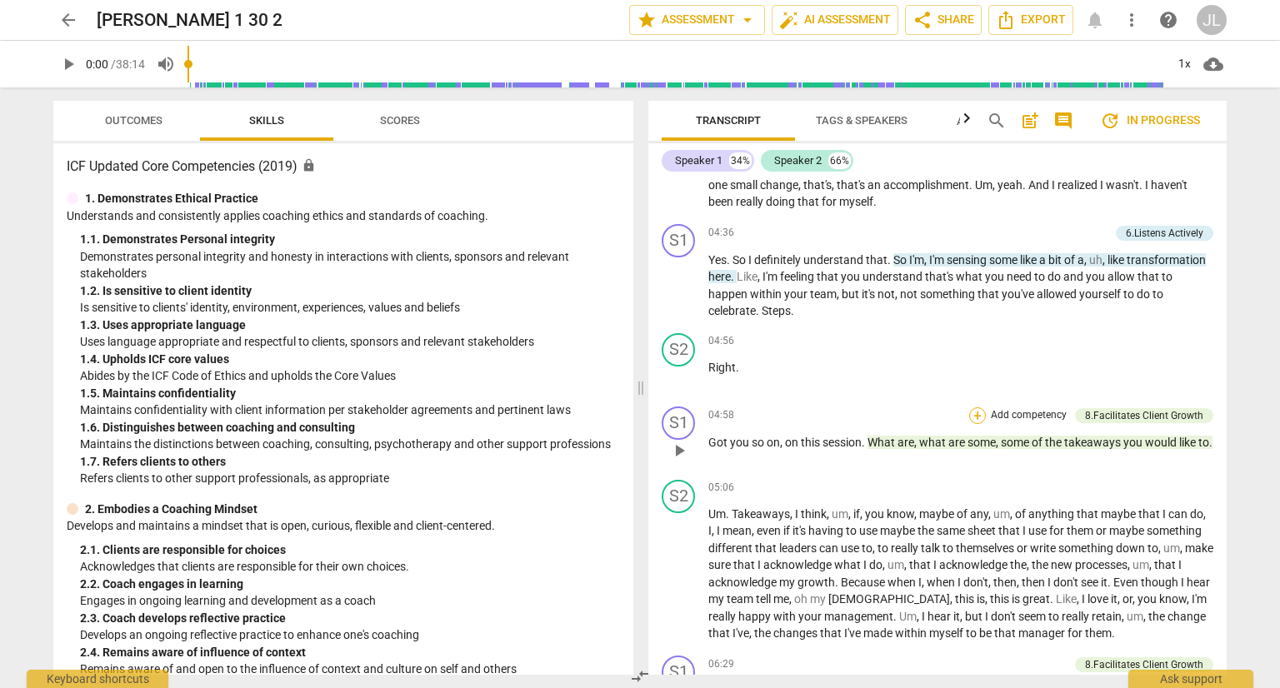
click at [975, 409] on div "+" at bounding box center [977, 416] width 17 height 17
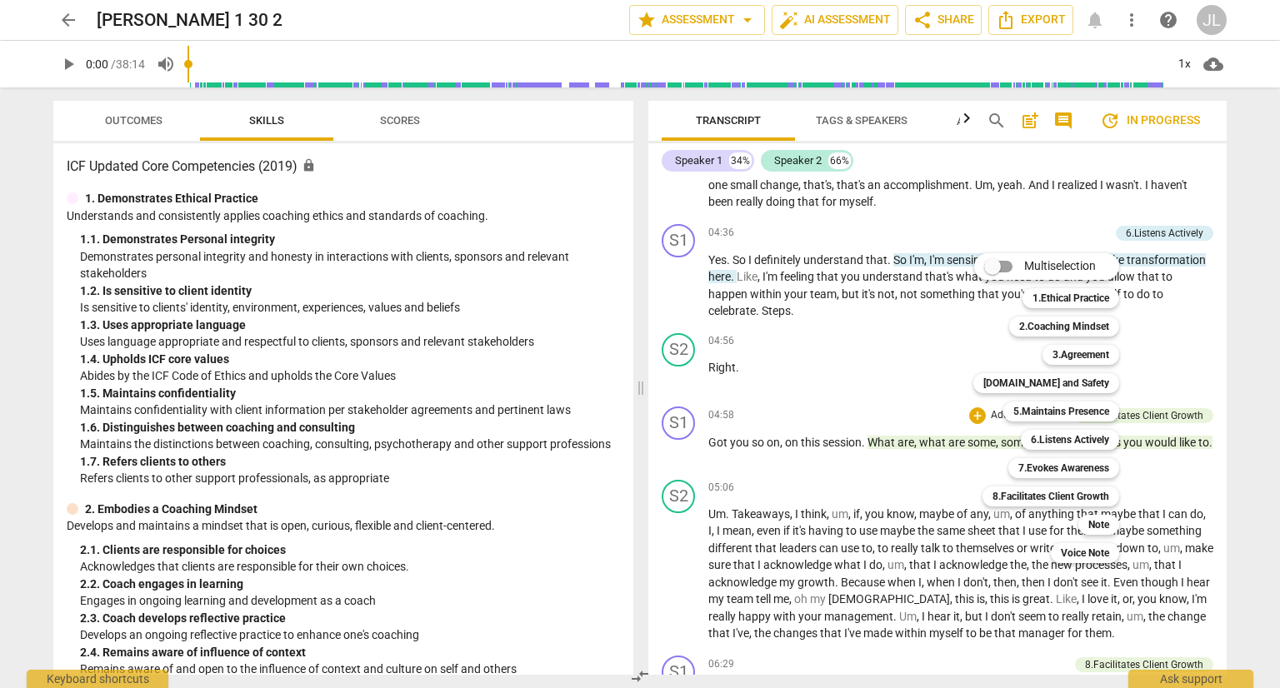
click at [697, 155] on div at bounding box center [640, 344] width 1280 height 688
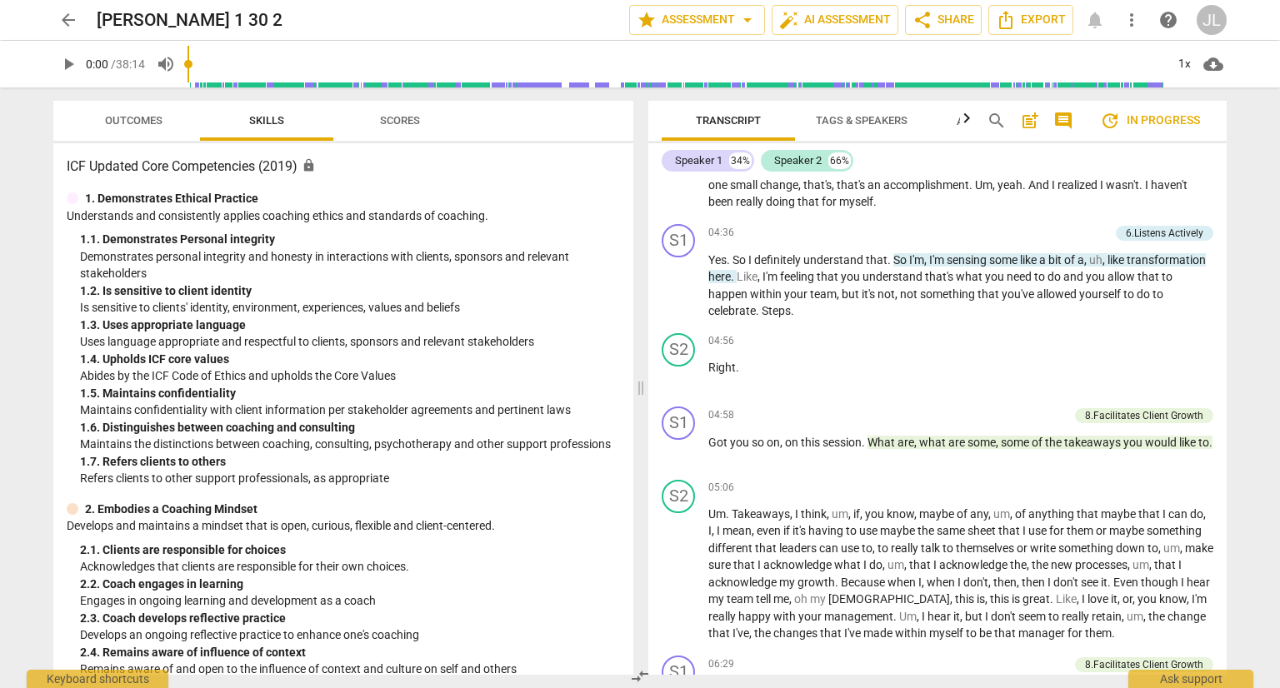
click at [709, 160] on div "Speaker 1" at bounding box center [699, 161] width 48 height 17
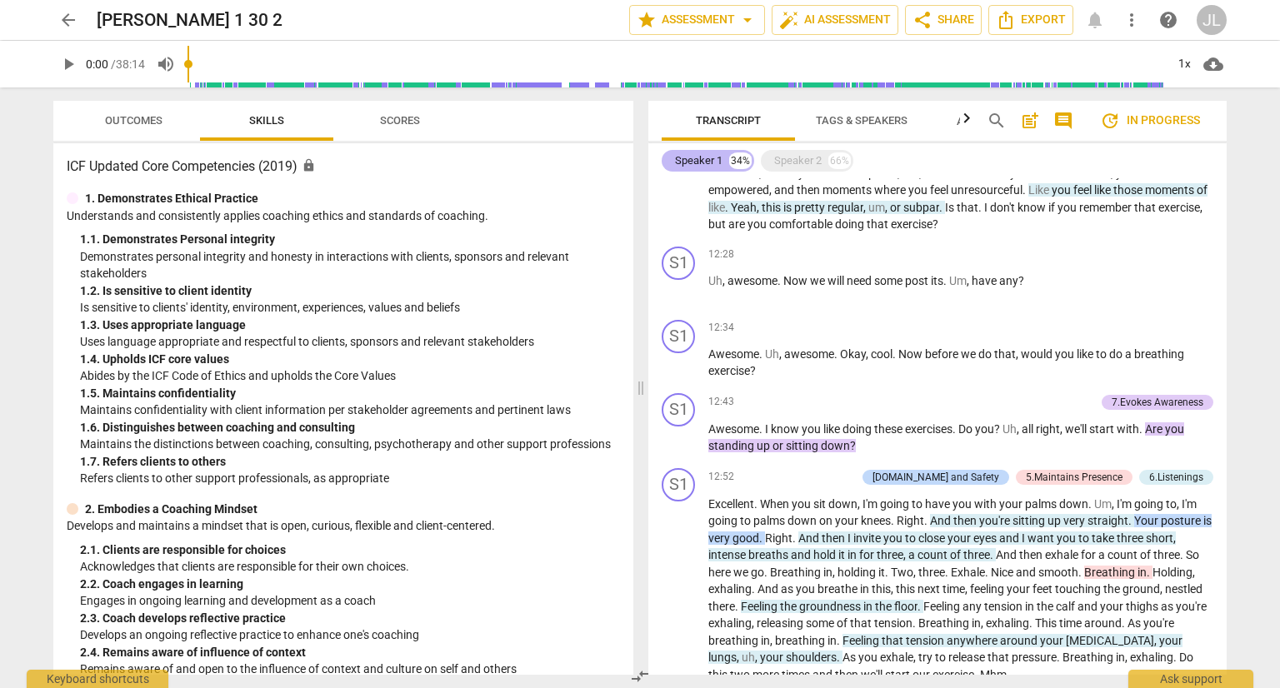
scroll to position [1240, 0]
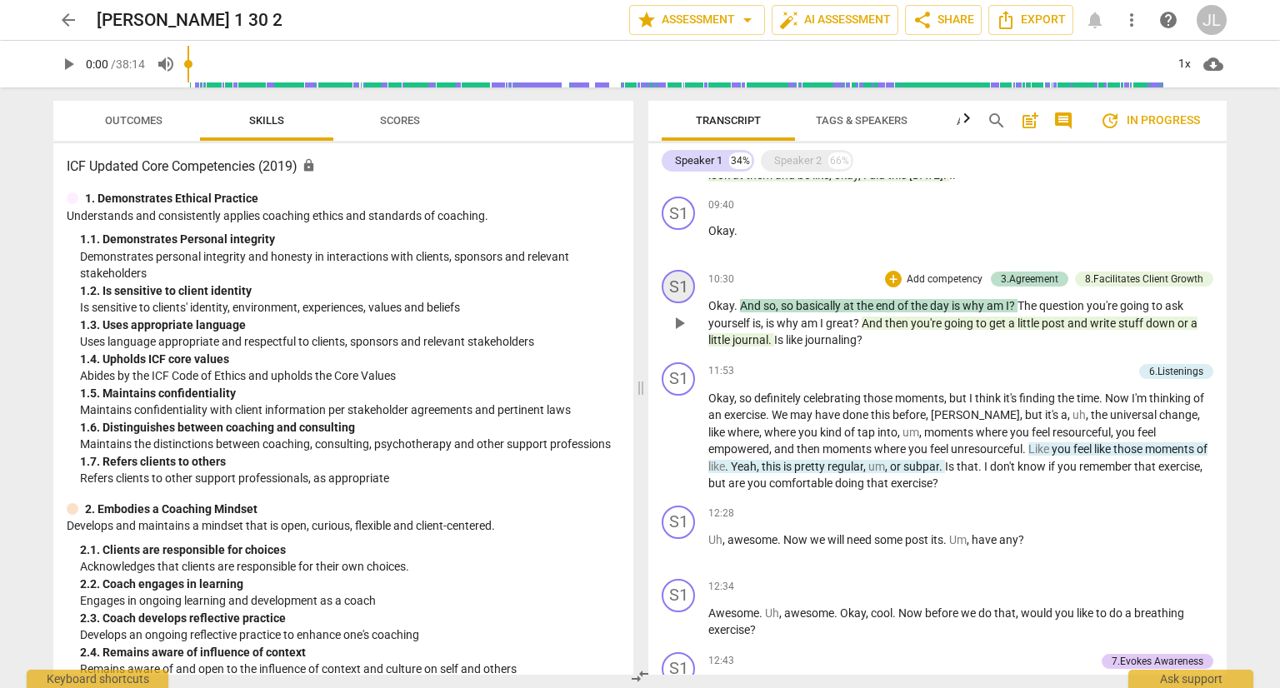
click at [683, 290] on div "S1" at bounding box center [678, 286] width 33 height 33
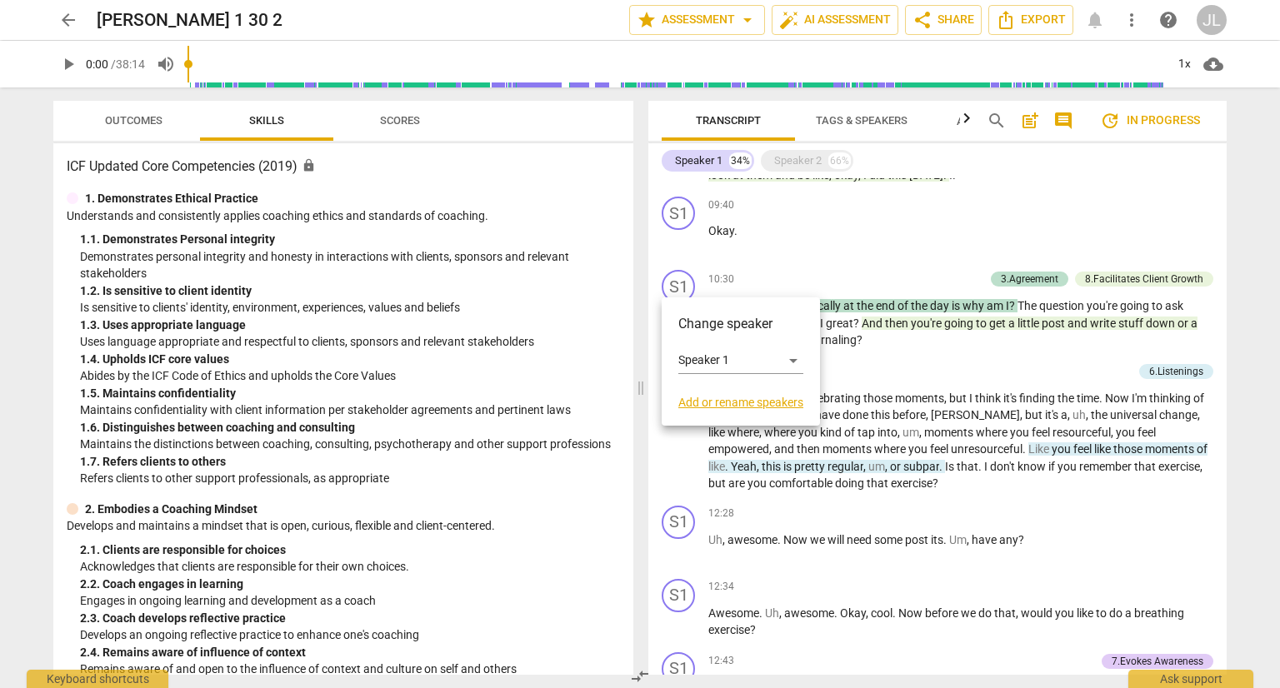
click at [929, 281] on div at bounding box center [640, 344] width 1280 height 688
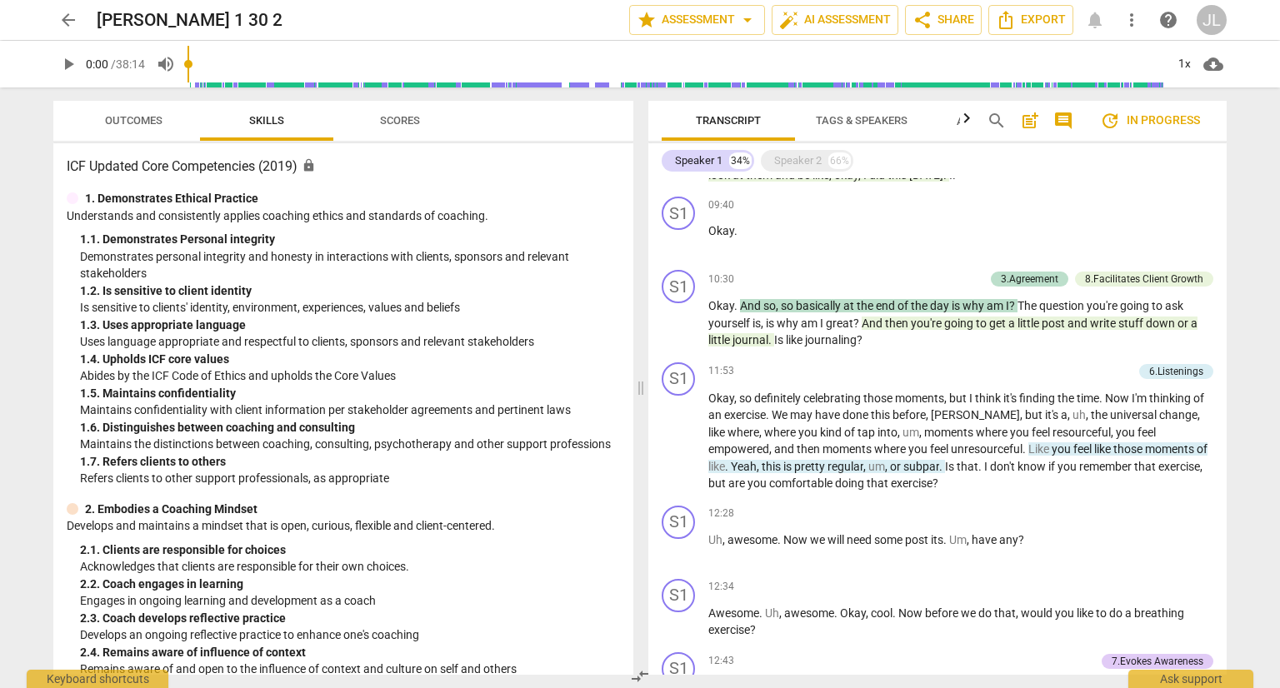
click at [682, 274] on div "S1" at bounding box center [678, 286] width 33 height 33
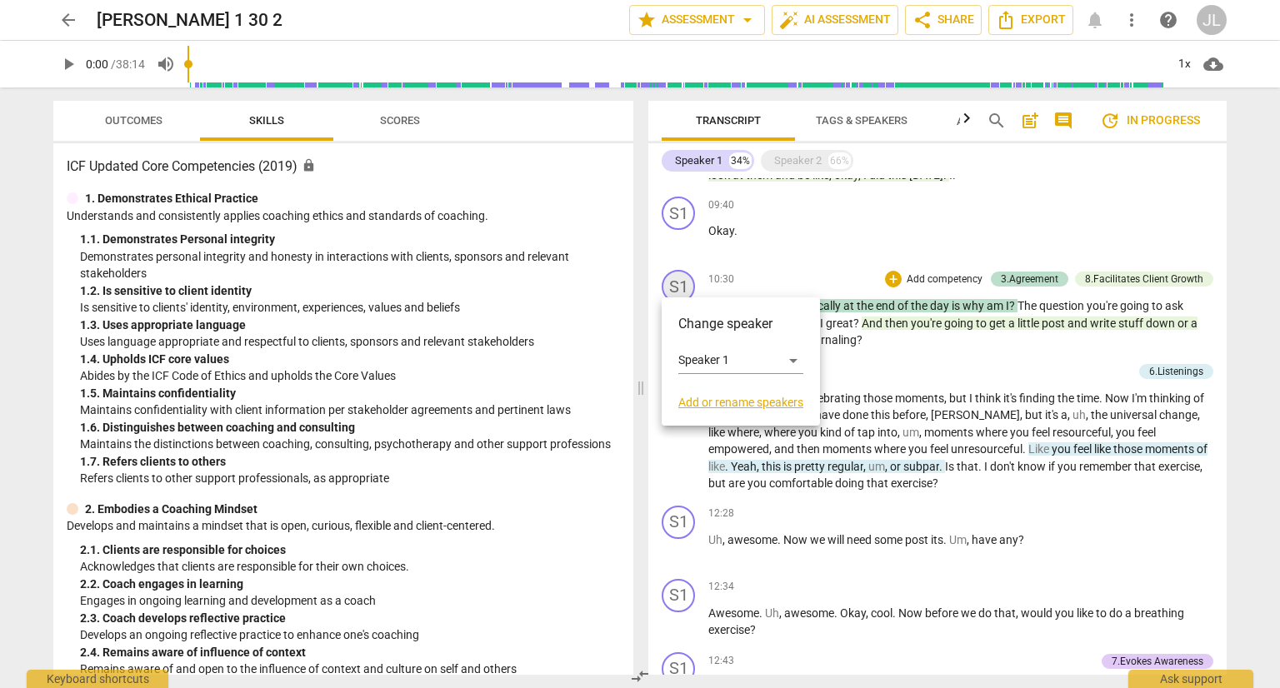
click at [917, 277] on div at bounding box center [640, 344] width 1280 height 688
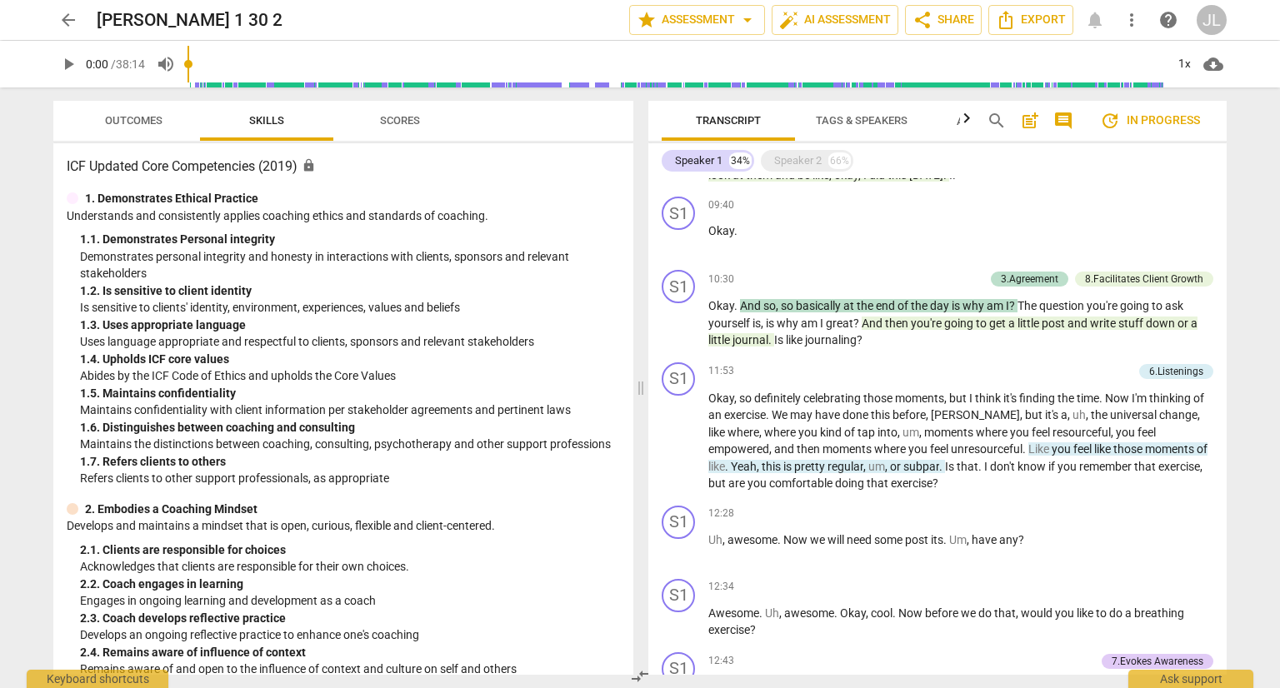
click at [673, 277] on div "S1" at bounding box center [678, 286] width 33 height 33
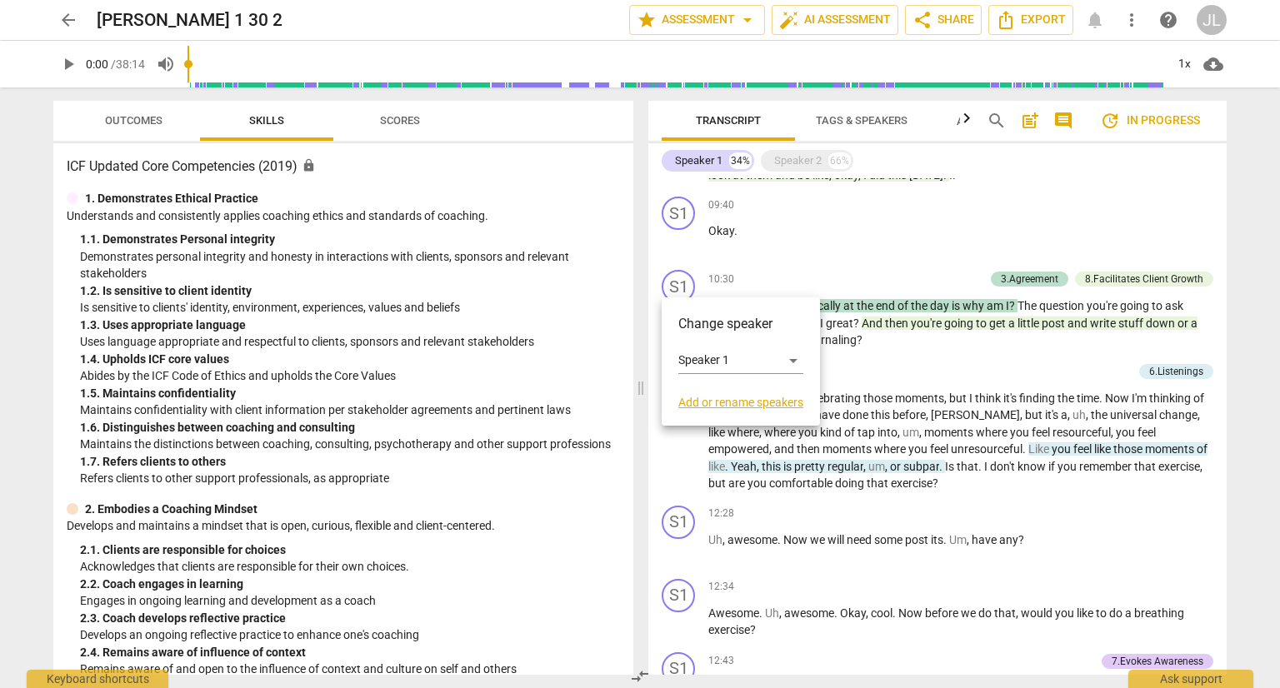
click at [887, 274] on div at bounding box center [640, 344] width 1280 height 688
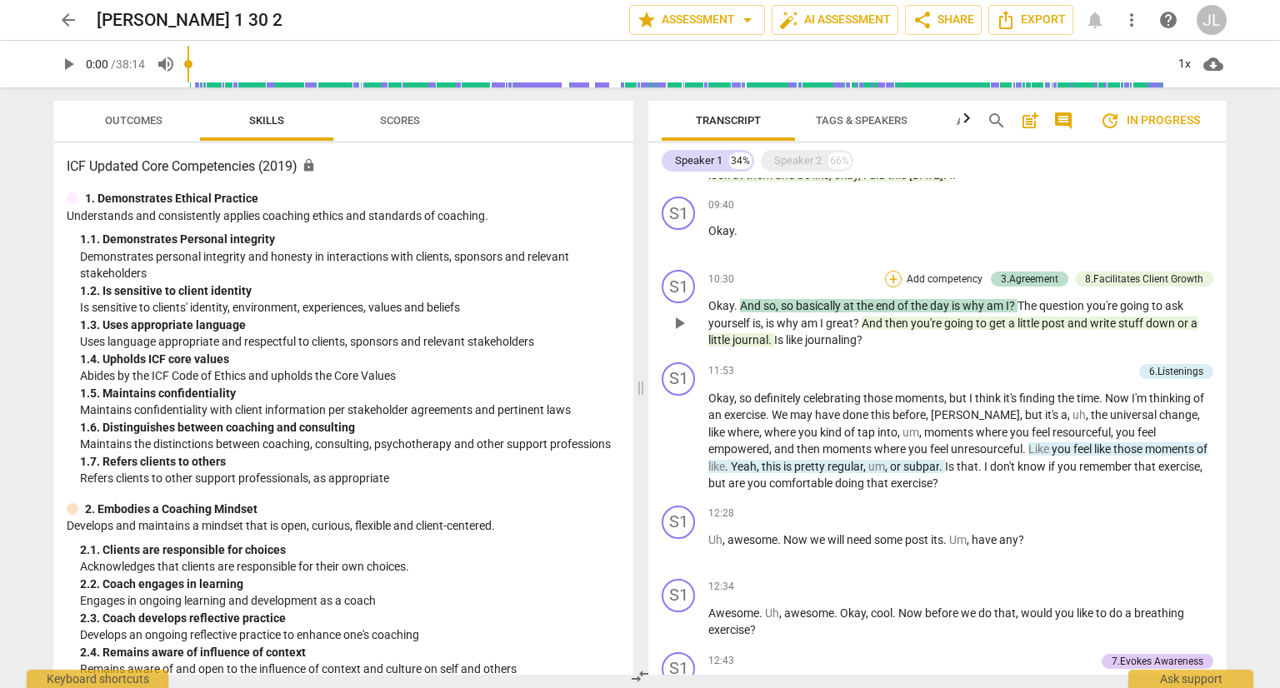
drag, startPoint x: 682, startPoint y: 279, endPoint x: 892, endPoint y: 274, distance: 210.1
click at [892, 274] on div "S1 play_arrow pause 10:30 + Add competency 3.Agreement 8.Facilitates Client Gro…" at bounding box center [937, 309] width 578 height 93
click at [892, 274] on div "+" at bounding box center [893, 279] width 17 height 17
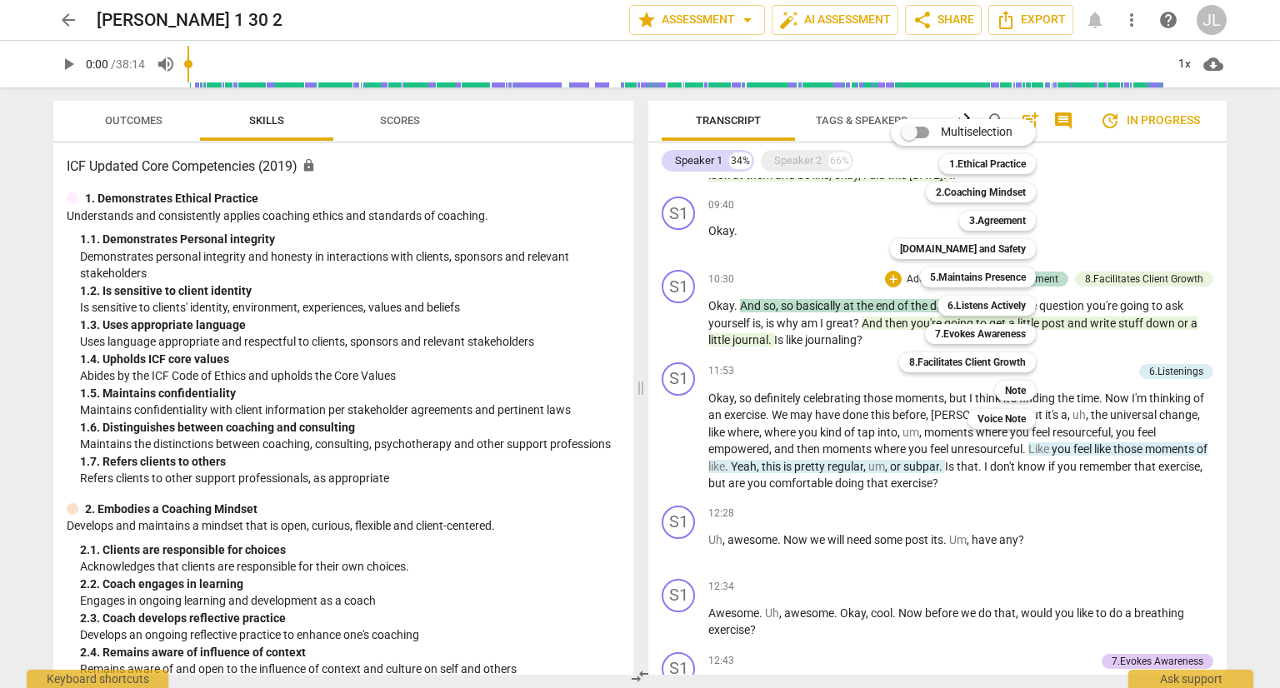
click at [416, 24] on div at bounding box center [640, 344] width 1280 height 688
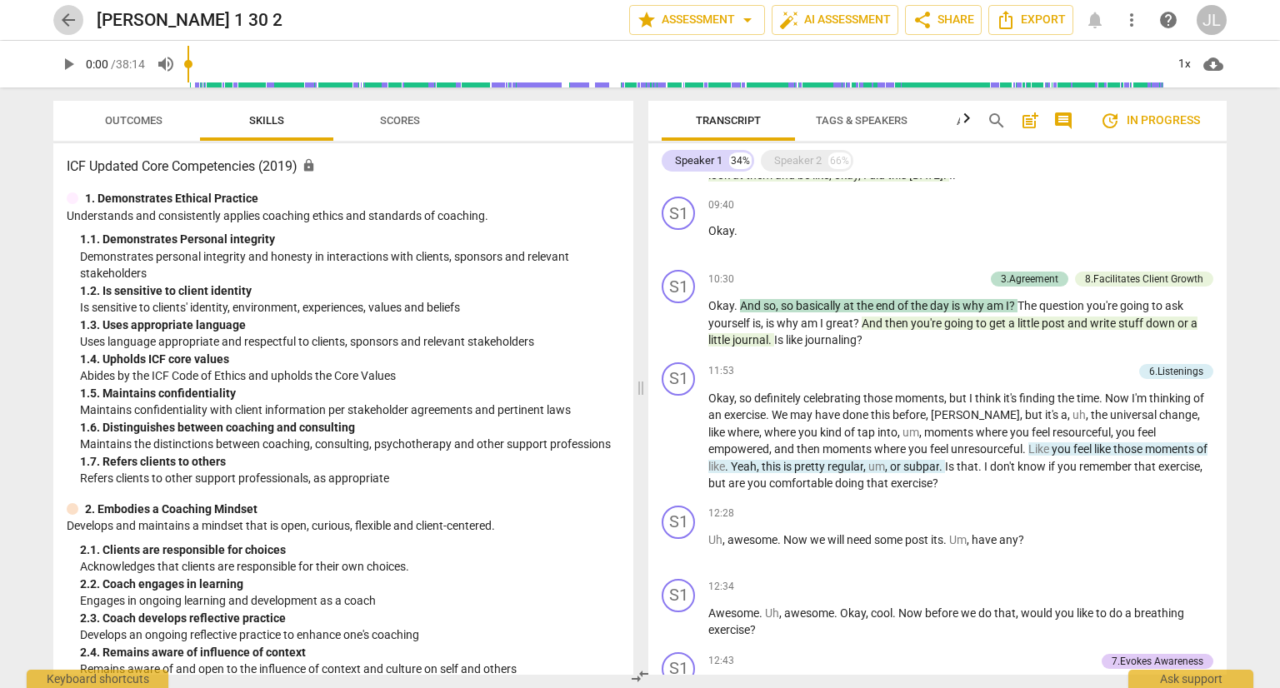
click at [70, 19] on span "arrow_back" at bounding box center [68, 20] width 20 height 20
